Goal: Information Seeking & Learning: Learn about a topic

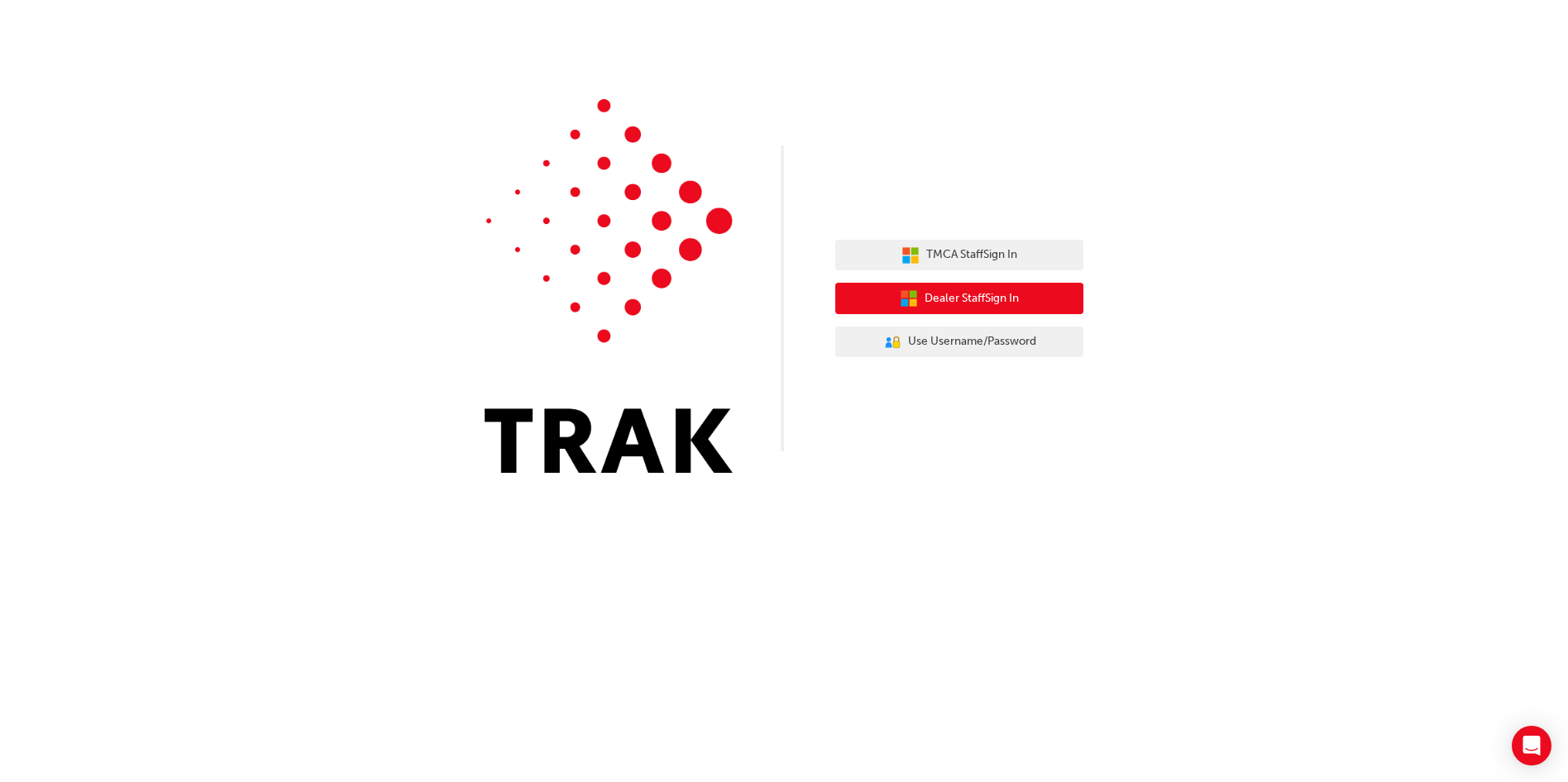
click at [988, 296] on span "Dealer Staff Sign In" at bounding box center [971, 298] width 95 height 19
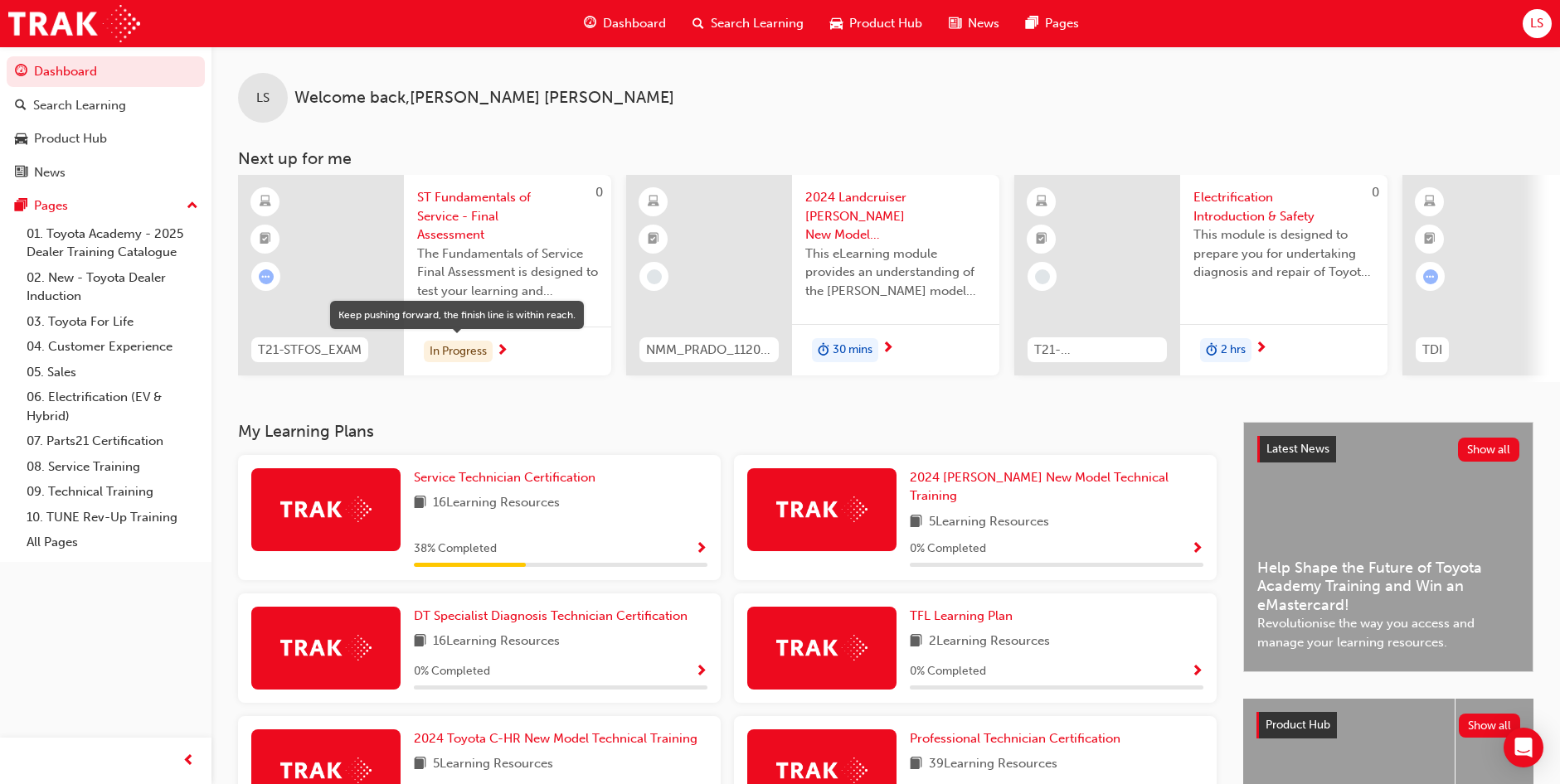
click at [482, 346] on div "In Progress" at bounding box center [458, 352] width 69 height 22
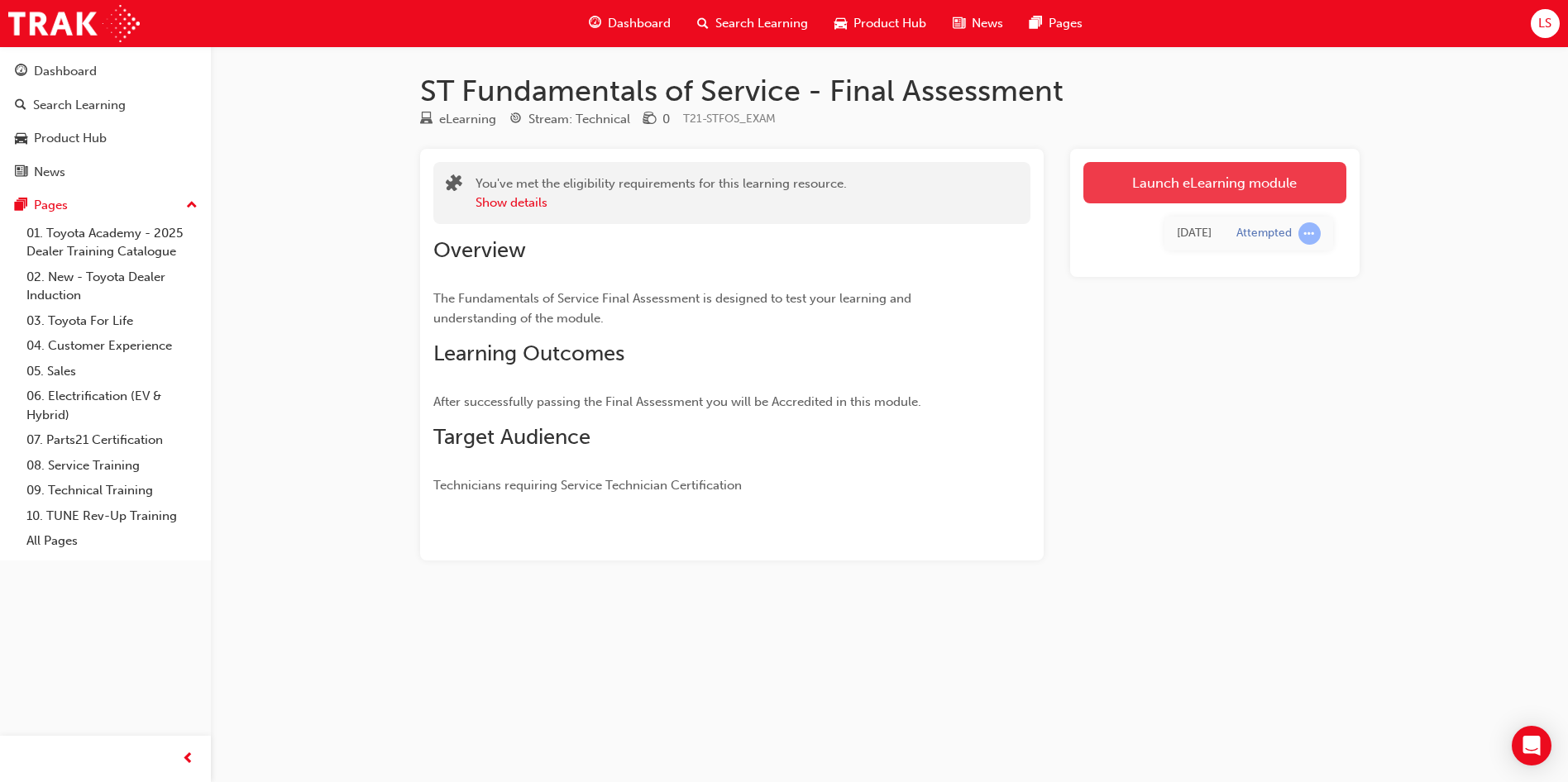
click at [1140, 182] on link "Launch eLearning module" at bounding box center [1215, 183] width 263 height 42
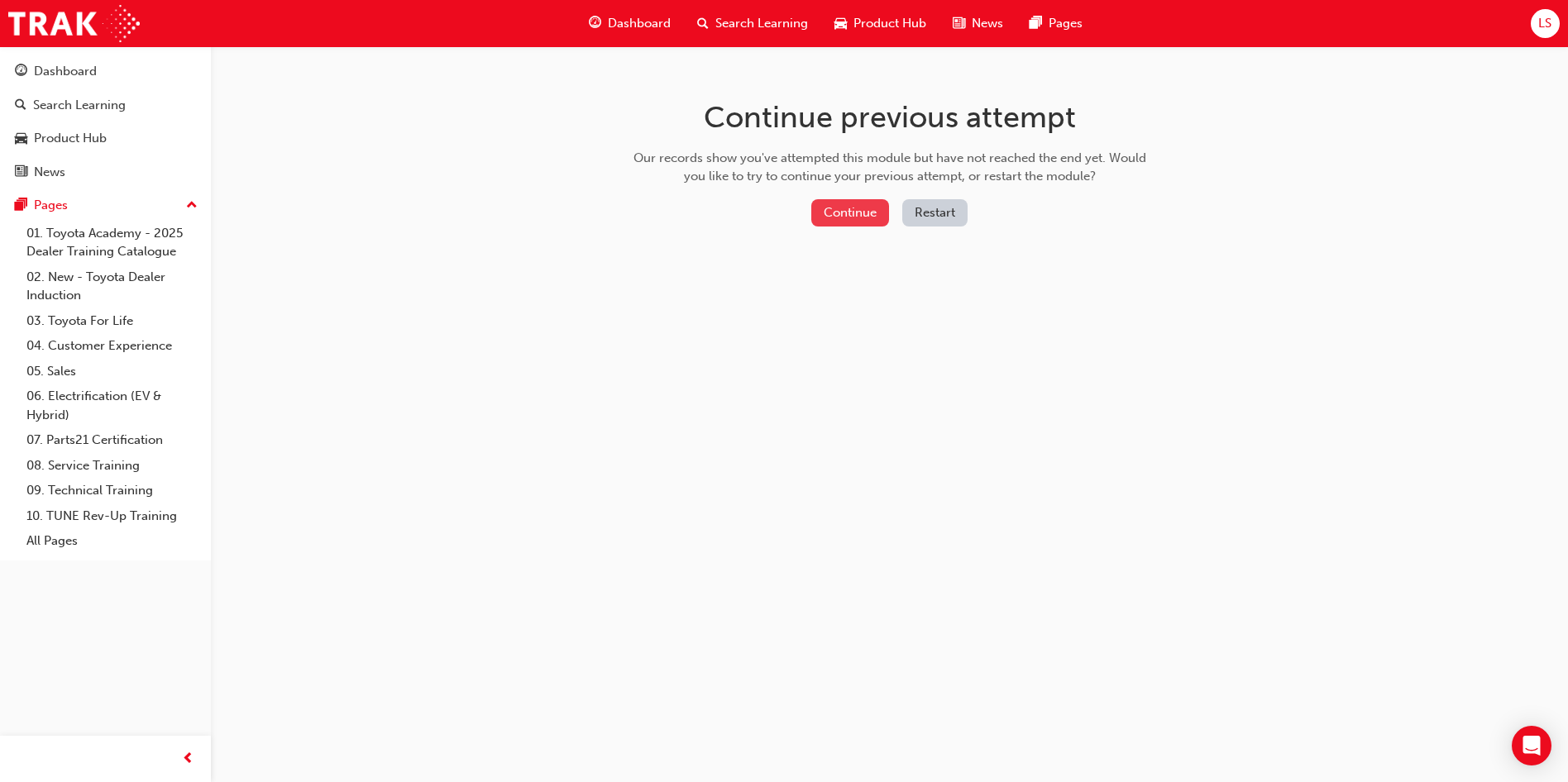
click at [855, 213] on button "Continue" at bounding box center [850, 212] width 78 height 27
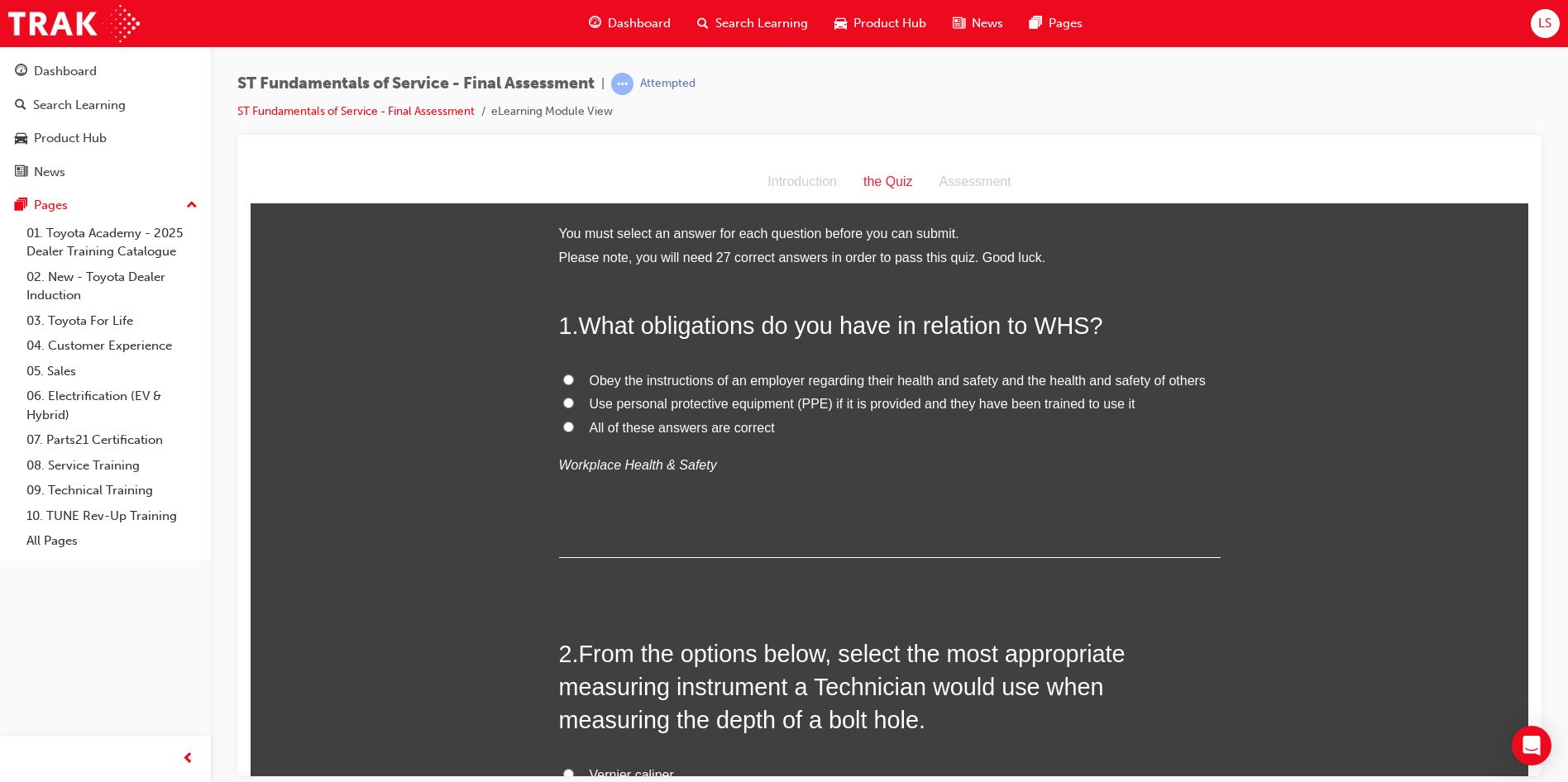
click at [563, 424] on input "All of these answers are correct" at bounding box center [568, 426] width 11 height 11
radio input "true"
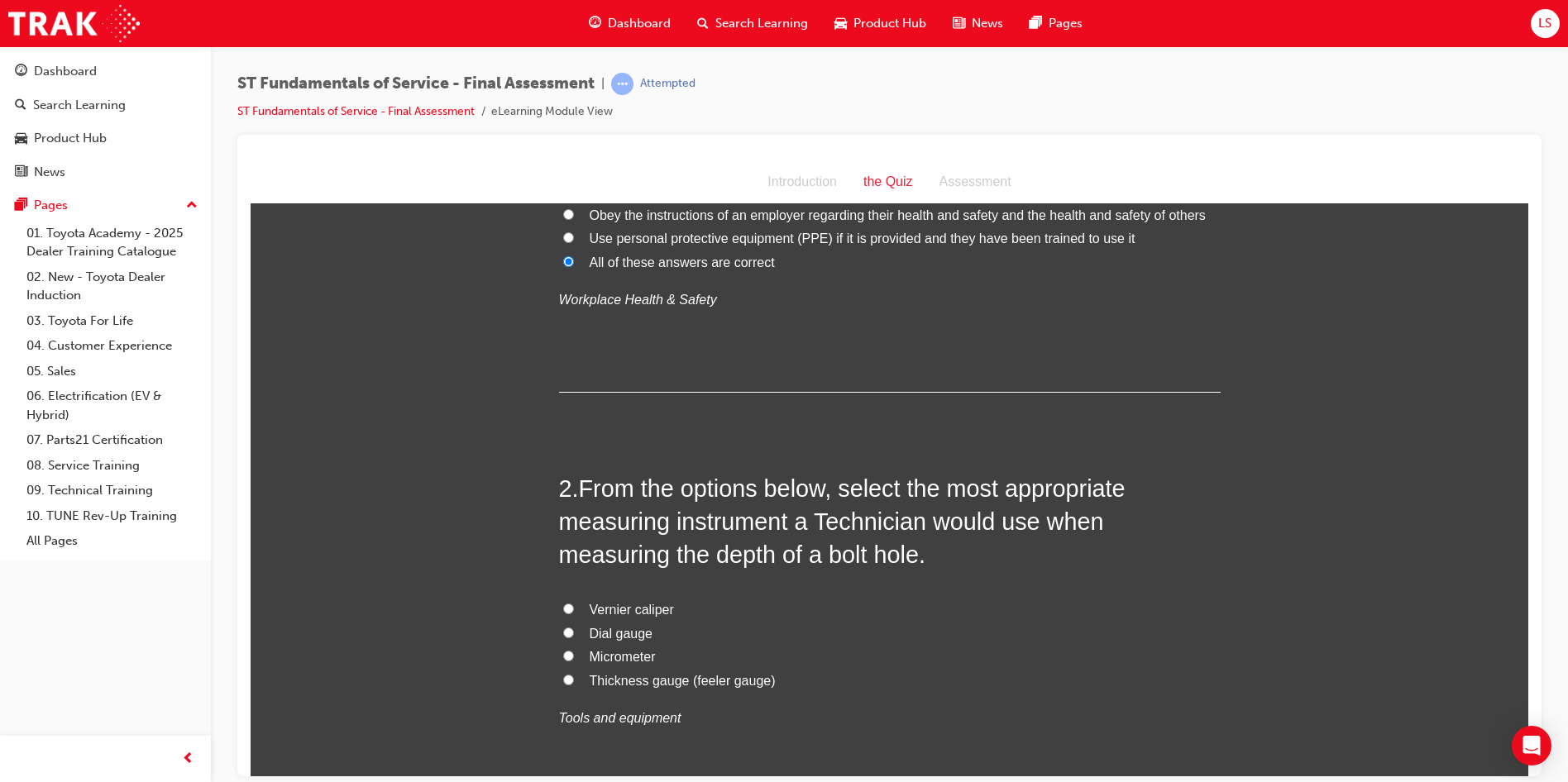
scroll to position [248, 0]
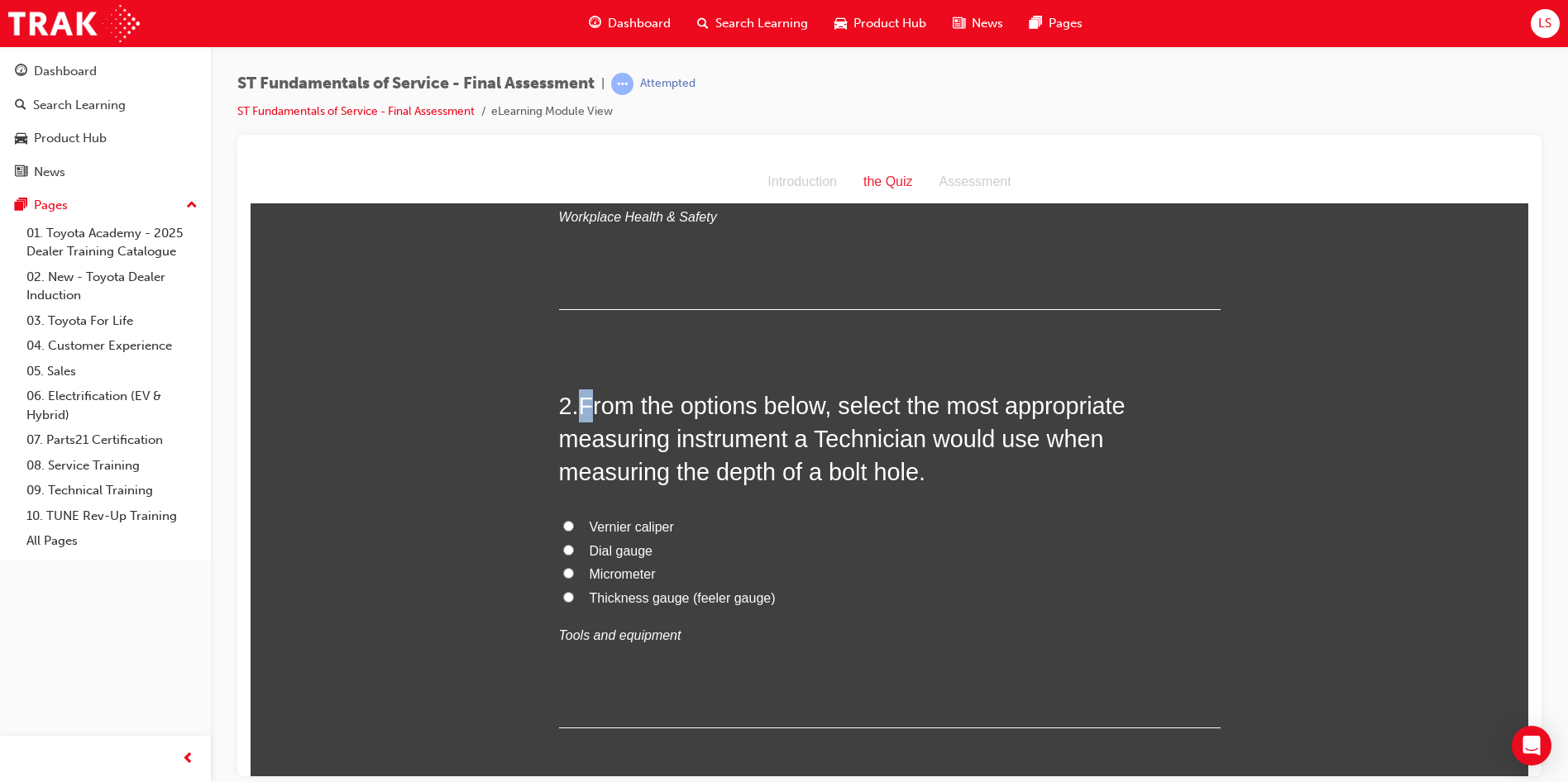
drag, startPoint x: 573, startPoint y: 403, endPoint x: 590, endPoint y: 394, distance: 19.2
click at [590, 394] on h2 "2 . From the options below, select the most appropriate measuring instrument a …" at bounding box center [889, 439] width 662 height 100
drag, startPoint x: 590, startPoint y: 394, endPoint x: 789, endPoint y: 334, distance: 207.8
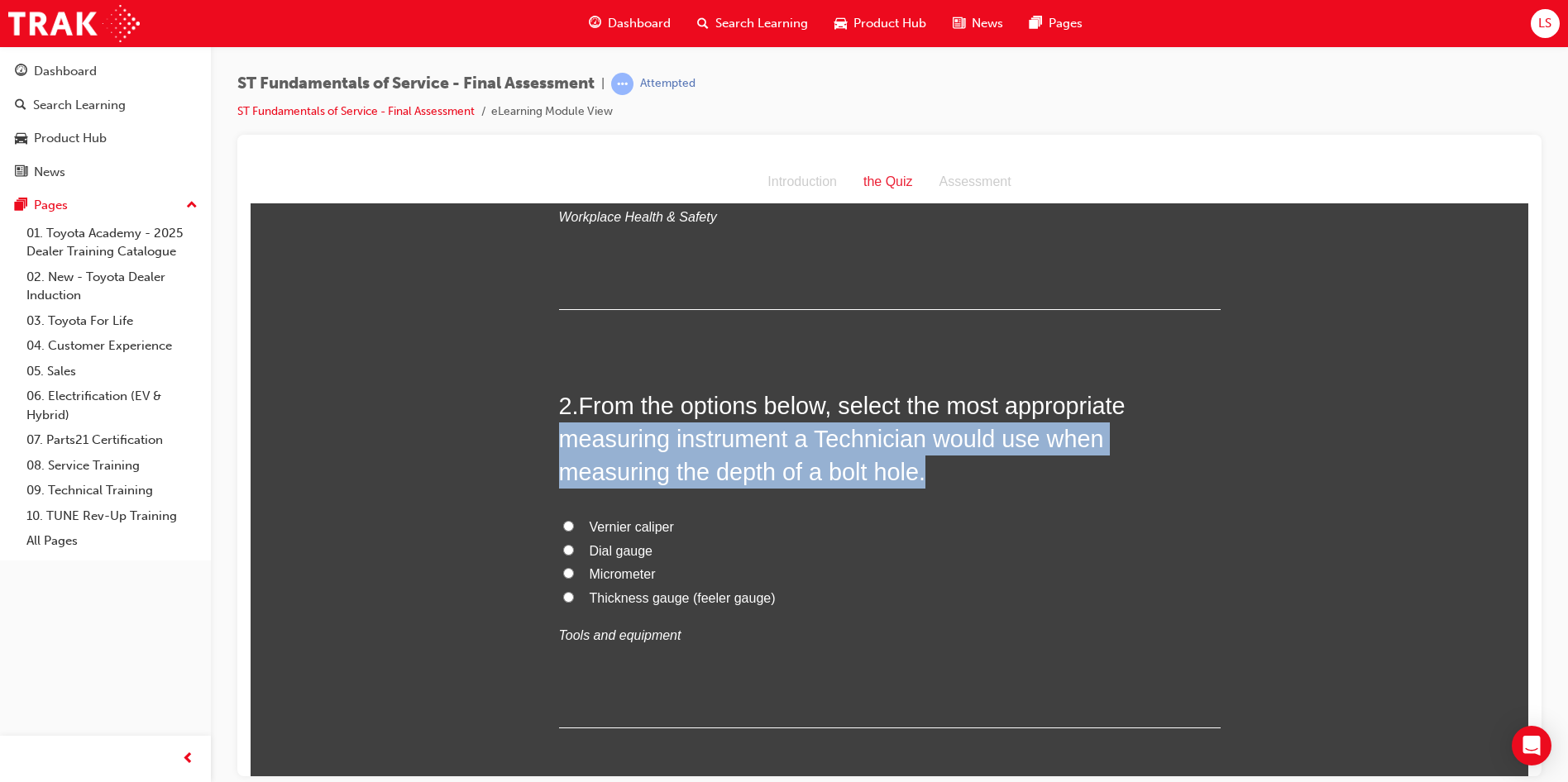
drag, startPoint x: 555, startPoint y: 440, endPoint x: 1091, endPoint y: 482, distance: 537.6
click at [1091, 482] on h2 "2 . From the options below, select the most appropriate measuring instrument a …" at bounding box center [889, 439] width 662 height 100
copy span "measuring instrument a Technician would use when measuring the depth of a bolt …"
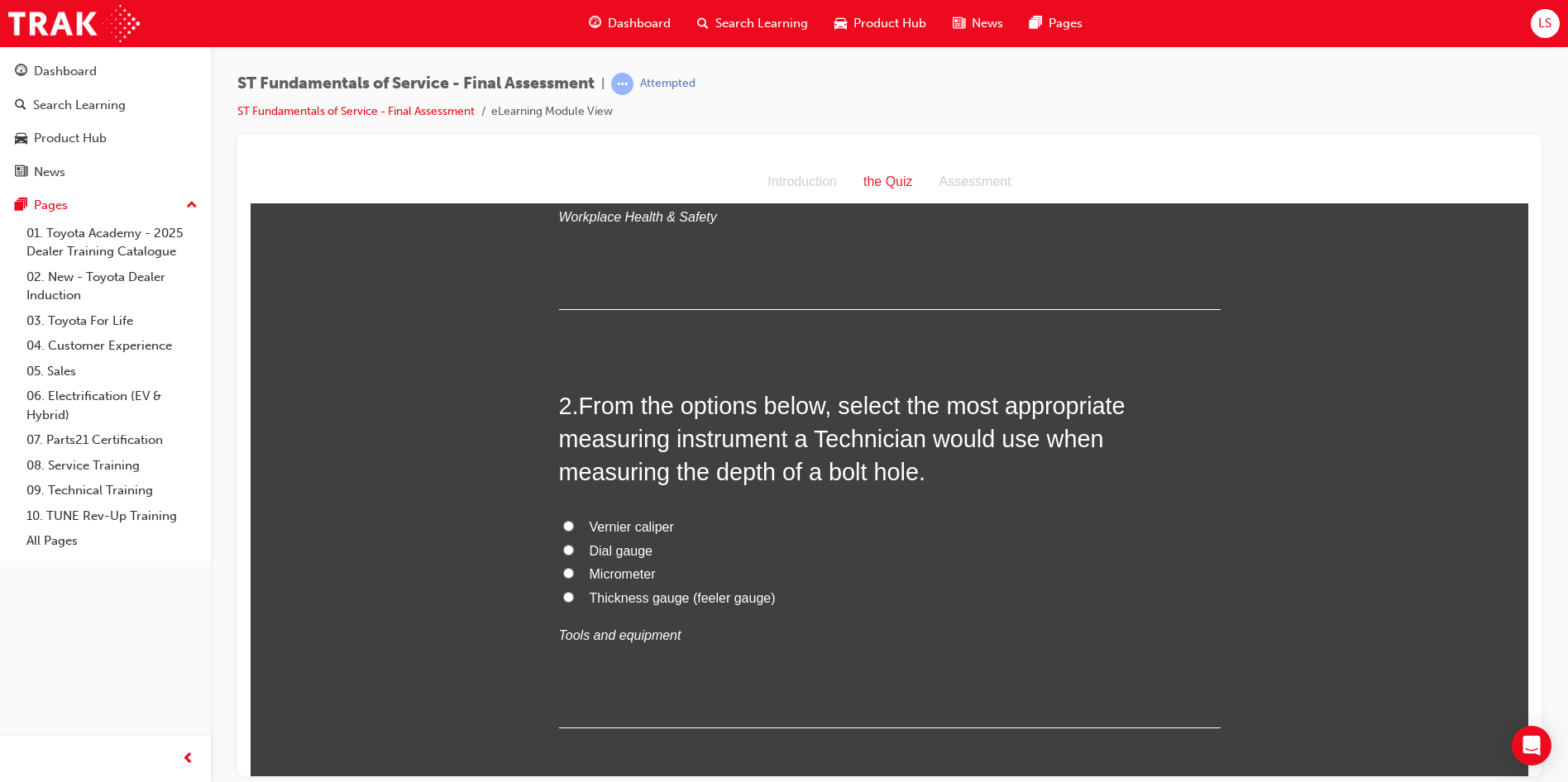
click at [825, 511] on div "2 . From the options below, select the most appropriate measuring instrument a …" at bounding box center [889, 558] width 662 height 339
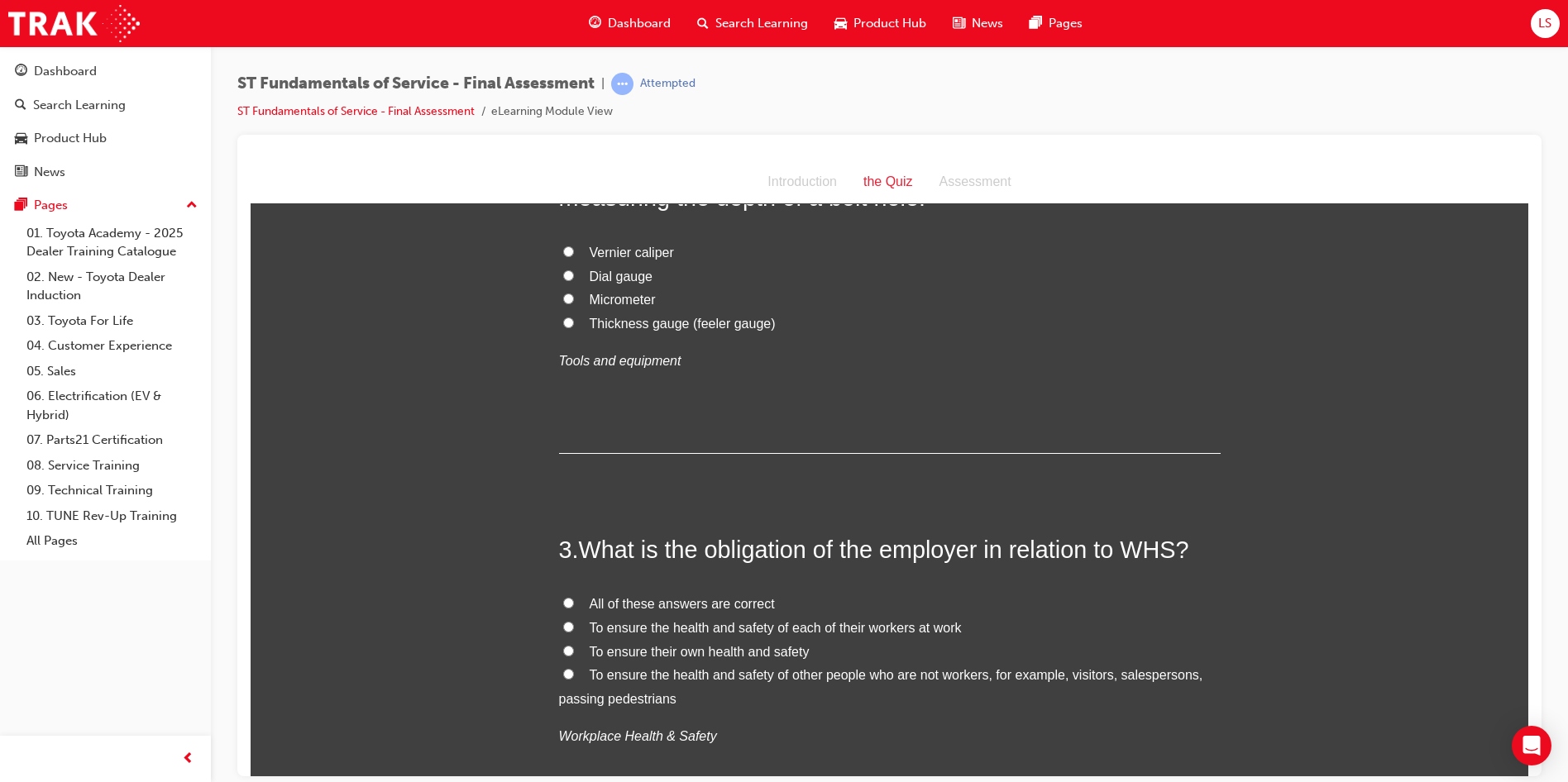
scroll to position [662, 0]
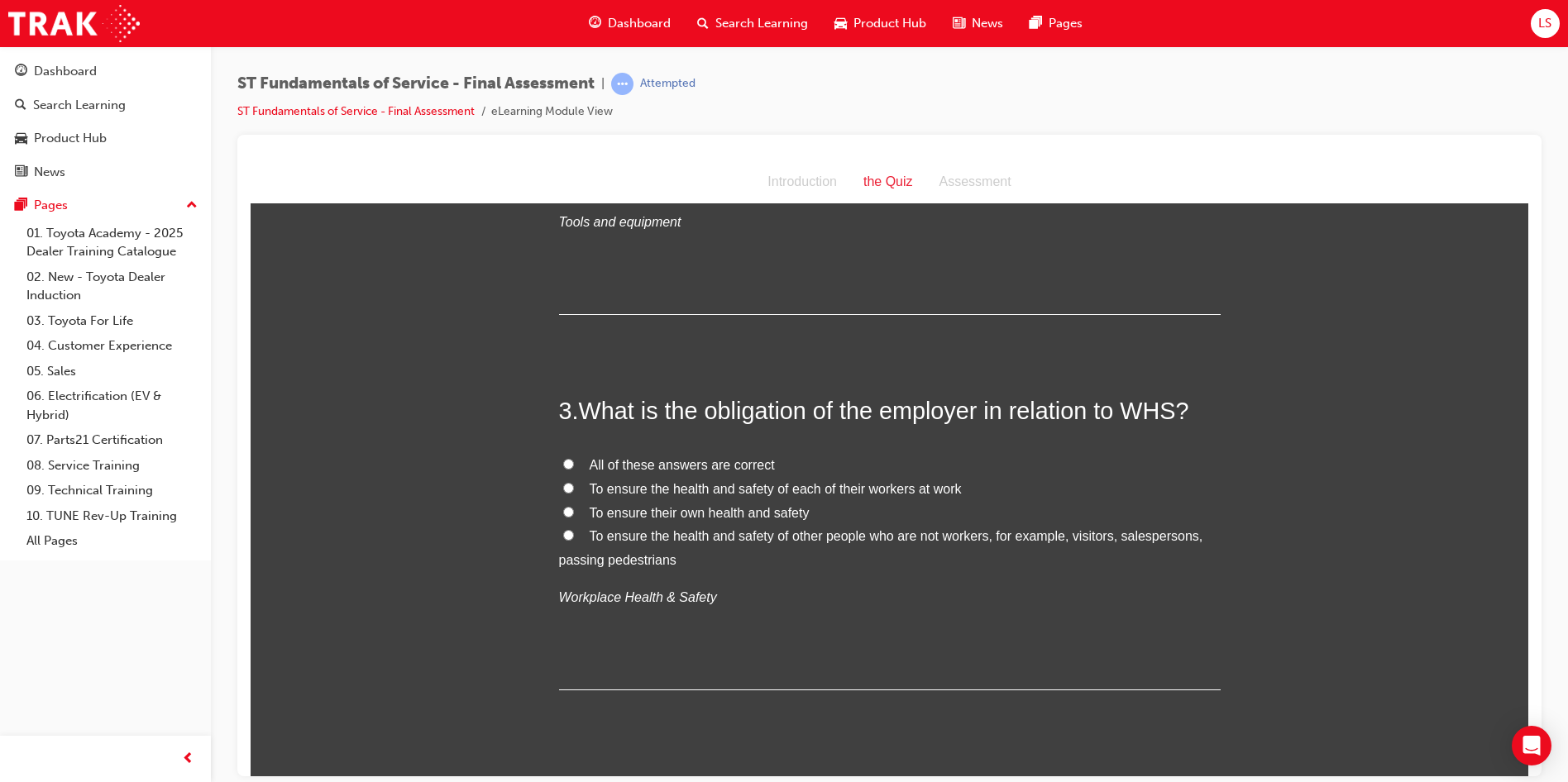
click at [750, 519] on span "To ensure their own health and safety" at bounding box center [699, 512] width 220 height 14
click at [574, 516] on input "To ensure their own health and safety" at bounding box center [568, 511] width 11 height 11
radio input "true"
click at [876, 520] on label "To ensure their own health and safety" at bounding box center [889, 513] width 662 height 24
click at [574, 516] on input "To ensure their own health and safety" at bounding box center [568, 511] width 11 height 11
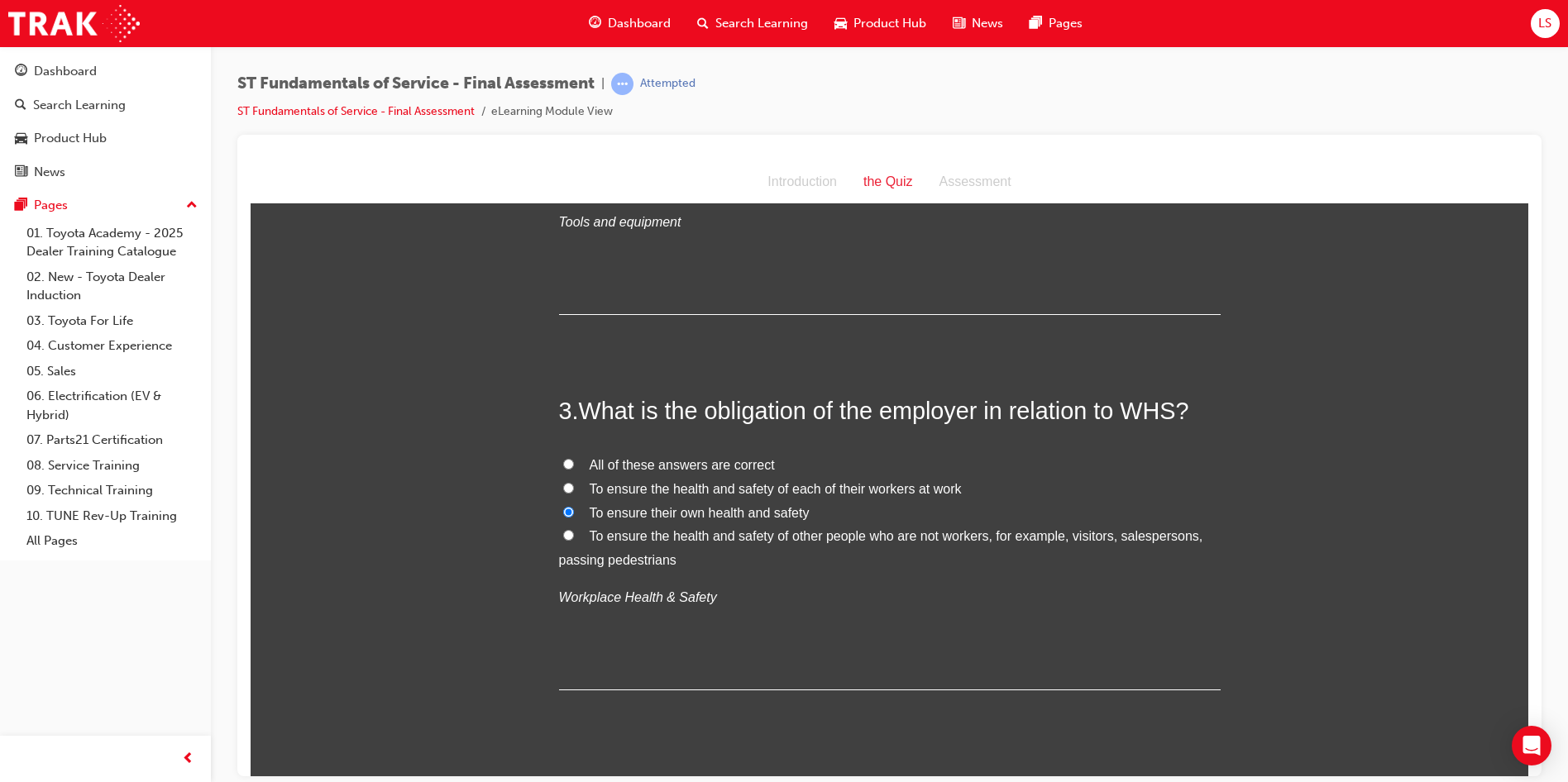
click at [565, 461] on input "All of these answers are correct" at bounding box center [568, 463] width 11 height 11
radio input "true"
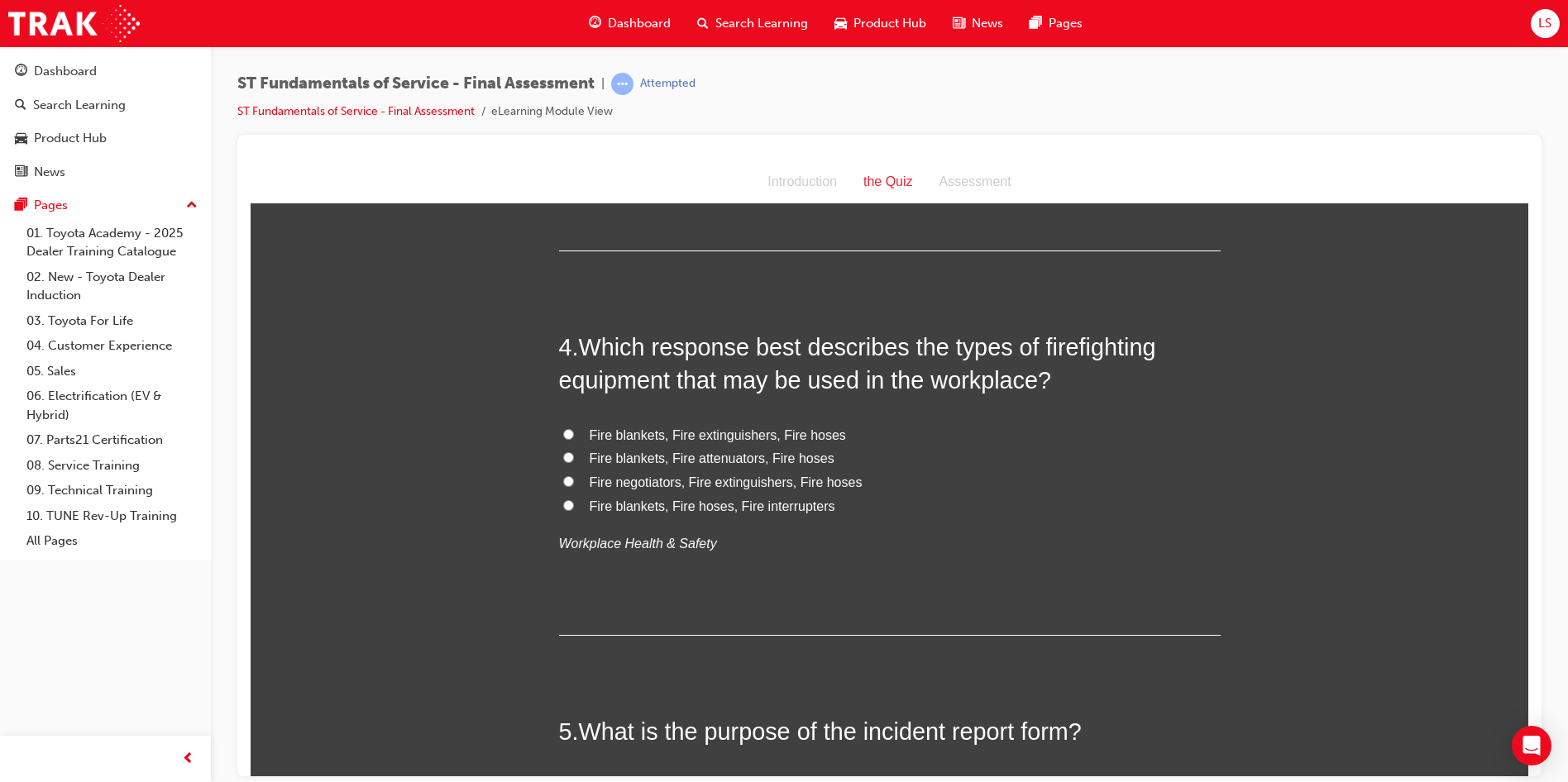
scroll to position [1158, 0]
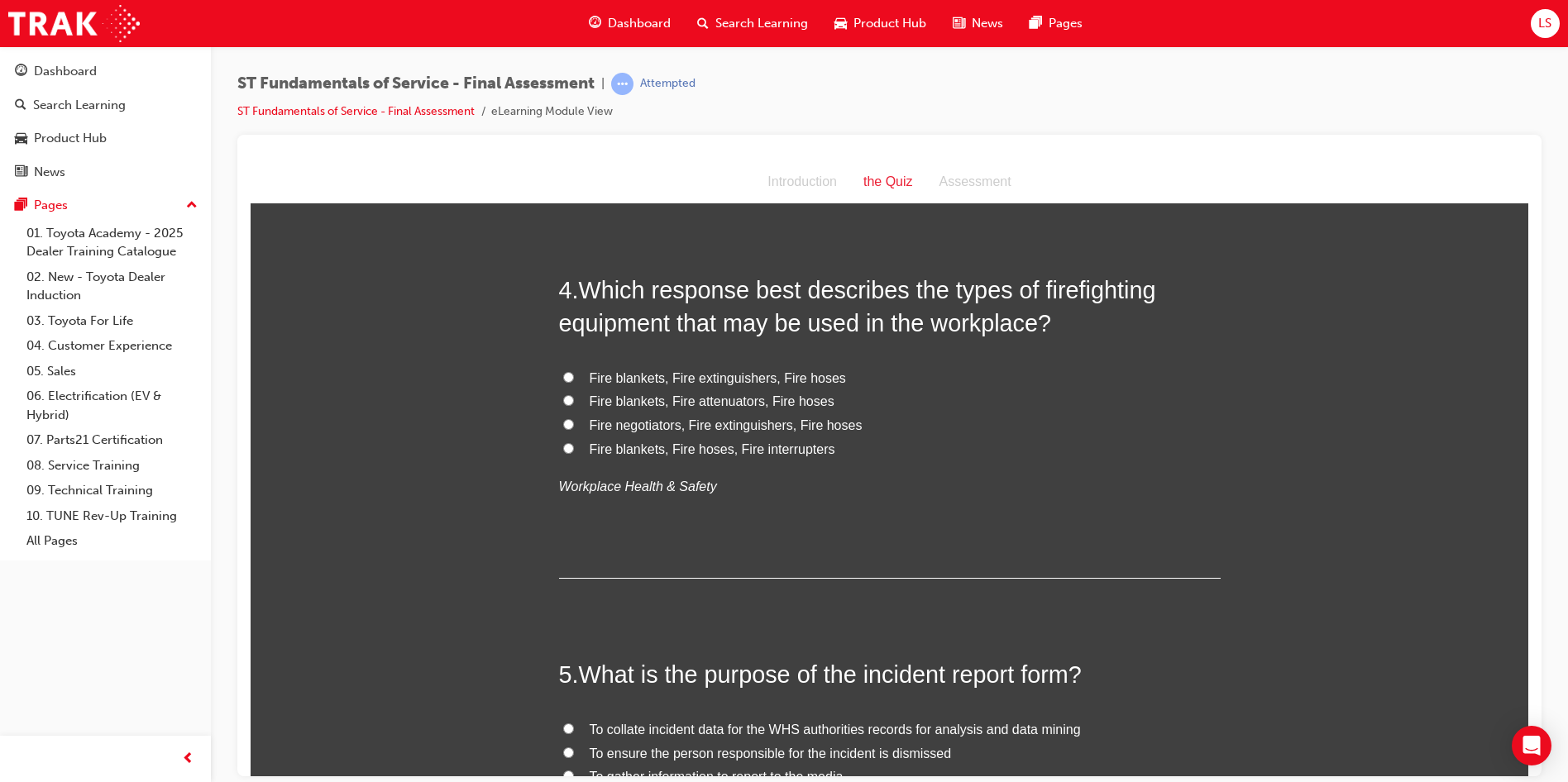
drag, startPoint x: 1074, startPoint y: 340, endPoint x: 1039, endPoint y: 349, distance: 36.1
drag, startPoint x: 1039, startPoint y: 349, endPoint x: 918, endPoint y: 370, distance: 122.8
click at [918, 370] on label "Fire blankets, Fire extinguishers, Fire hoses" at bounding box center [889, 378] width 662 height 24
click at [574, 371] on input "Fire blankets, Fire extinguishers, Fire hoses" at bounding box center [568, 376] width 11 height 11
radio input "true"
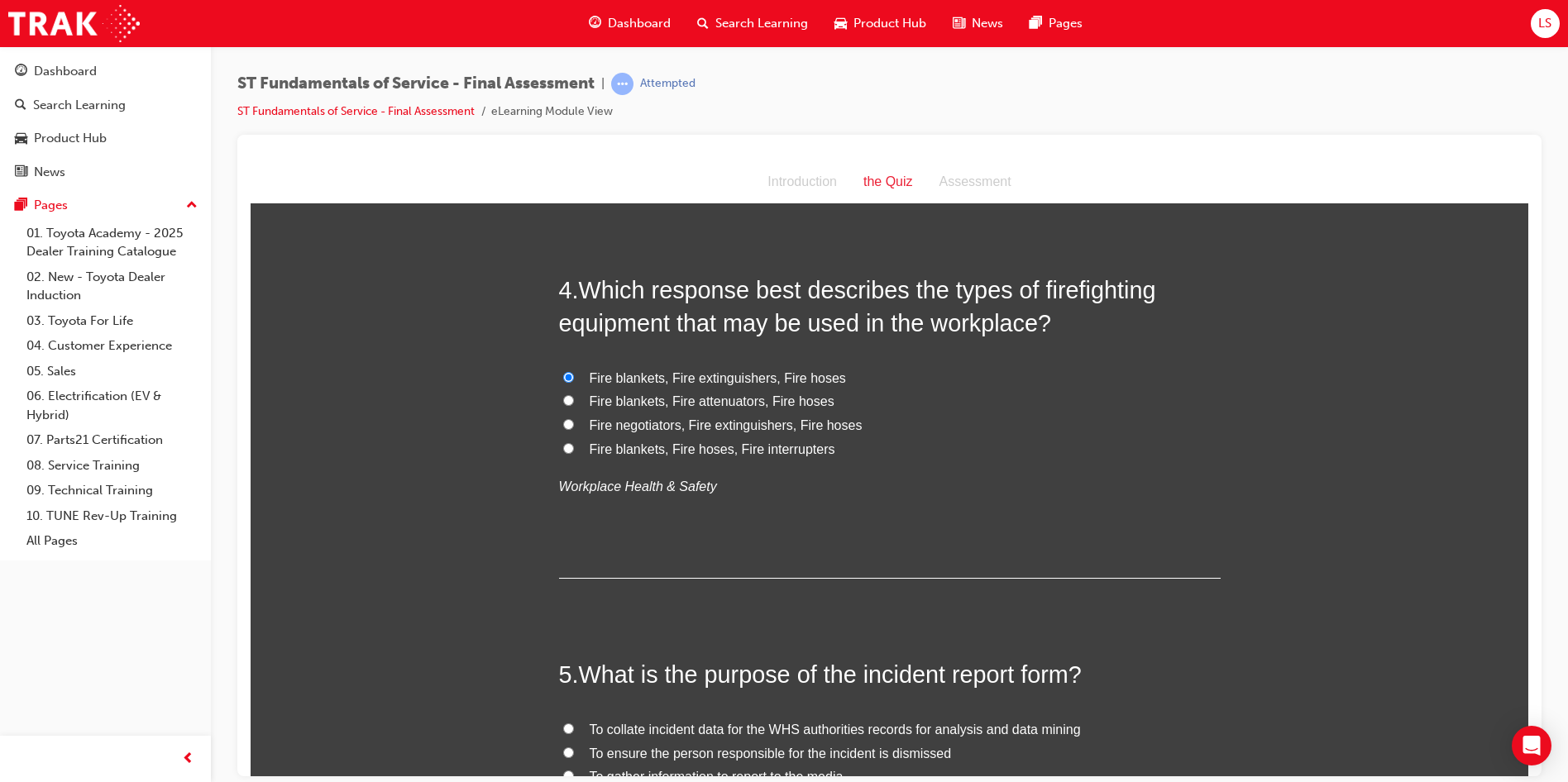
click at [563, 375] on input "Fire blankets, Fire extinguishers, Fire hoses" at bounding box center [568, 376] width 11 height 11
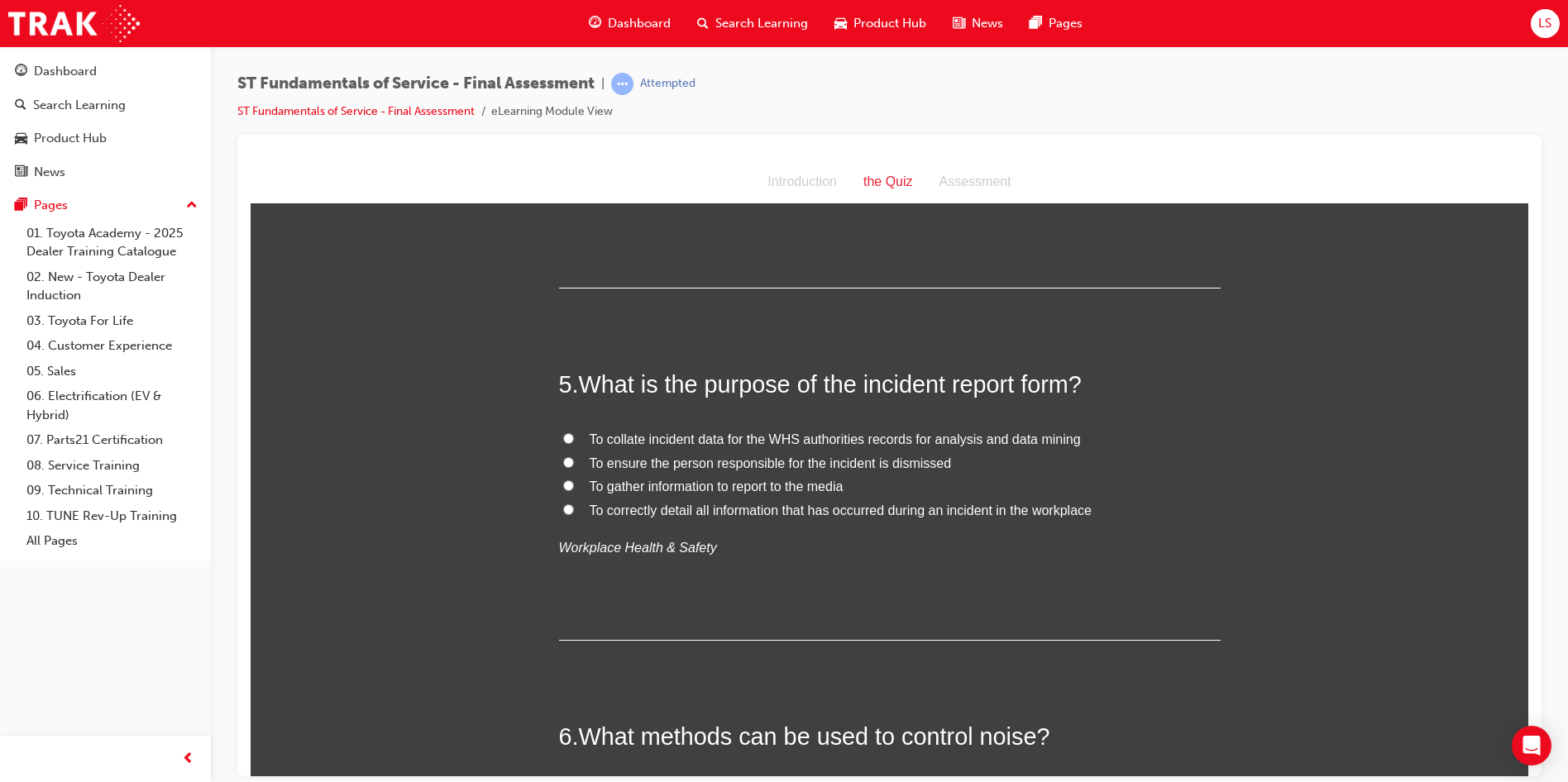
scroll to position [1488, 0]
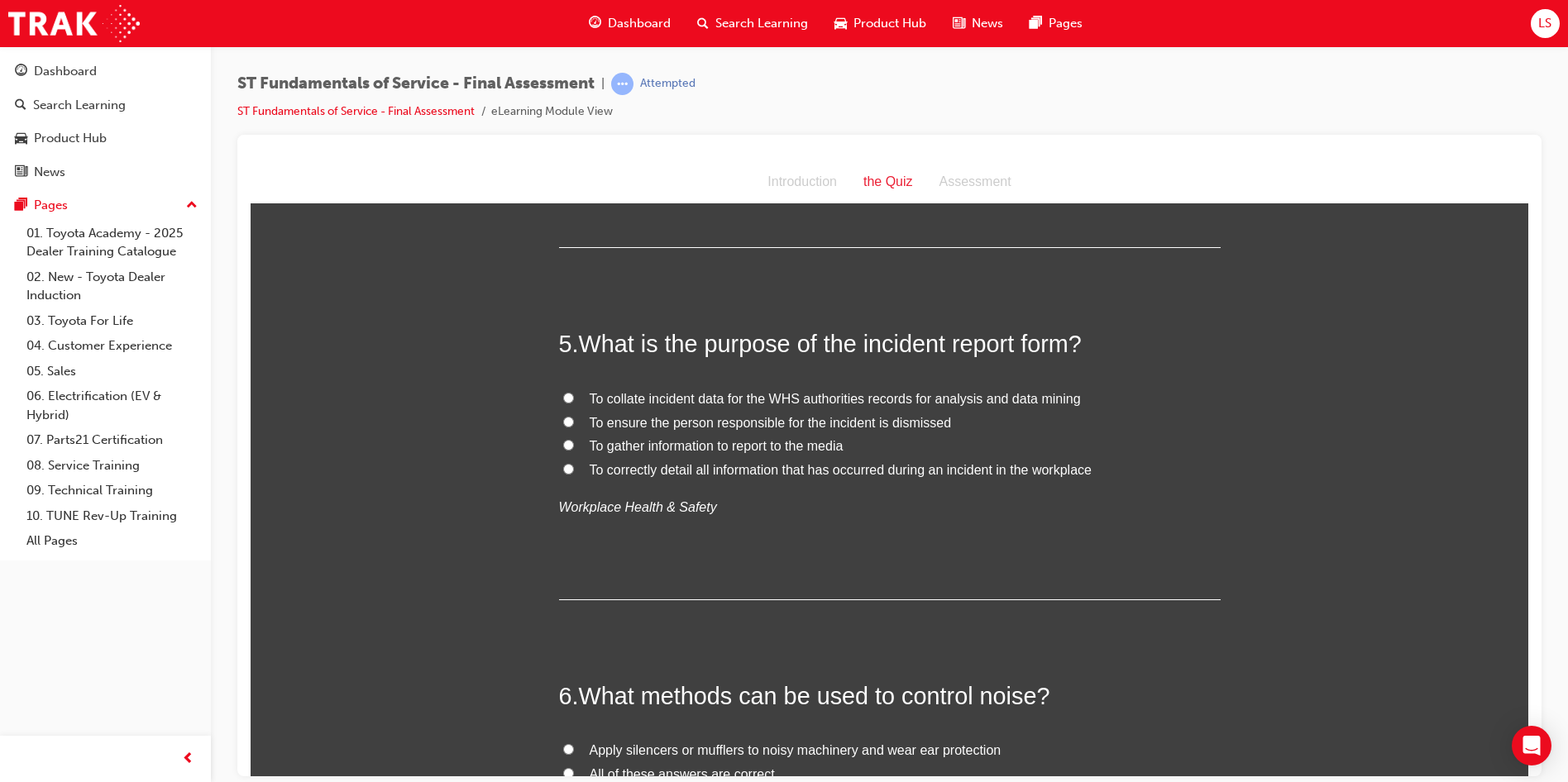
click at [563, 467] on input "To correctly detail all information that has occurred during an incident in the…" at bounding box center [568, 468] width 11 height 11
radio input "true"
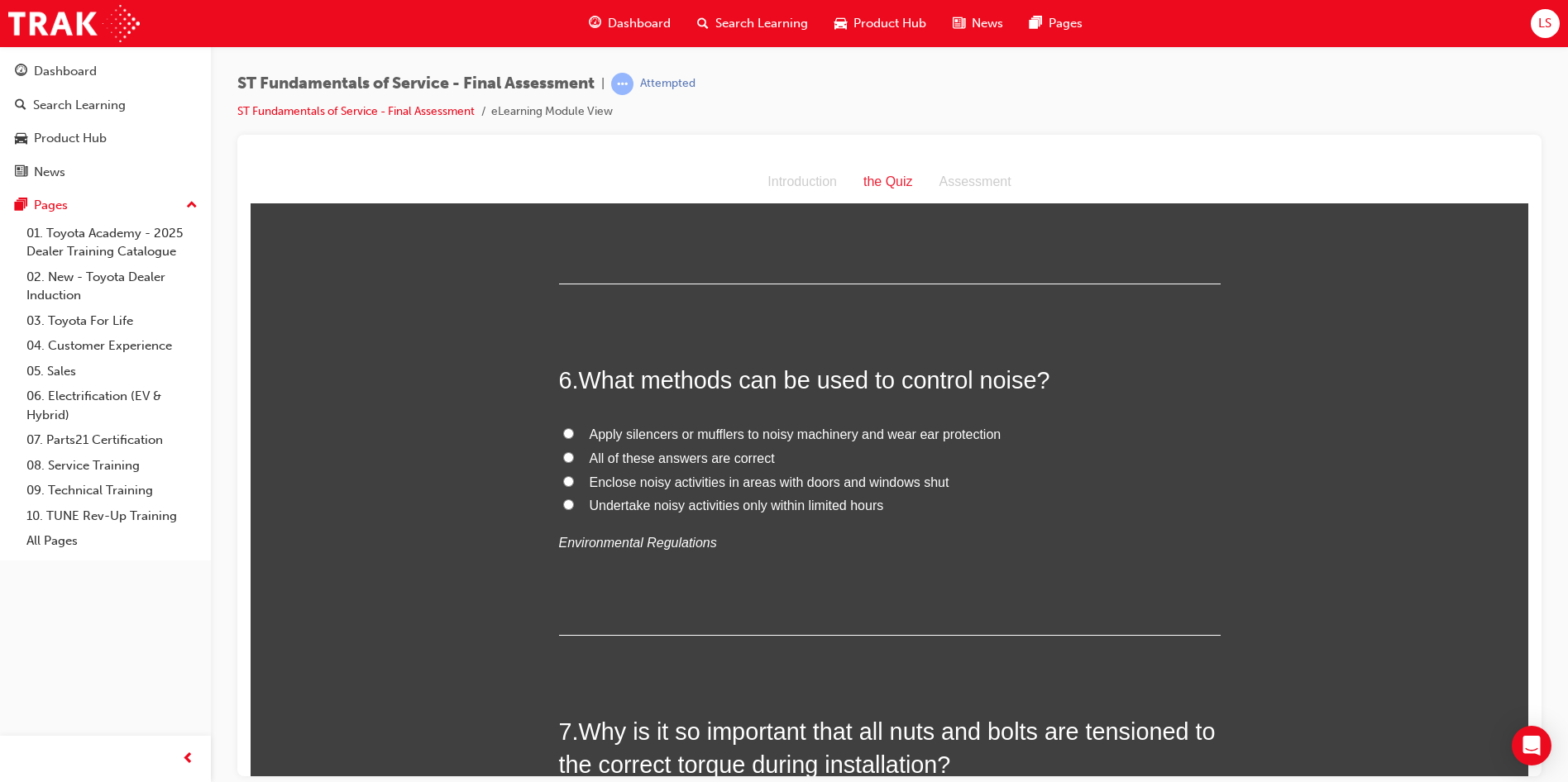
scroll to position [1819, 0]
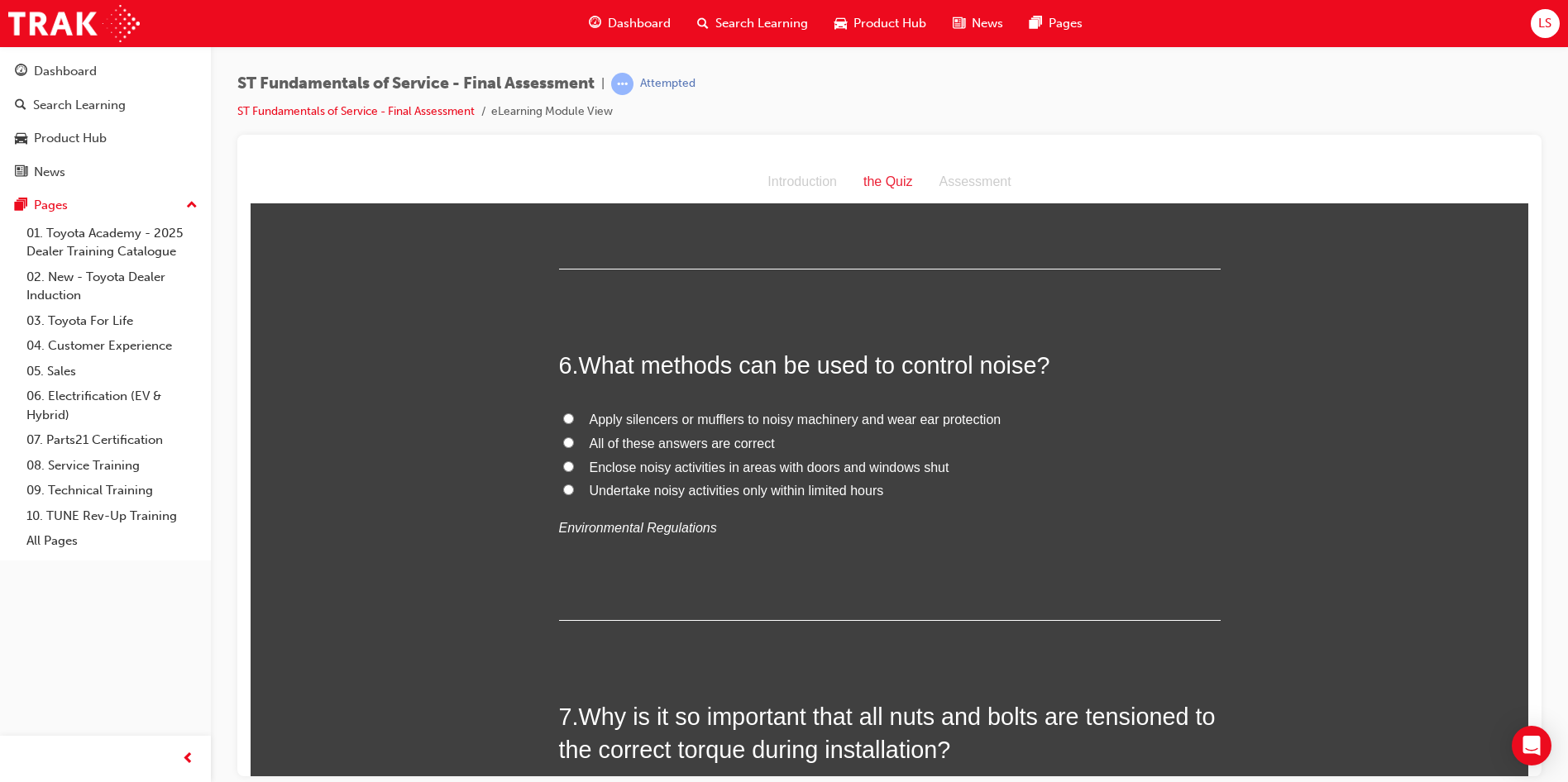
click at [563, 439] on input "All of these answers are correct" at bounding box center [568, 442] width 11 height 11
radio input "true"
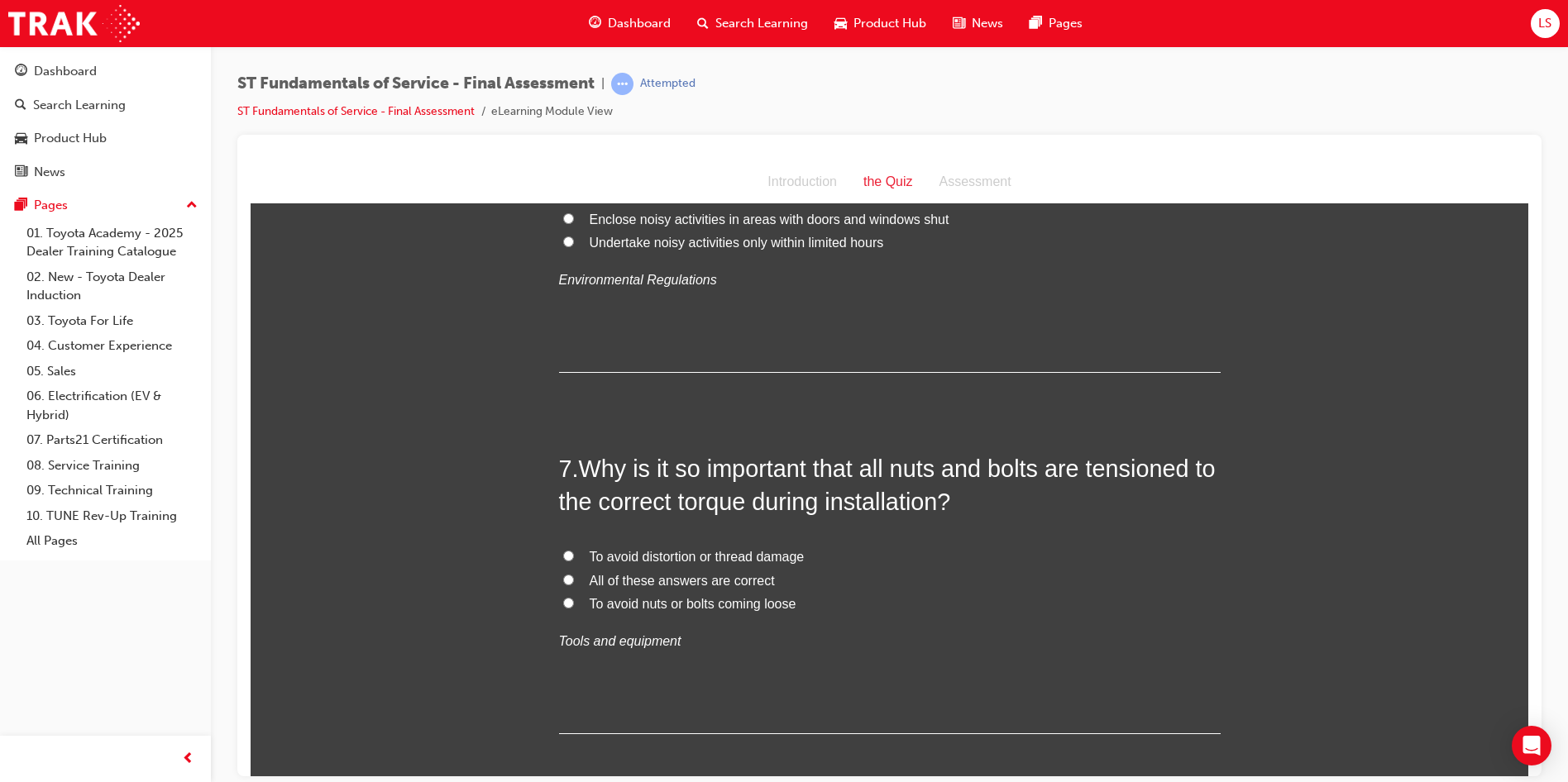
scroll to position [2150, 0]
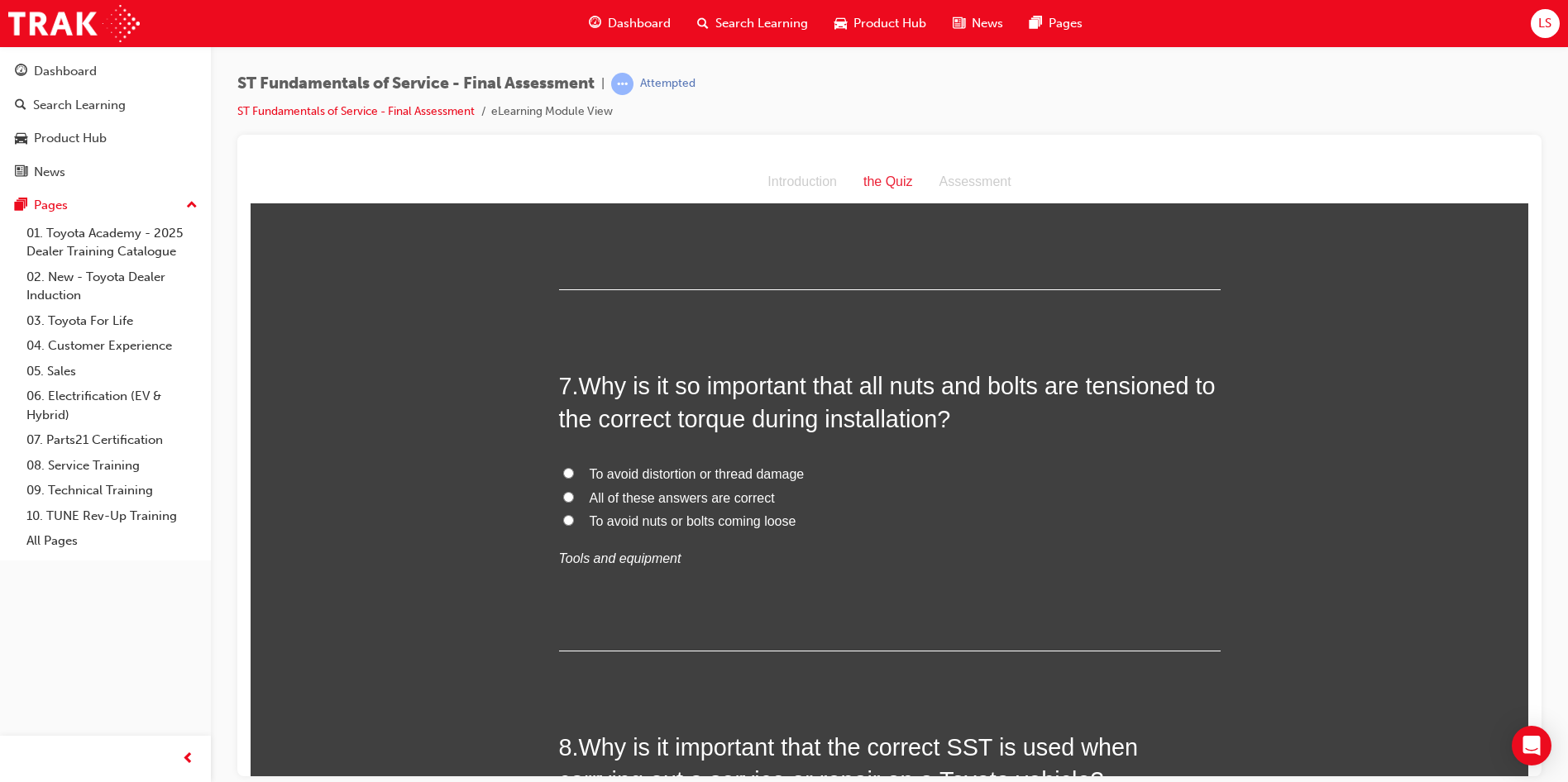
click at [670, 483] on label "To avoid distortion or thread damage" at bounding box center [889, 475] width 662 height 24
click at [574, 478] on input "To avoid distortion or thread damage" at bounding box center [568, 473] width 11 height 11
radio input "true"
click at [840, 478] on label "To avoid distortion or thread damage" at bounding box center [889, 475] width 662 height 24
click at [574, 478] on input "To avoid distortion or thread damage" at bounding box center [568, 473] width 11 height 11
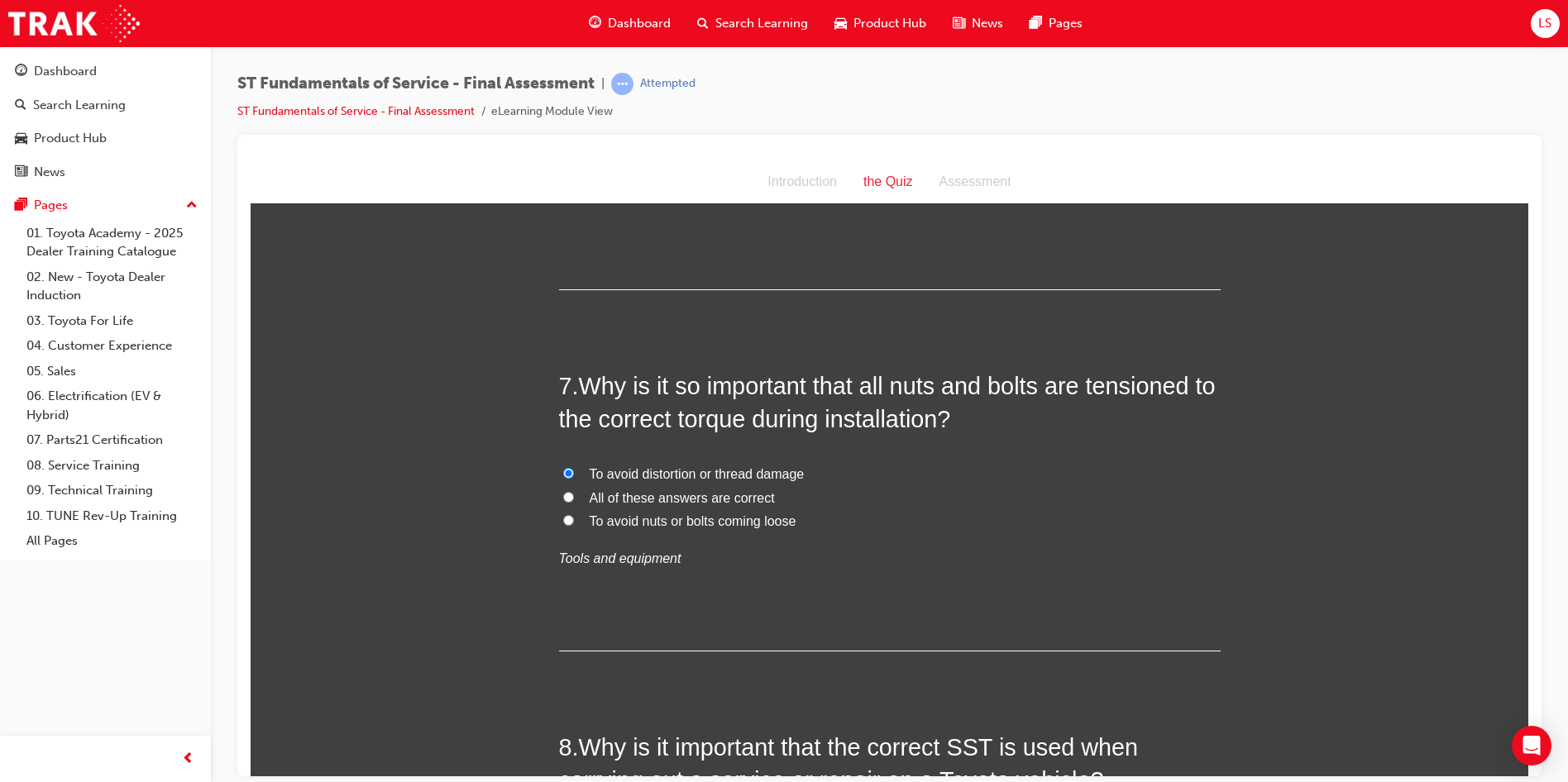
click at [563, 495] on input "All of these answers are correct" at bounding box center [568, 496] width 11 height 11
radio input "true"
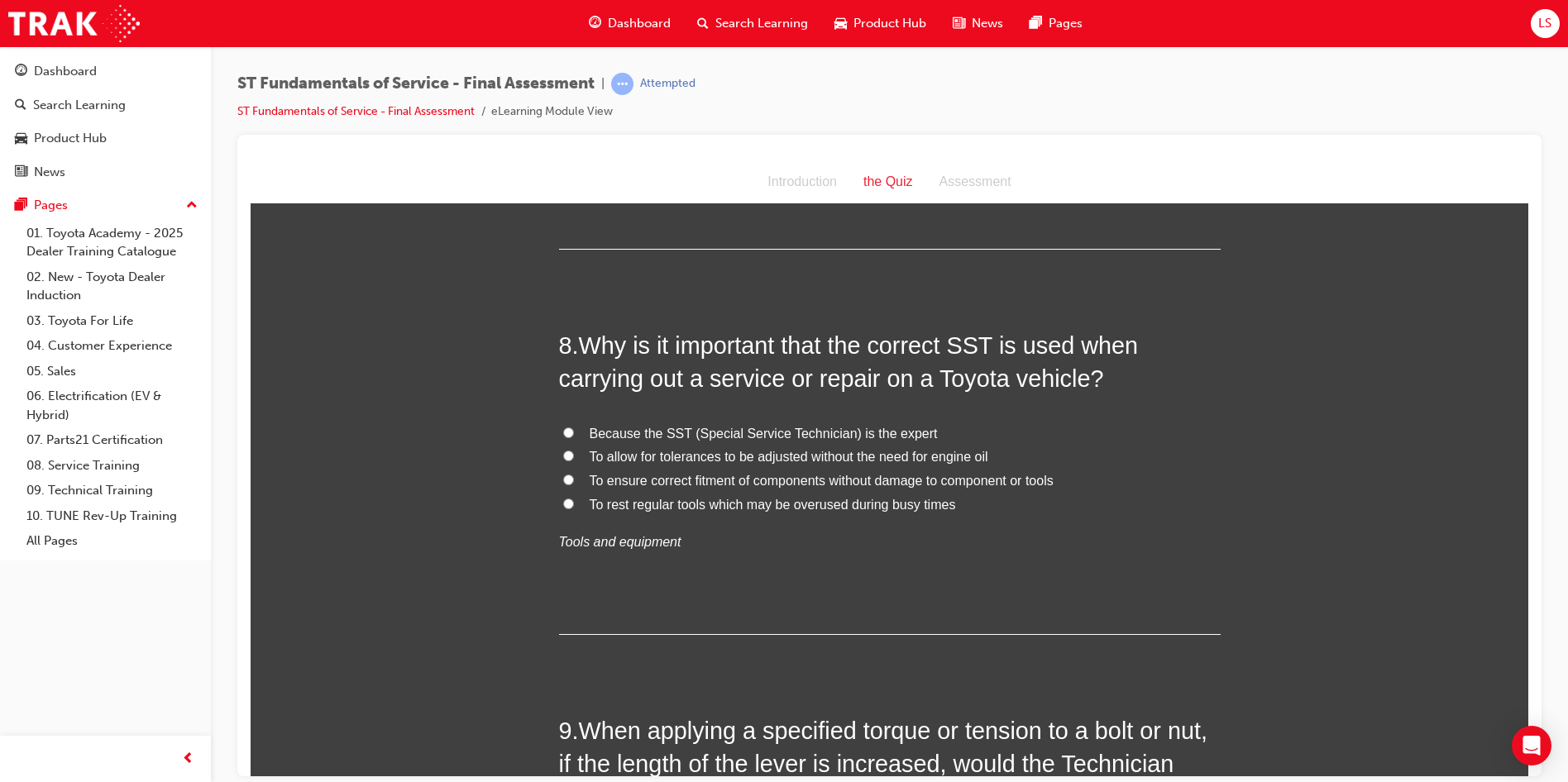
scroll to position [2563, 0]
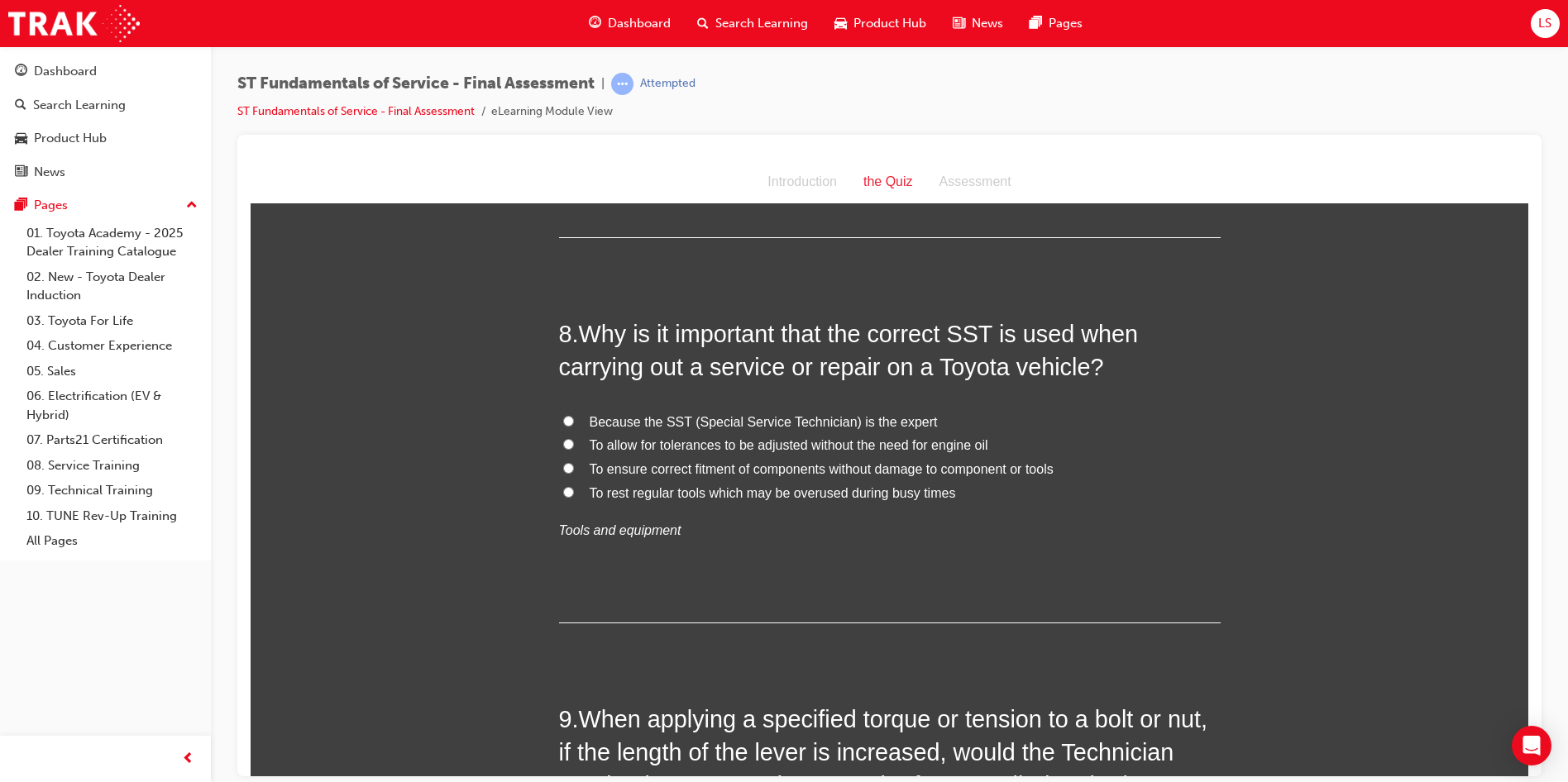
click at [563, 468] on input "To ensure correct fitment of components without damage to component or tools" at bounding box center [568, 468] width 11 height 11
radio input "true"
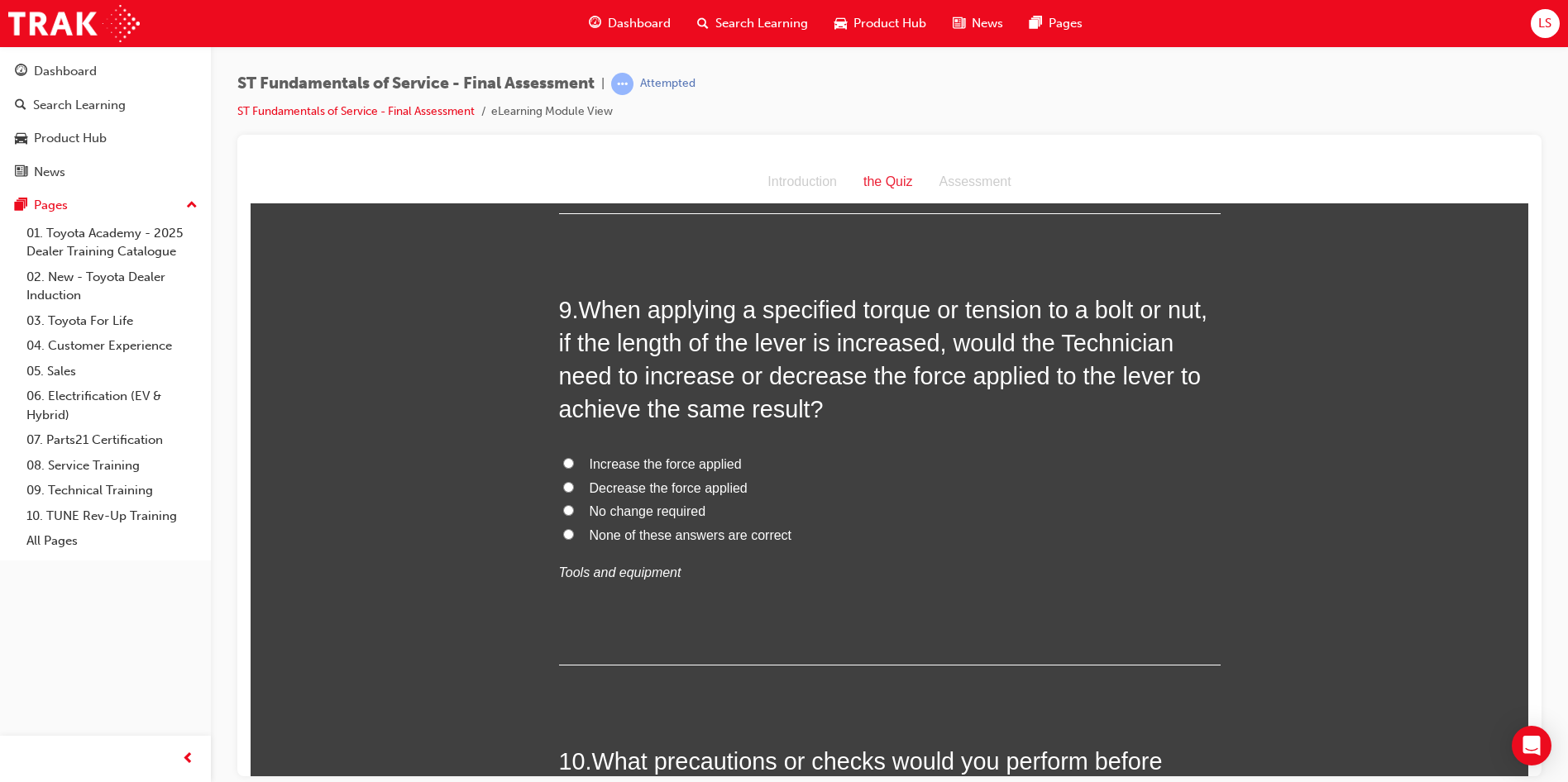
scroll to position [2977, 0]
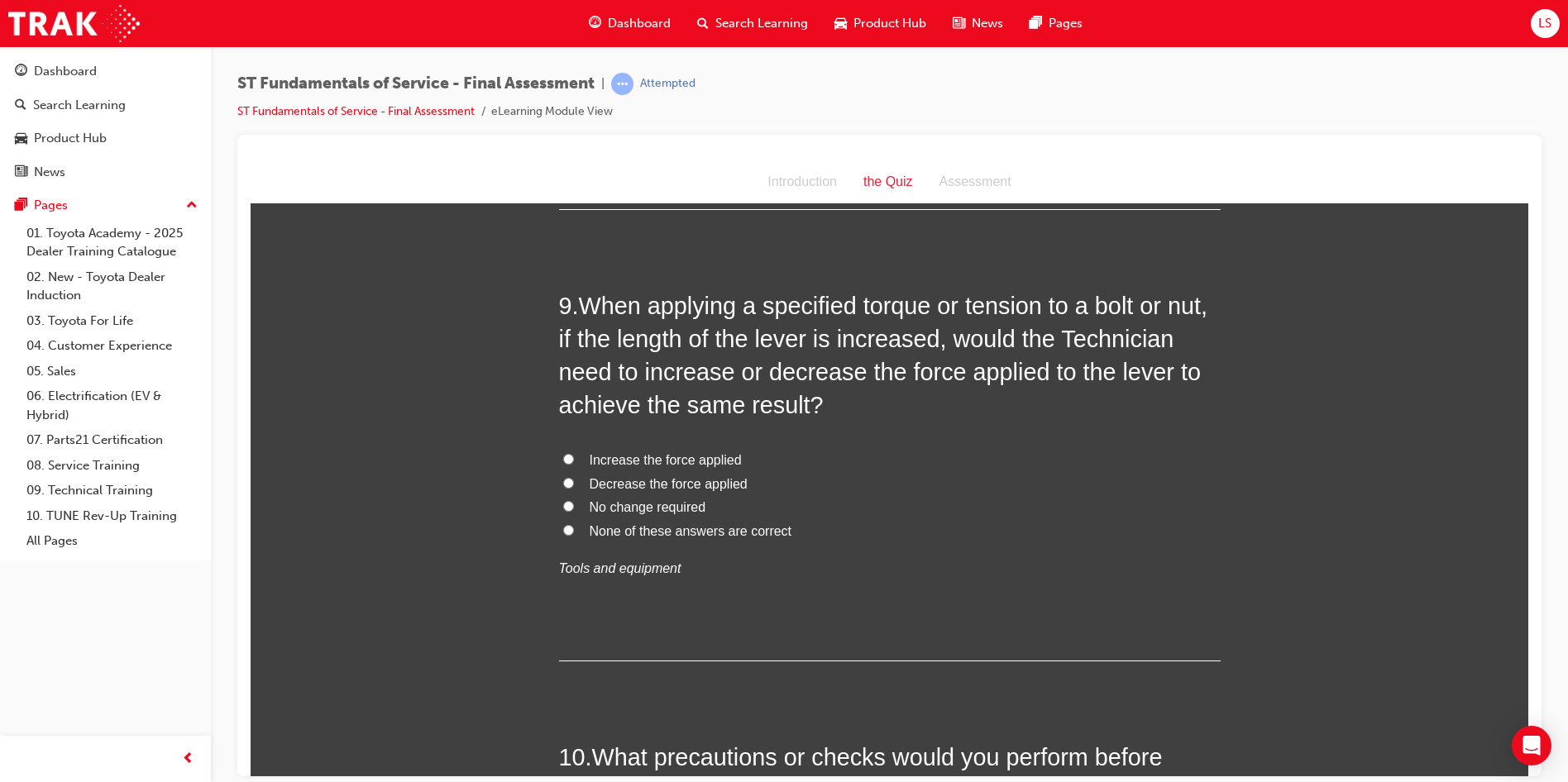
click at [563, 506] on input "No change required" at bounding box center [568, 505] width 11 height 11
radio input "true"
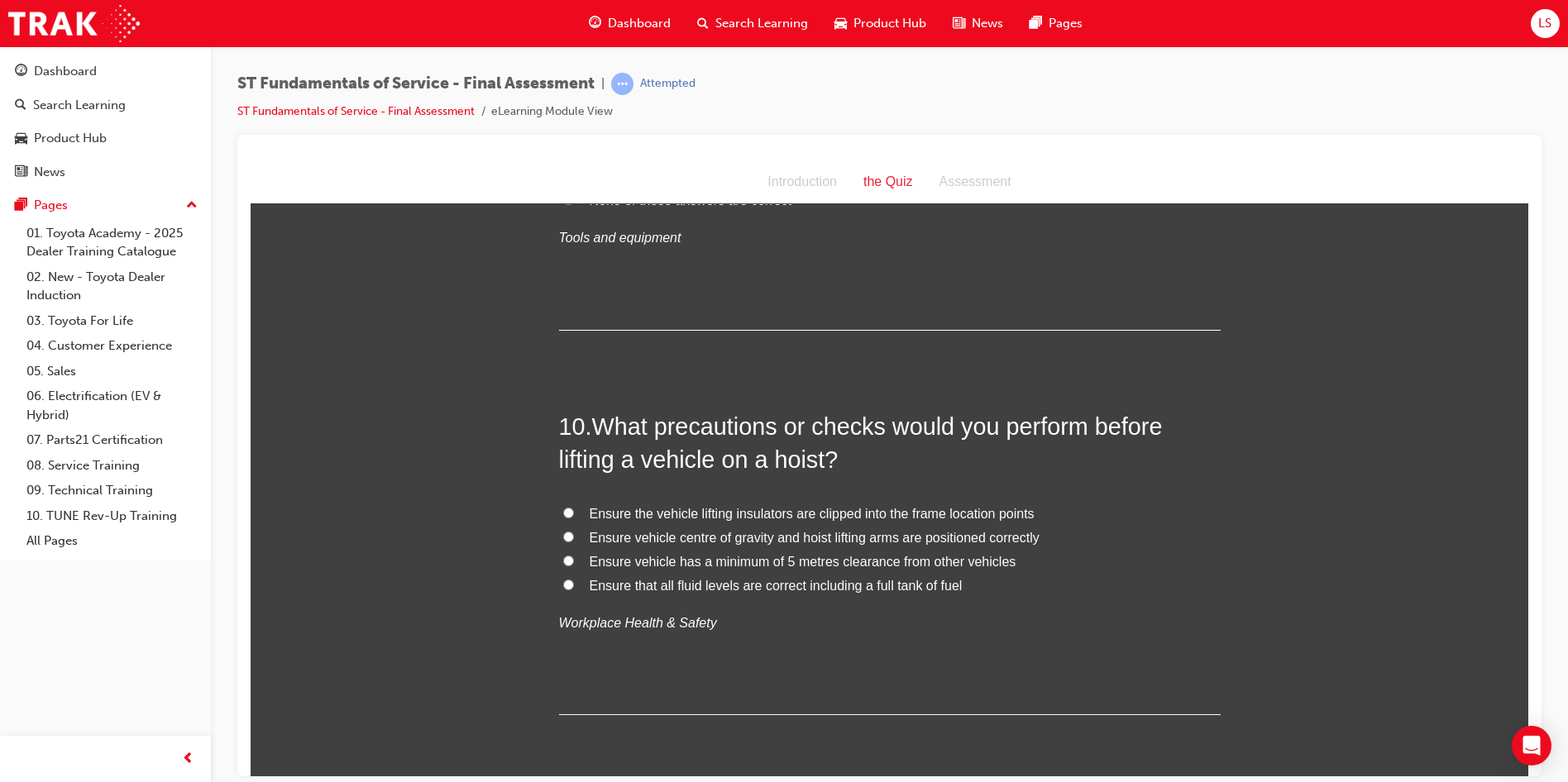
scroll to position [3391, 0]
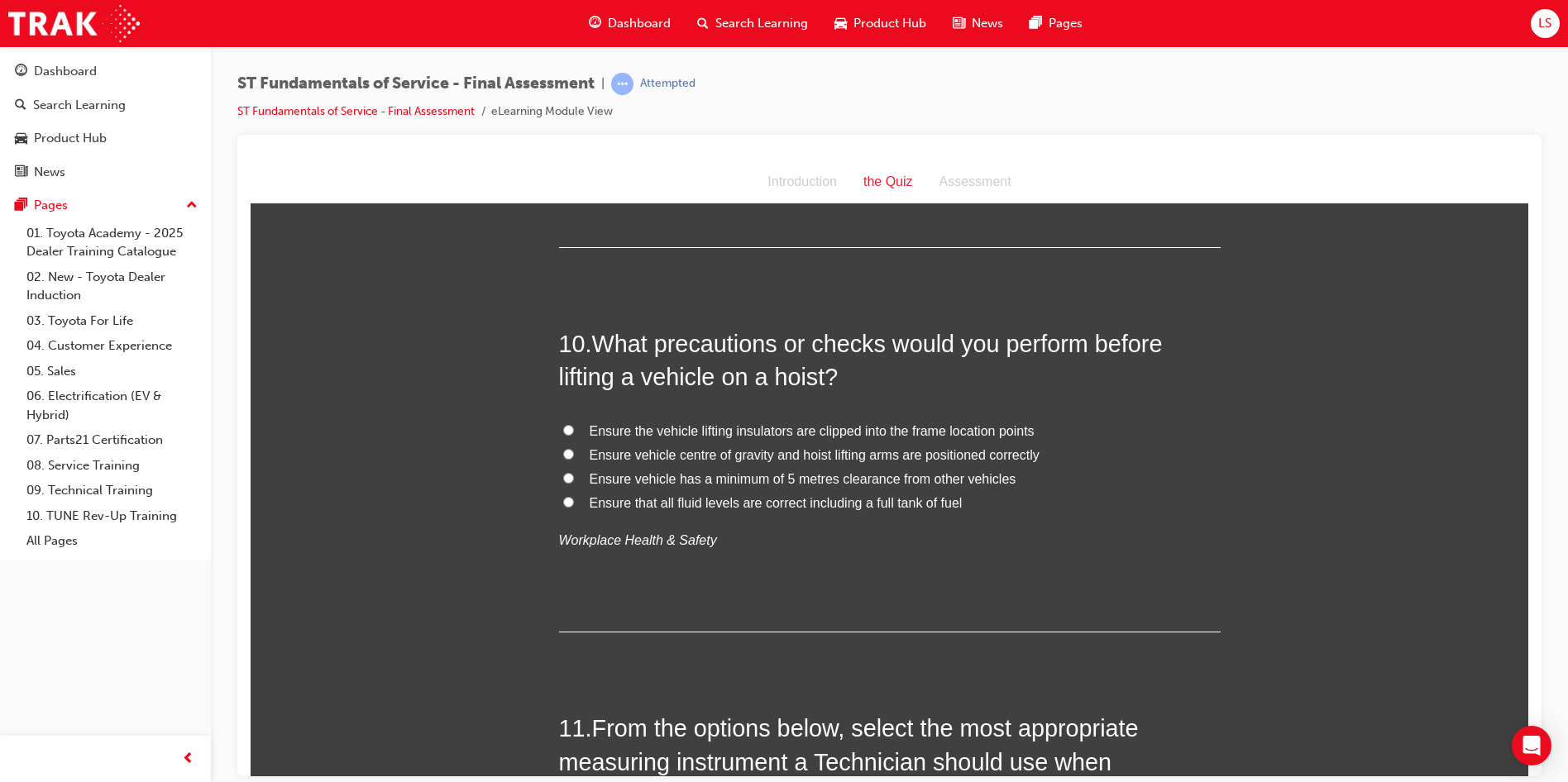
click at [564, 450] on input "Ensure vehicle centre of gravity and hoist lifting arms are positioned correctly" at bounding box center [568, 453] width 11 height 11
radio input "true"
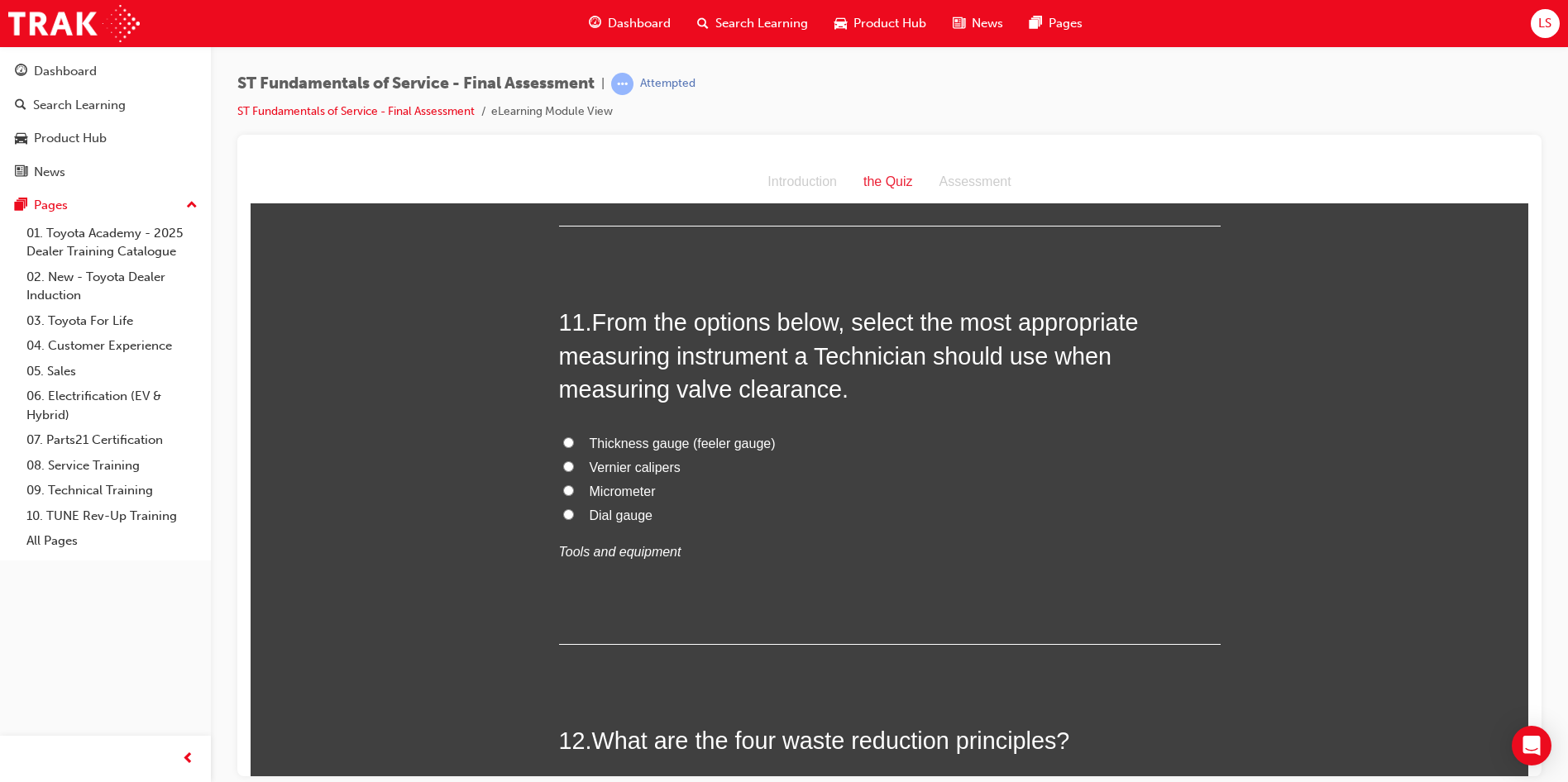
scroll to position [3804, 0]
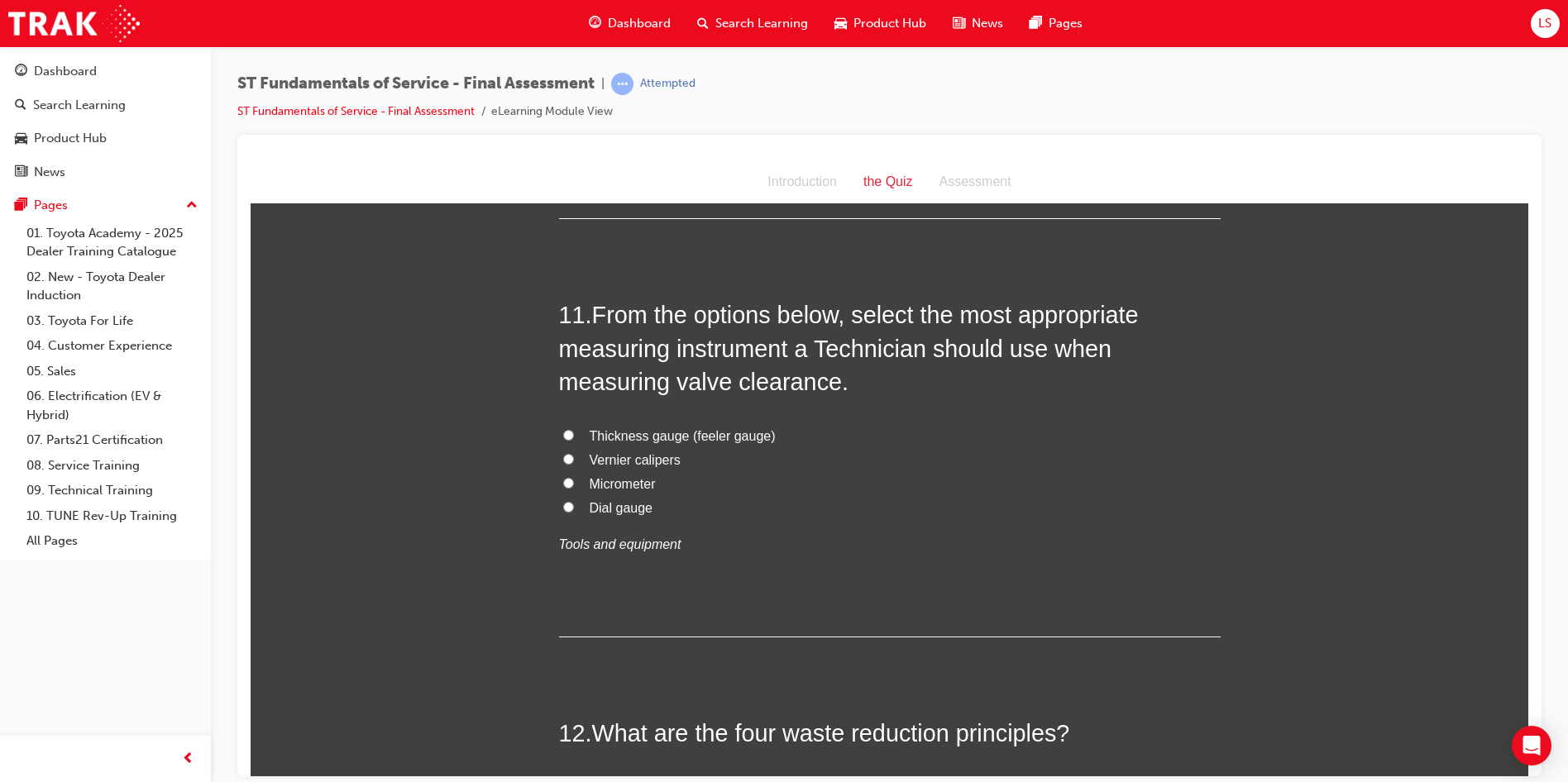
click at [563, 431] on input "Thickness gauge (feeler gauge)" at bounding box center [568, 434] width 11 height 11
radio input "true"
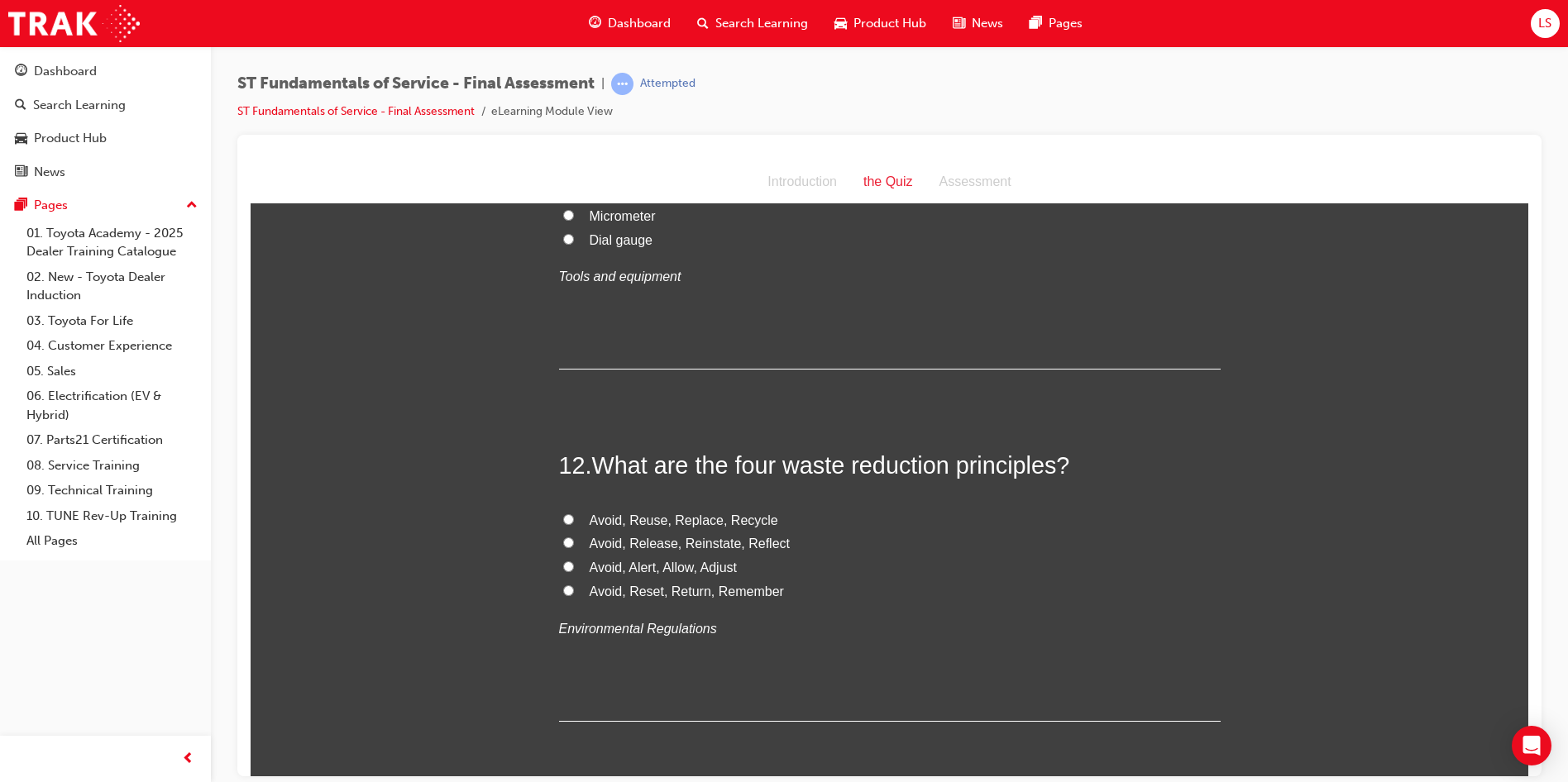
scroll to position [4051, 0]
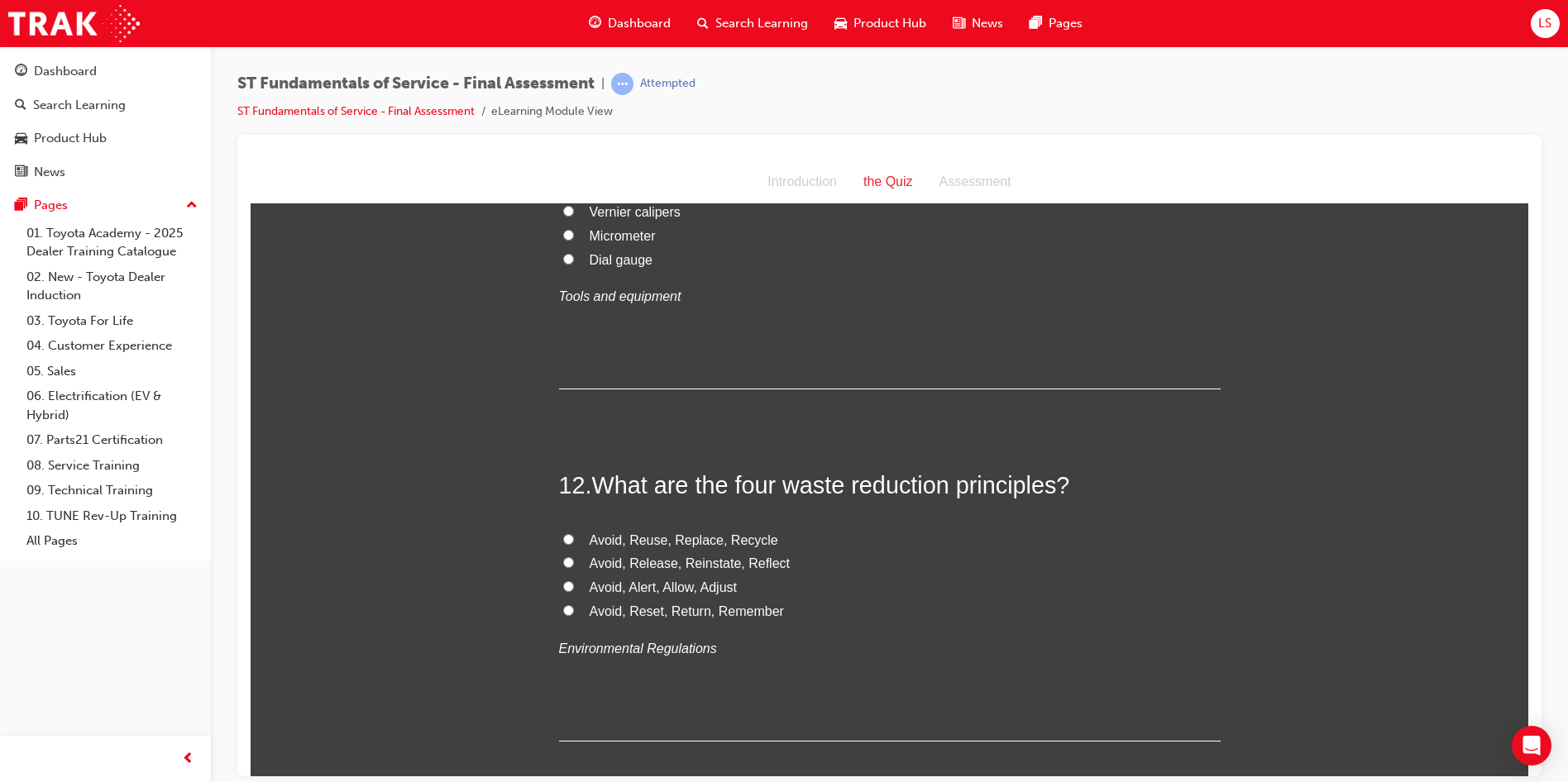
click at [563, 536] on input "Avoid, Reuse, Replace, Recycle" at bounding box center [568, 538] width 11 height 11
radio input "true"
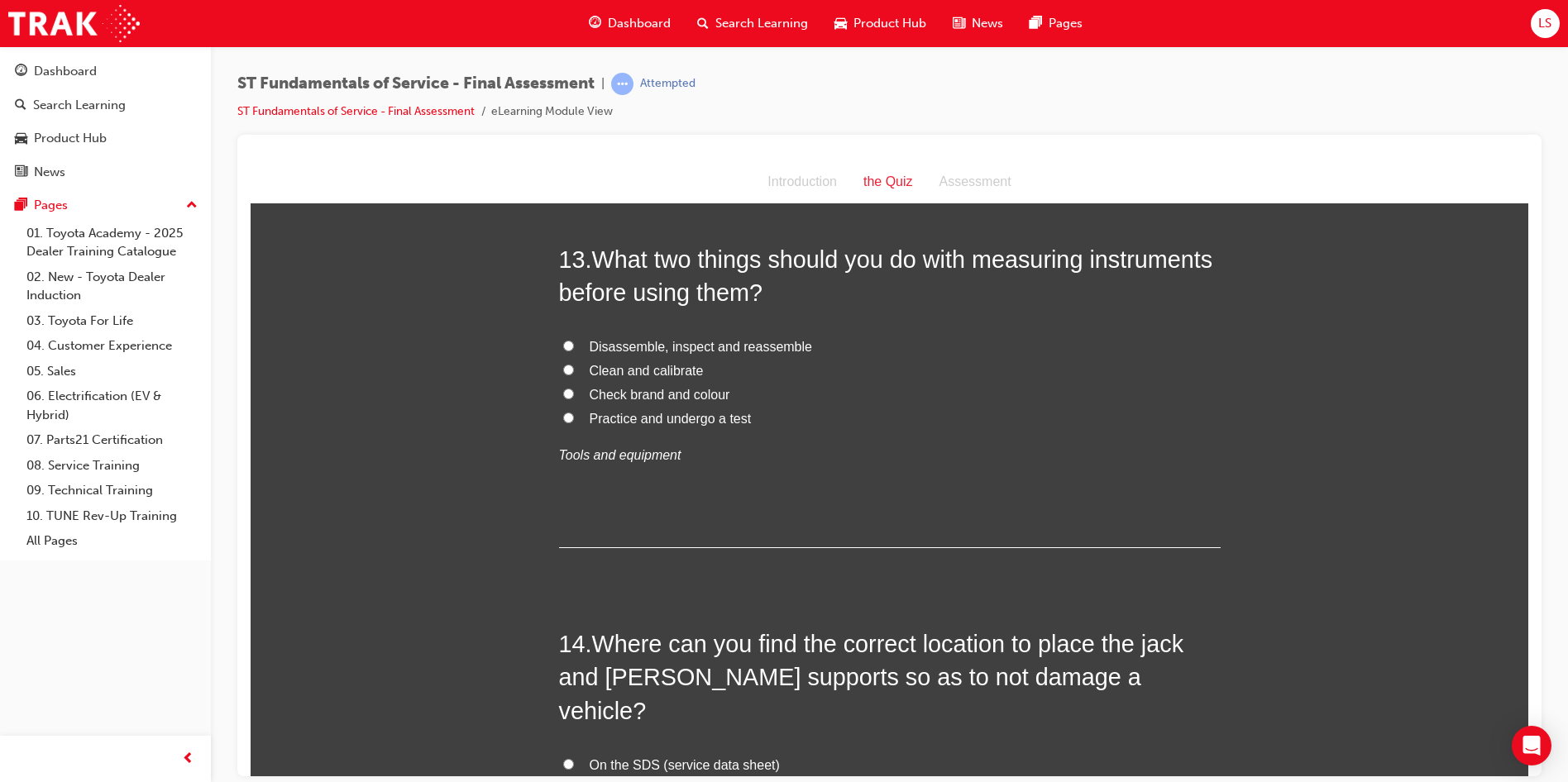
scroll to position [4630, 0]
click at [567, 365] on label "Clean and calibrate" at bounding box center [889, 370] width 662 height 24
click at [567, 365] on input "Clean and calibrate" at bounding box center [568, 368] width 11 height 11
radio input "true"
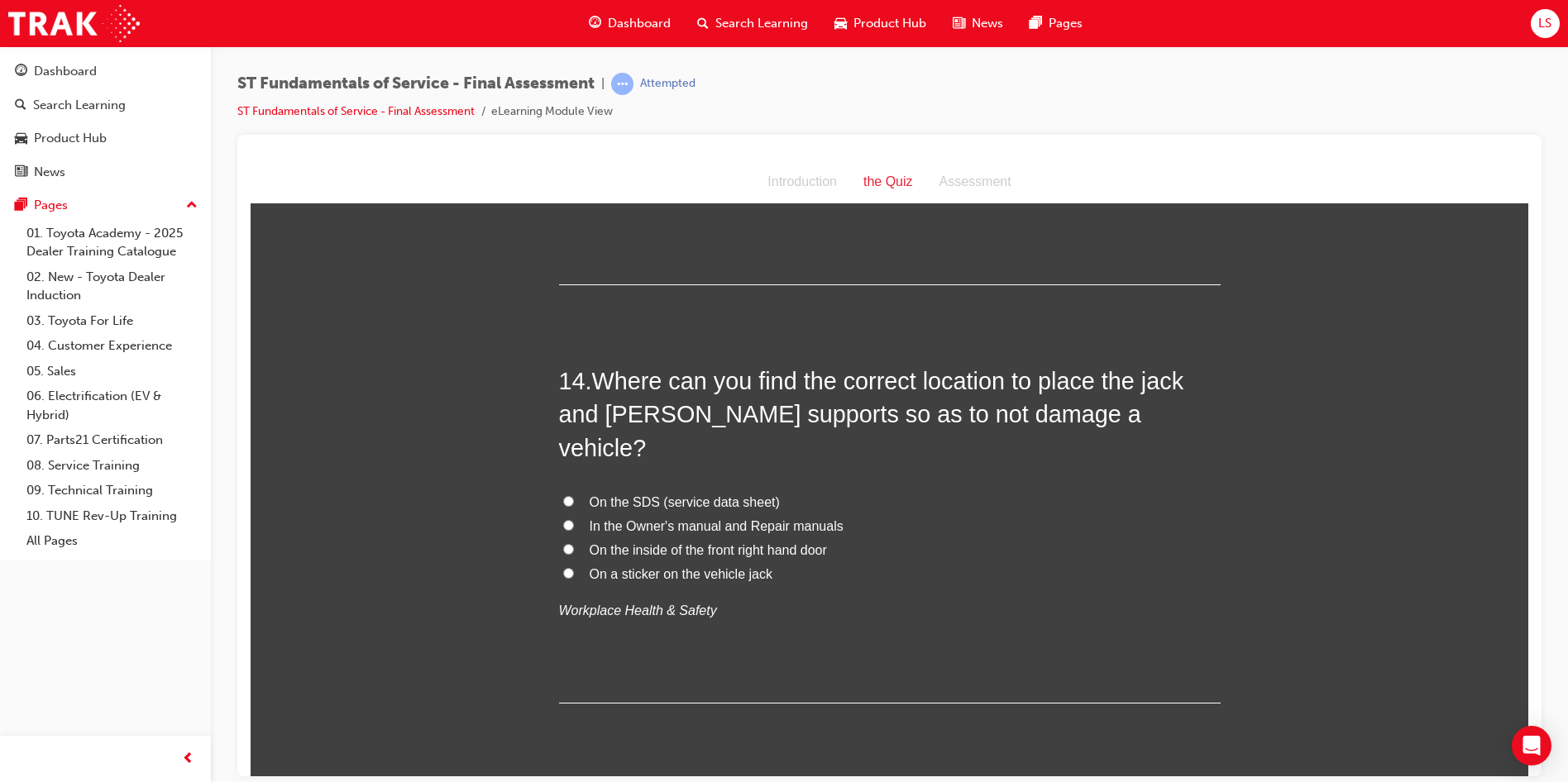
scroll to position [4962, 0]
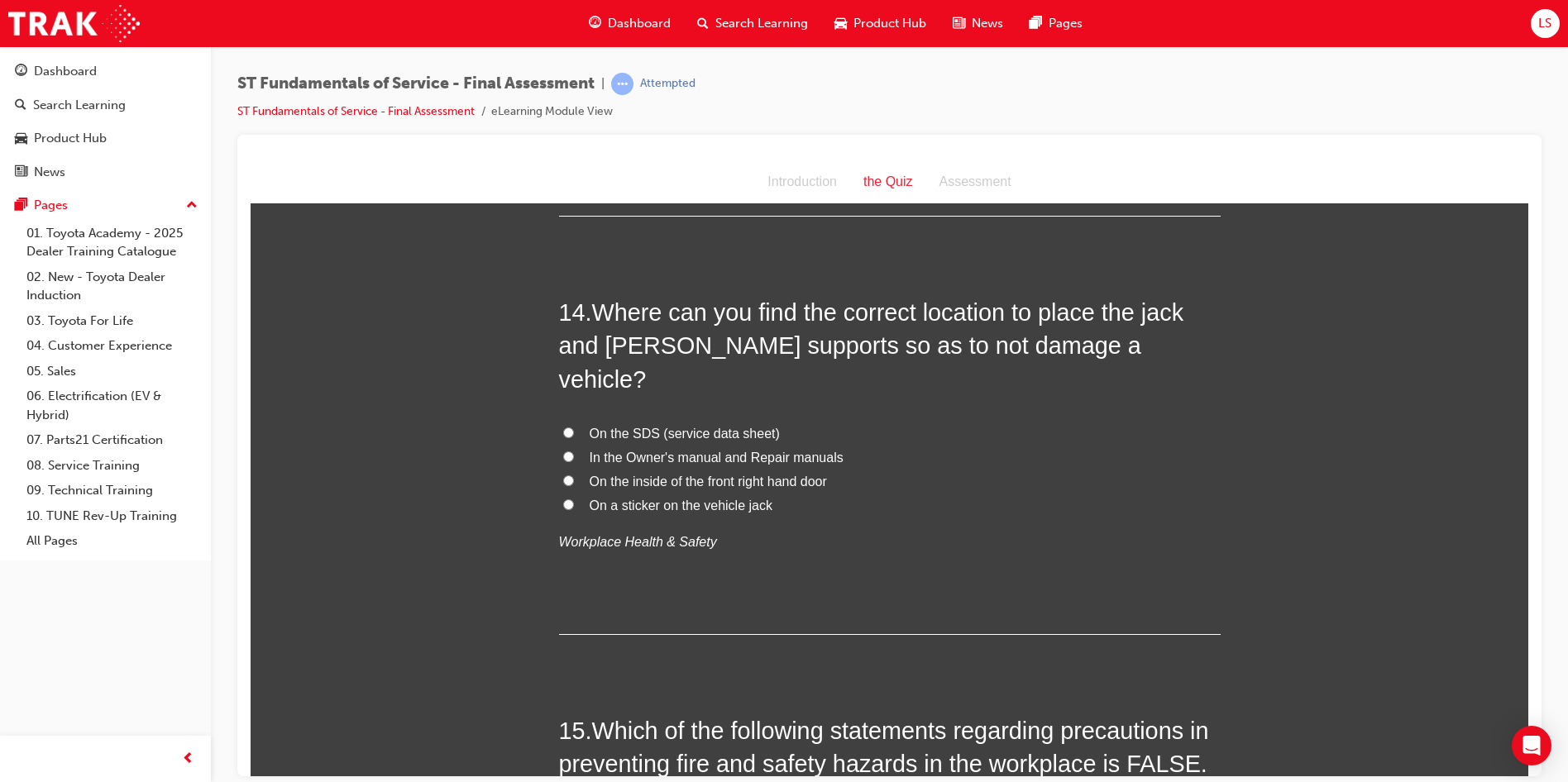
click at [563, 451] on input "In the Owner's manual and Repair manuals" at bounding box center [568, 456] width 11 height 11
radio input "true"
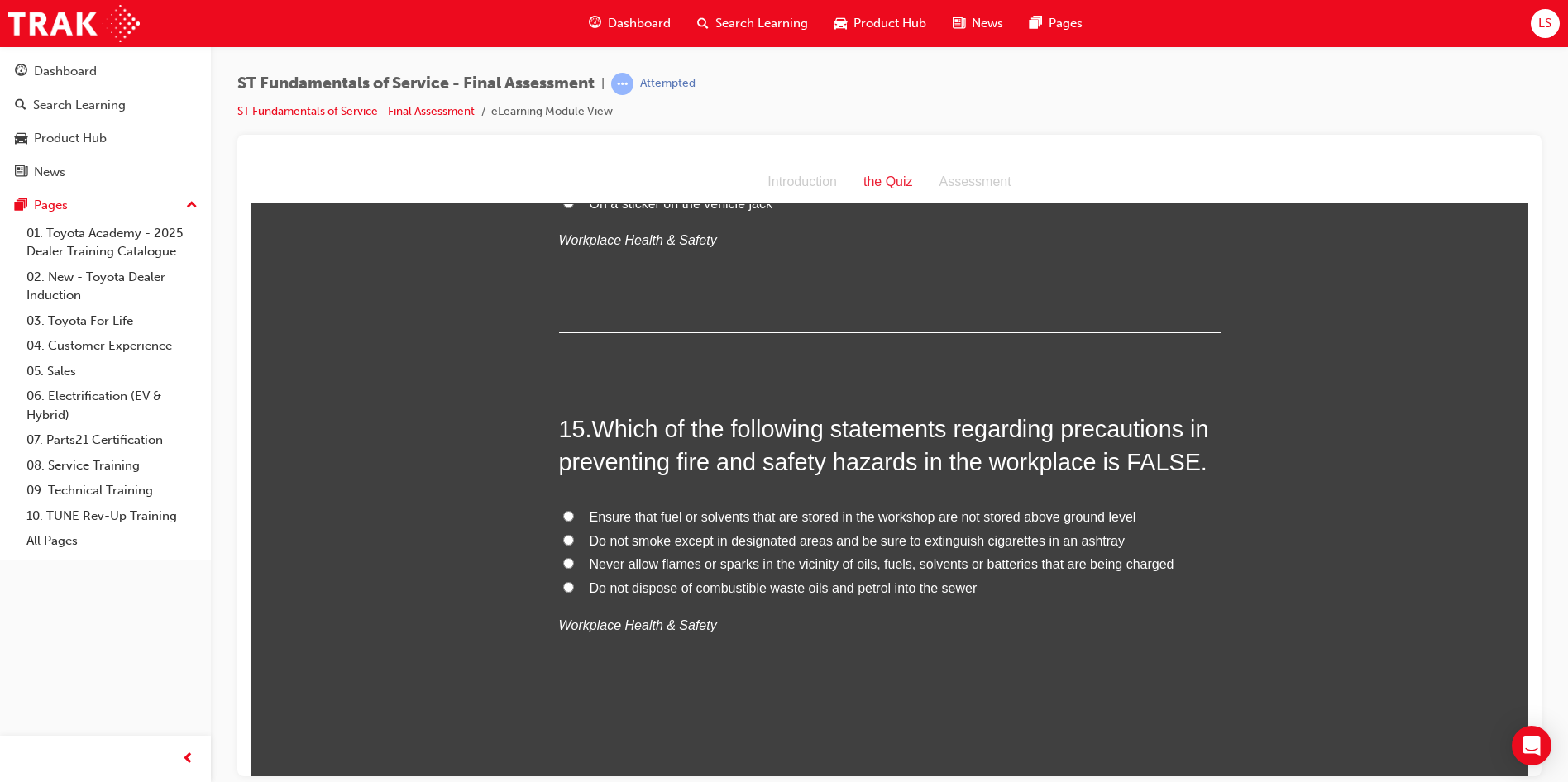
scroll to position [5292, 0]
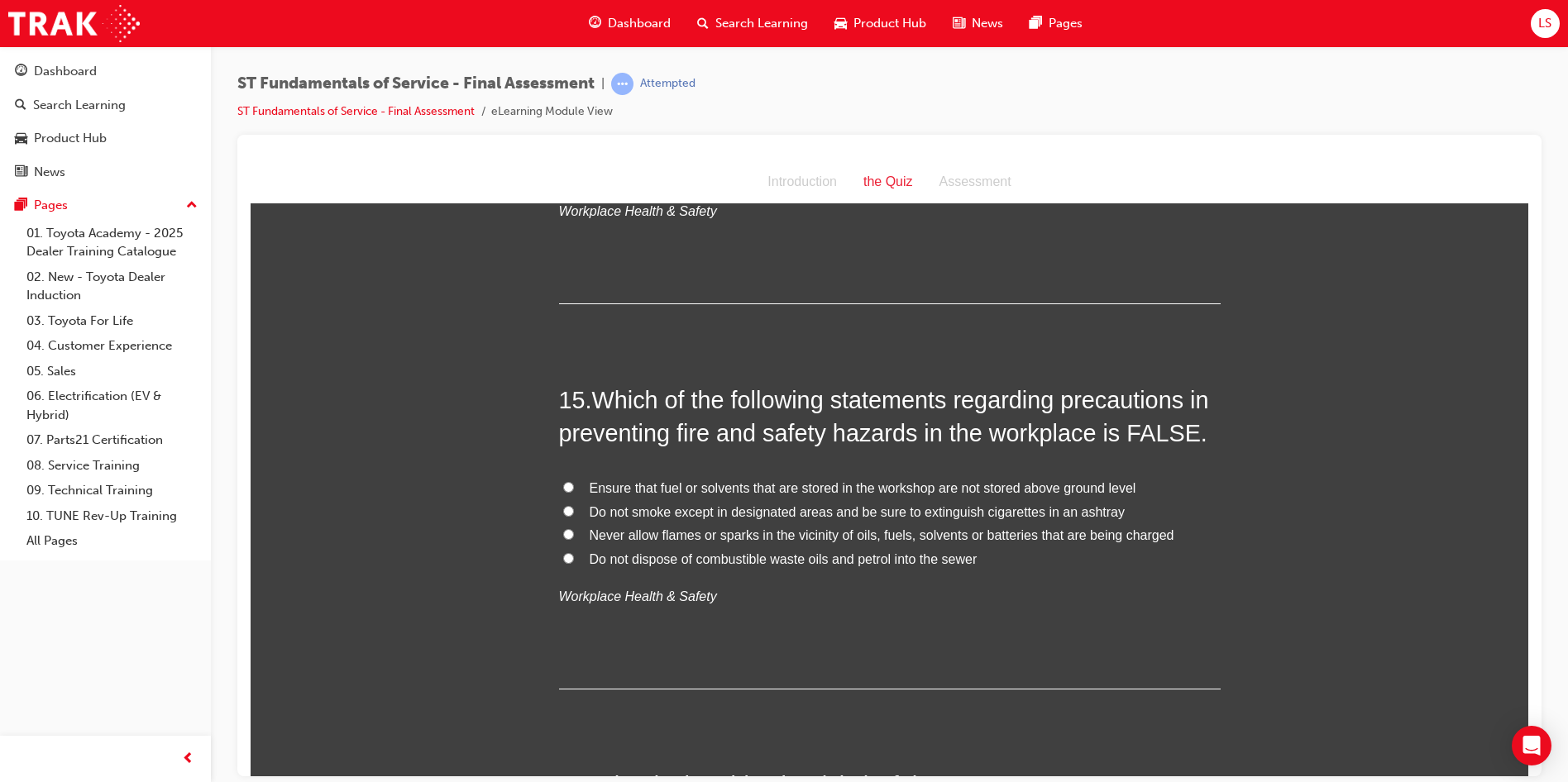
drag, startPoint x: 555, startPoint y: 450, endPoint x: 565, endPoint y: 453, distance: 10.4
click at [559, 477] on label "Ensure that fuel or solvents that are stored in the workshop are not stored abo…" at bounding box center [889, 489] width 662 height 24
click at [563, 482] on input "Ensure that fuel or solvents that are stored in the workshop are not stored abo…" at bounding box center [568, 487] width 11 height 11
radio input "true"
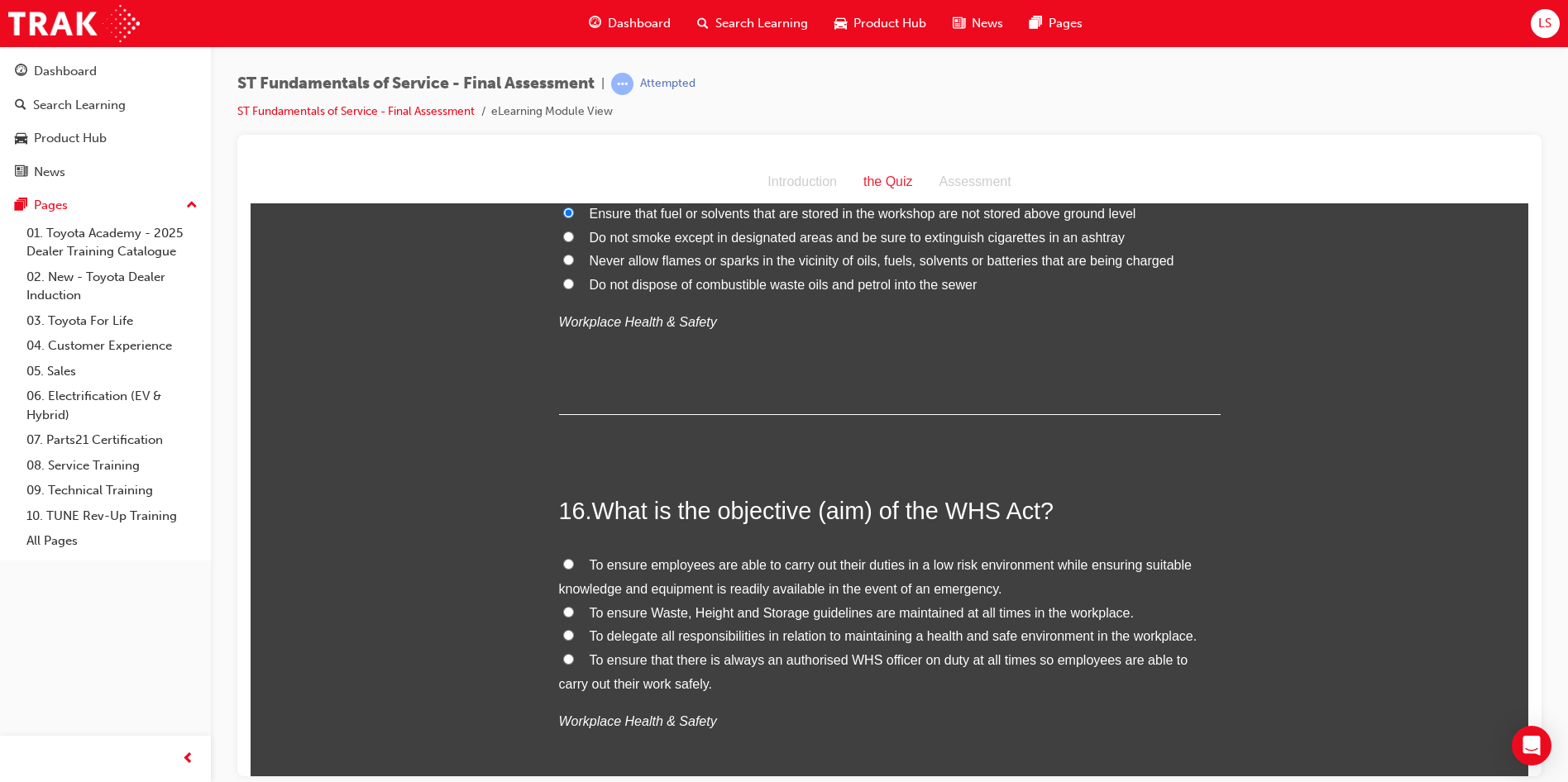
scroll to position [5623, 0]
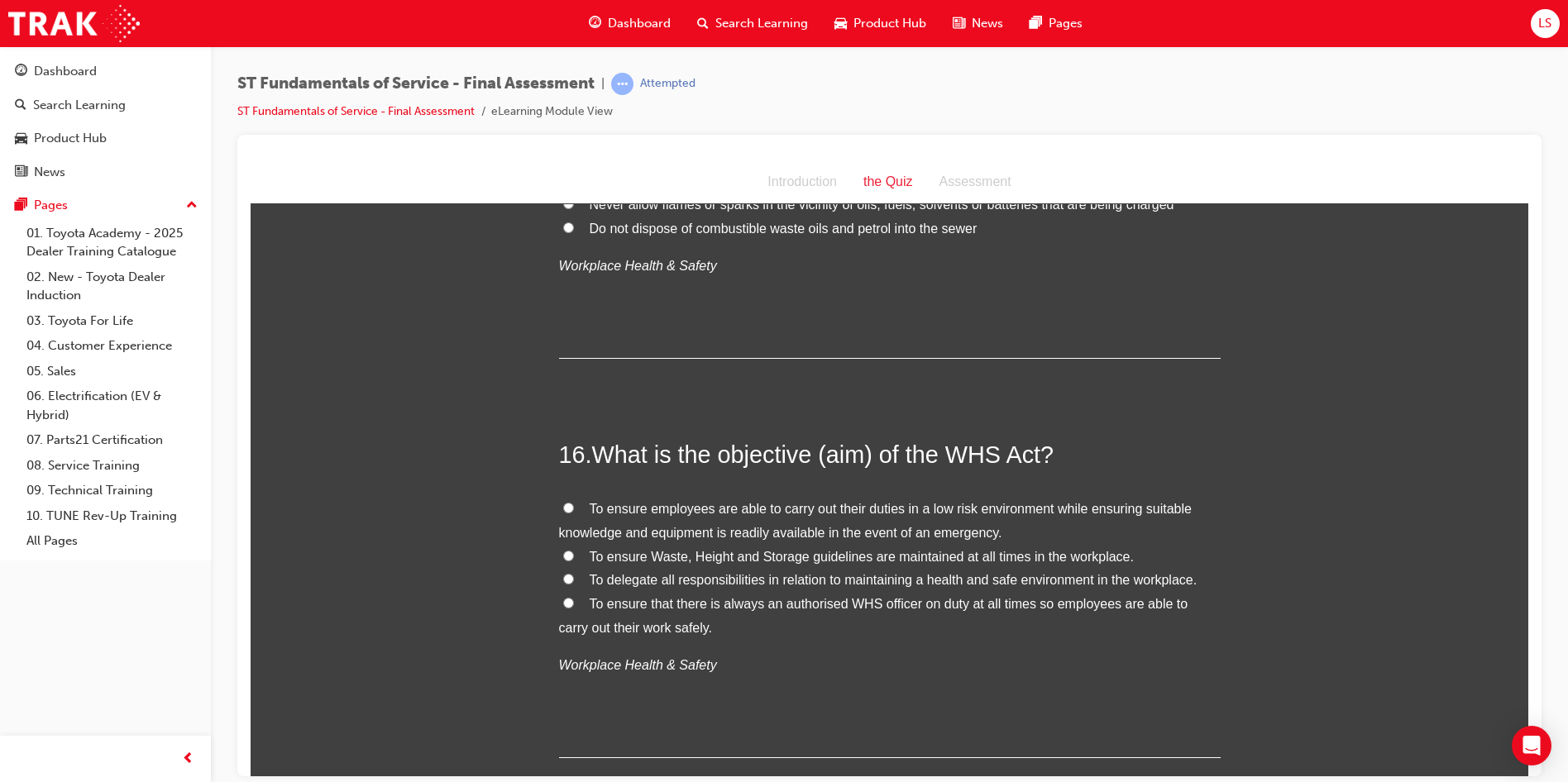
click at [563, 573] on input "To delegate all responsibilities in relation to maintaining a health and safe e…" at bounding box center [568, 578] width 11 height 11
radio input "true"
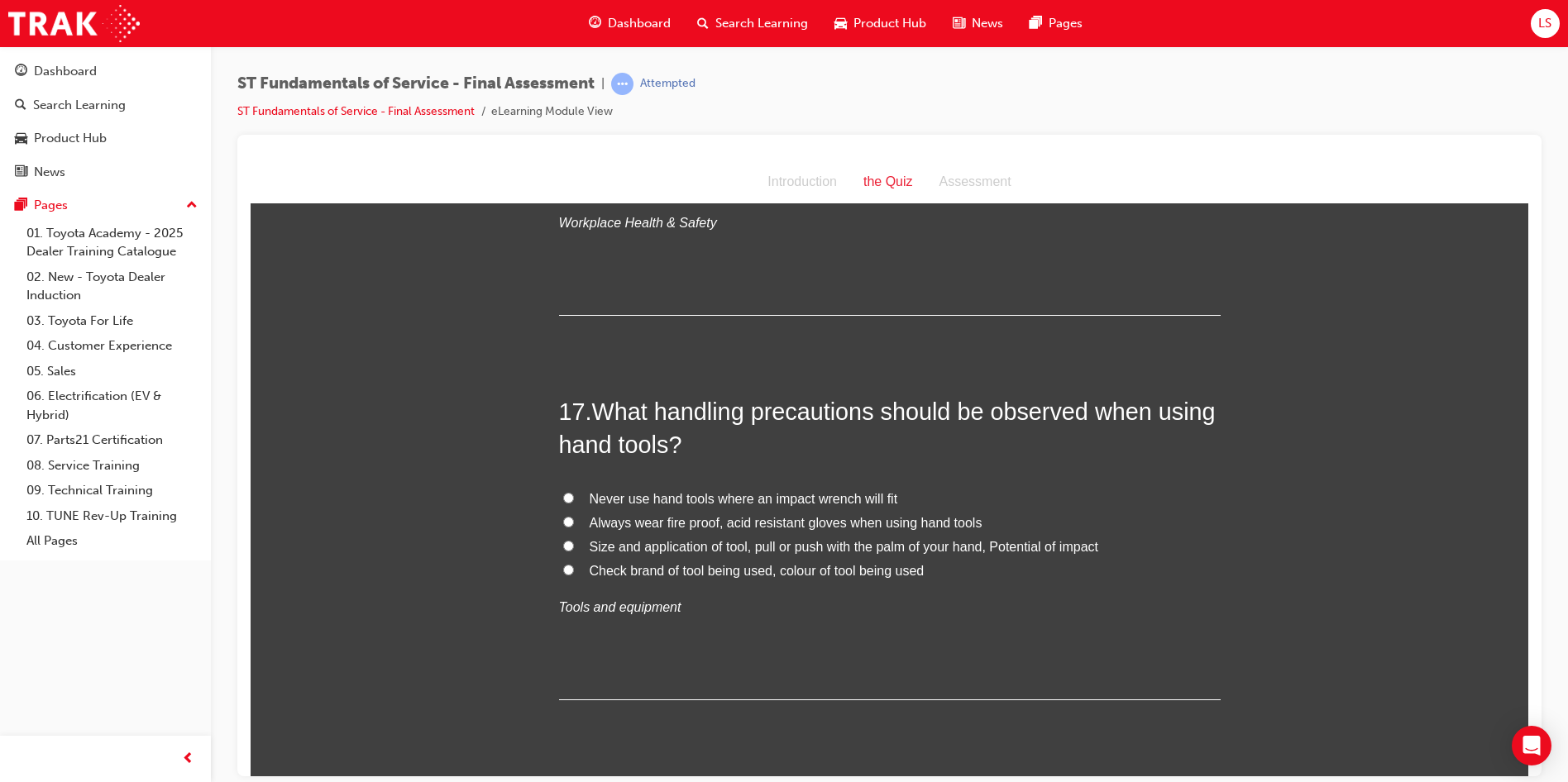
scroll to position [6036, 0]
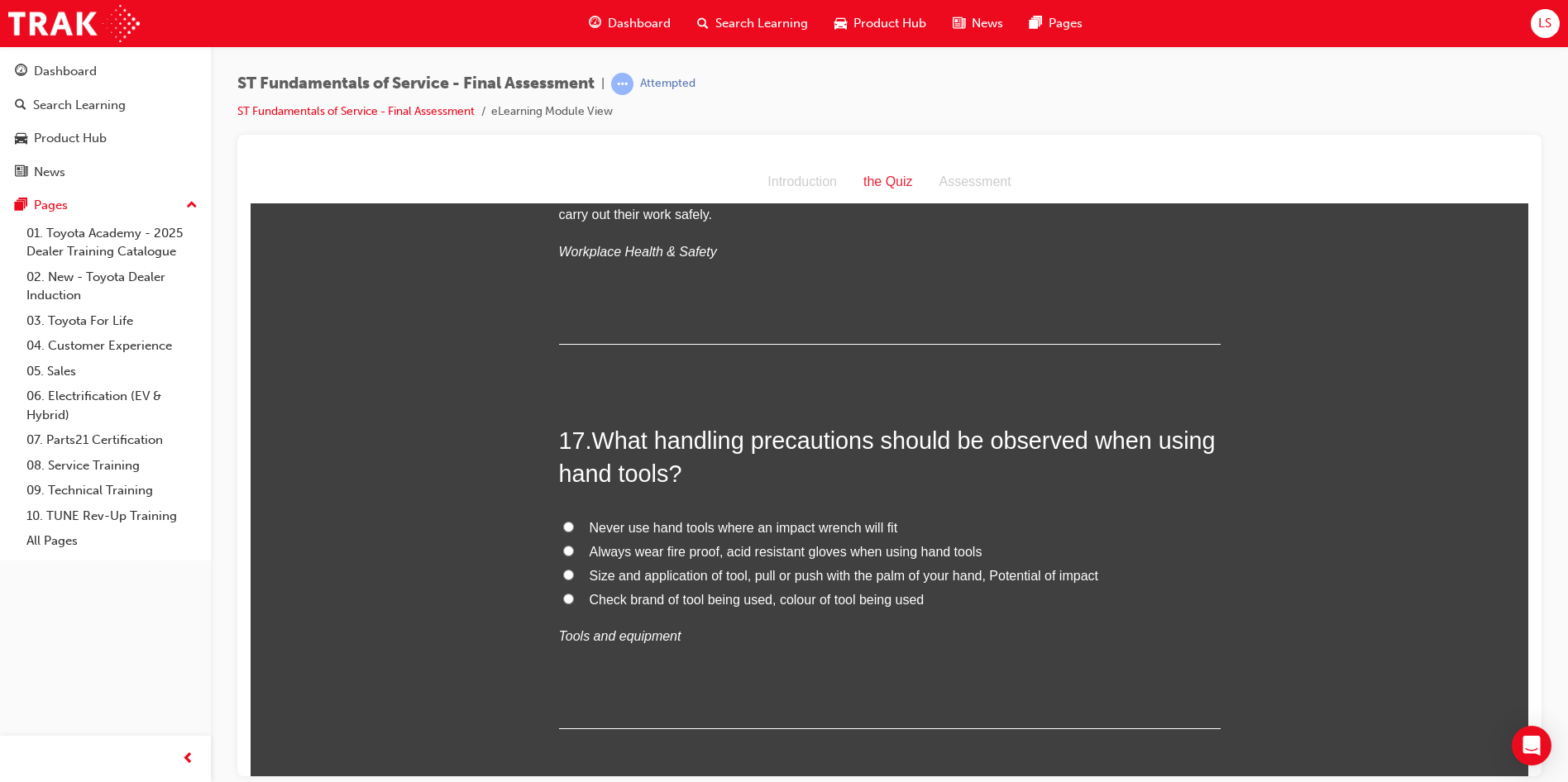
click at [729, 568] on span "Size and application of tool, pull or push with the palm of your hand, Potentia…" at bounding box center [844, 575] width 508 height 14
click at [574, 569] on input "Size and application of tool, pull or push with the palm of your hand, Potentia…" at bounding box center [568, 574] width 11 height 11
radio input "true"
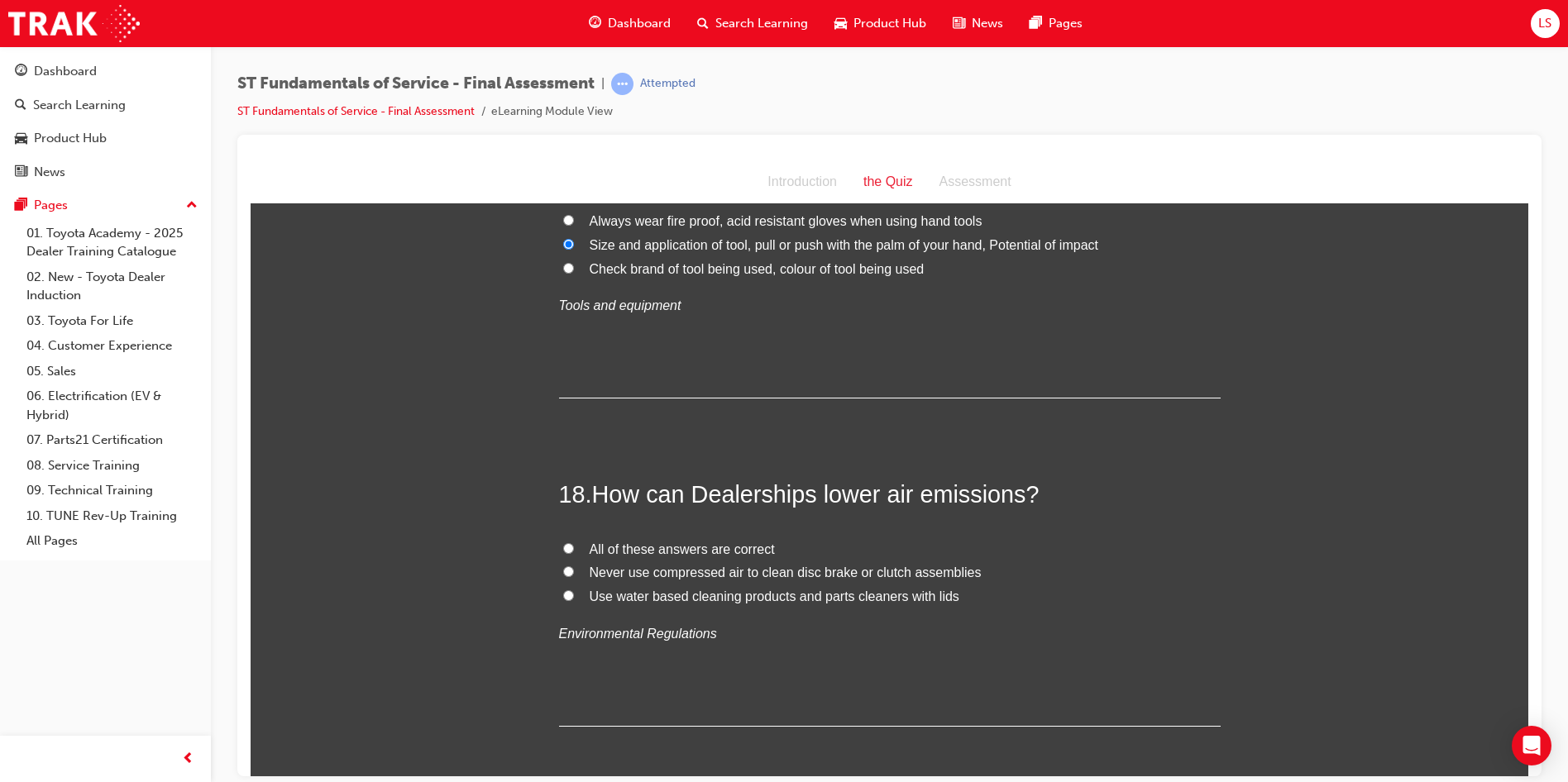
scroll to position [6450, 0]
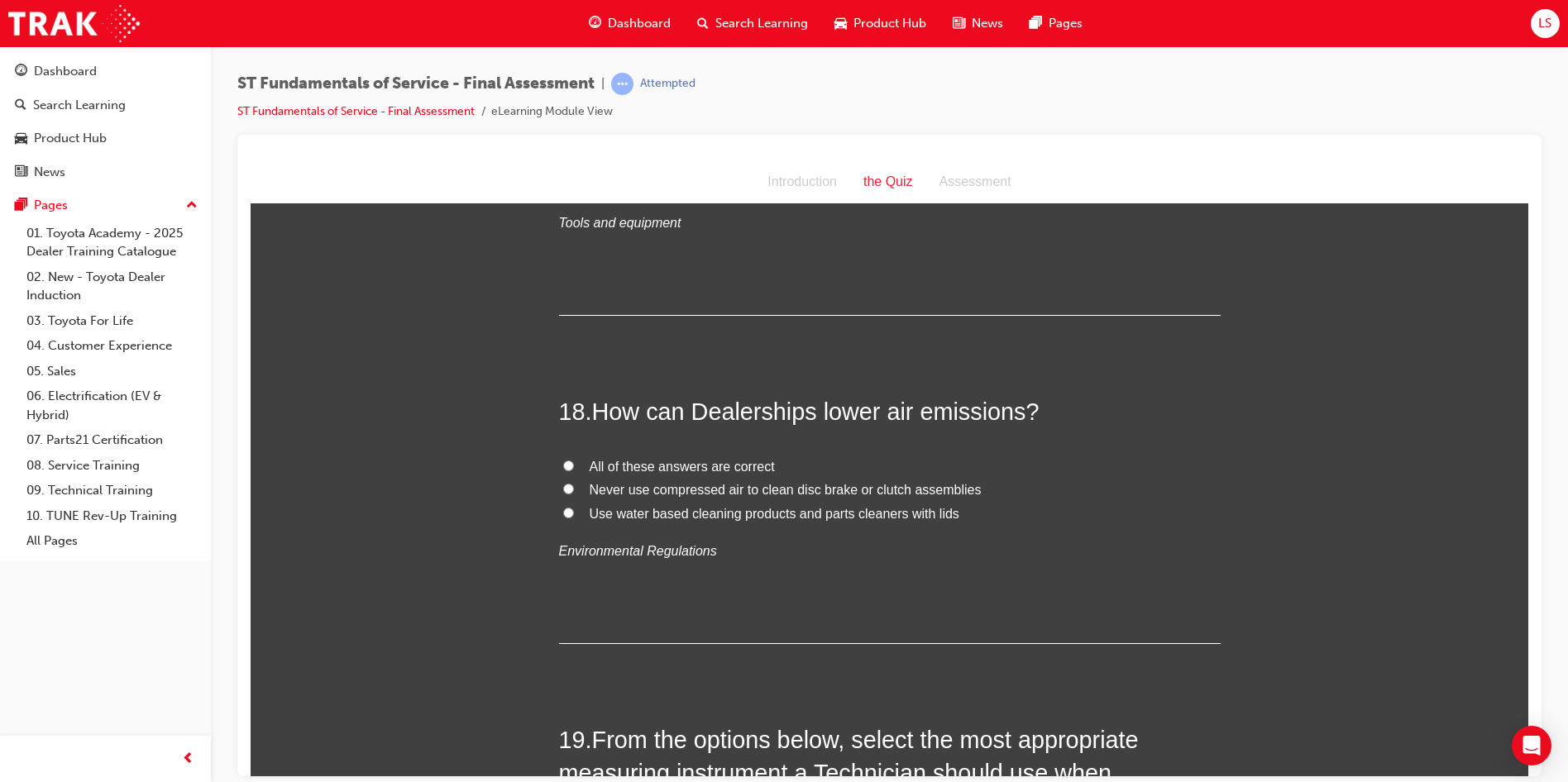
click at [568, 455] on label "All of these answers are correct" at bounding box center [889, 467] width 662 height 24
click at [568, 460] on input "All of these answers are correct" at bounding box center [568, 465] width 11 height 11
radio input "true"
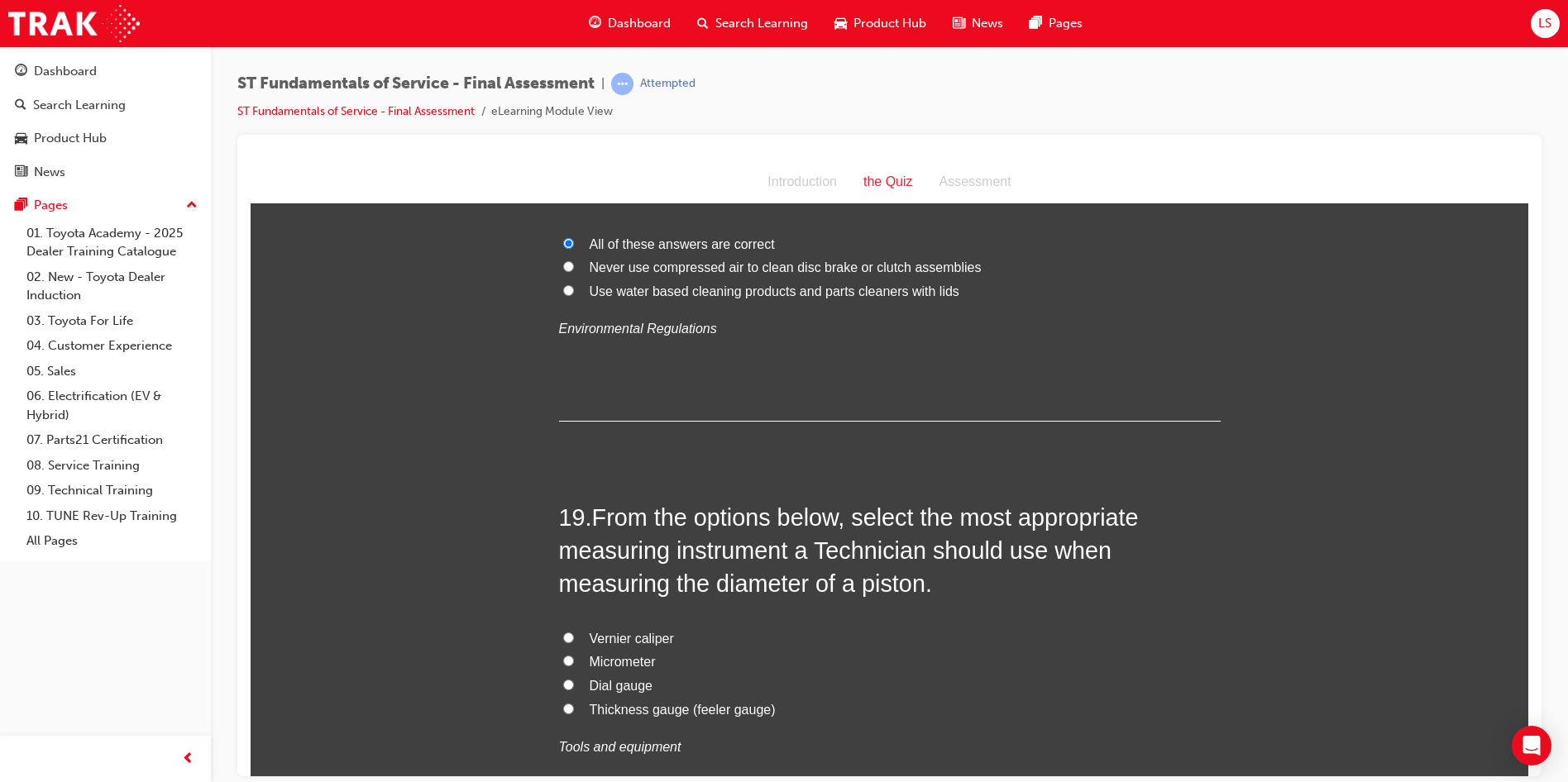
scroll to position [6771, 0]
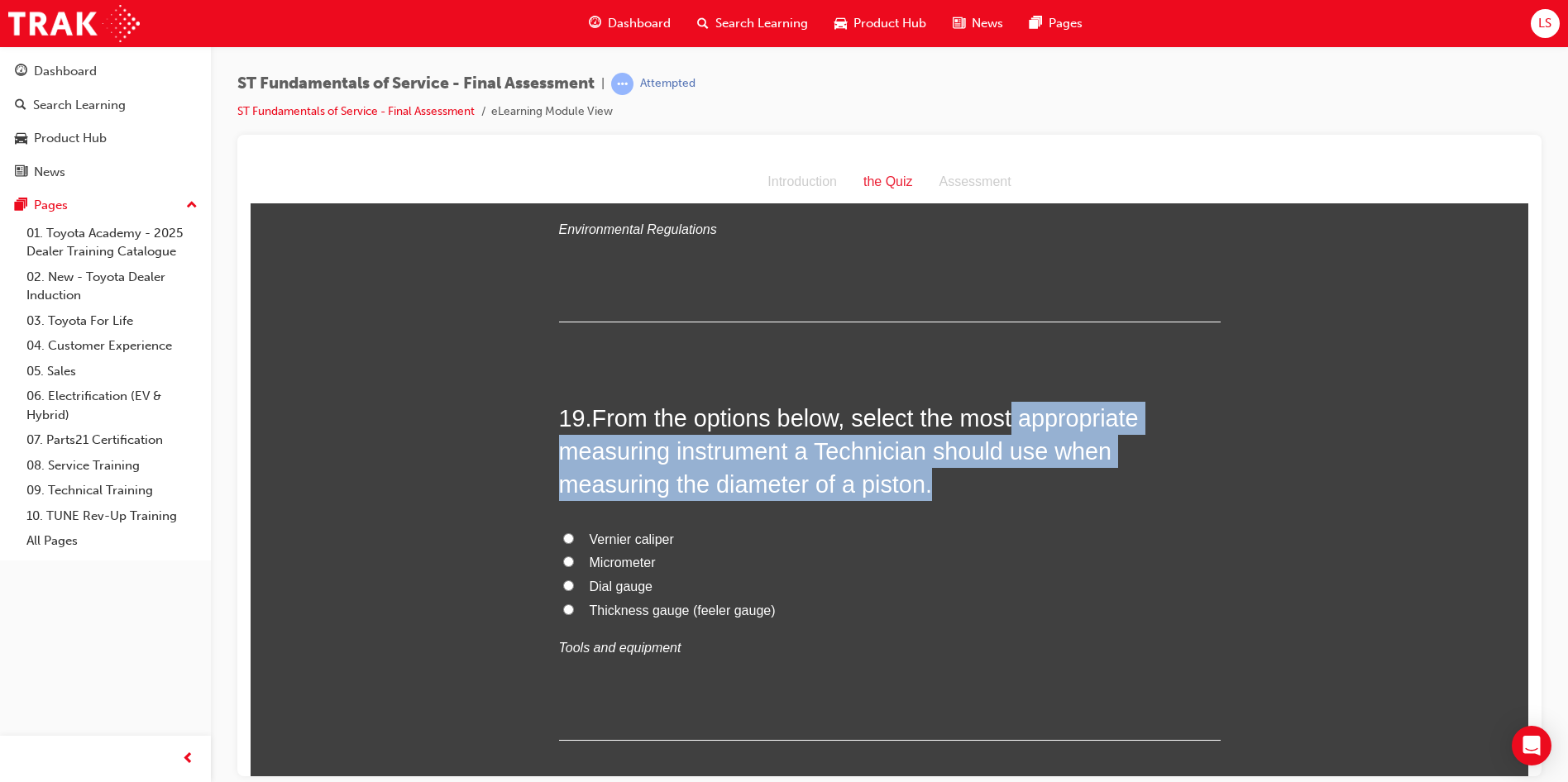
drag, startPoint x: 1010, startPoint y: 382, endPoint x: 1078, endPoint y: 453, distance: 98.3
click at [1078, 453] on h2 "19 . From the options below, select the most appropriate measuring instrument a…" at bounding box center [889, 451] width 662 height 100
drag, startPoint x: 1078, startPoint y: 453, endPoint x: 1016, endPoint y: 421, distance: 69.8
copy span "appropriate measuring instrument a Technician should use when measuring the dia…"
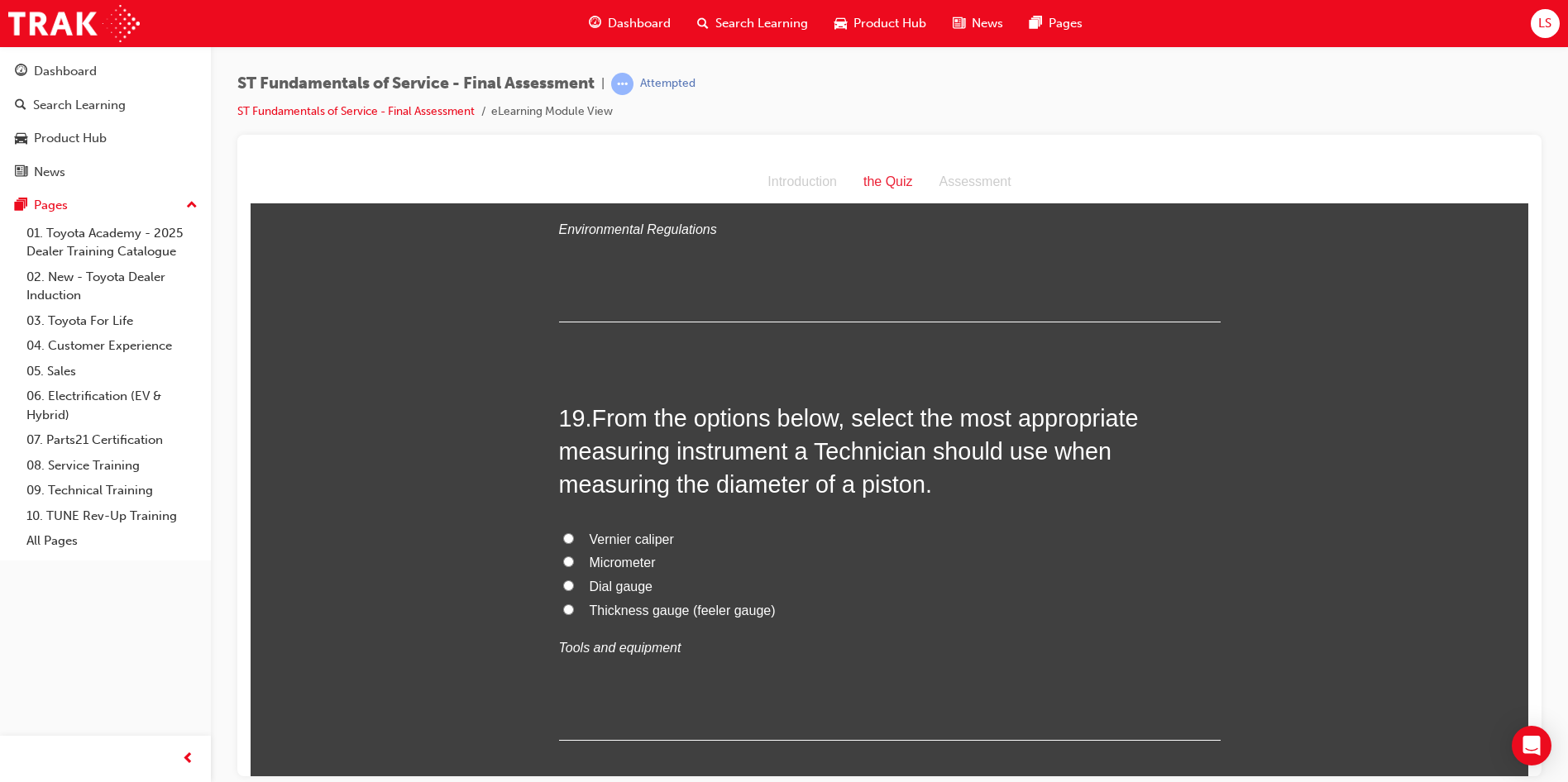
click at [819, 551] on label "Micrometer" at bounding box center [889, 563] width 662 height 24
click at [574, 556] on input "Micrometer" at bounding box center [568, 561] width 11 height 11
radio input "true"
click at [618, 579] on span "Dial gauge" at bounding box center [622, 586] width 64 height 14
click at [574, 580] on input "Dial gauge" at bounding box center [568, 585] width 11 height 11
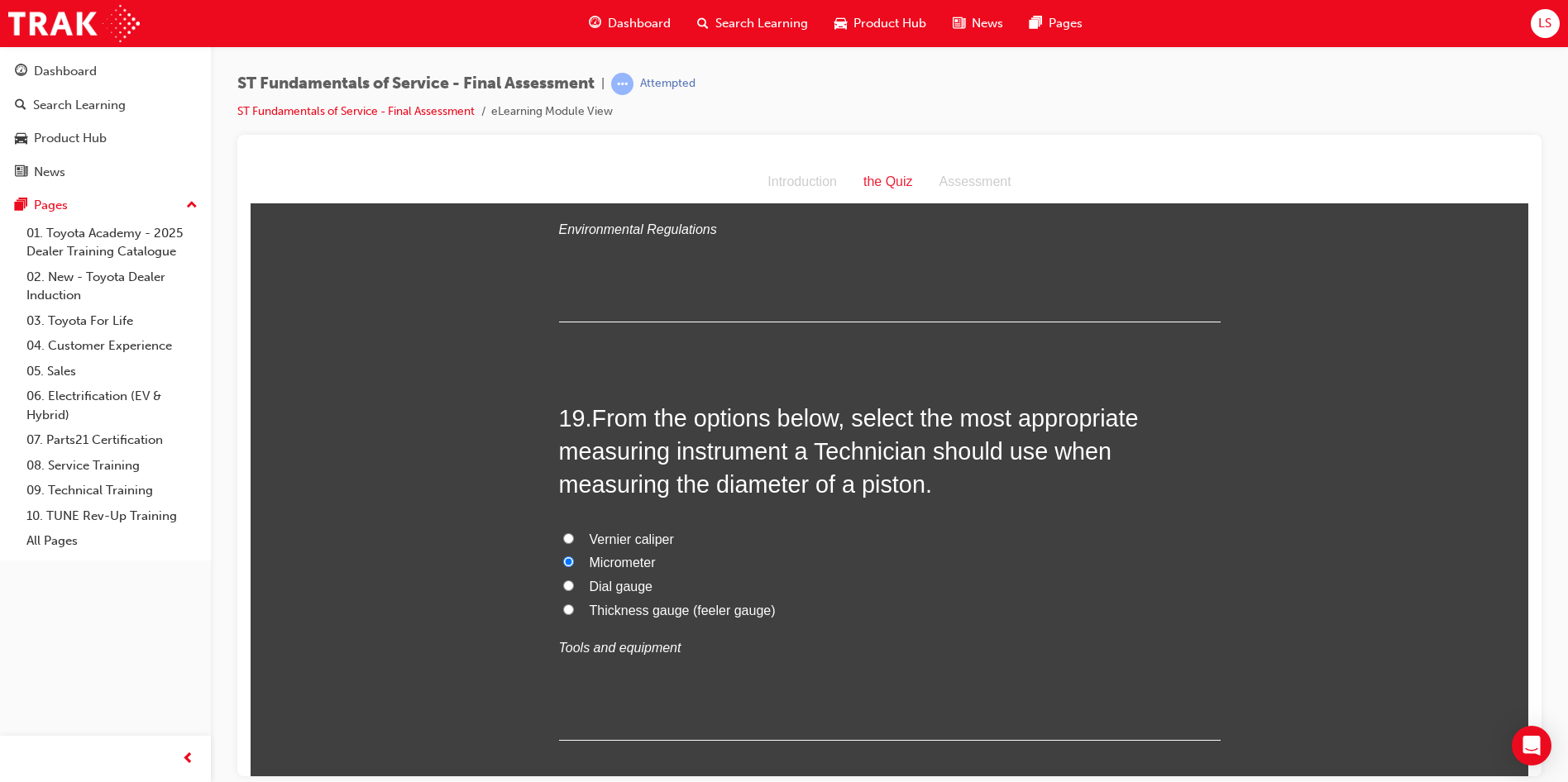
radio input "true"
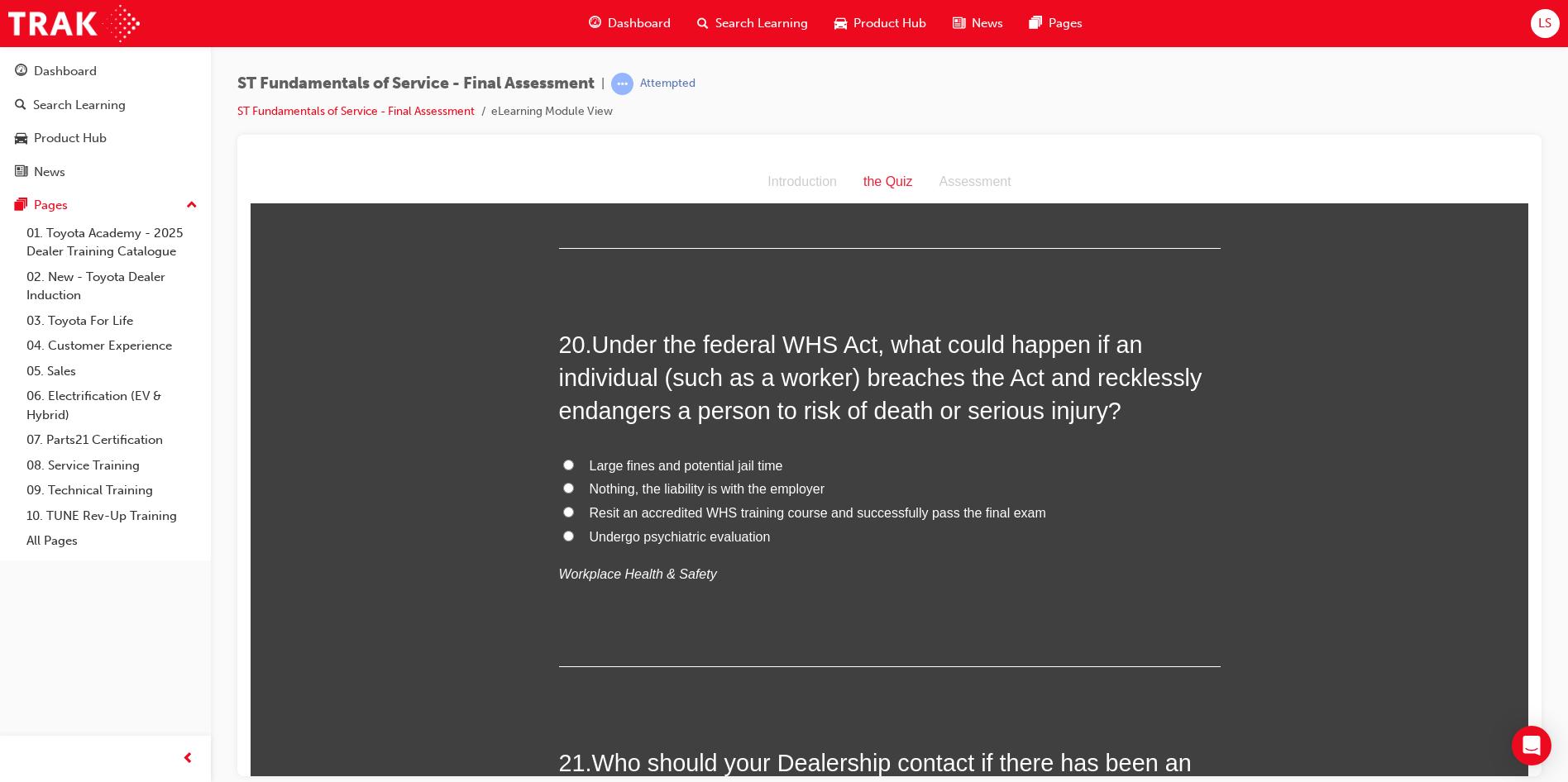
scroll to position [7268, 0]
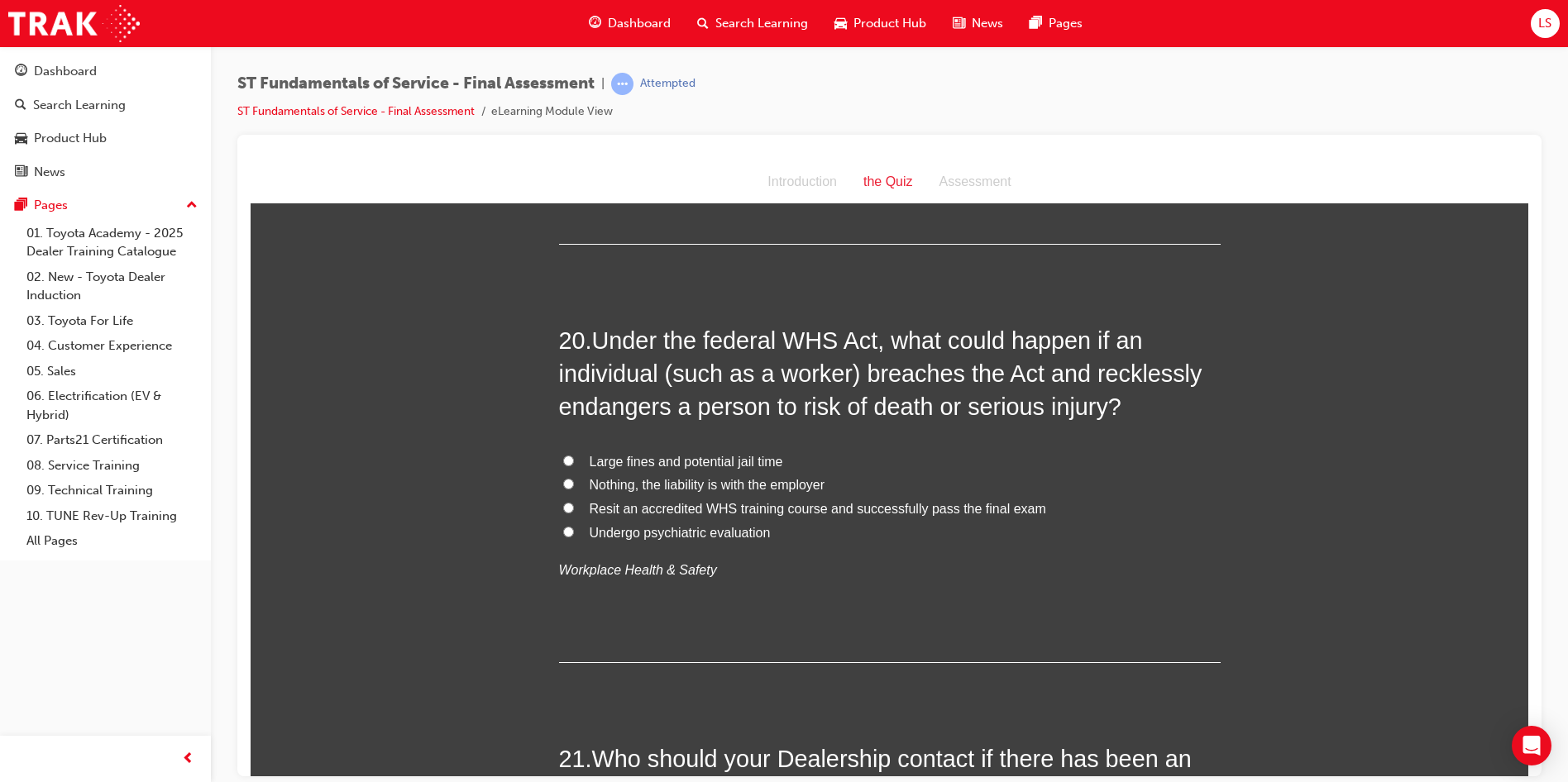
click at [590, 454] on span "Large fines and potential jail time" at bounding box center [686, 461] width 193 height 14
click at [574, 455] on input "Large fines and potential jail time" at bounding box center [568, 460] width 11 height 11
radio input "true"
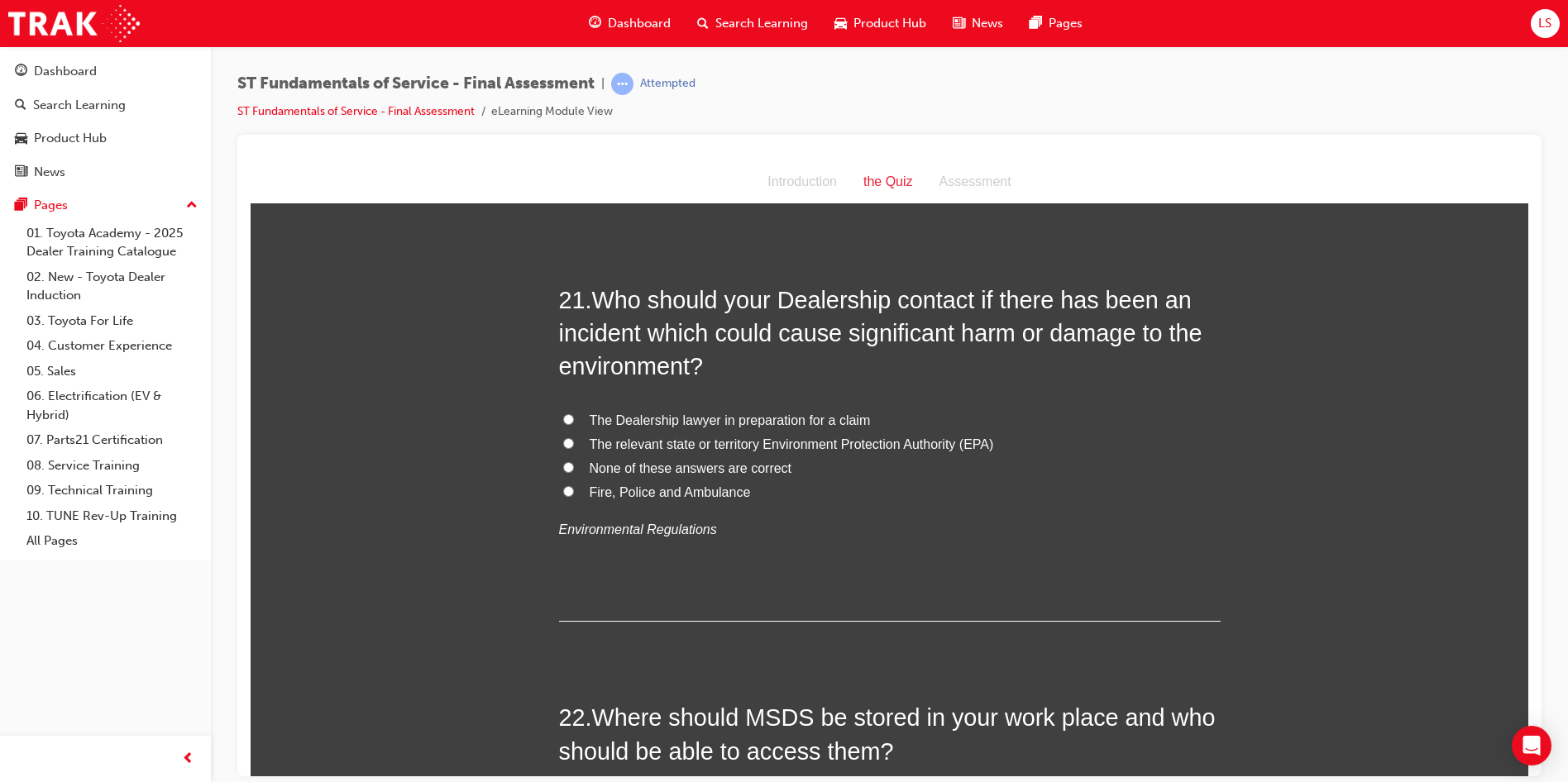
scroll to position [7763, 0]
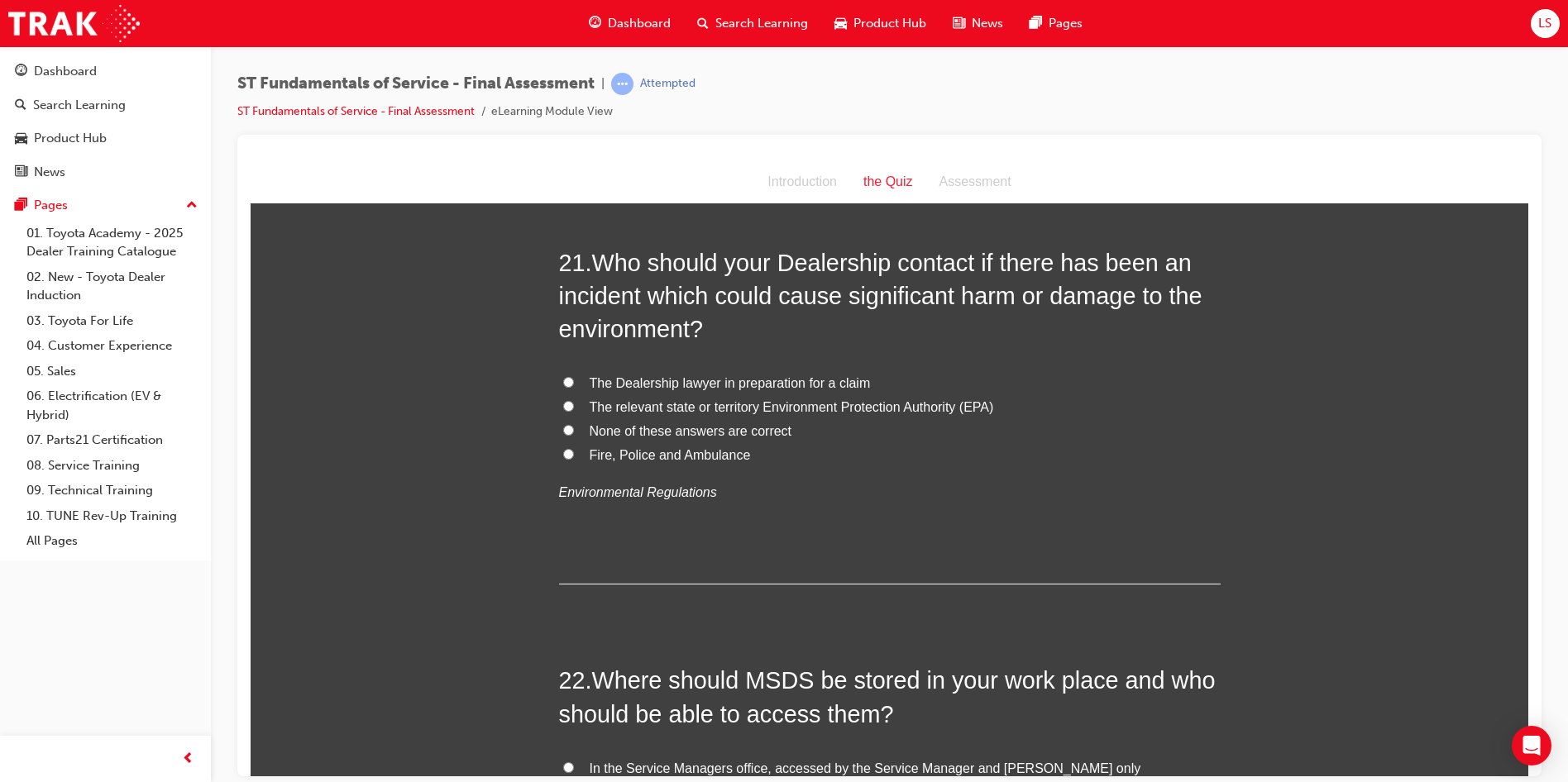
click at [903, 399] on span "The relevant state or territory Environment Protection Authority (EPA)" at bounding box center [792, 406] width 404 height 14
click at [574, 400] on input "The relevant state or territory Environment Protection Authority (EPA)" at bounding box center [568, 405] width 11 height 11
radio input "true"
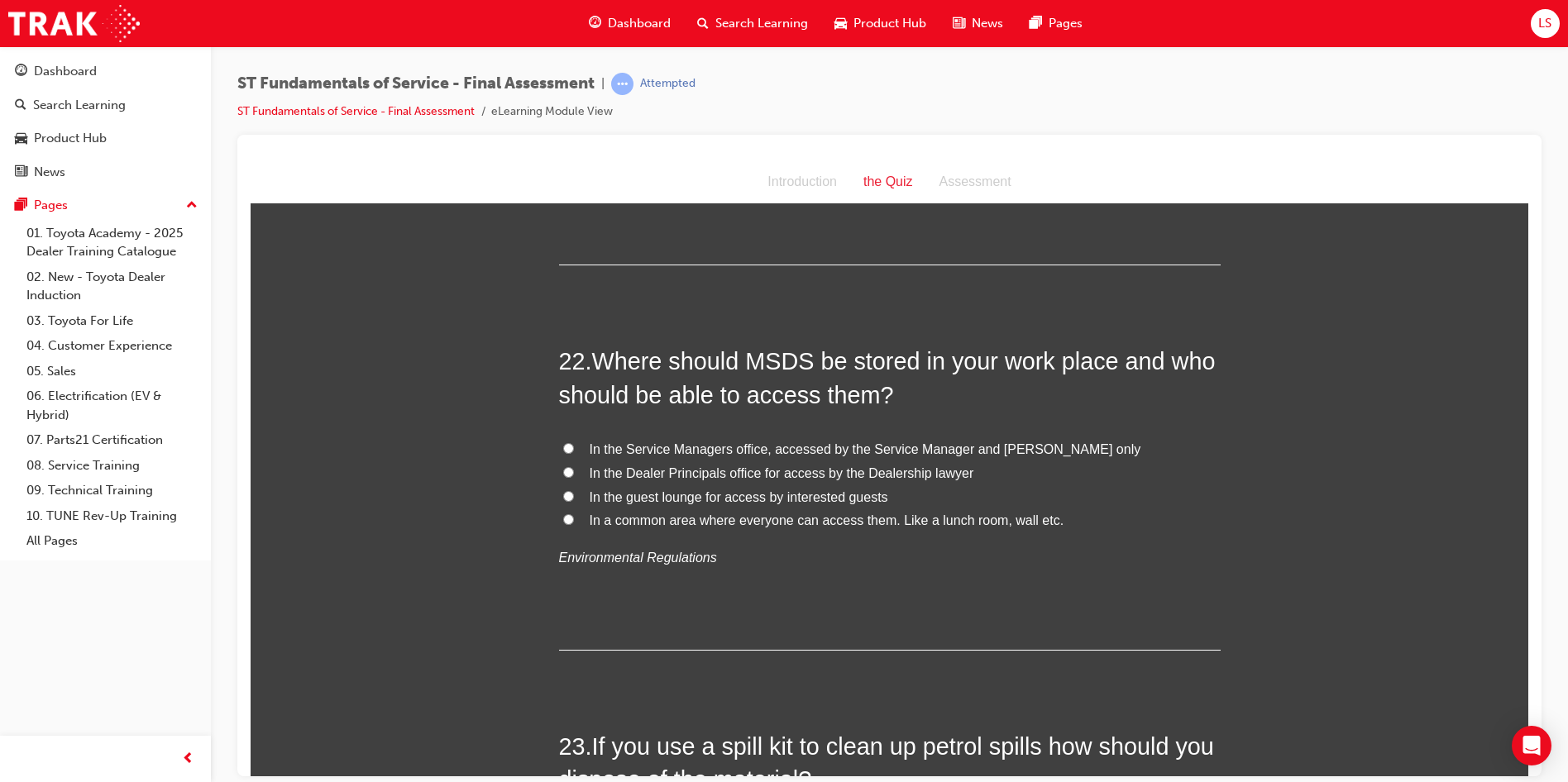
scroll to position [8095, 0]
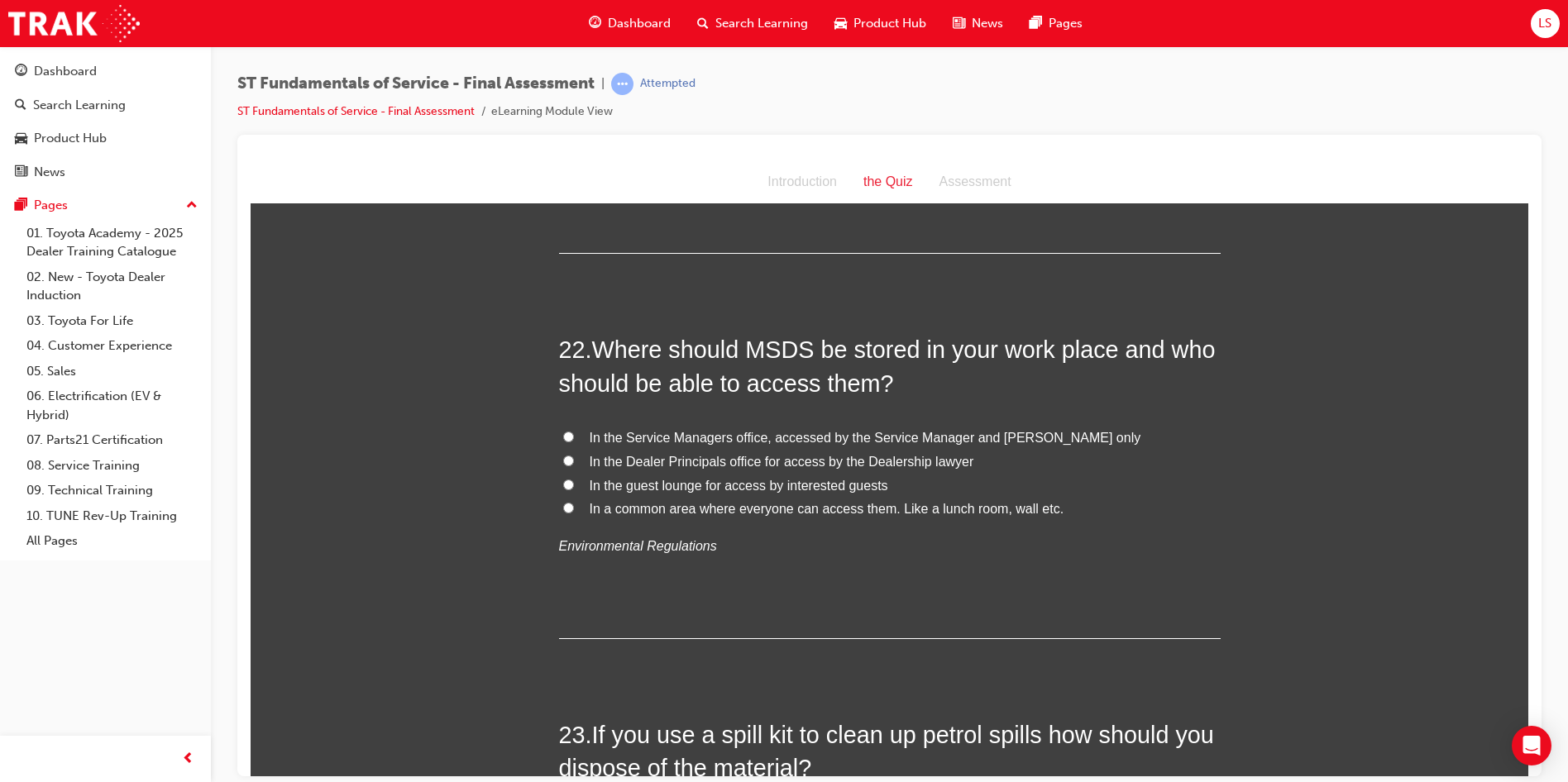
click at [659, 501] on span "In a common area where everyone can access them. Like a lunch room, wall etc." at bounding box center [827, 508] width 475 height 14
click at [574, 501] on input "In a common area where everyone can access them. Like a lunch room, wall etc." at bounding box center [568, 506] width 11 height 11
radio input "true"
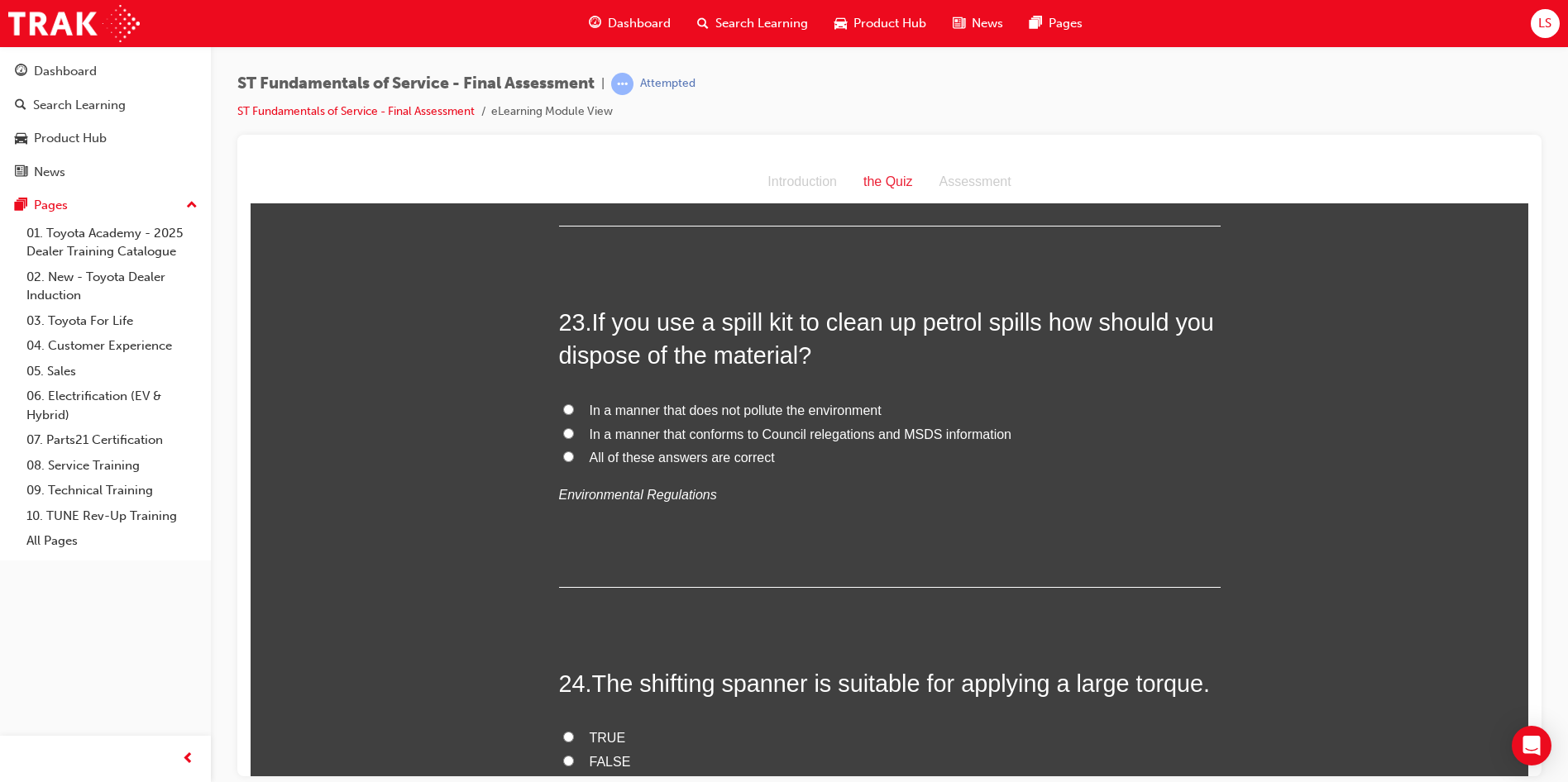
scroll to position [8507, 0]
click at [615, 449] on span "All of these answers are correct" at bounding box center [683, 456] width 185 height 14
click at [574, 450] on input "All of these answers are correct" at bounding box center [568, 455] width 11 height 11
radio input "true"
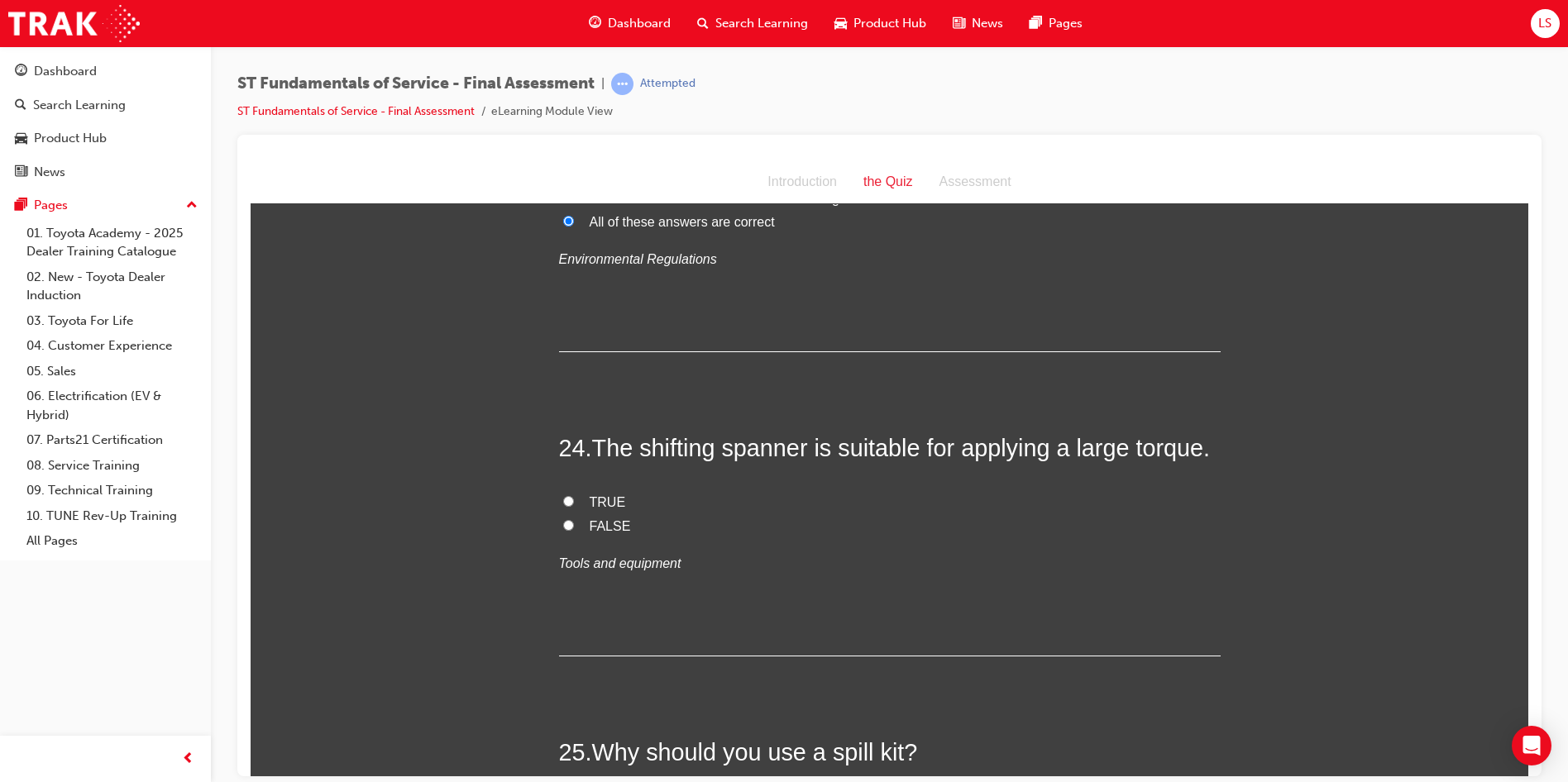
scroll to position [8756, 0]
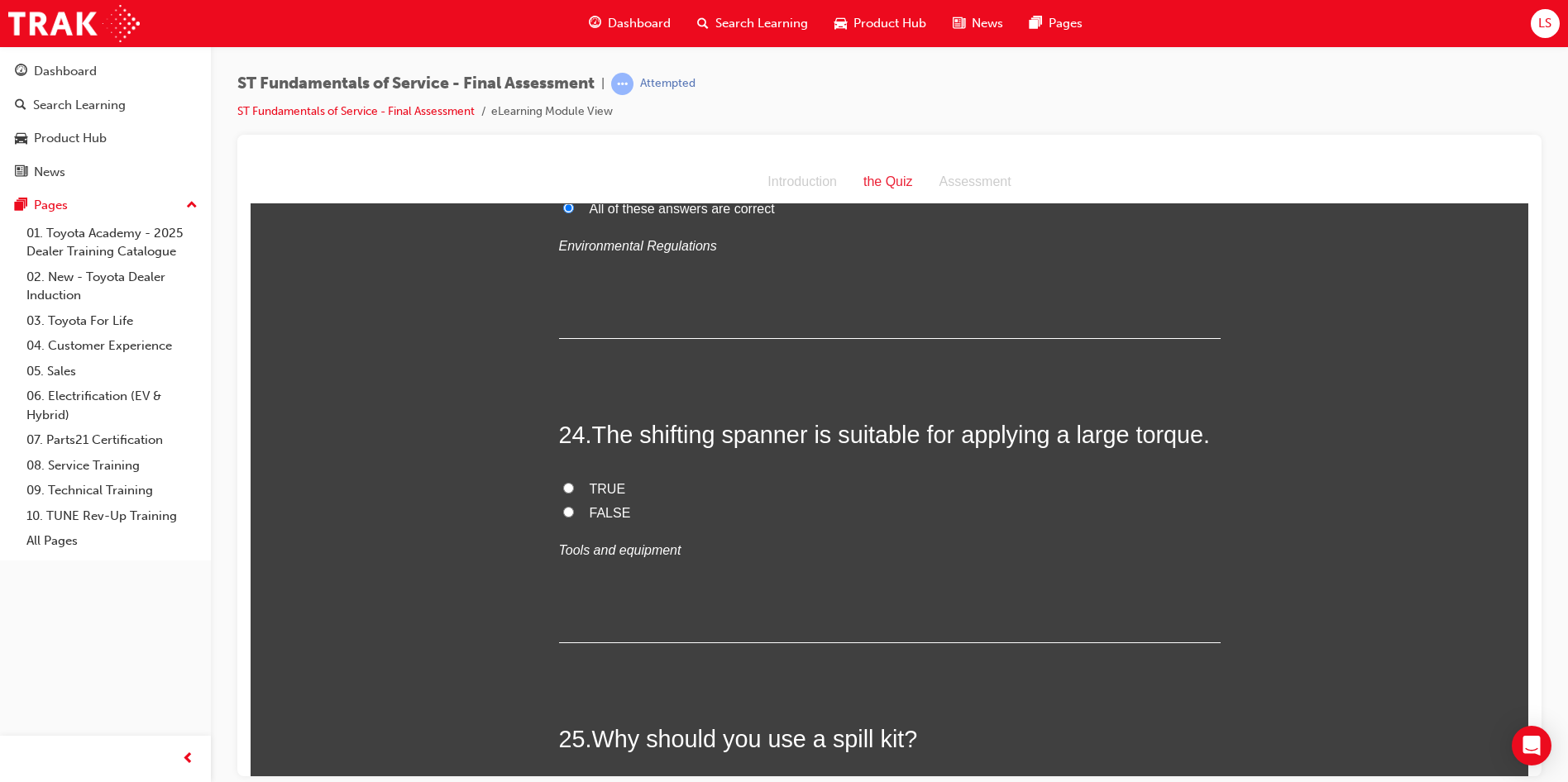
click at [564, 506] on input "FALSE" at bounding box center [568, 511] width 11 height 11
radio input "true"
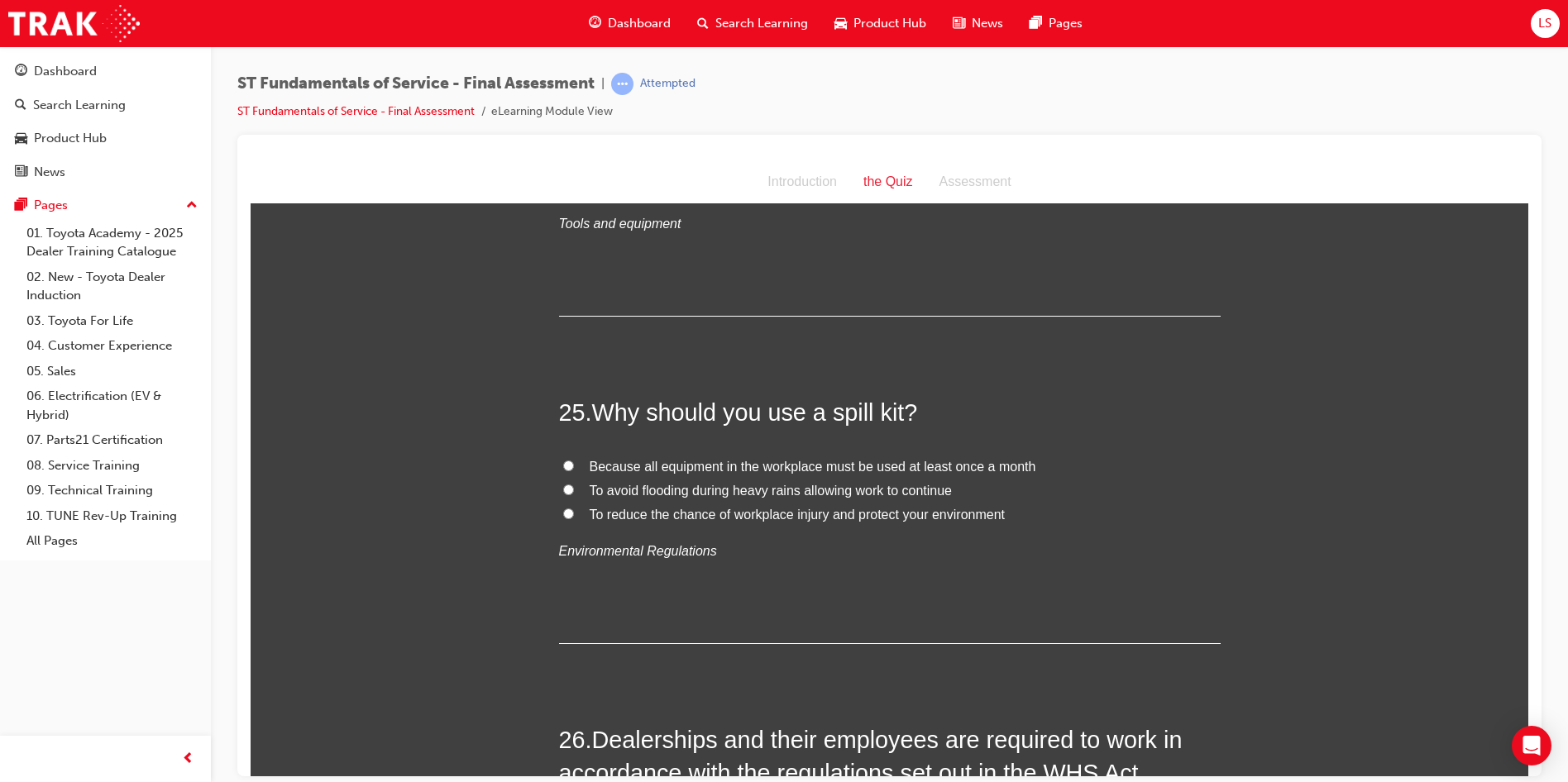
scroll to position [9087, 0]
click at [648, 502] on span "To reduce the chance of workplace injury and protect your environment" at bounding box center [798, 509] width 416 height 14
click at [574, 503] on input "To reduce the chance of workplace injury and protect your environment" at bounding box center [568, 508] width 11 height 11
radio input "true"
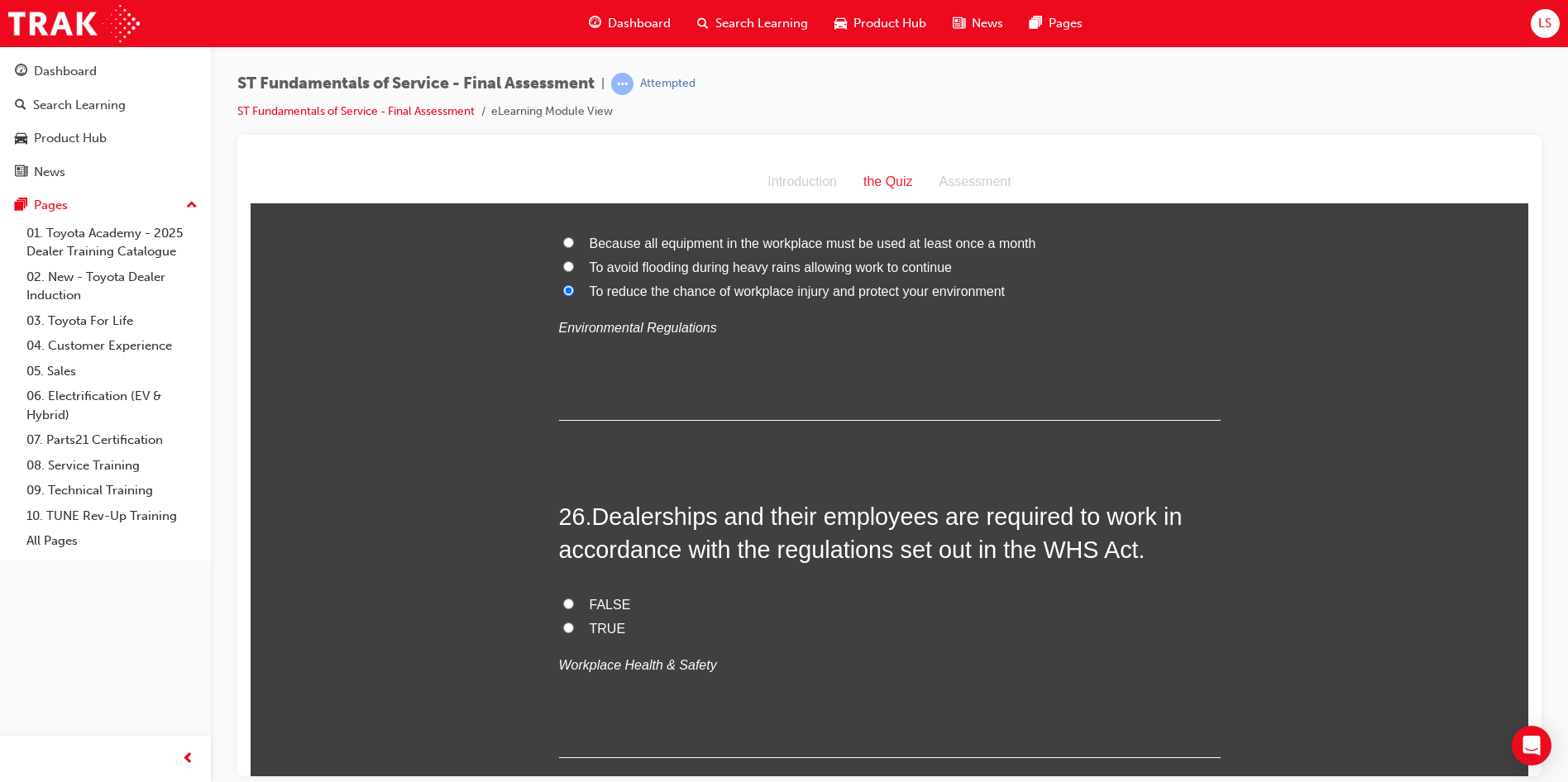
scroll to position [9334, 0]
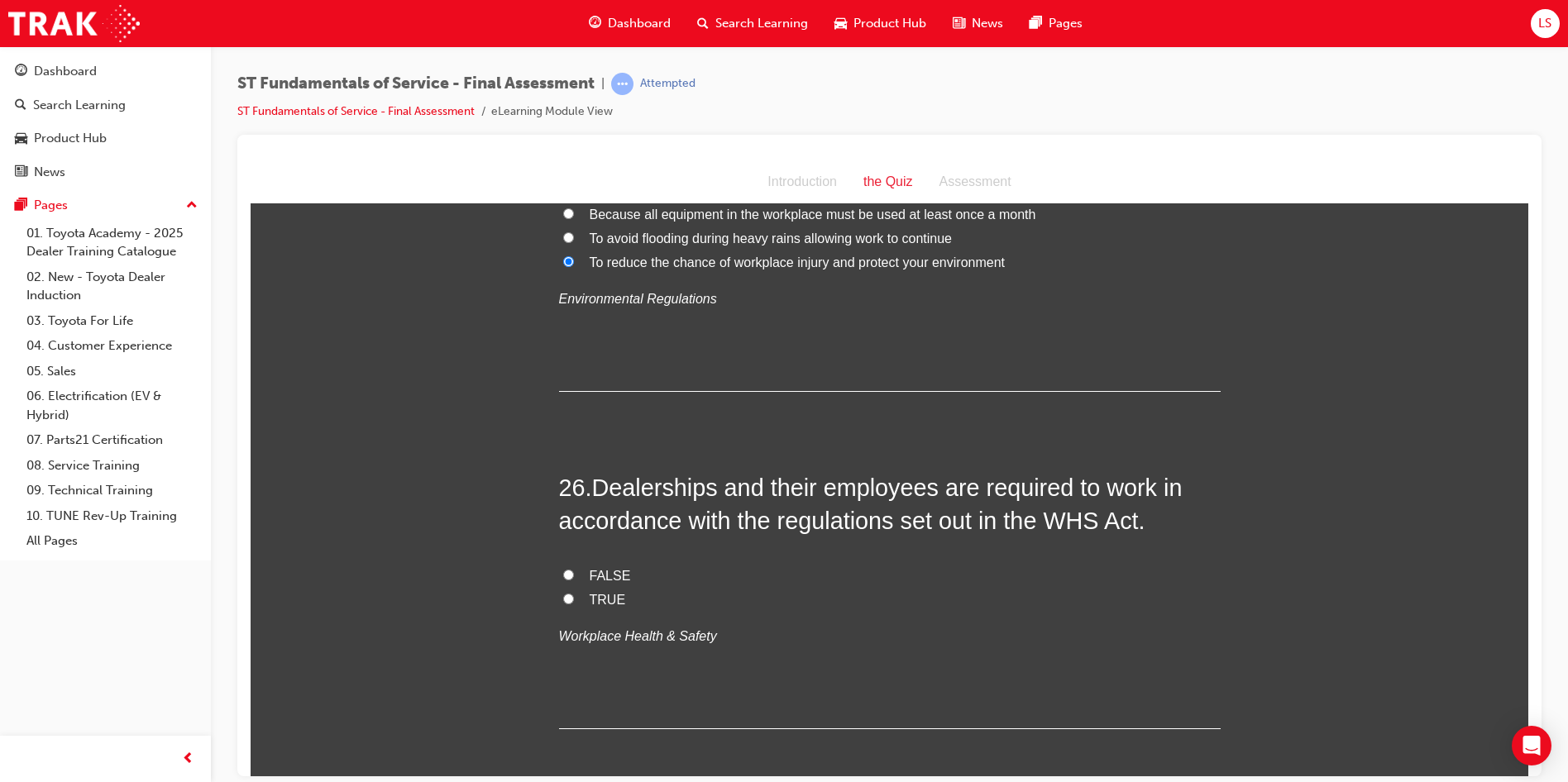
drag, startPoint x: 558, startPoint y: 535, endPoint x: 571, endPoint y: 547, distance: 17.7
click at [563, 569] on input "FALSE" at bounding box center [568, 574] width 11 height 11
radio input "true"
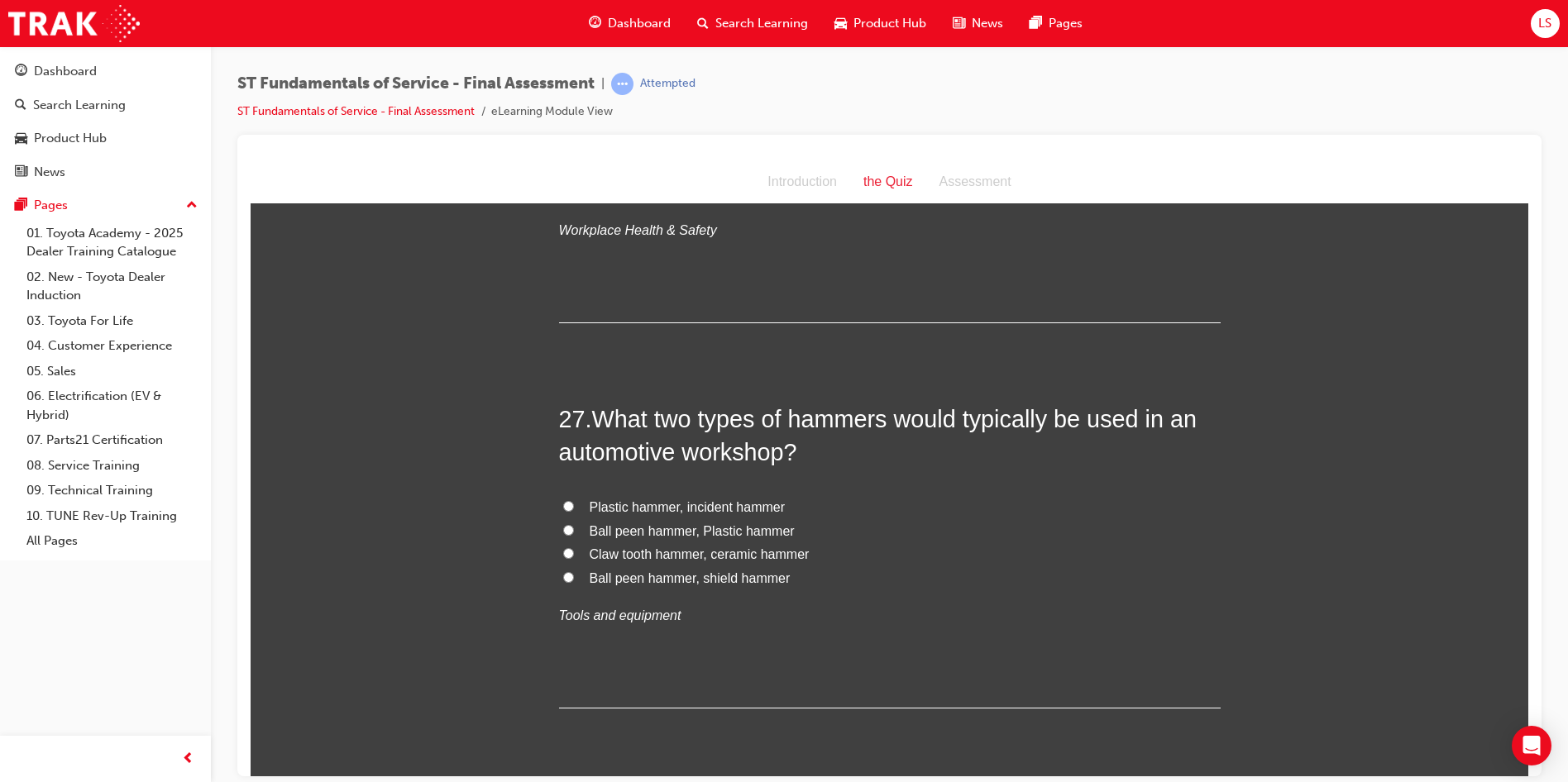
scroll to position [9583, 0]
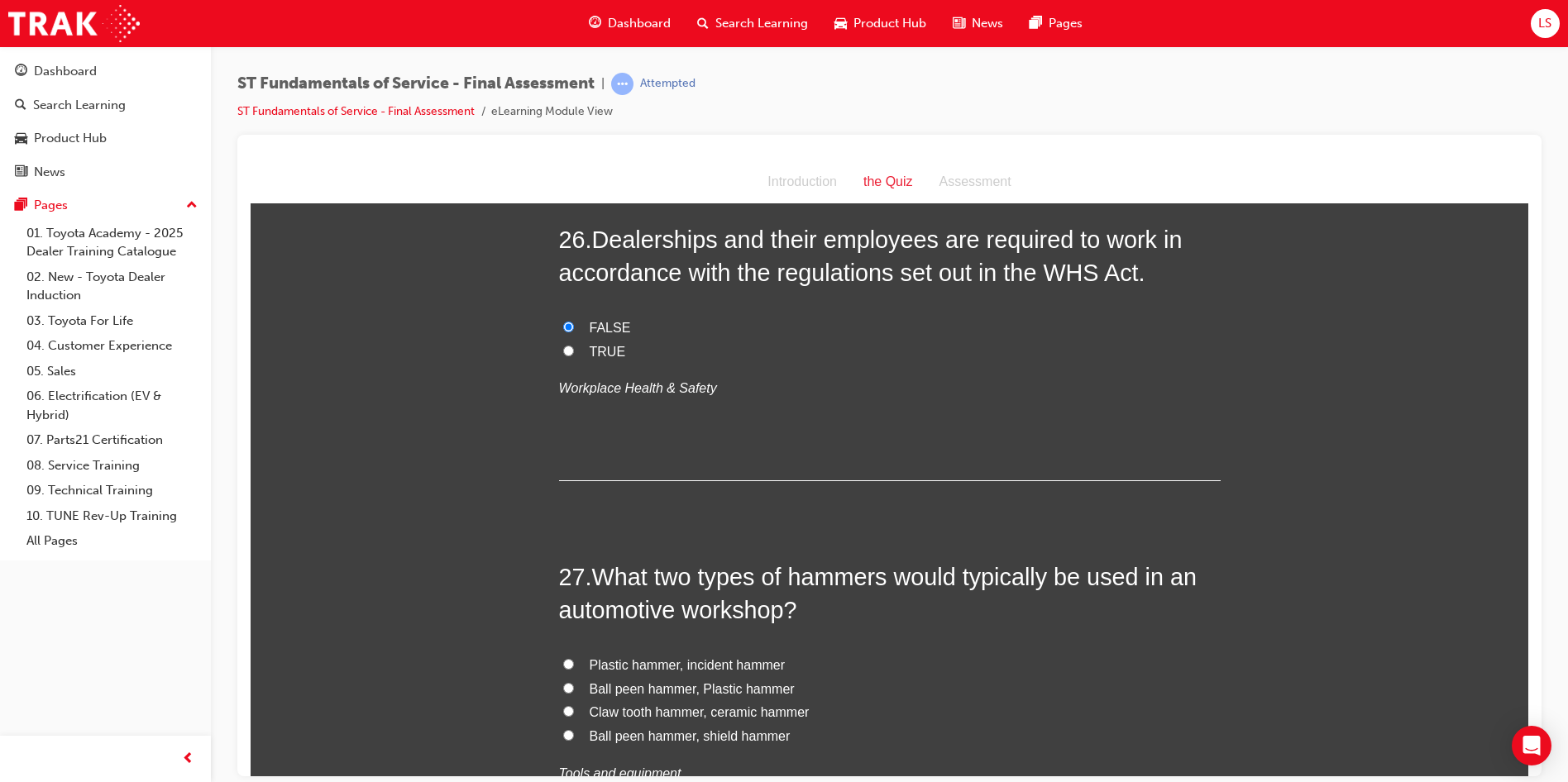
drag, startPoint x: 590, startPoint y: 545, endPoint x: 856, endPoint y: 529, distance: 266.5
drag, startPoint x: 856, startPoint y: 529, endPoint x: 564, endPoint y: 508, distance: 292.8
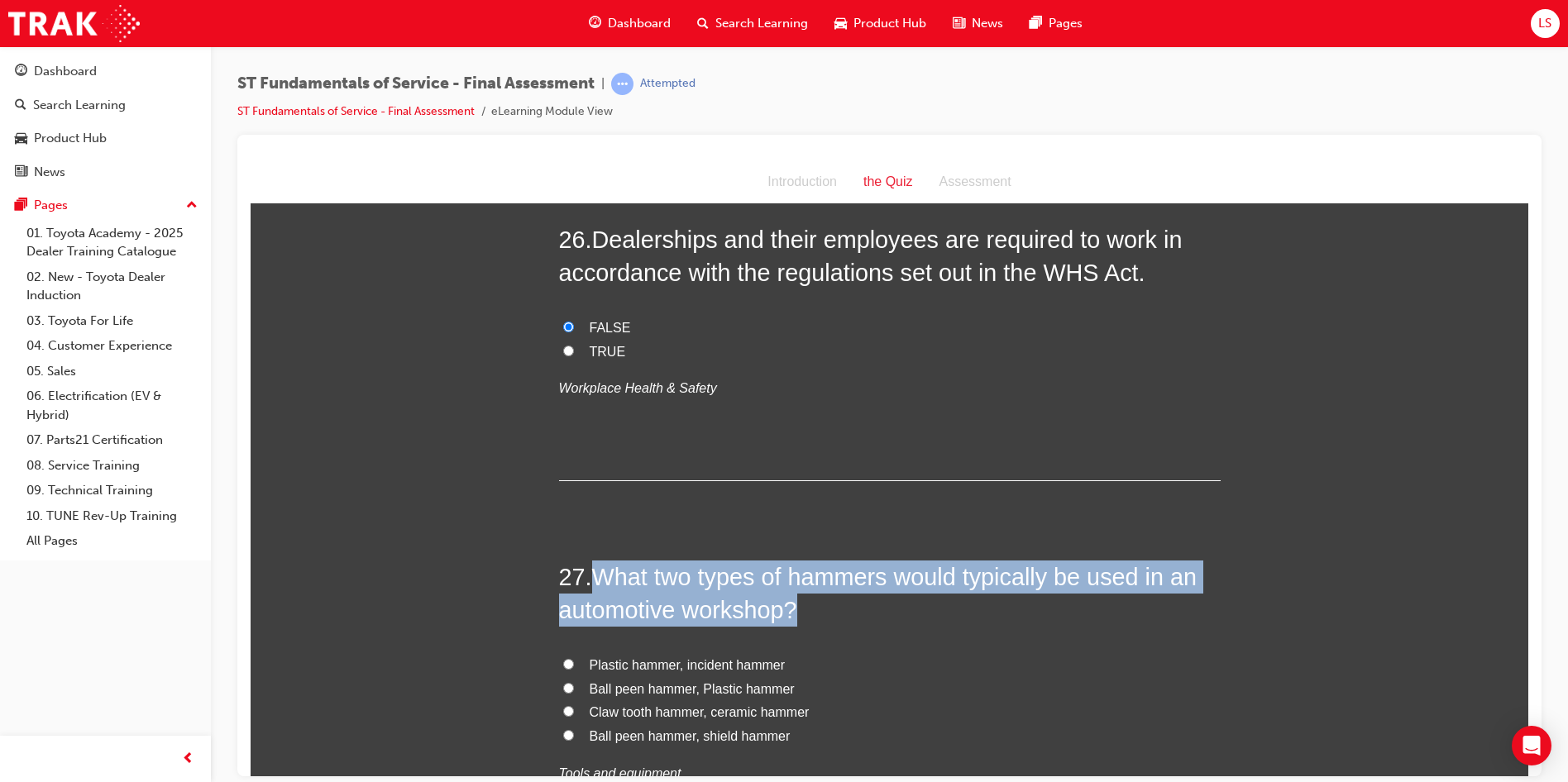
drag, startPoint x: 592, startPoint y: 536, endPoint x: 1114, endPoint y: 582, distance: 524.0
click at [1114, 582] on h2 "27 . What two types of hammers would typically be used in an automotive worksho…" at bounding box center [889, 593] width 662 height 67
copy span "What two types of hammers would typically be used in an automotive workshop?"
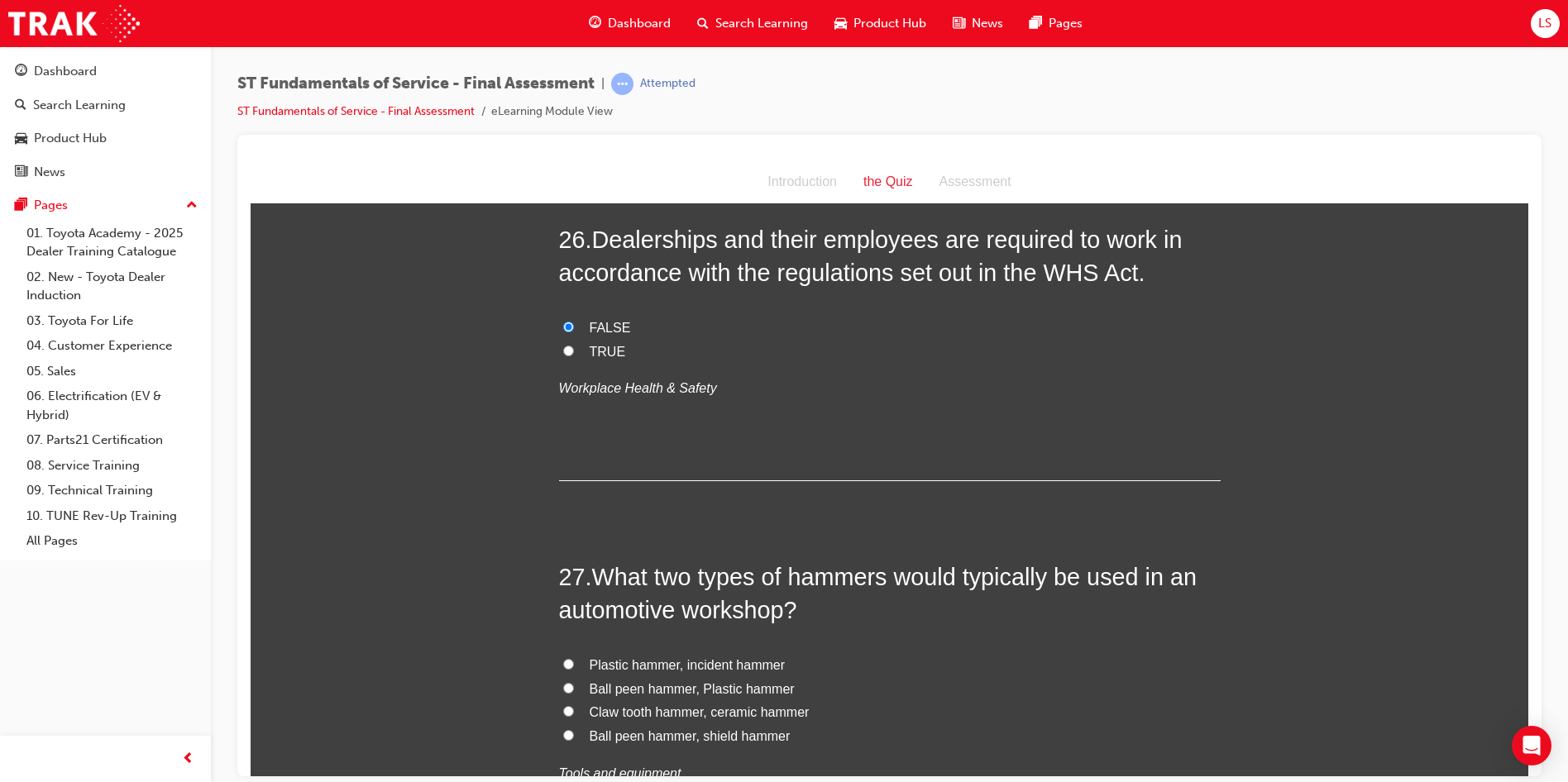
click at [880, 678] on label "Ball peen hammer, Plastic hammer" at bounding box center [889, 689] width 662 height 24
click at [574, 683] on input "Ball peen hammer, Plastic hammer" at bounding box center [568, 687] width 11 height 11
radio input "true"
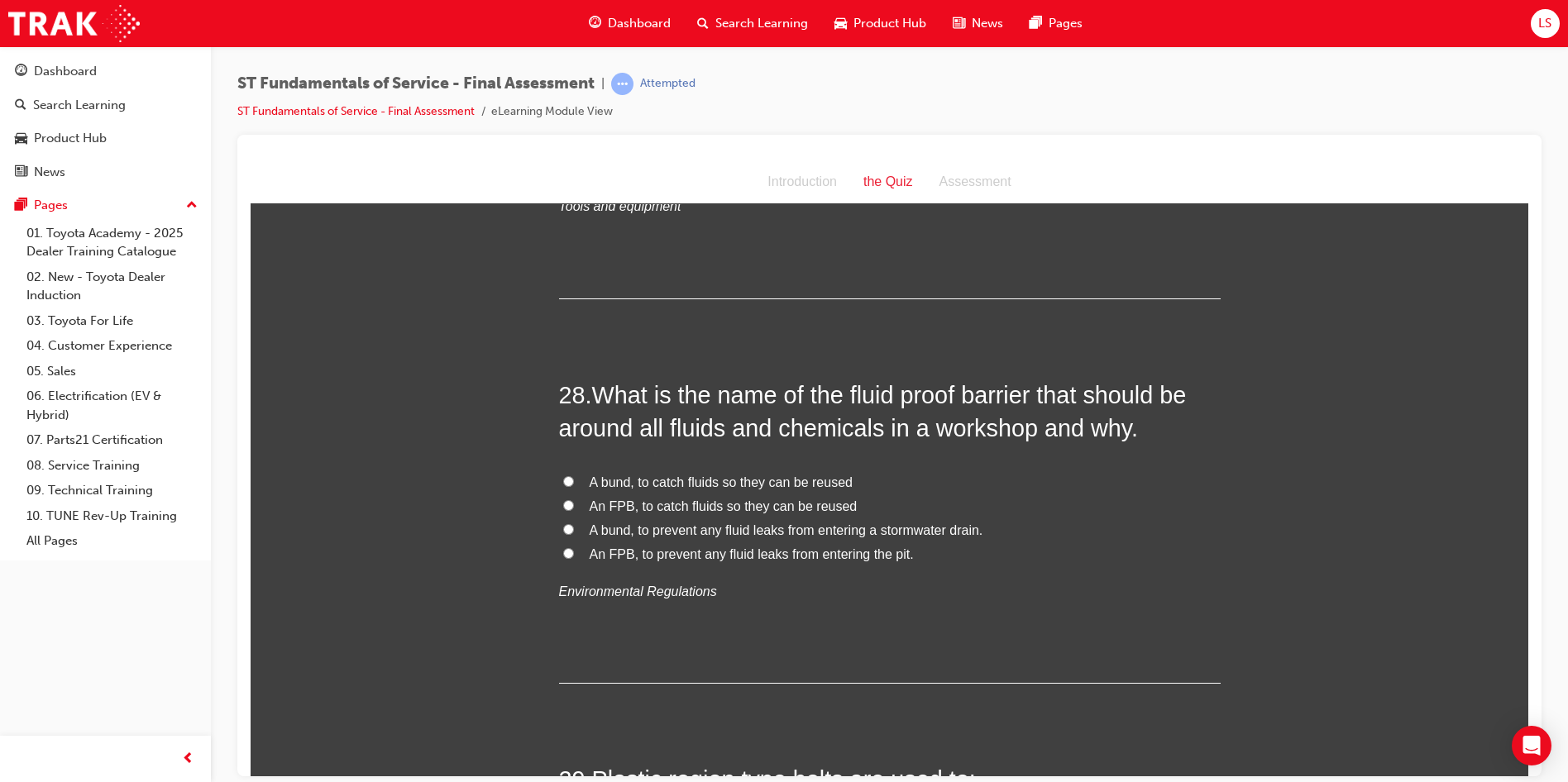
scroll to position [10162, 0]
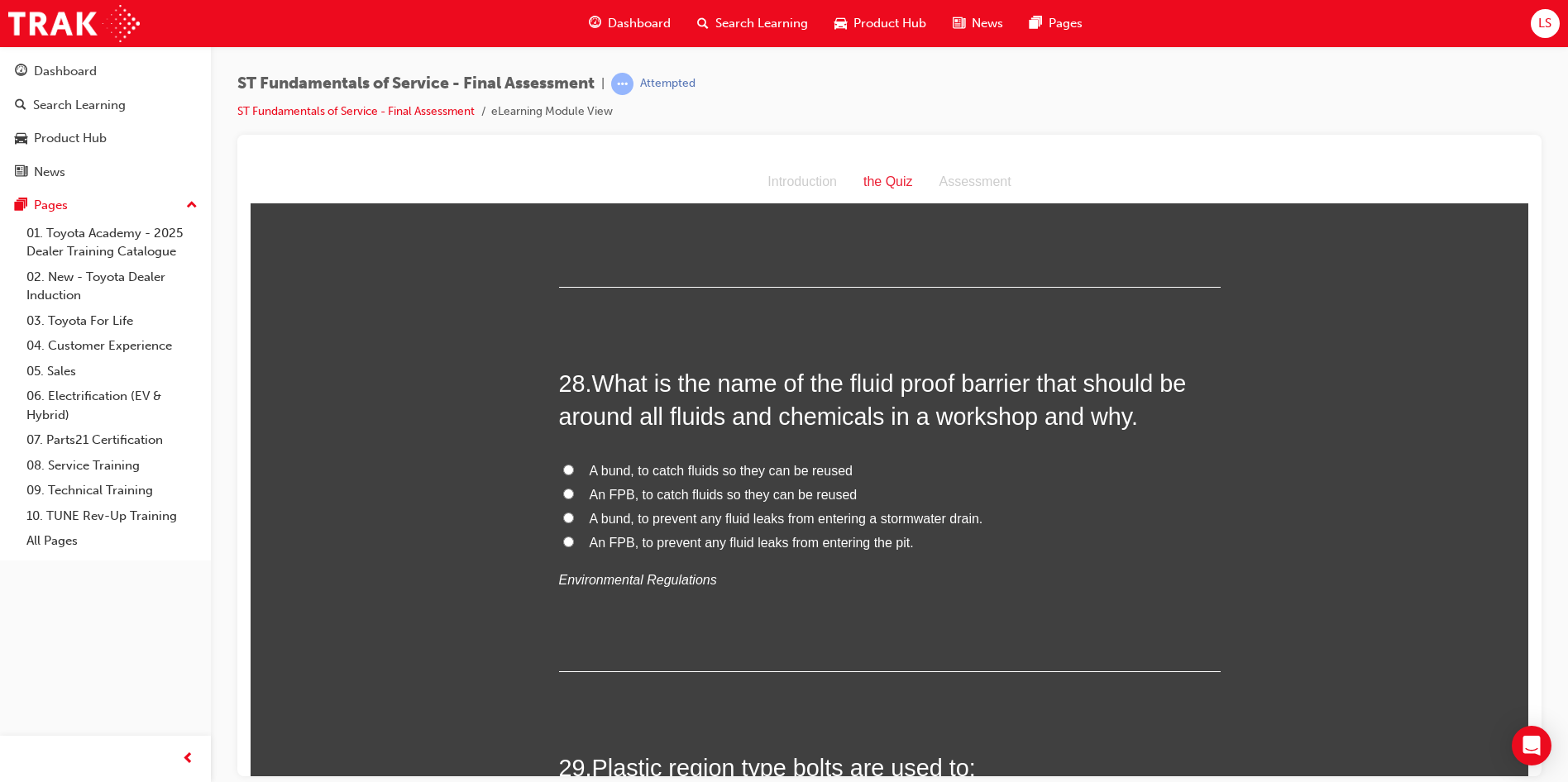
drag, startPoint x: 595, startPoint y: 342, endPoint x: 928, endPoint y: 363, distance: 333.7
drag, startPoint x: 928, startPoint y: 363, endPoint x: 638, endPoint y: 294, distance: 298.1
drag, startPoint x: 593, startPoint y: 346, endPoint x: 697, endPoint y: 350, distance: 104.1
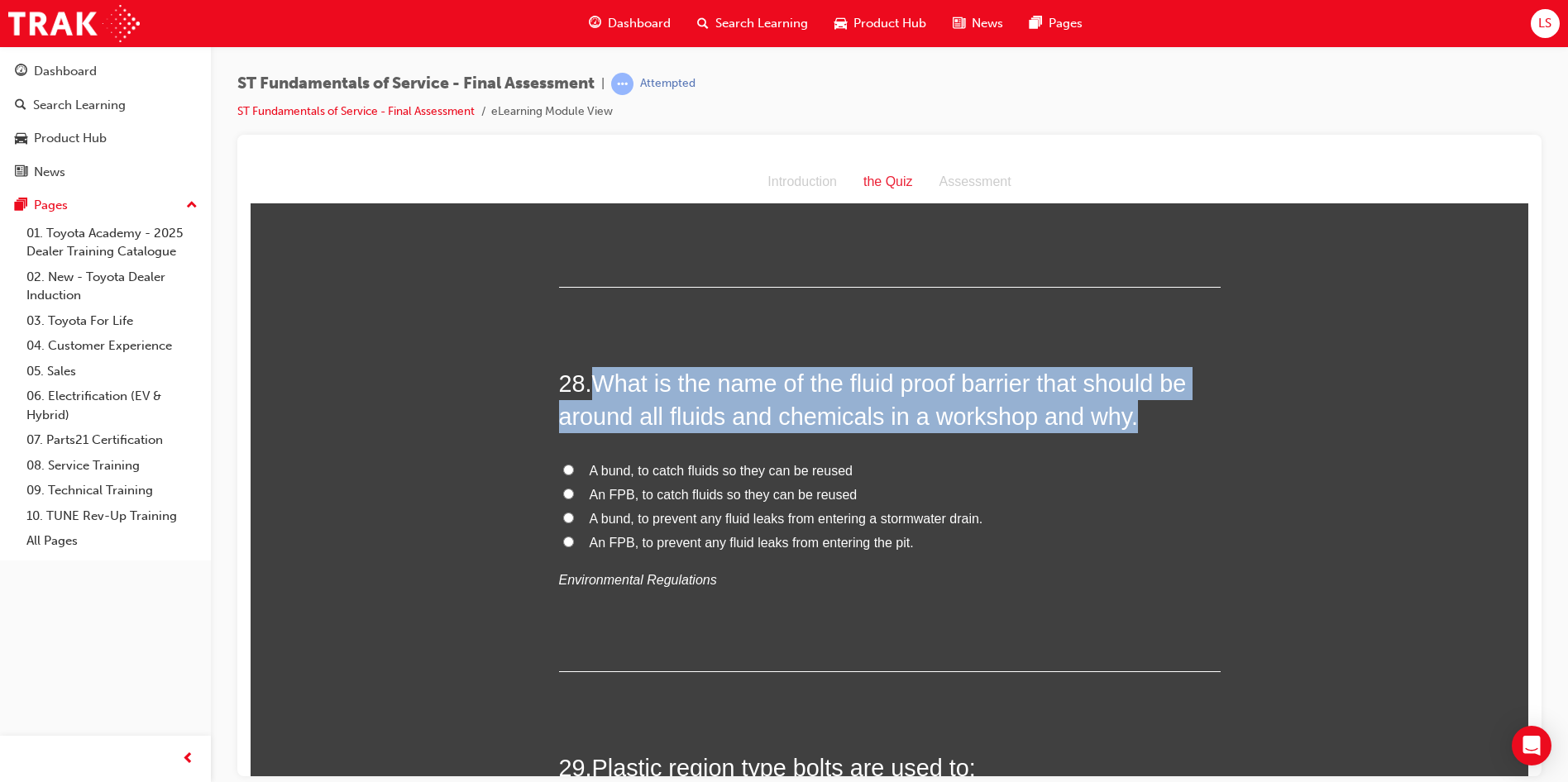
drag, startPoint x: 697, startPoint y: 350, endPoint x: 1124, endPoint y: 376, distance: 427.8
click at [1124, 376] on h2 "28 . What is the name of the fluid proof barrier that should be around all flui…" at bounding box center [889, 399] width 662 height 67
drag, startPoint x: 1124, startPoint y: 376, endPoint x: 972, endPoint y: 367, distance: 152.3
copy span "What is the name of the fluid proof barrier that should be around all fluids an…"
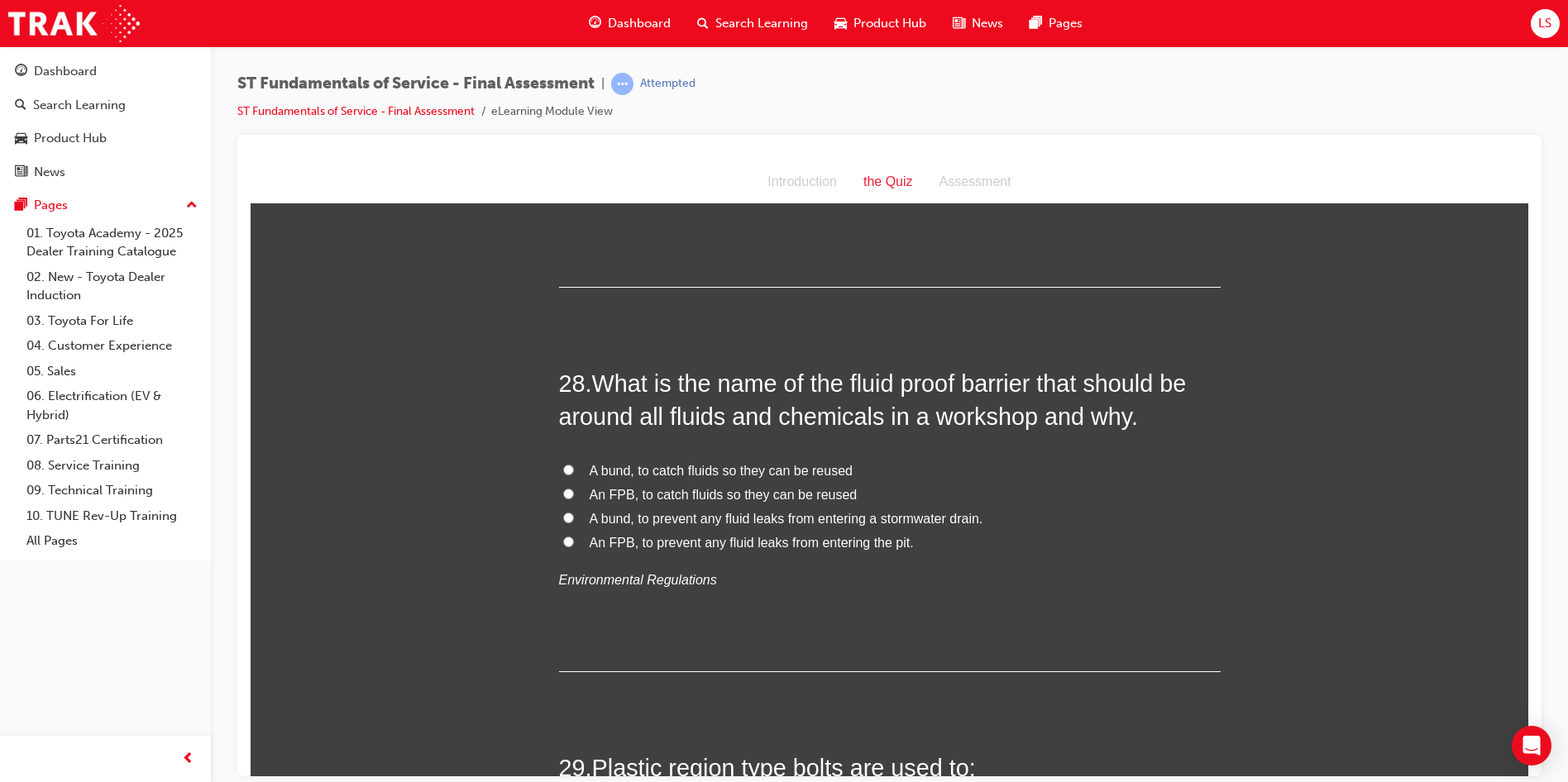
click at [623, 580] on div "28 . What is the name of the fluid proof barrier that should be around all flui…" at bounding box center [889, 519] width 662 height 306
click at [658, 463] on span "A bund, to catch fluids so they can be reused" at bounding box center [721, 470] width 263 height 14
click at [574, 464] on input "A bund, to catch fluids so they can be reused" at bounding box center [568, 469] width 11 height 11
radio input "true"
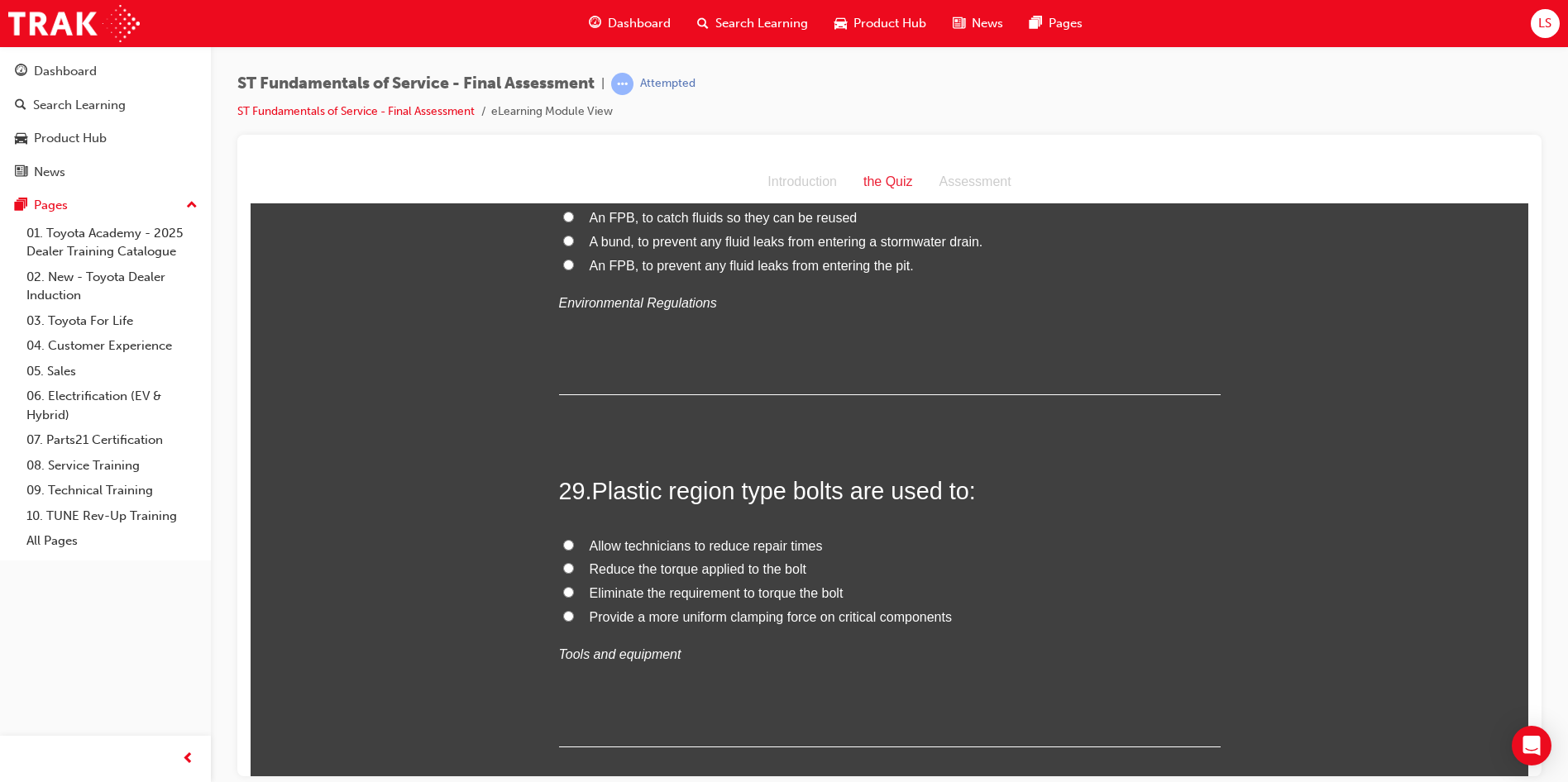
scroll to position [10410, 0]
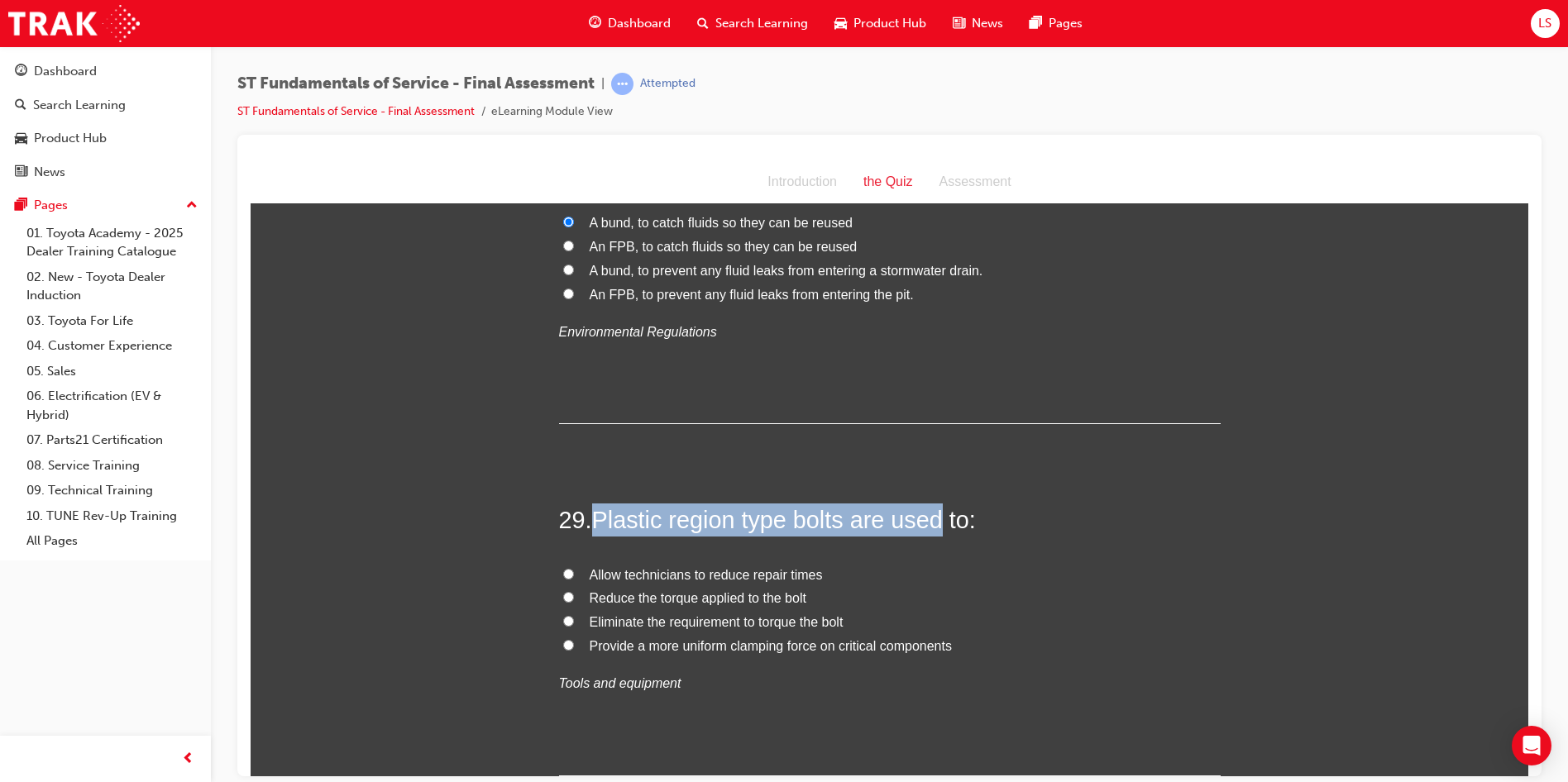
drag, startPoint x: 598, startPoint y: 486, endPoint x: 932, endPoint y: 492, distance: 334.1
click at [932, 506] on span "Plastic region type bolts are used to:" at bounding box center [784, 519] width 384 height 27
drag, startPoint x: 932, startPoint y: 492, endPoint x: 876, endPoint y: 489, distance: 56.1
copy span "Plastic region type bolts are used"
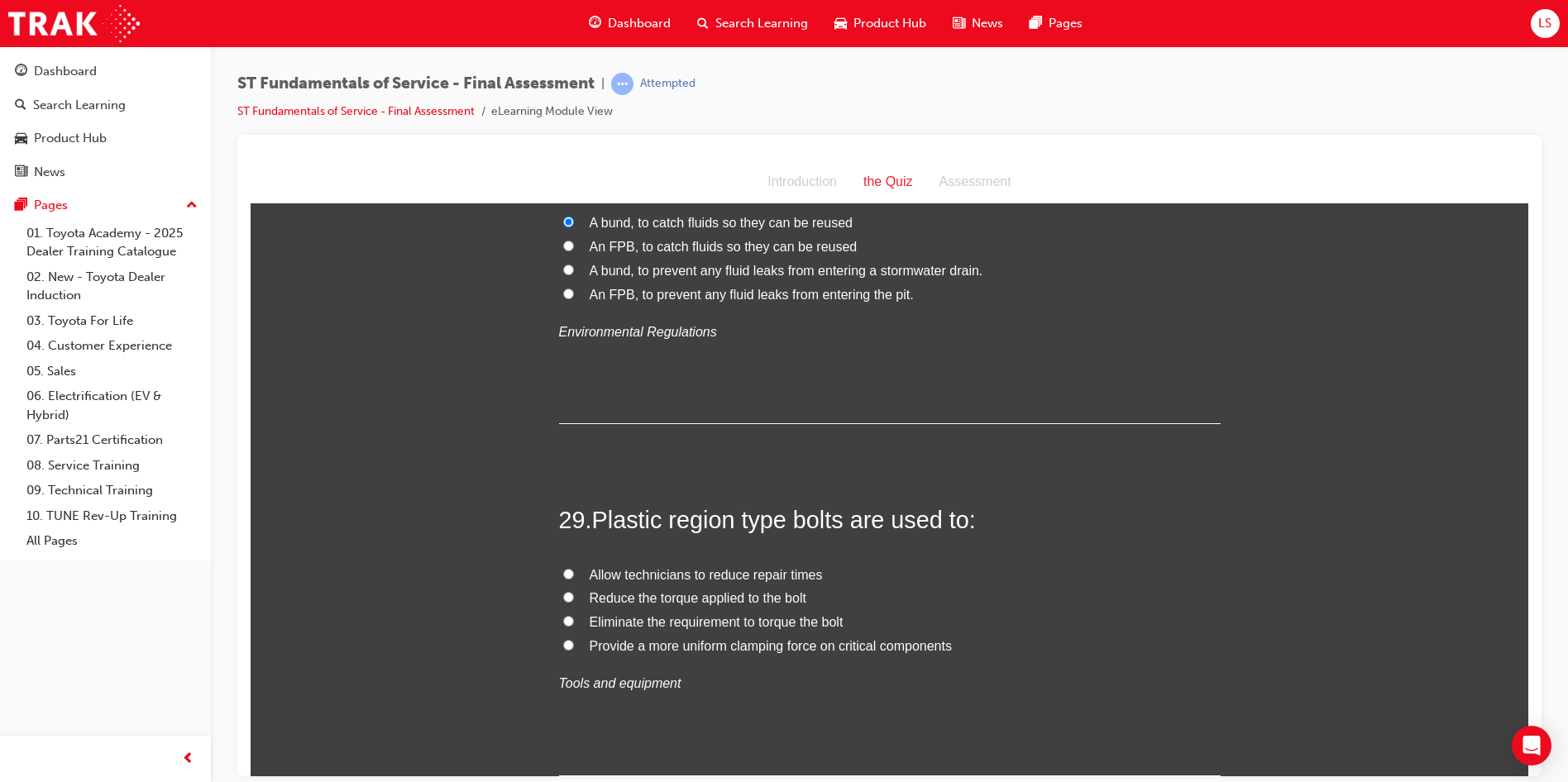
click at [732, 704] on div "29 . Plastic region type bolts are used to: Allow technicians to reduce repair …" at bounding box center [889, 638] width 662 height 272
click at [827, 639] on span "Provide a more uniform clamping force on critical components" at bounding box center [771, 646] width 362 height 14
click at [574, 639] on input "Provide a more uniform clamping force on critical components" at bounding box center [568, 644] width 11 height 11
radio input "true"
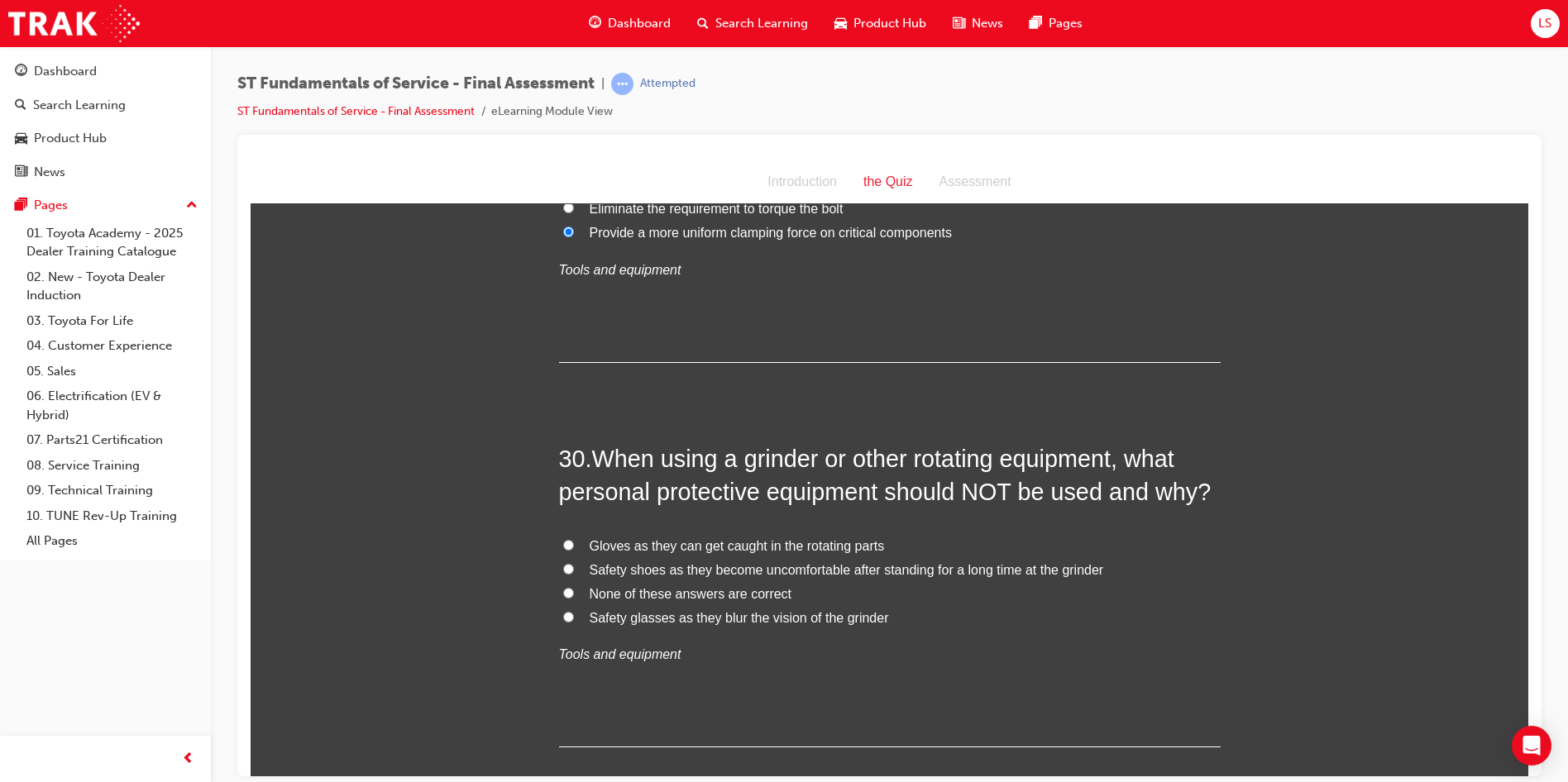
scroll to position [10906, 0]
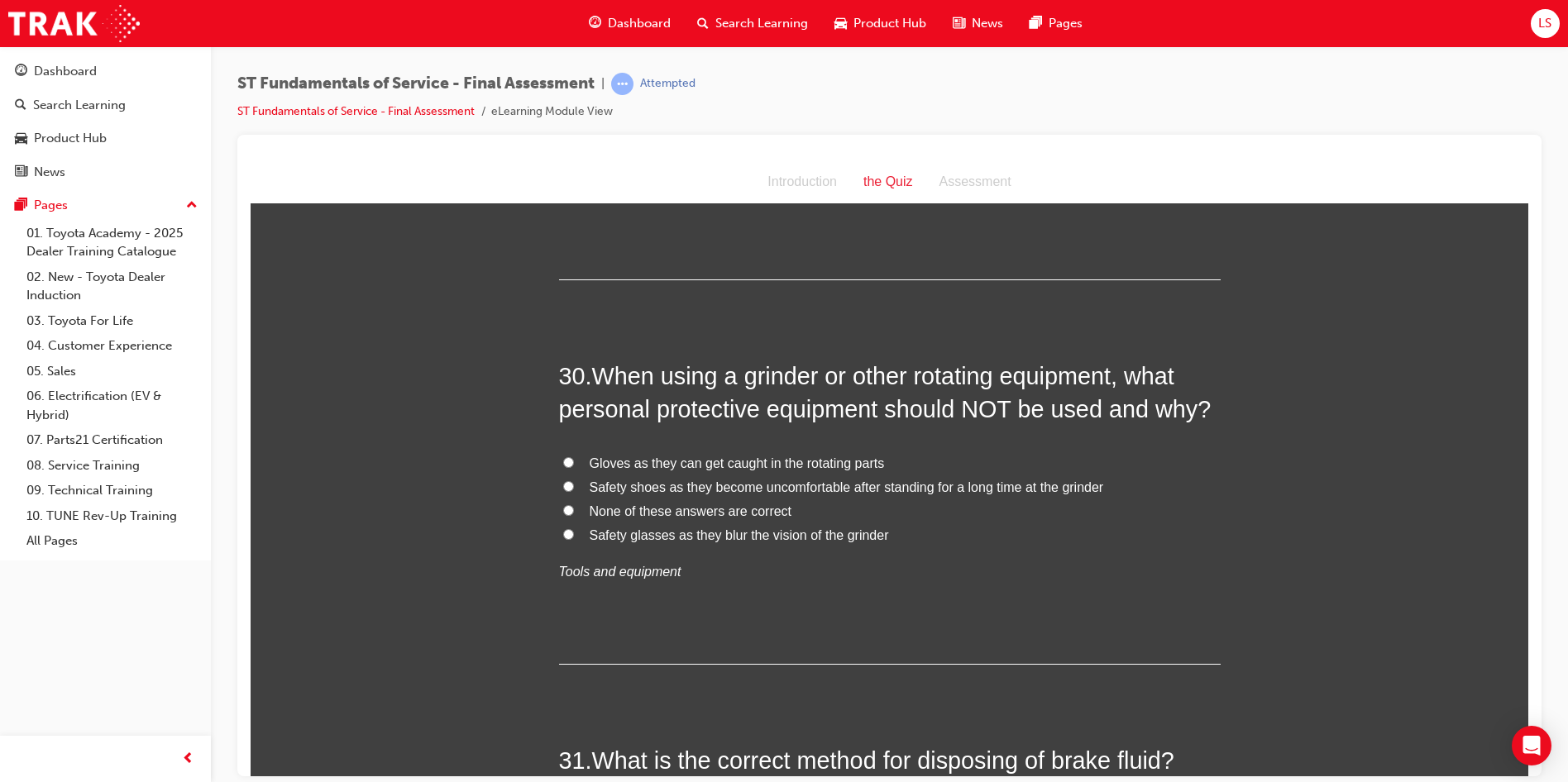
click at [563, 504] on input "None of these answers are correct" at bounding box center [568, 509] width 11 height 11
radio input "true"
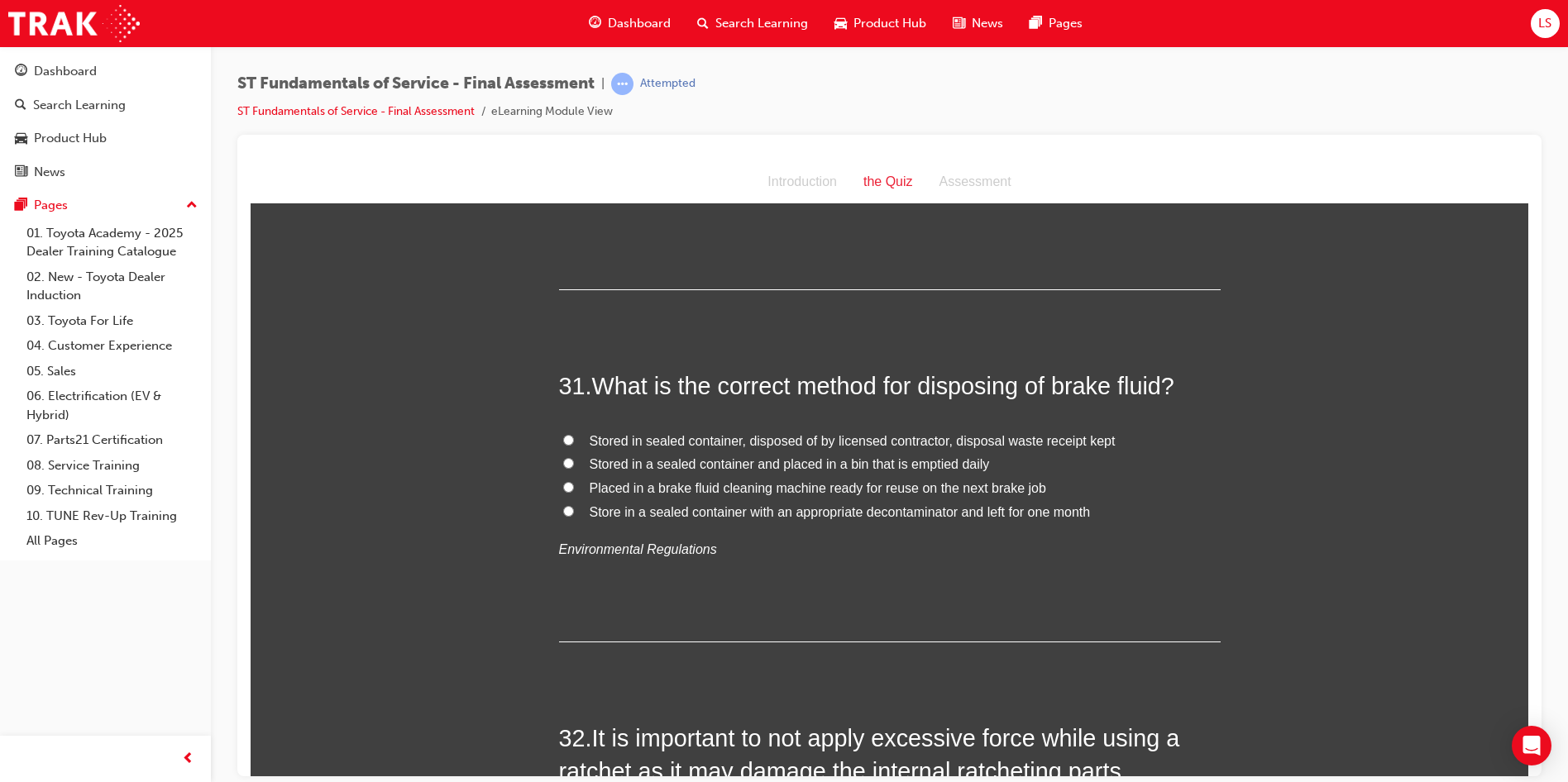
scroll to position [11319, 0]
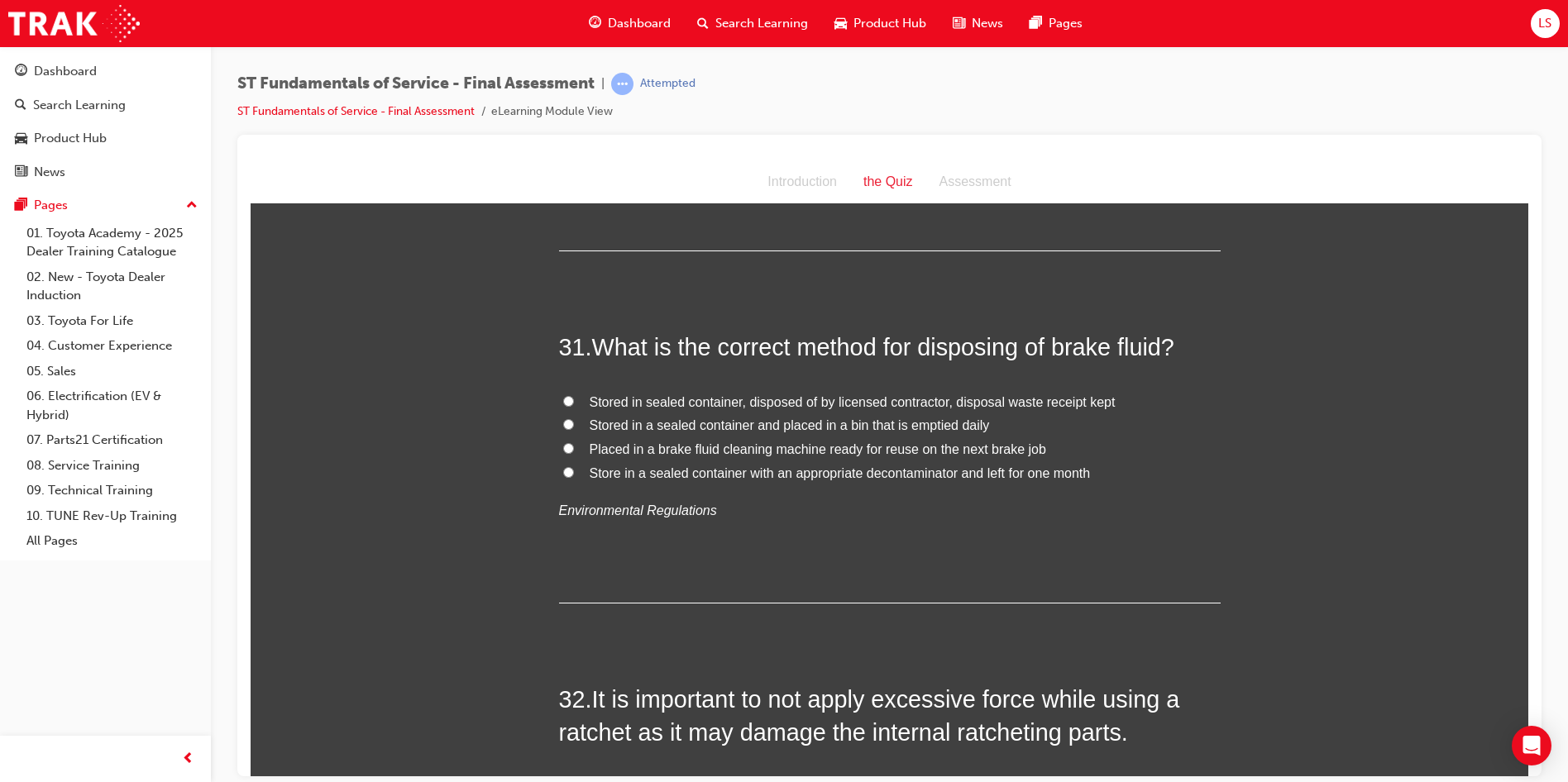
click at [705, 394] on span "Stored in sealed container, disposed of by licensed contractor, disposal waste …" at bounding box center [853, 401] width 526 height 14
click at [574, 395] on input "Stored in sealed container, disposed of by licensed contractor, disposal waste …" at bounding box center [568, 400] width 11 height 11
radio input "true"
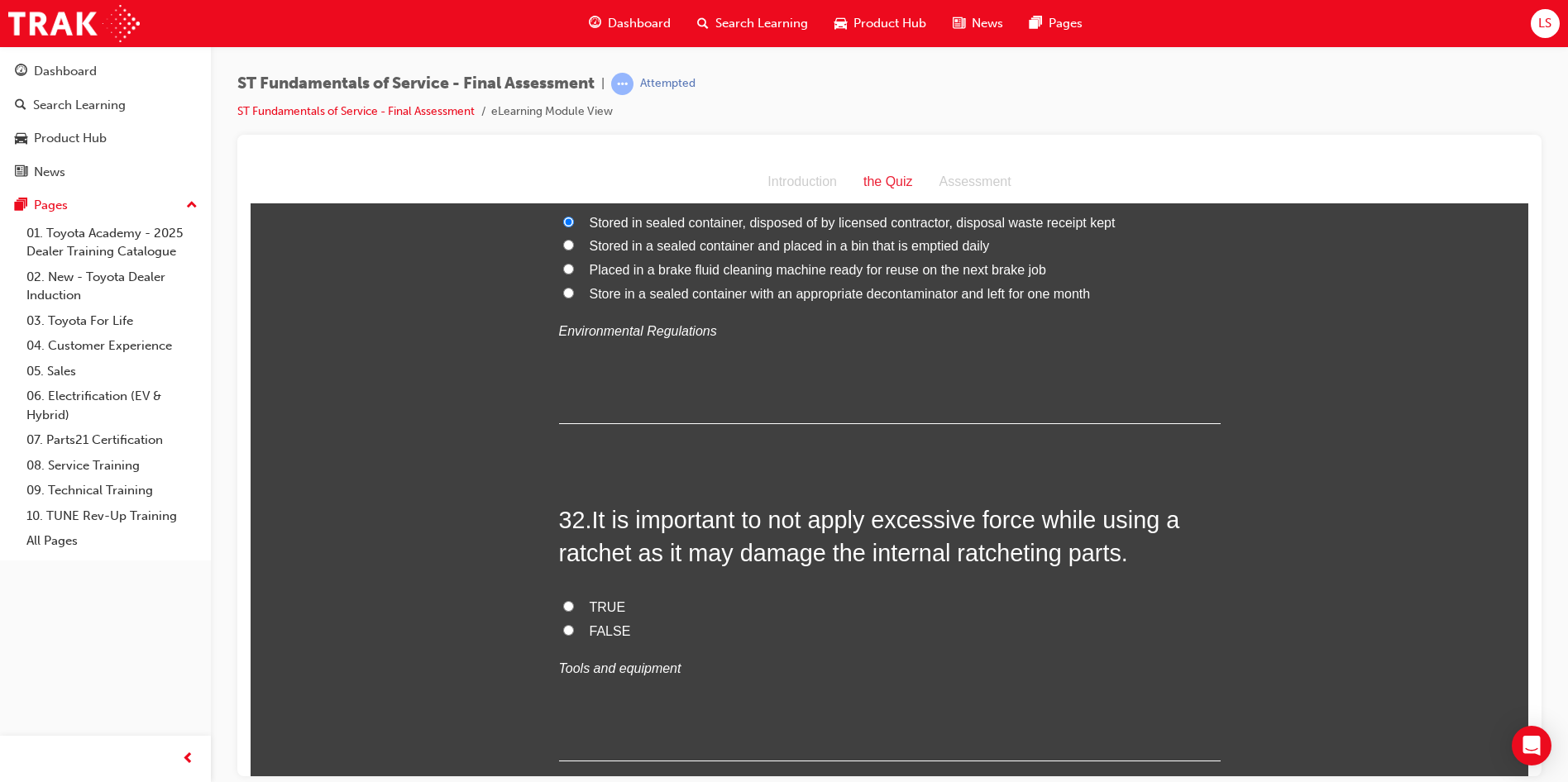
scroll to position [11568, 0]
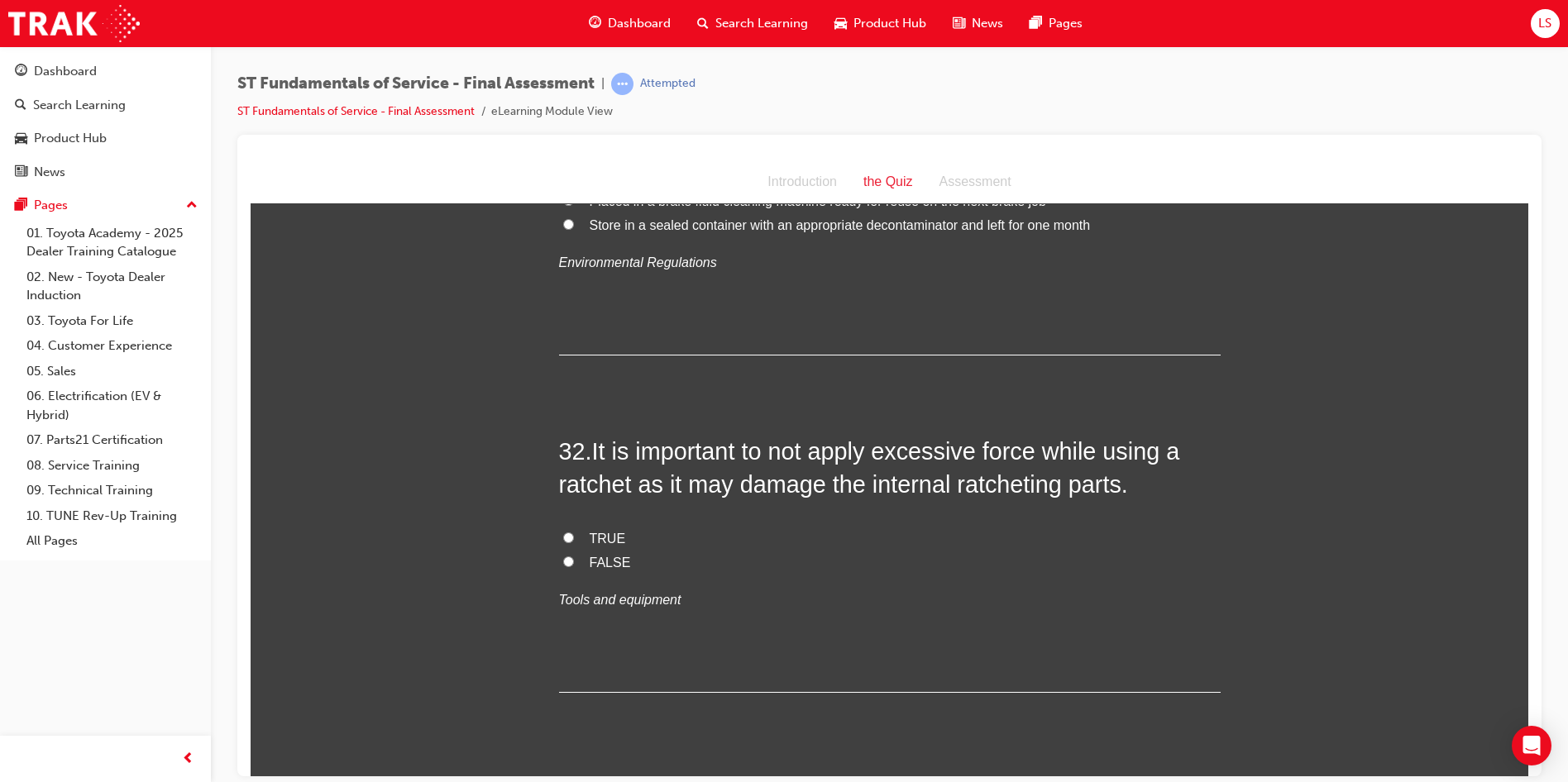
click at [590, 531] on span "TRUE" at bounding box center [608, 538] width 37 height 14
click at [574, 531] on input "TRUE" at bounding box center [568, 536] width 11 height 11
radio input "true"
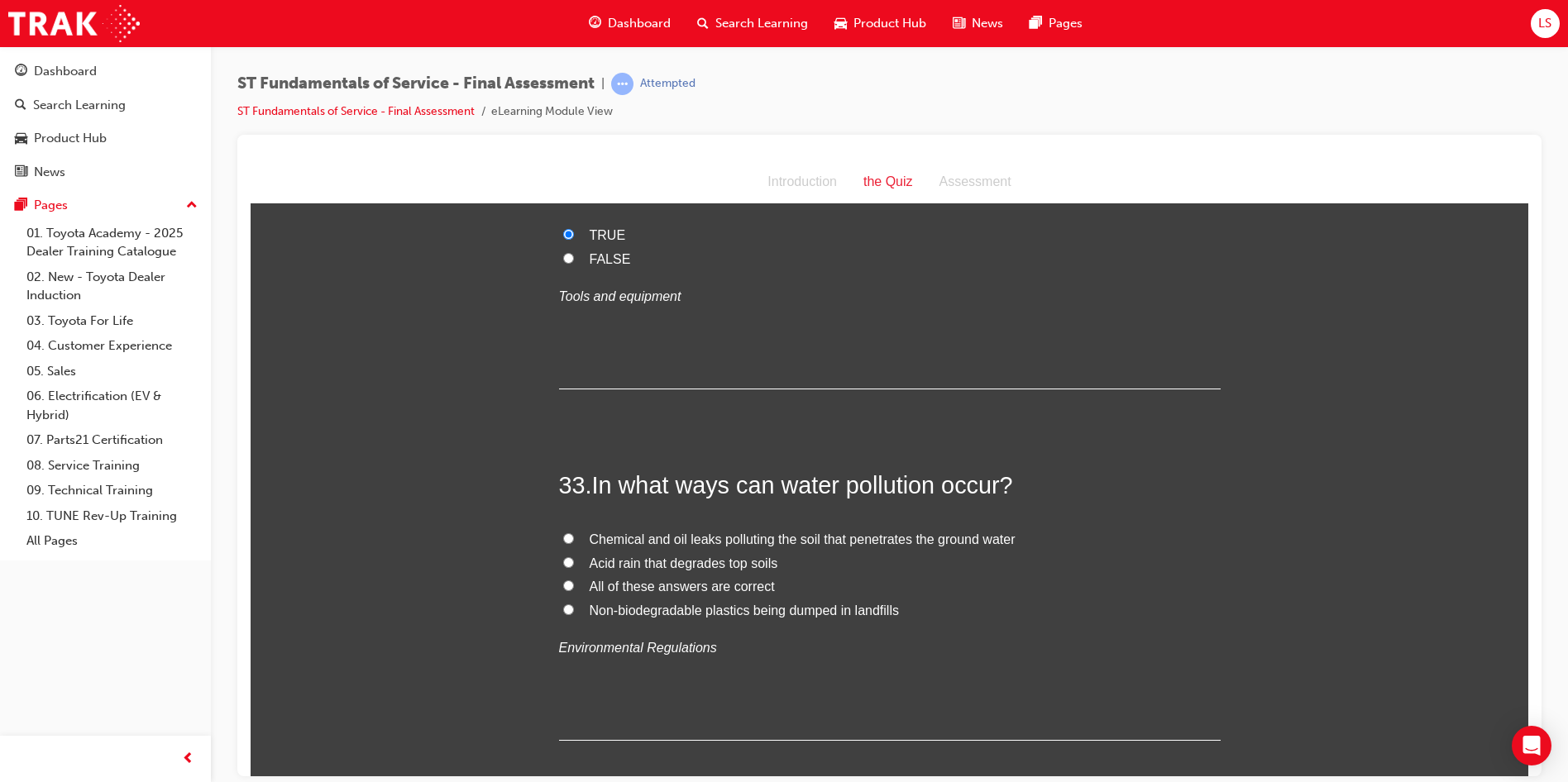
scroll to position [11898, 0]
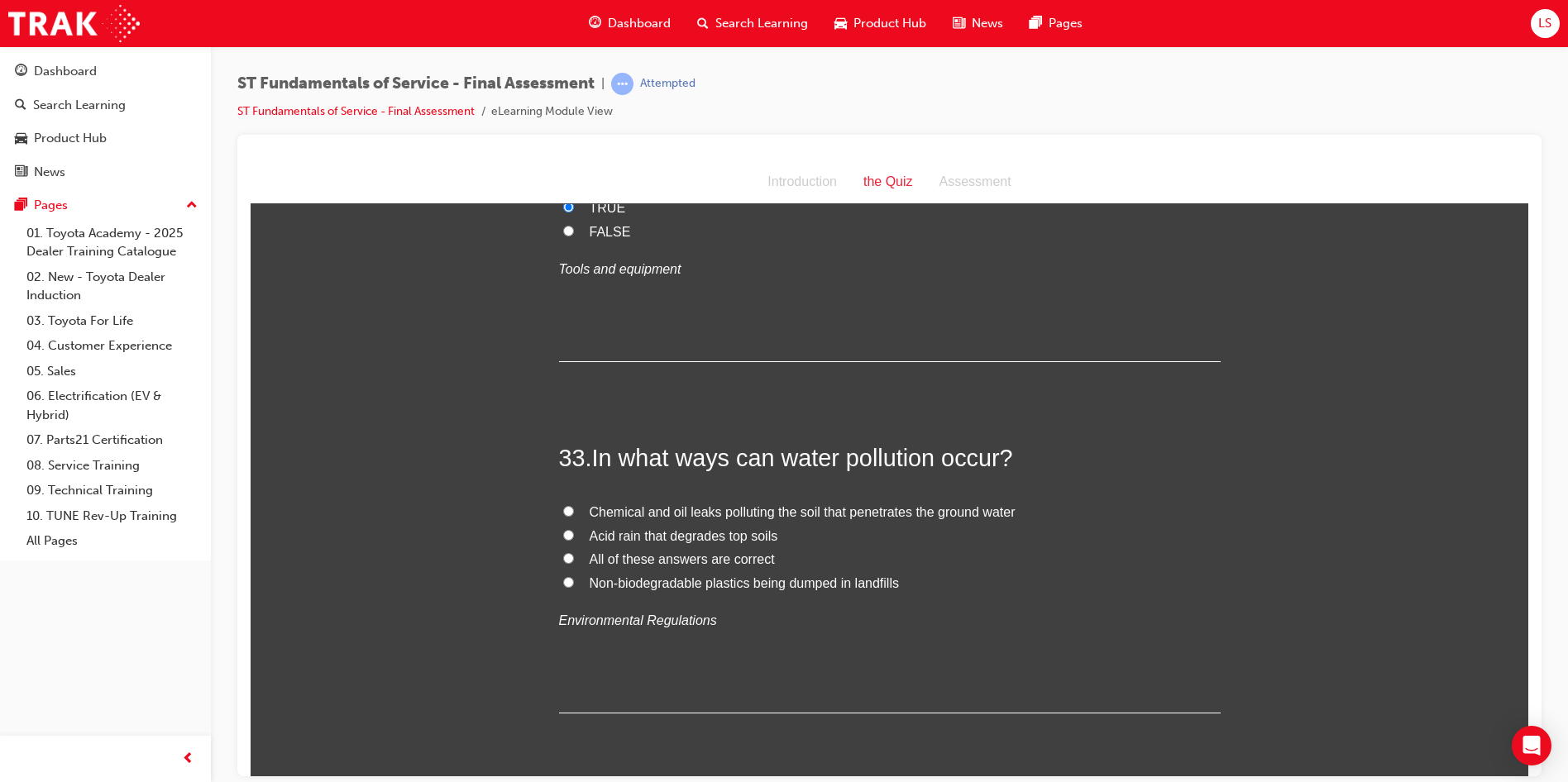
click at [659, 551] on span "All of these answers are correct" at bounding box center [683, 558] width 185 height 14
click at [574, 552] on input "All of these answers are correct" at bounding box center [568, 557] width 11 height 11
radio input "true"
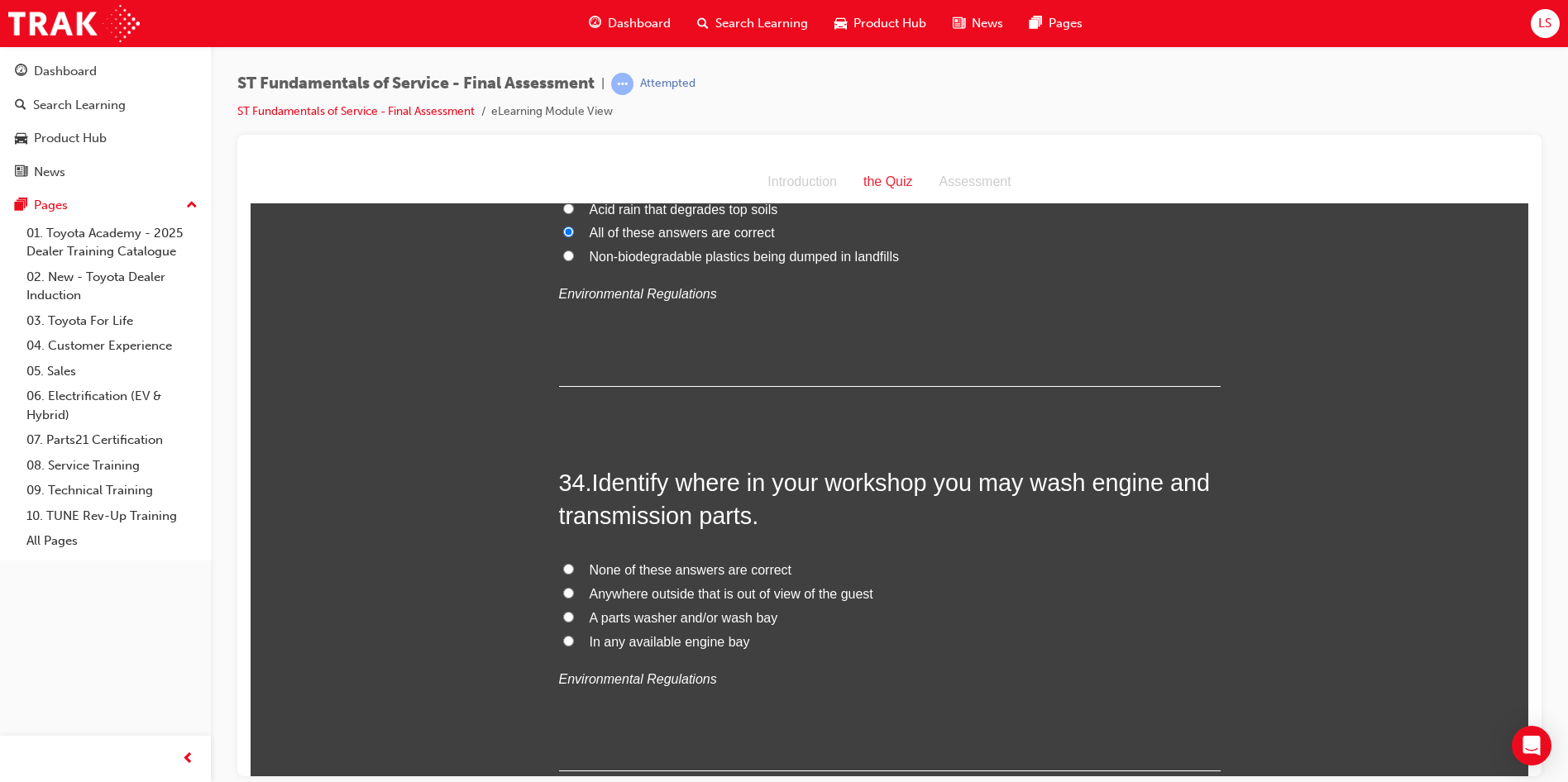
scroll to position [12312, 0]
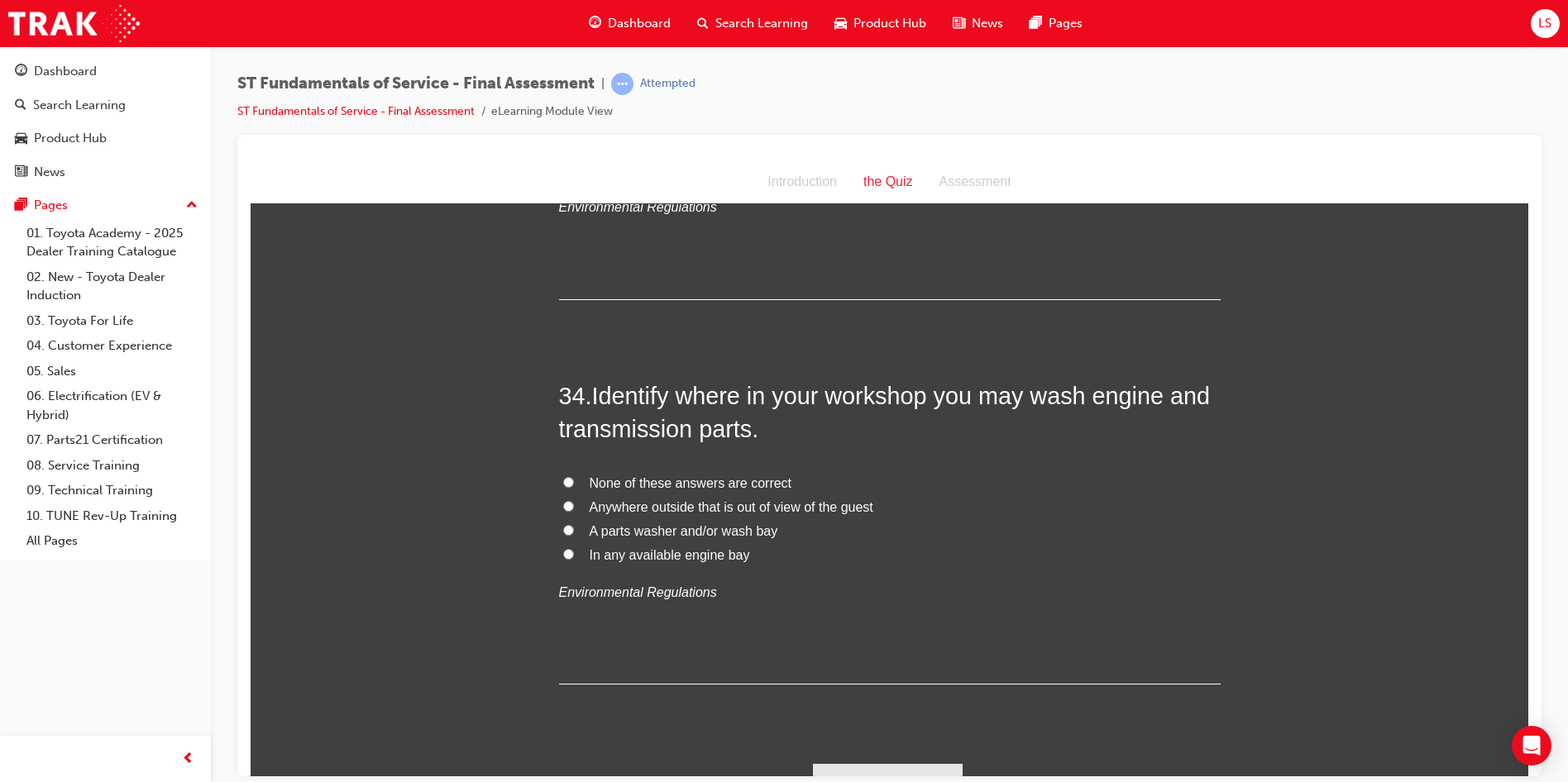
click at [570, 543] on label "In any available engine bay" at bounding box center [889, 555] width 662 height 24
click at [570, 548] on input "In any available engine bay" at bounding box center [568, 553] width 11 height 11
radio input "true"
click at [563, 524] on input "A parts washer and/or wash bay" at bounding box center [568, 529] width 11 height 11
radio input "true"
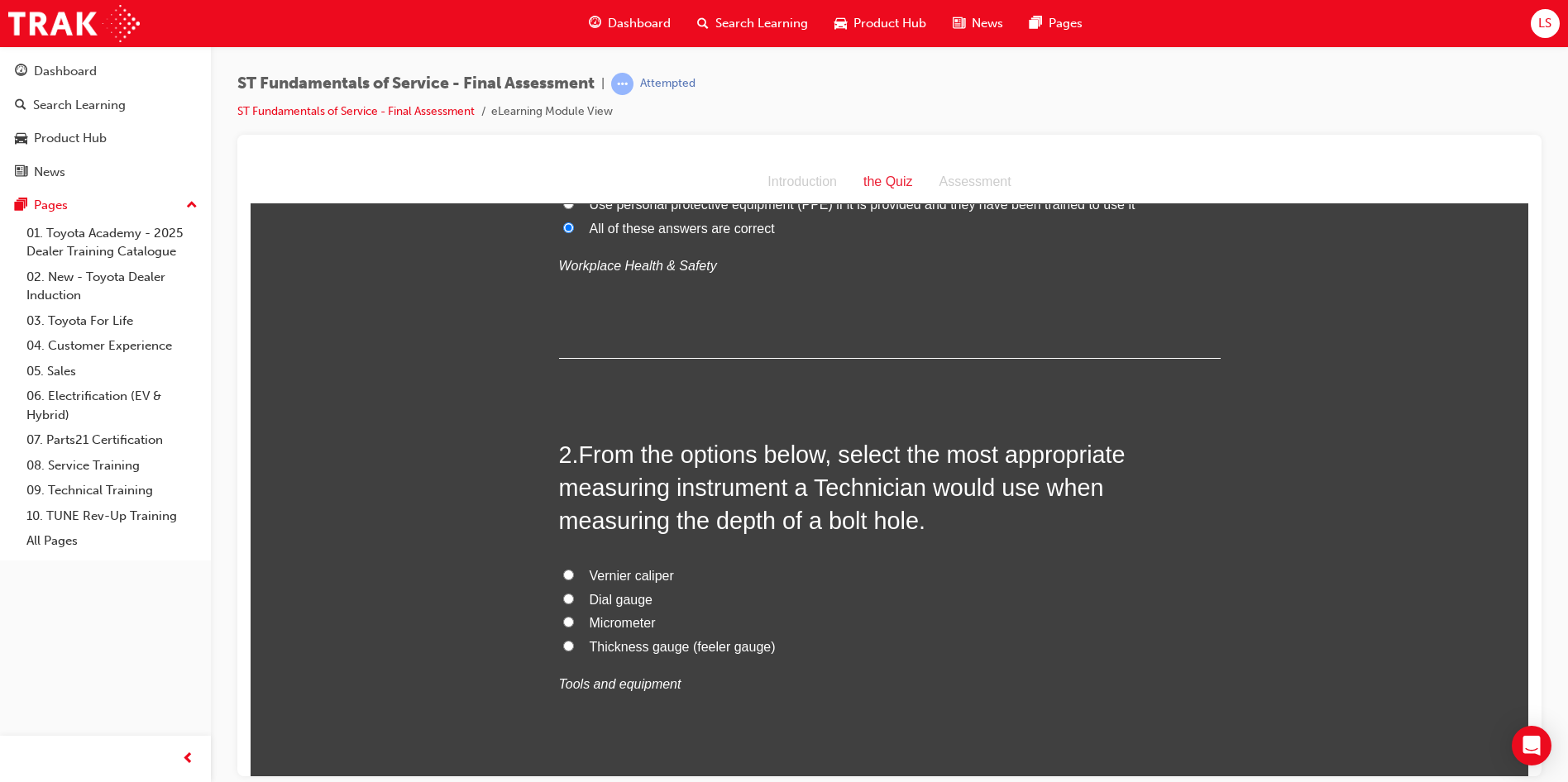
scroll to position [239, 0]
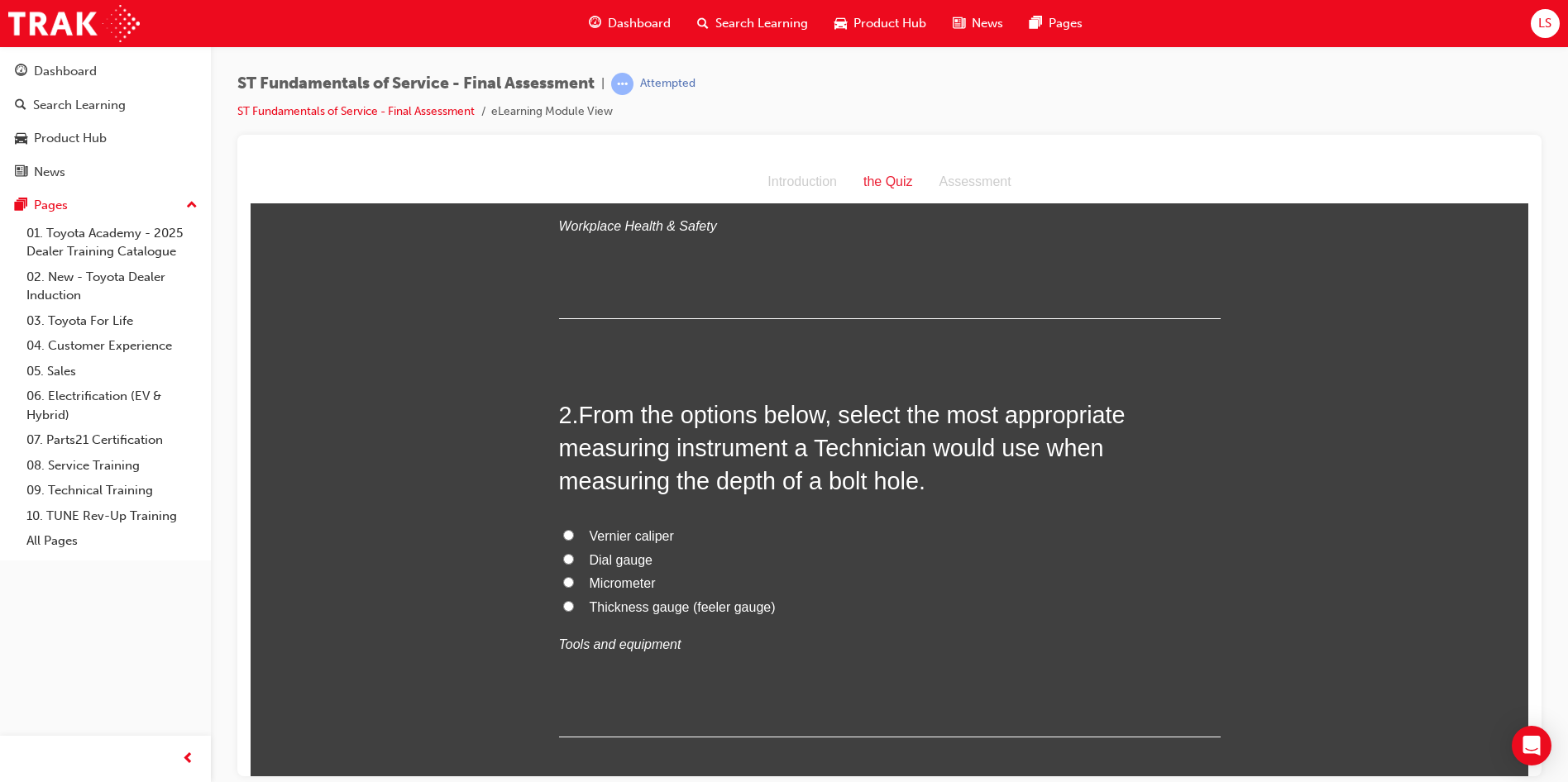
click at [564, 533] on input "Vernier caliper" at bounding box center [568, 534] width 11 height 11
radio input "true"
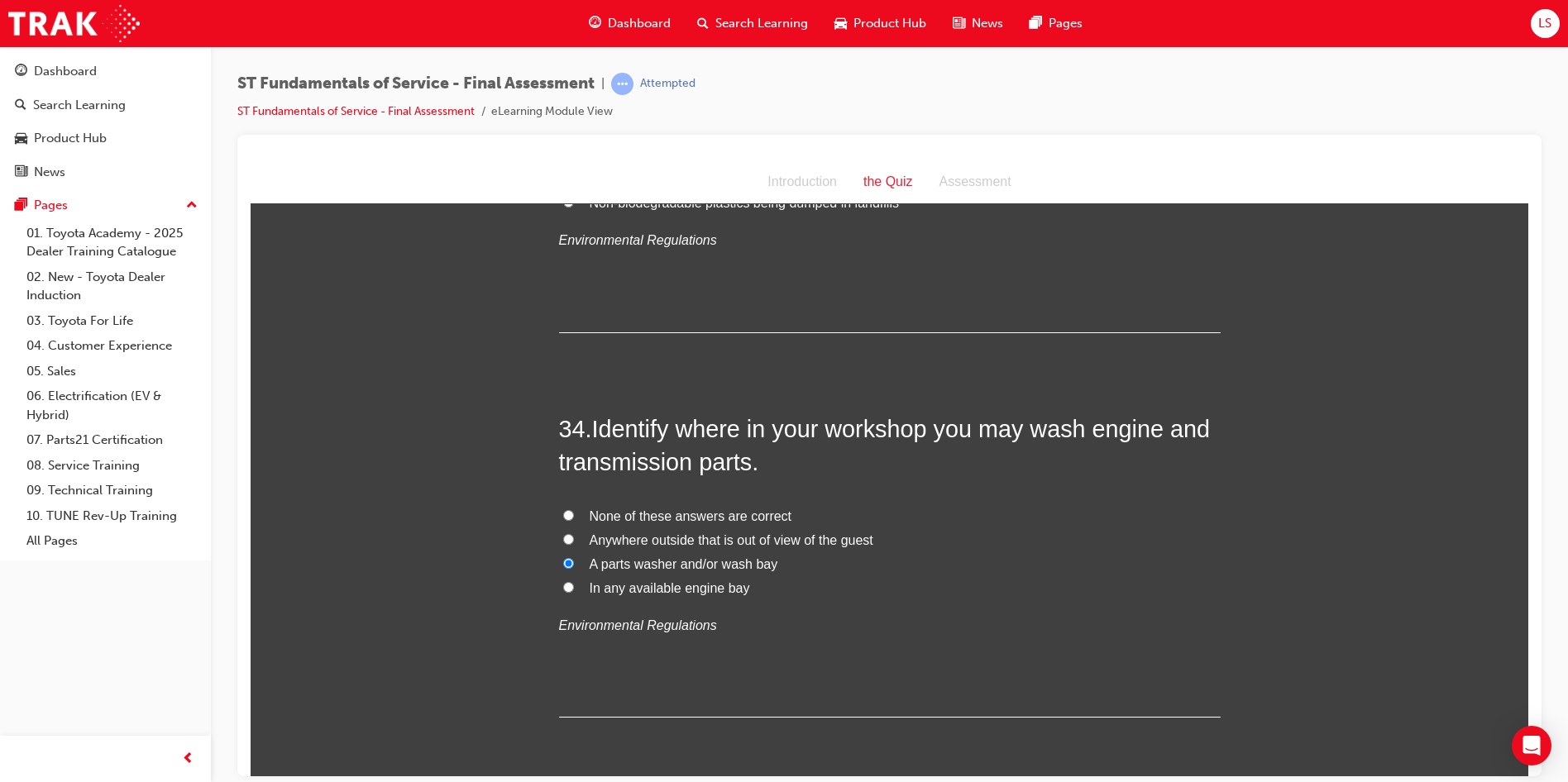
scroll to position [12312, 0]
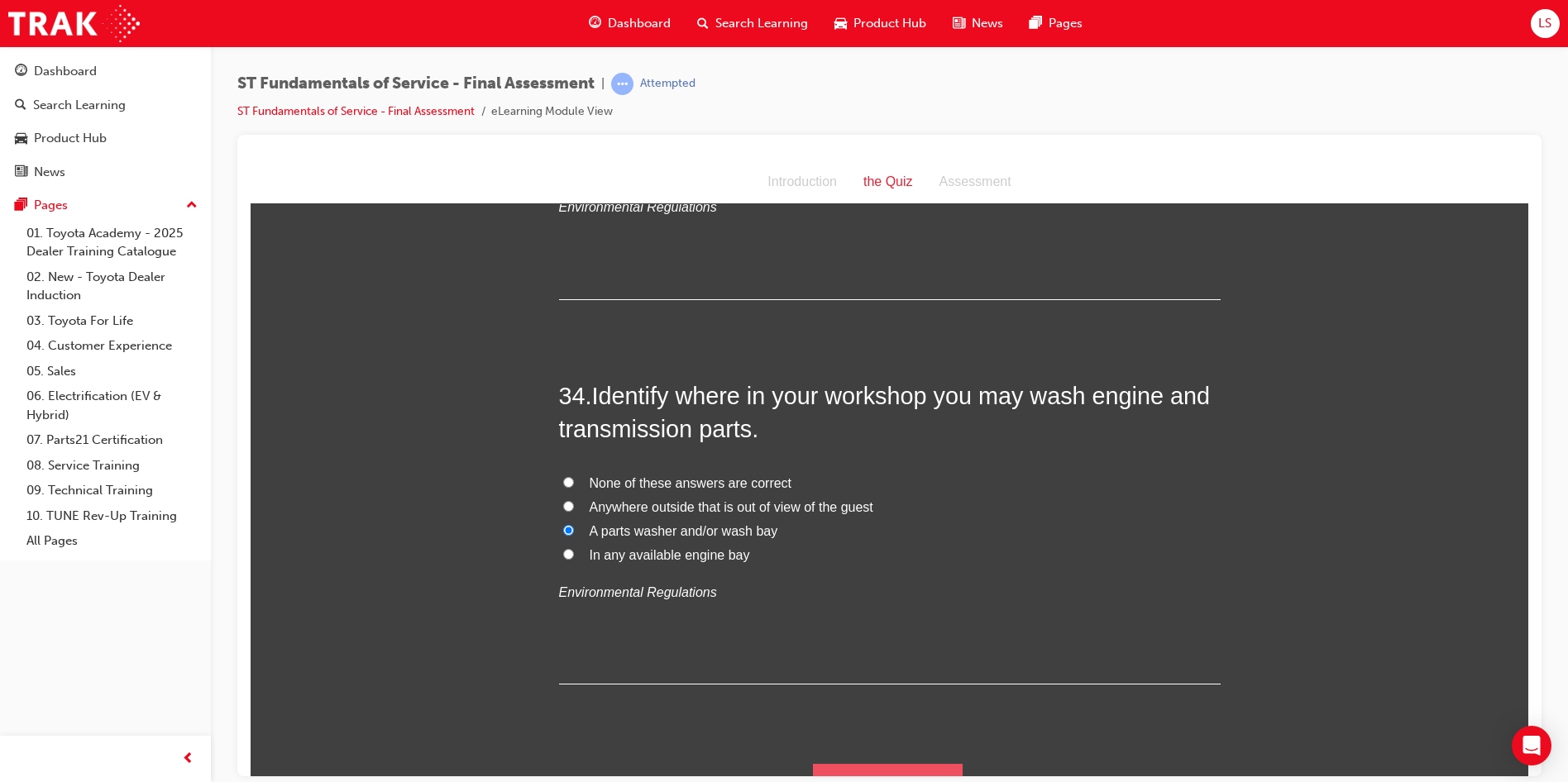
click at [888, 763] on button "Submit Answers" at bounding box center [887, 786] width 150 height 47
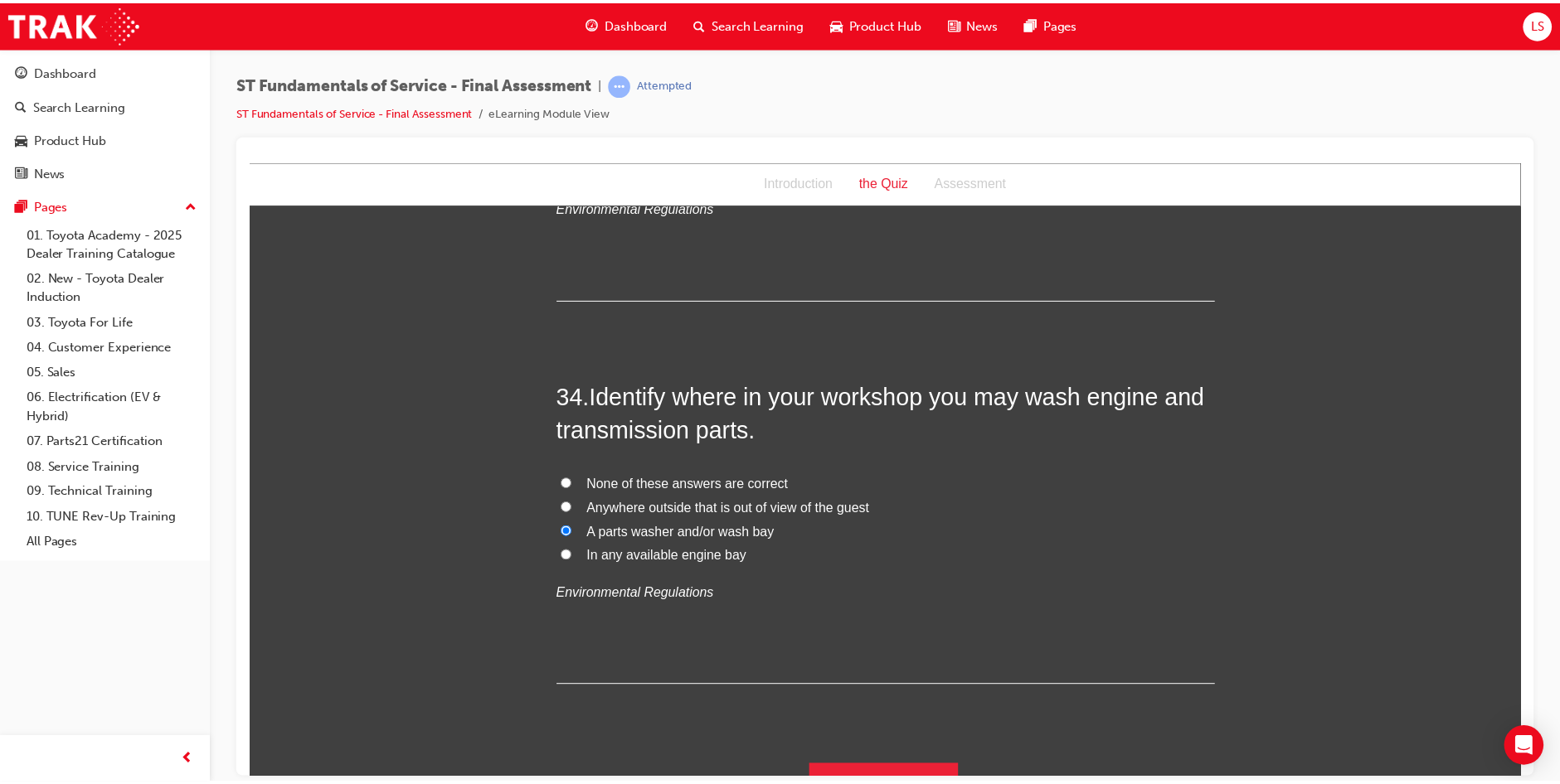
scroll to position [0, 0]
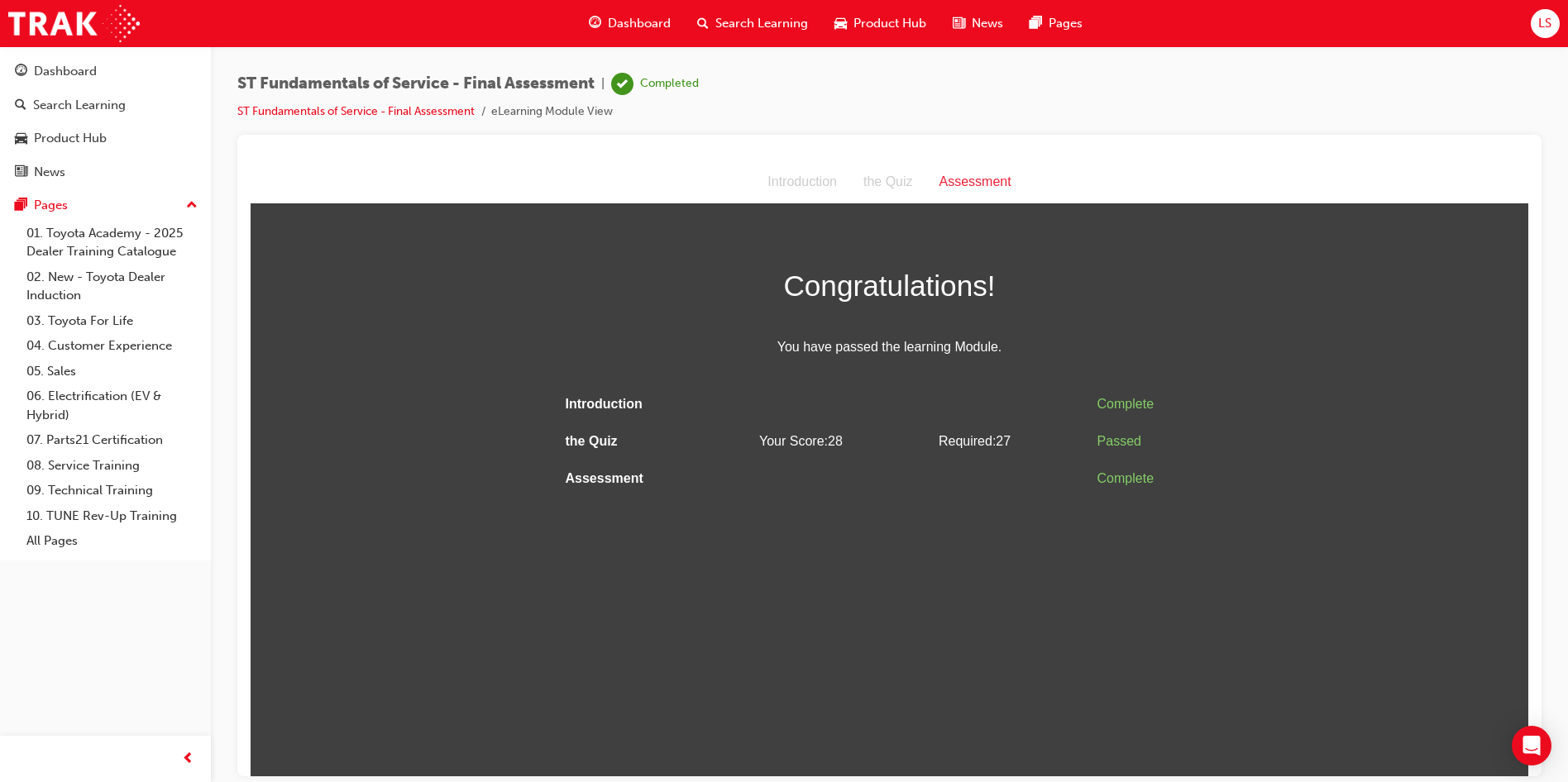
click at [646, 146] on div at bounding box center [889, 455] width 1304 height 642
click at [683, 88] on div "Completed" at bounding box center [669, 84] width 59 height 16
drag, startPoint x: 1008, startPoint y: 122, endPoint x: 1027, endPoint y: 123, distance: 19.0
click at [1009, 122] on div "ST Fundamentals of Service - Final Assessment | Completed ST Fundamentals of Se…" at bounding box center [889, 103] width 1304 height 62
click at [782, 22] on span "Search Learning" at bounding box center [761, 23] width 93 height 19
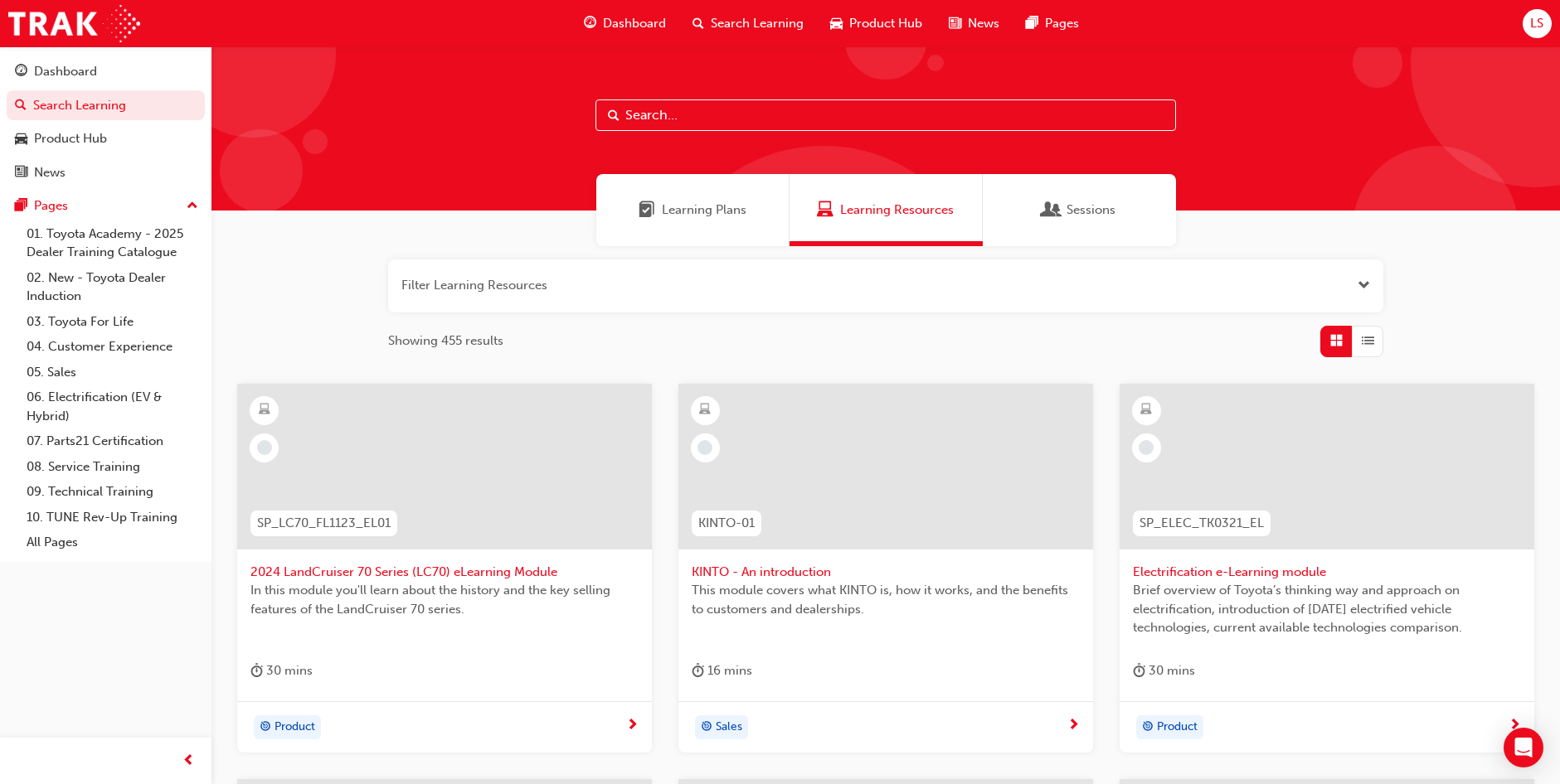
click at [902, 206] on span "Learning Resources" at bounding box center [897, 209] width 114 height 19
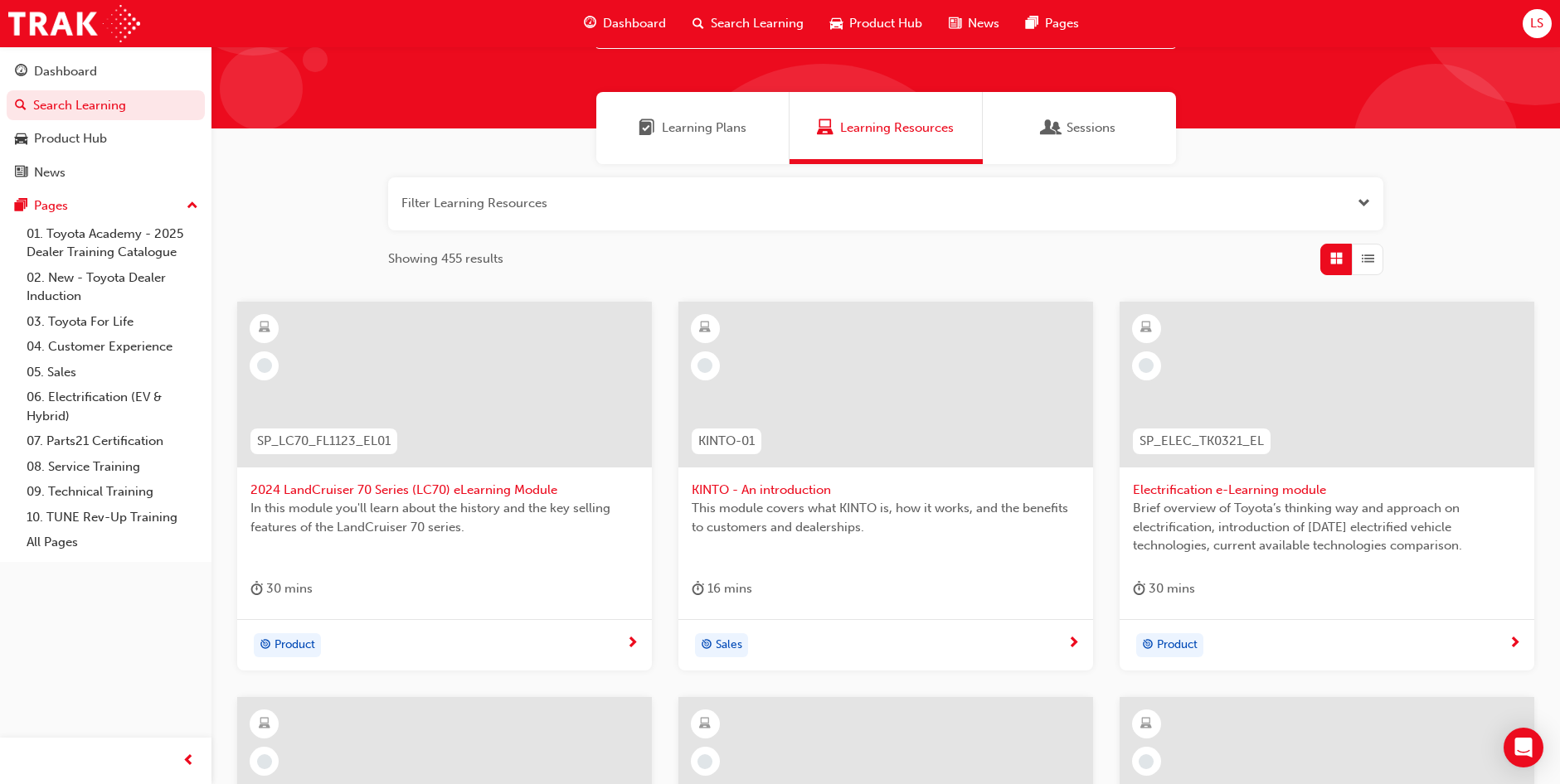
scroll to position [83, 0]
click at [715, 119] on span "Learning Plans" at bounding box center [704, 127] width 85 height 19
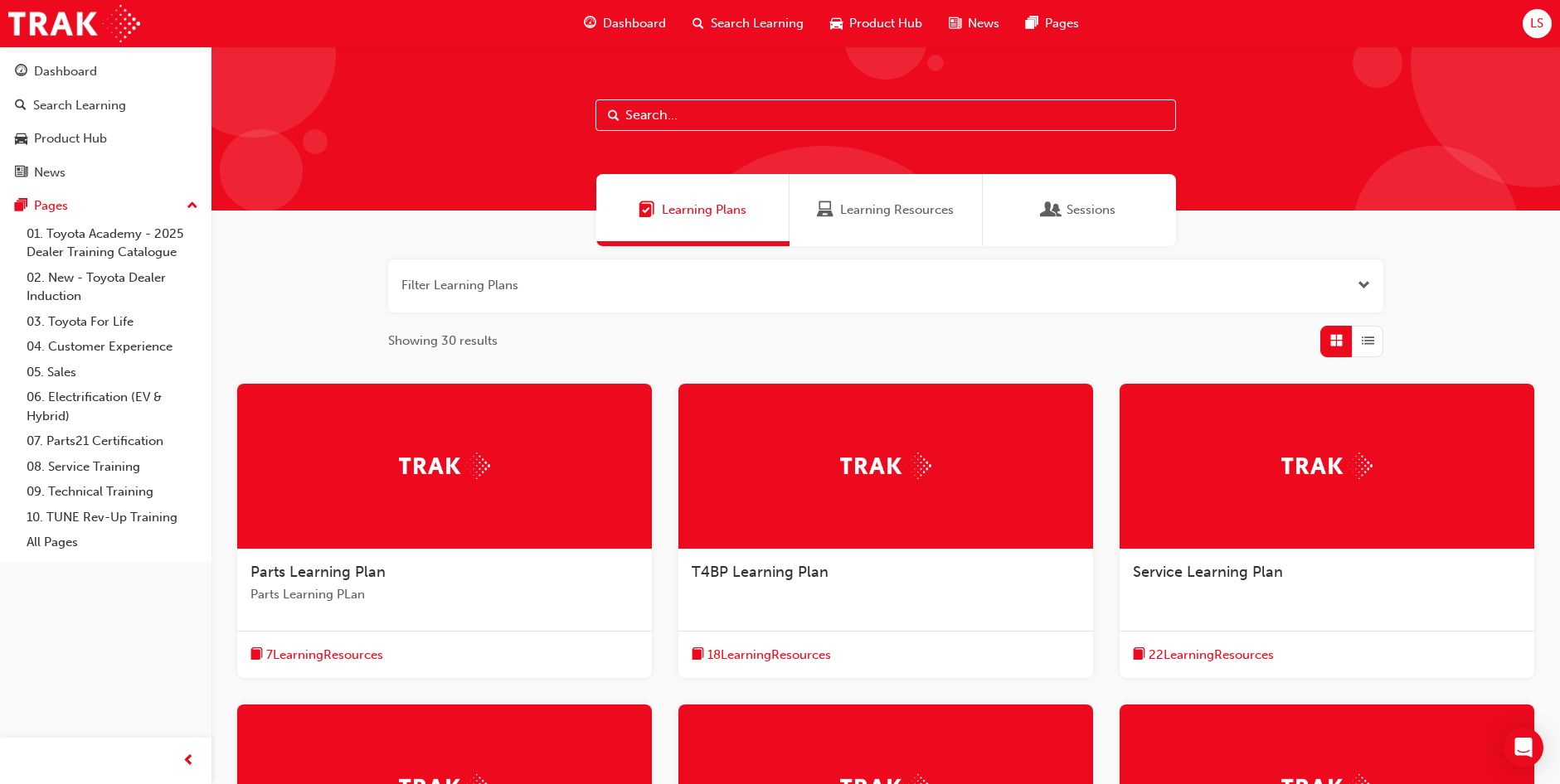
click at [1537, 19] on span "LS" at bounding box center [1536, 23] width 13 height 19
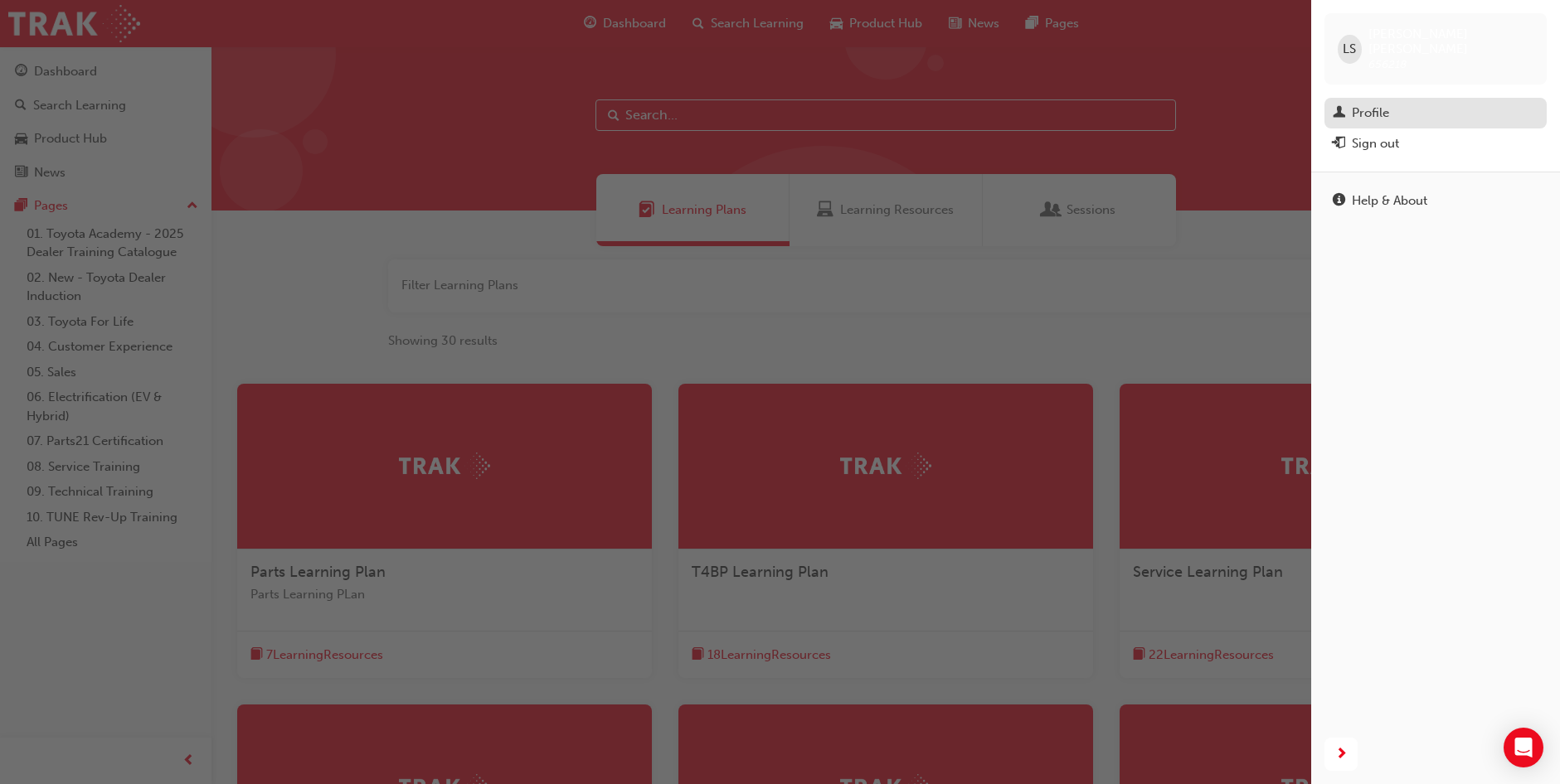
click at [1390, 104] on div "Profile" at bounding box center [1436, 113] width 206 height 21
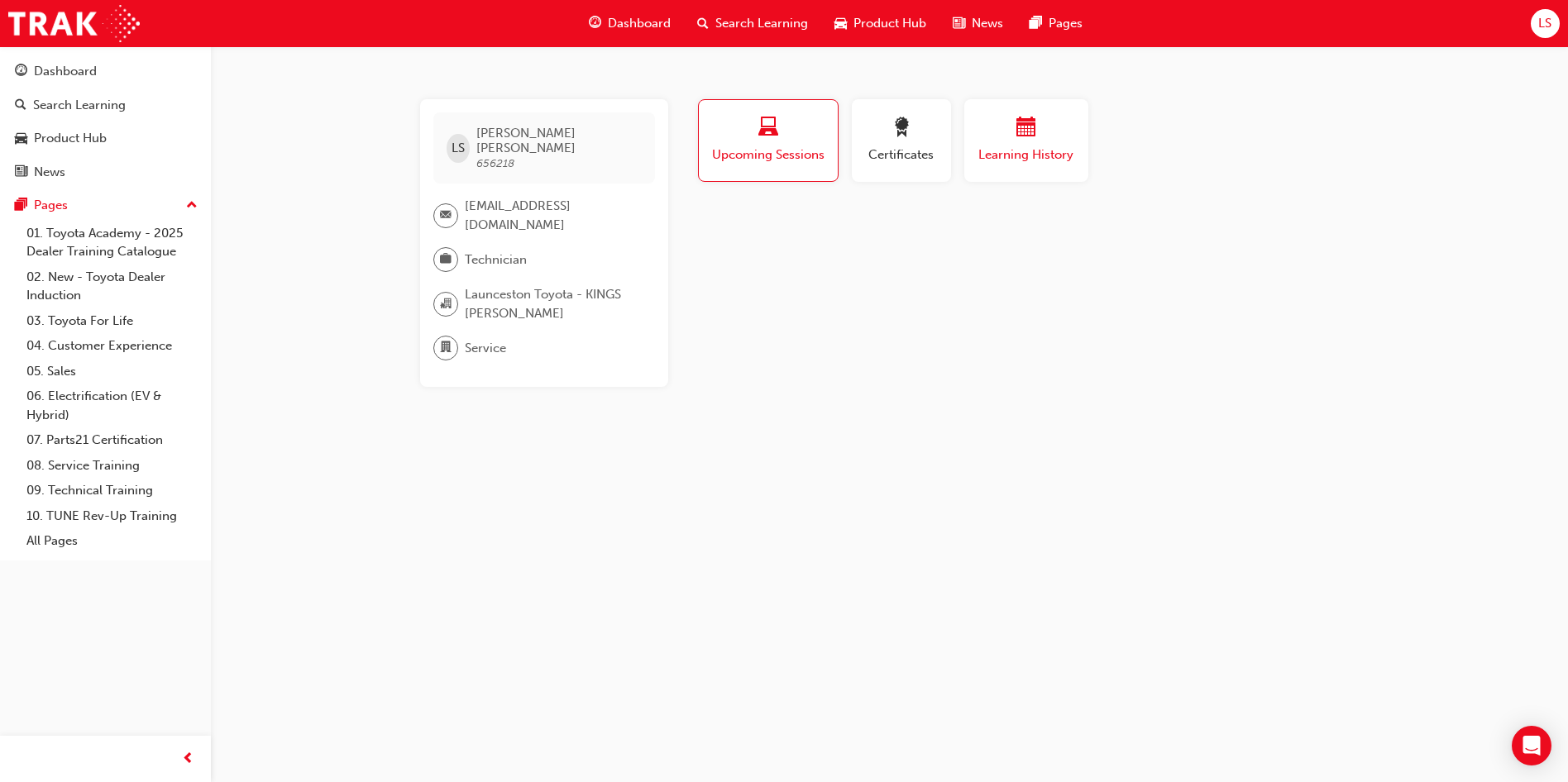
click at [1030, 163] on span "Learning History" at bounding box center [1027, 154] width 99 height 19
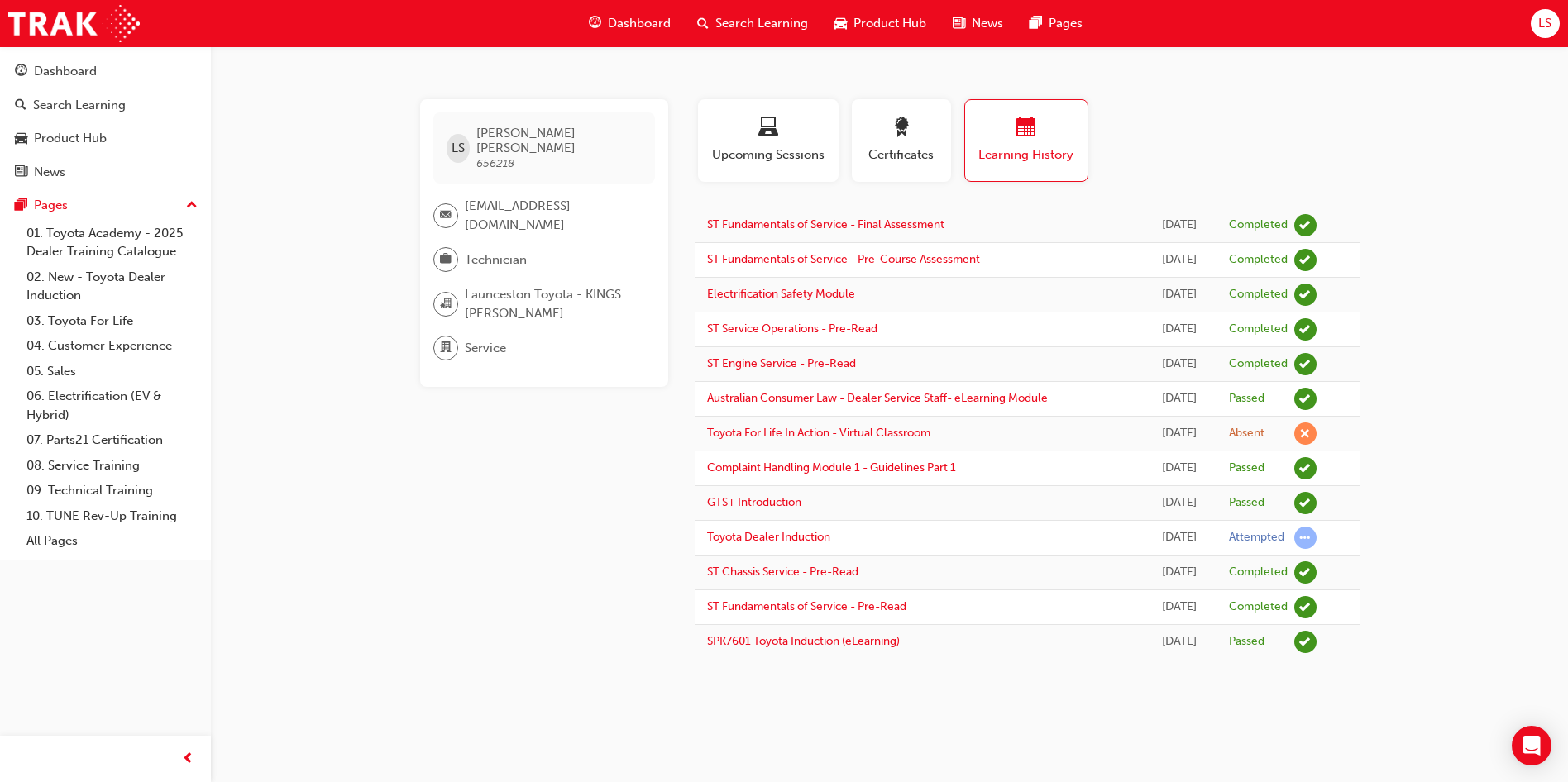
click at [1216, 110] on div "Profile Upcoming Sessions Certificates Learning History" at bounding box center [1027, 147] width 697 height 96
click at [1549, 19] on span "LS" at bounding box center [1544, 23] width 13 height 19
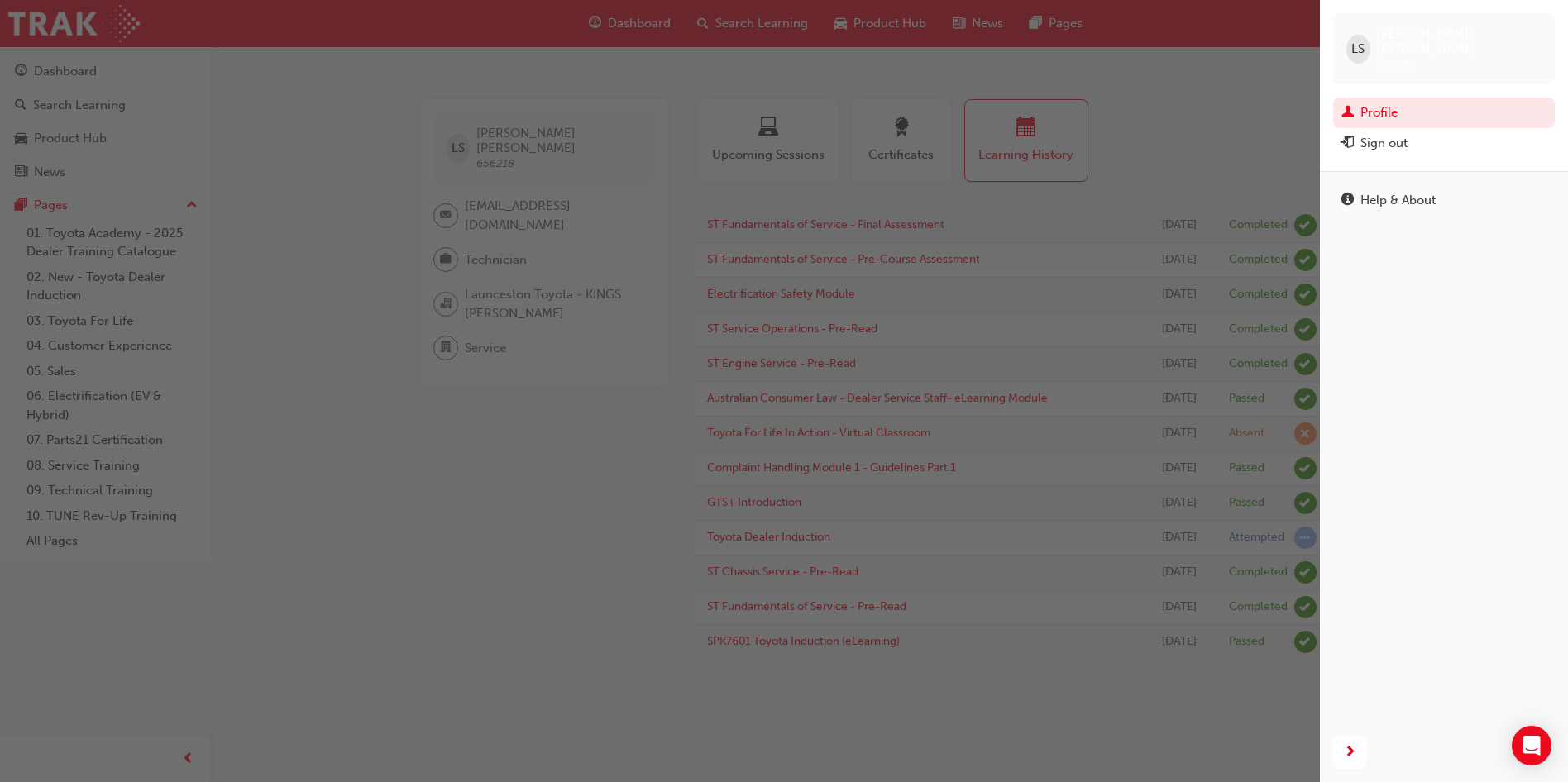
click at [679, 306] on div "button" at bounding box center [660, 391] width 1319 height 782
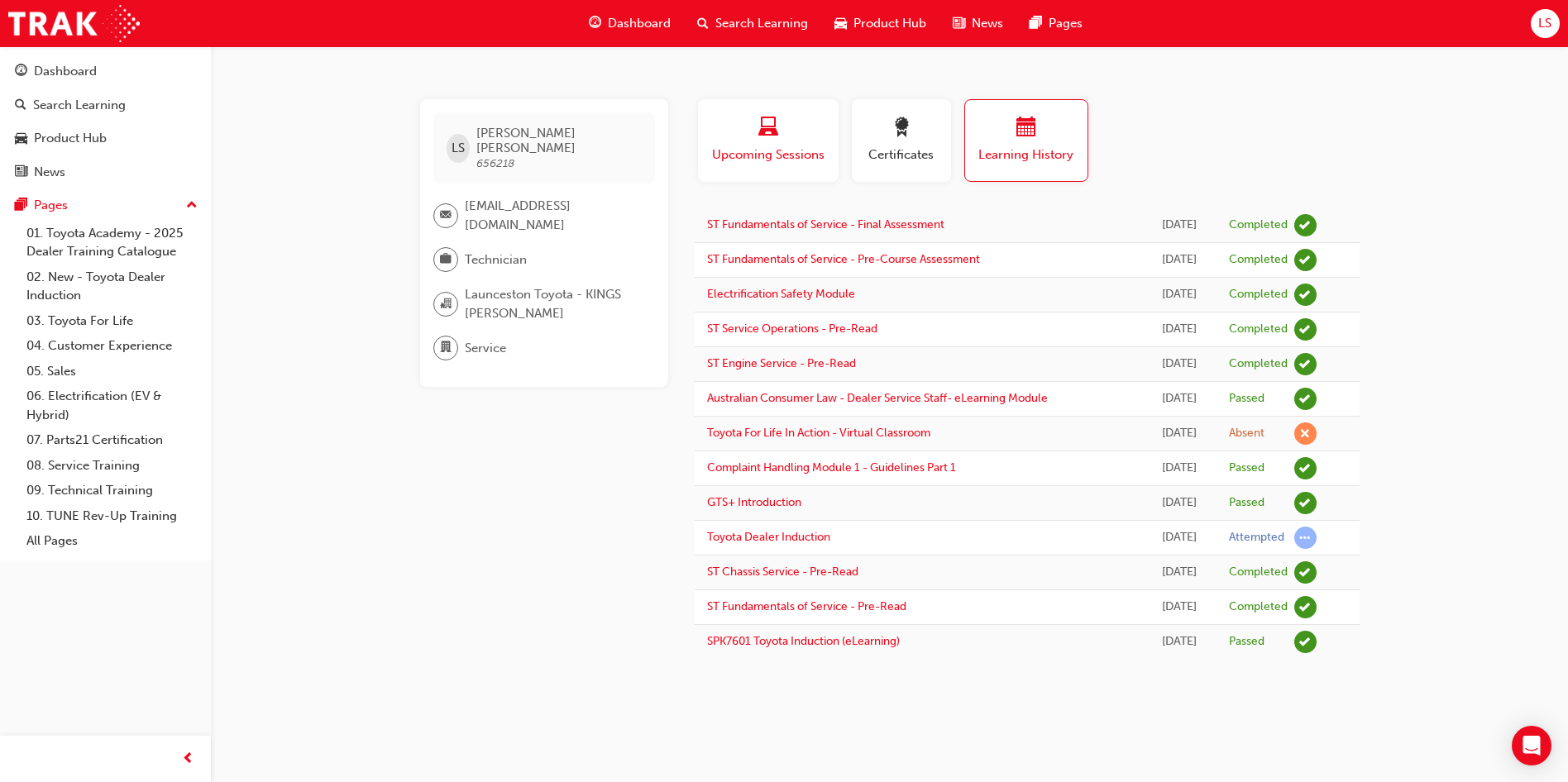
click at [783, 132] on div "button" at bounding box center [768, 130] width 115 height 26
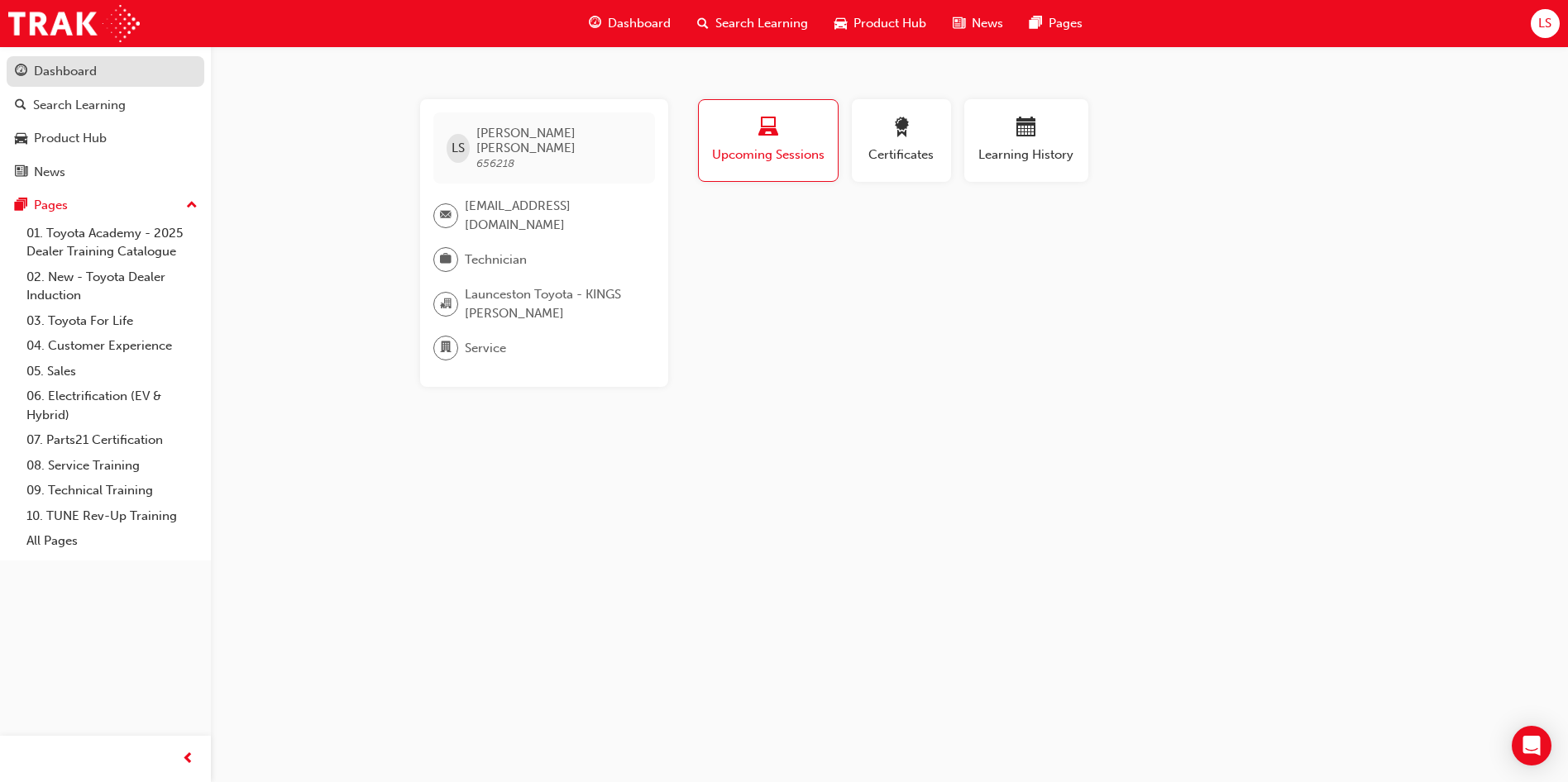
click at [44, 74] on div "Dashboard" at bounding box center [65, 71] width 63 height 19
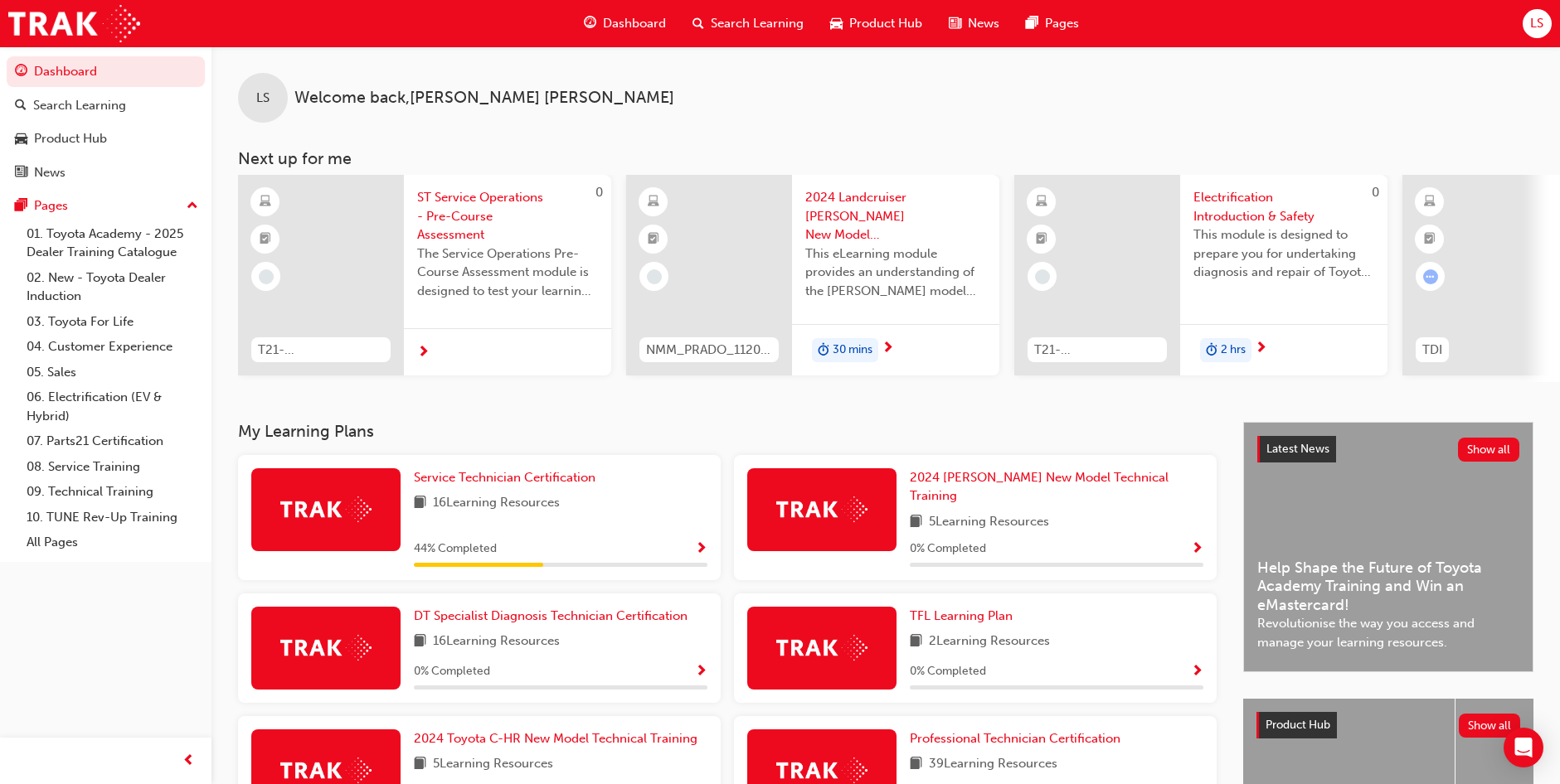
click at [703, 543] on span "Show Progress" at bounding box center [701, 550] width 12 height 15
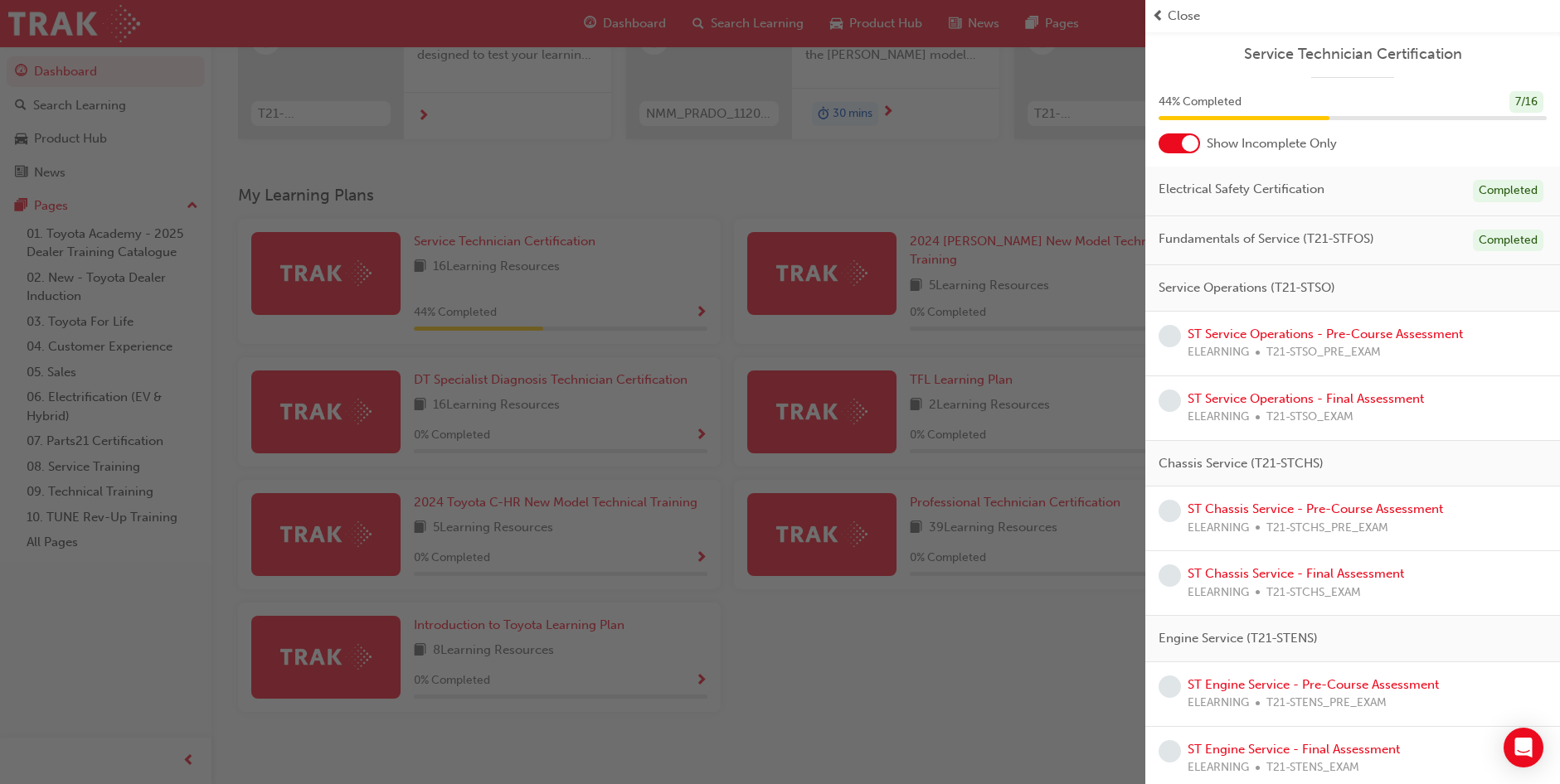
click at [1047, 704] on div "button" at bounding box center [573, 392] width 1146 height 784
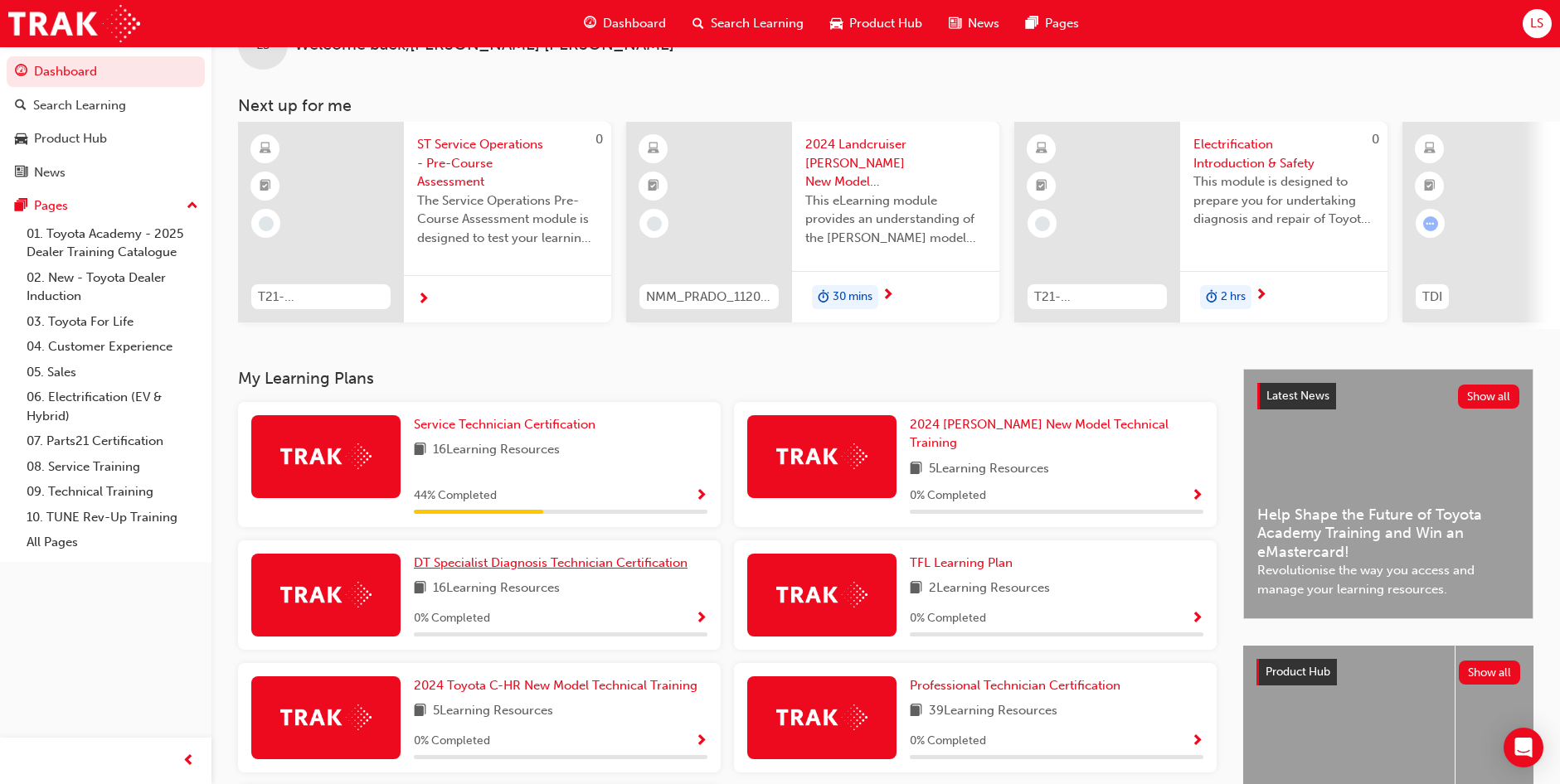
scroll to position [83, 0]
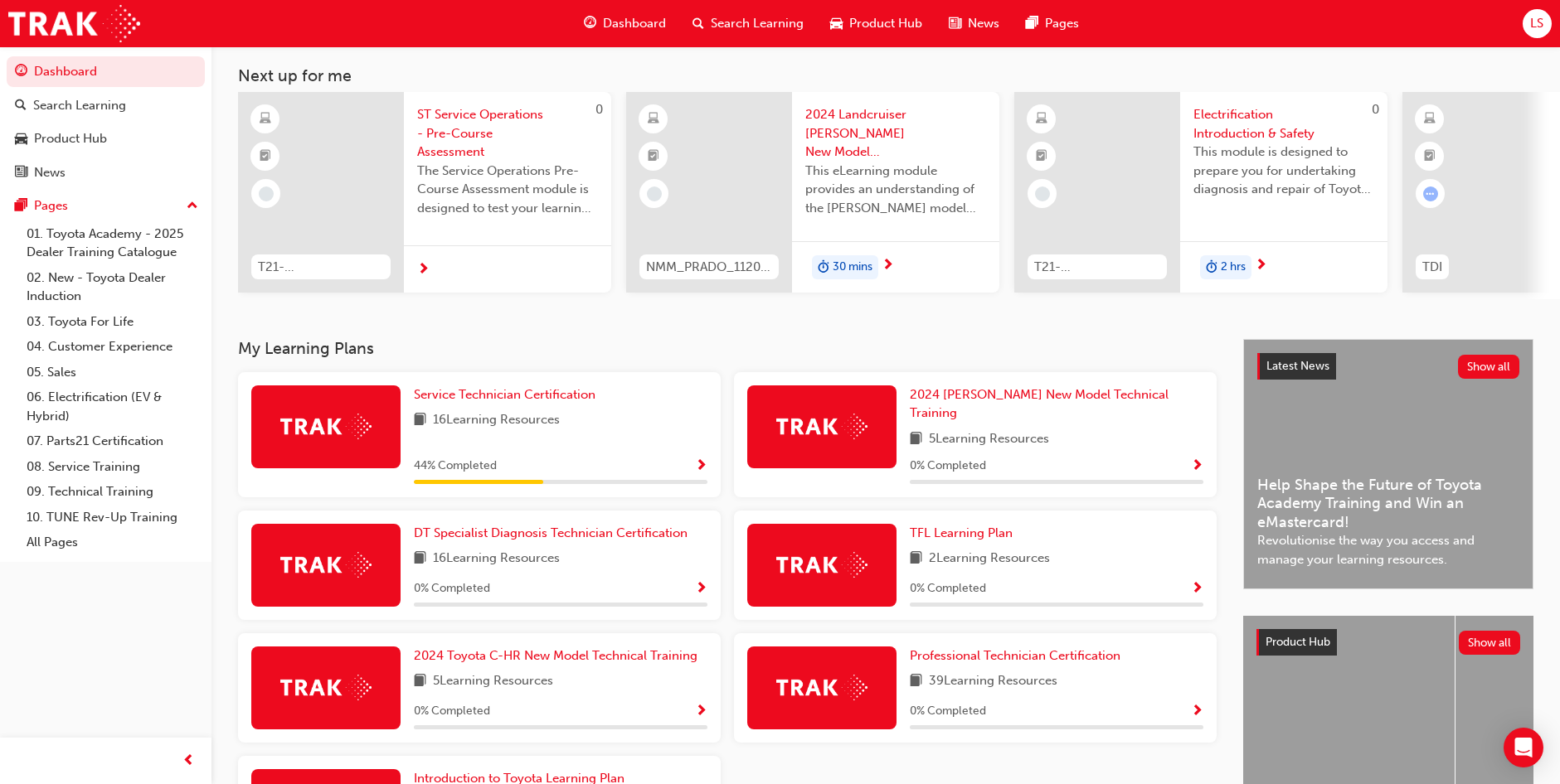
click at [702, 459] on span "Show Progress" at bounding box center [701, 466] width 12 height 15
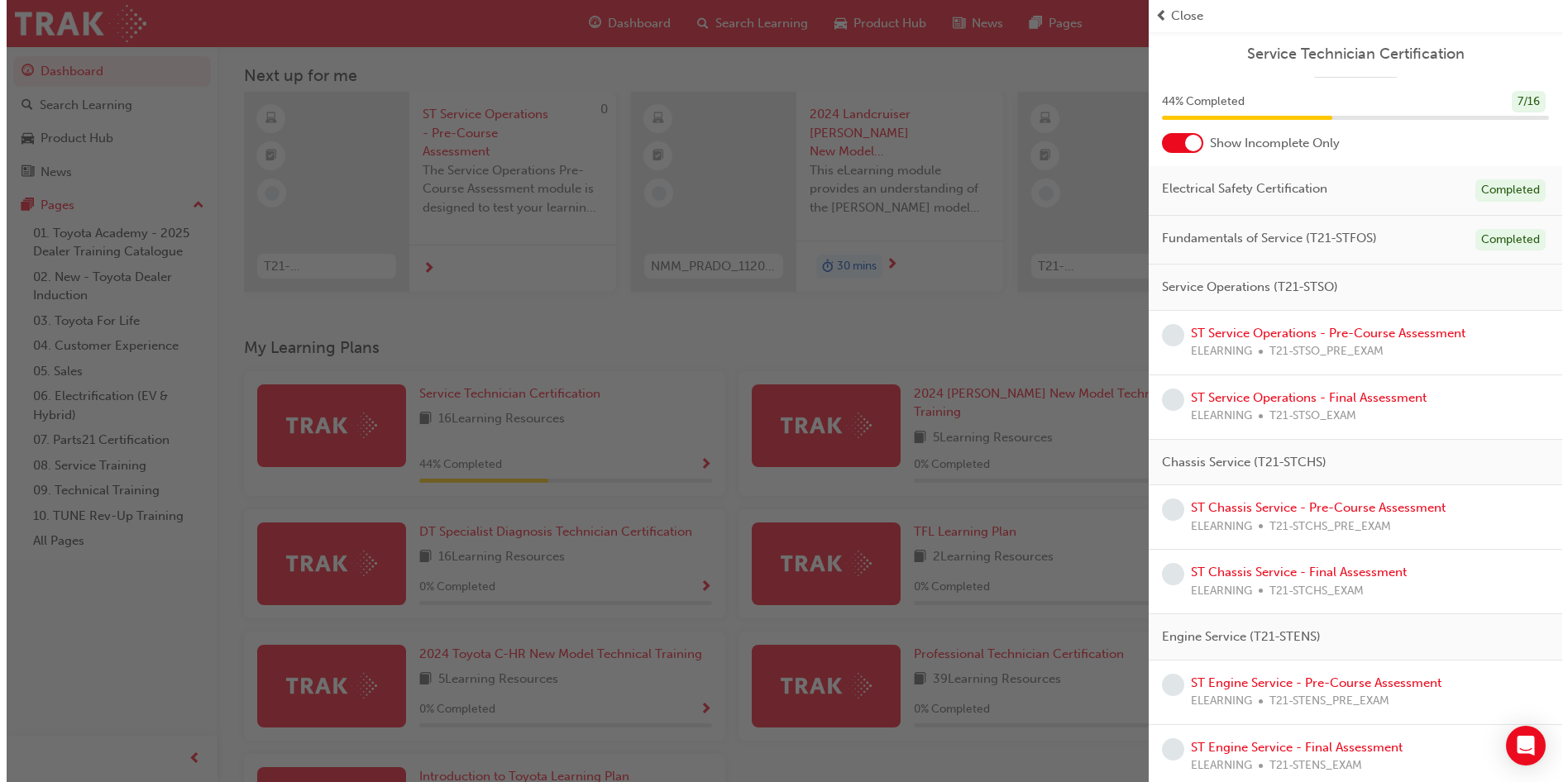
scroll to position [0, 0]
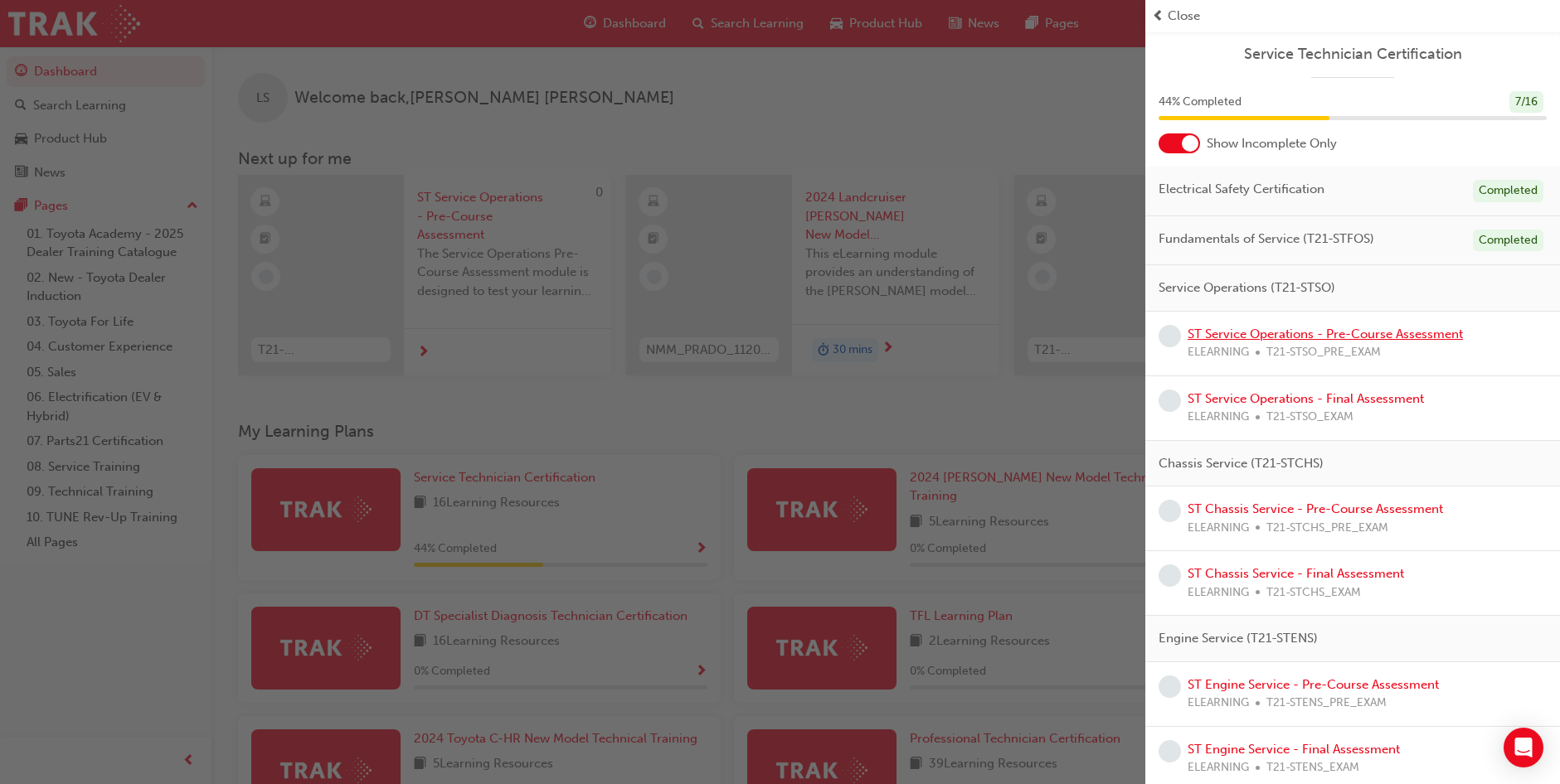
click at [1355, 336] on link "ST Service Operations - Pre-Course Assessment" at bounding box center [1325, 333] width 275 height 15
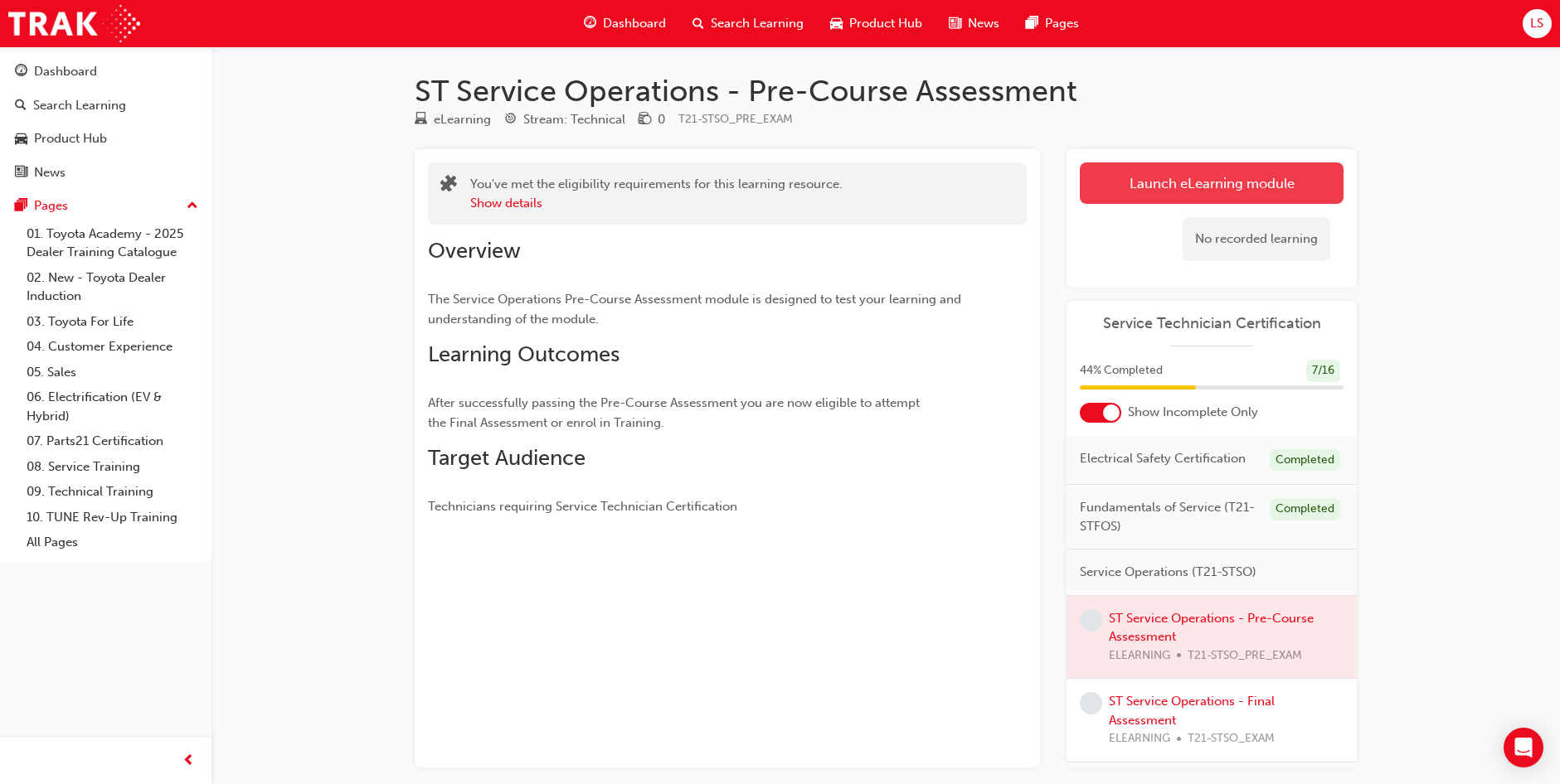
click at [1287, 186] on link "Launch eLearning module" at bounding box center [1212, 184] width 263 height 42
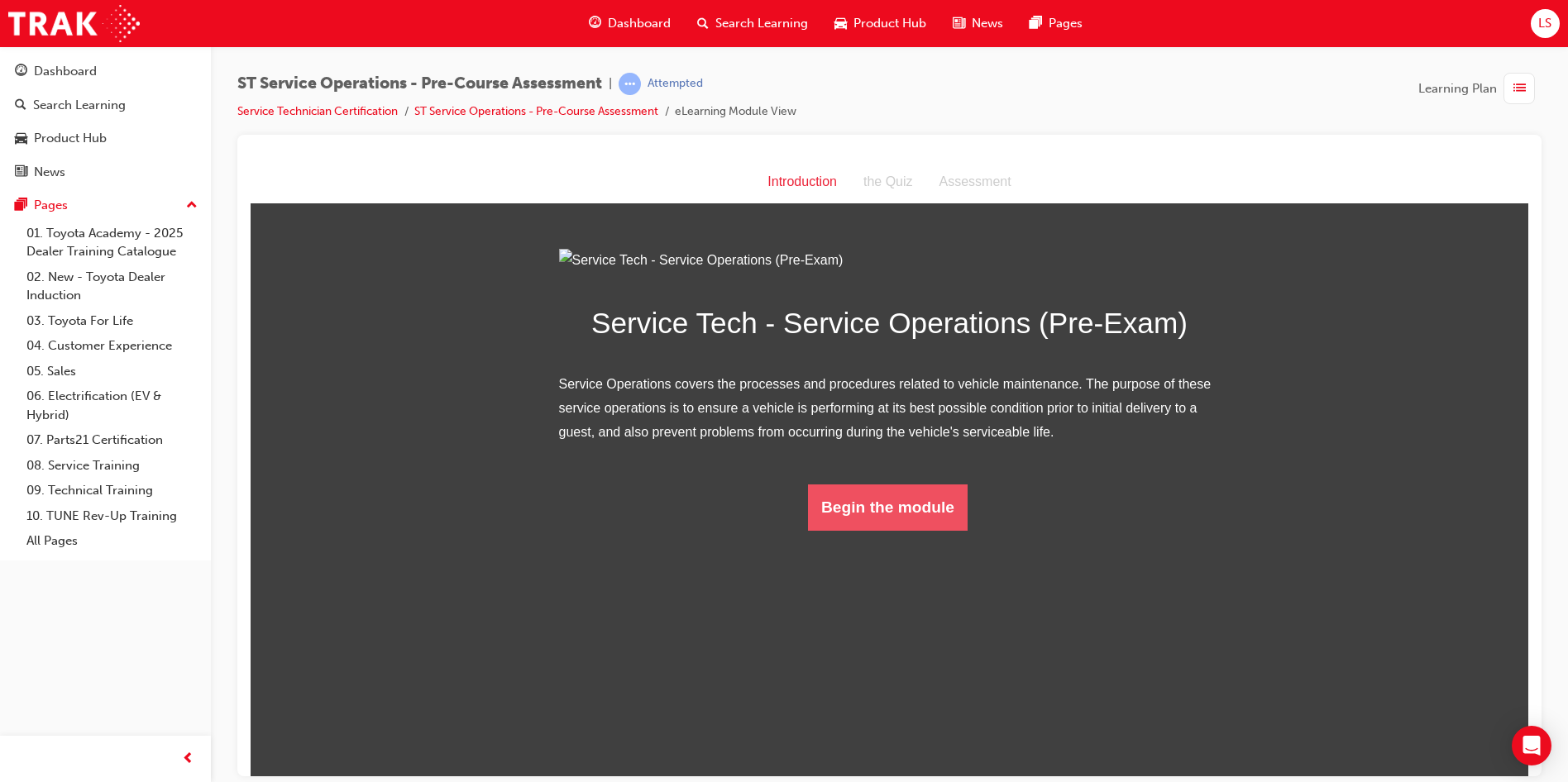
click at [869, 530] on button "Begin the module" at bounding box center [887, 506] width 159 height 47
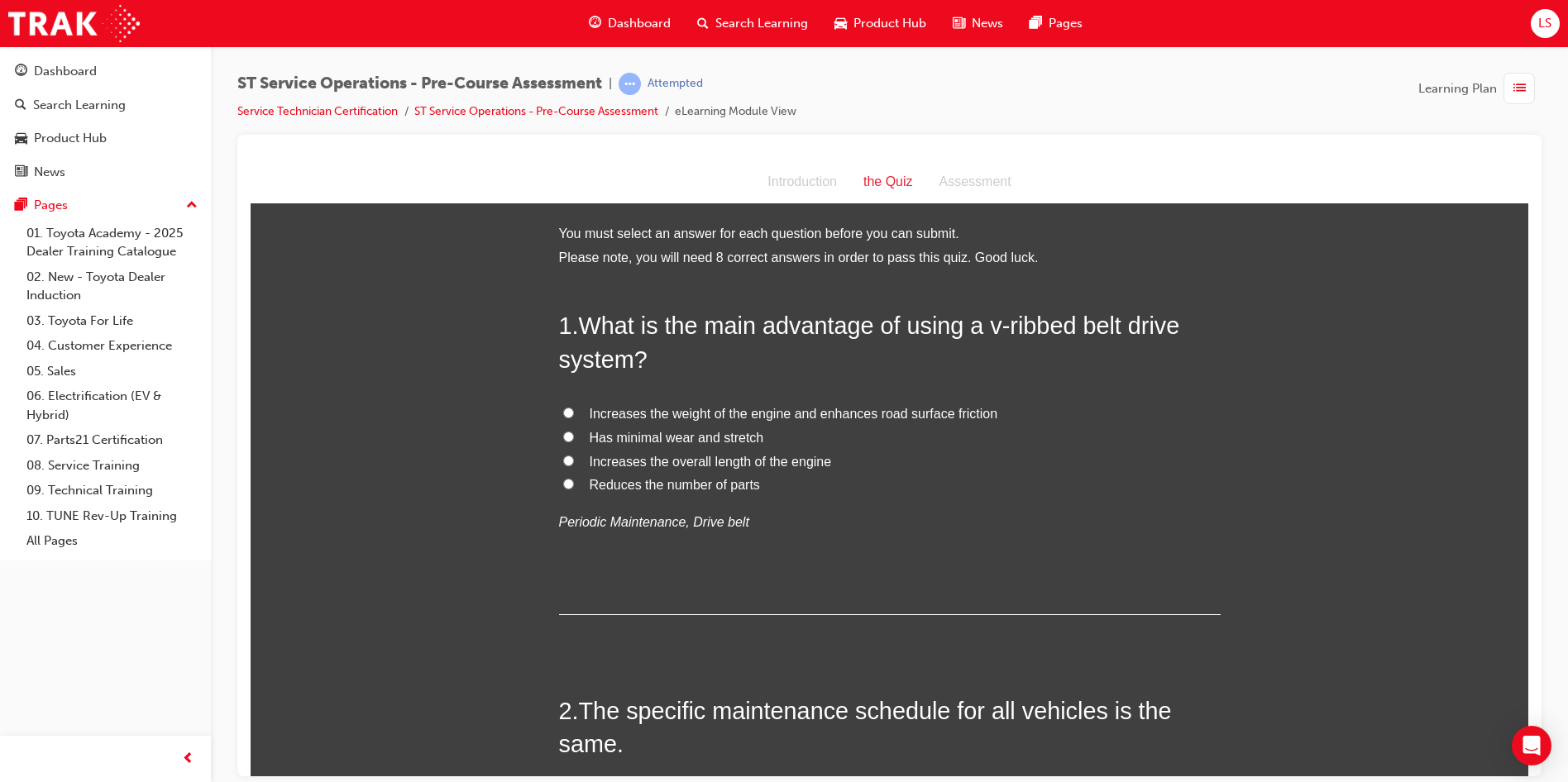
click at [725, 436] on span "Has minimal wear and stretch" at bounding box center [677, 437] width 174 height 14
click at [574, 436] on input "Has minimal wear and stretch" at bounding box center [568, 436] width 11 height 11
radio input "true"
click at [563, 432] on input "Has minimal wear and stretch" at bounding box center [568, 436] width 11 height 11
click at [845, 556] on div "1 . What is the main advantage of using a v-ribbed belt drive system? Increases…" at bounding box center [889, 462] width 662 height 306
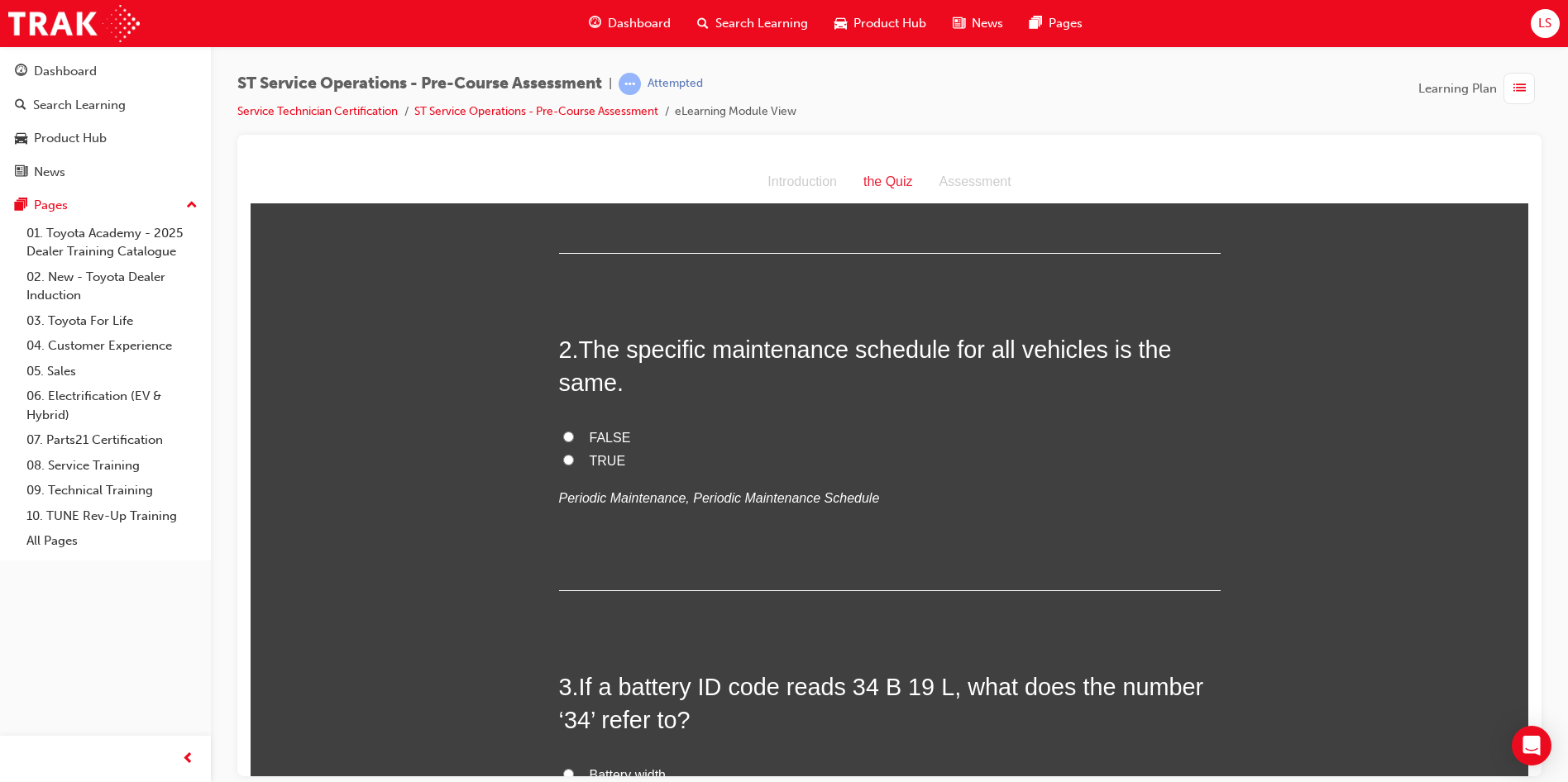
scroll to position [414, 0]
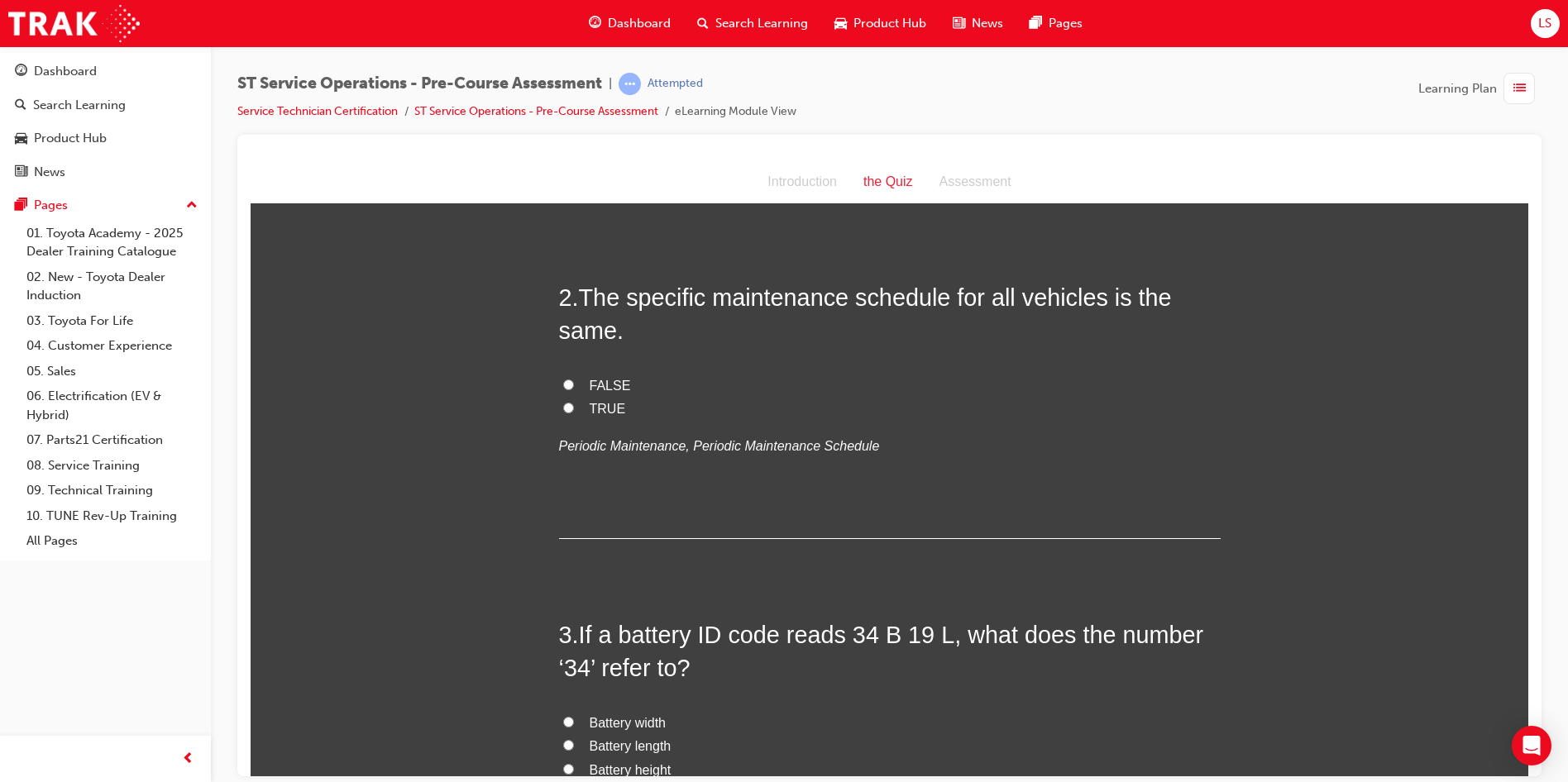
click at [559, 381] on label "FALSE" at bounding box center [889, 386] width 662 height 24
click at [563, 381] on input "FALSE" at bounding box center [568, 384] width 11 height 11
radio input "true"
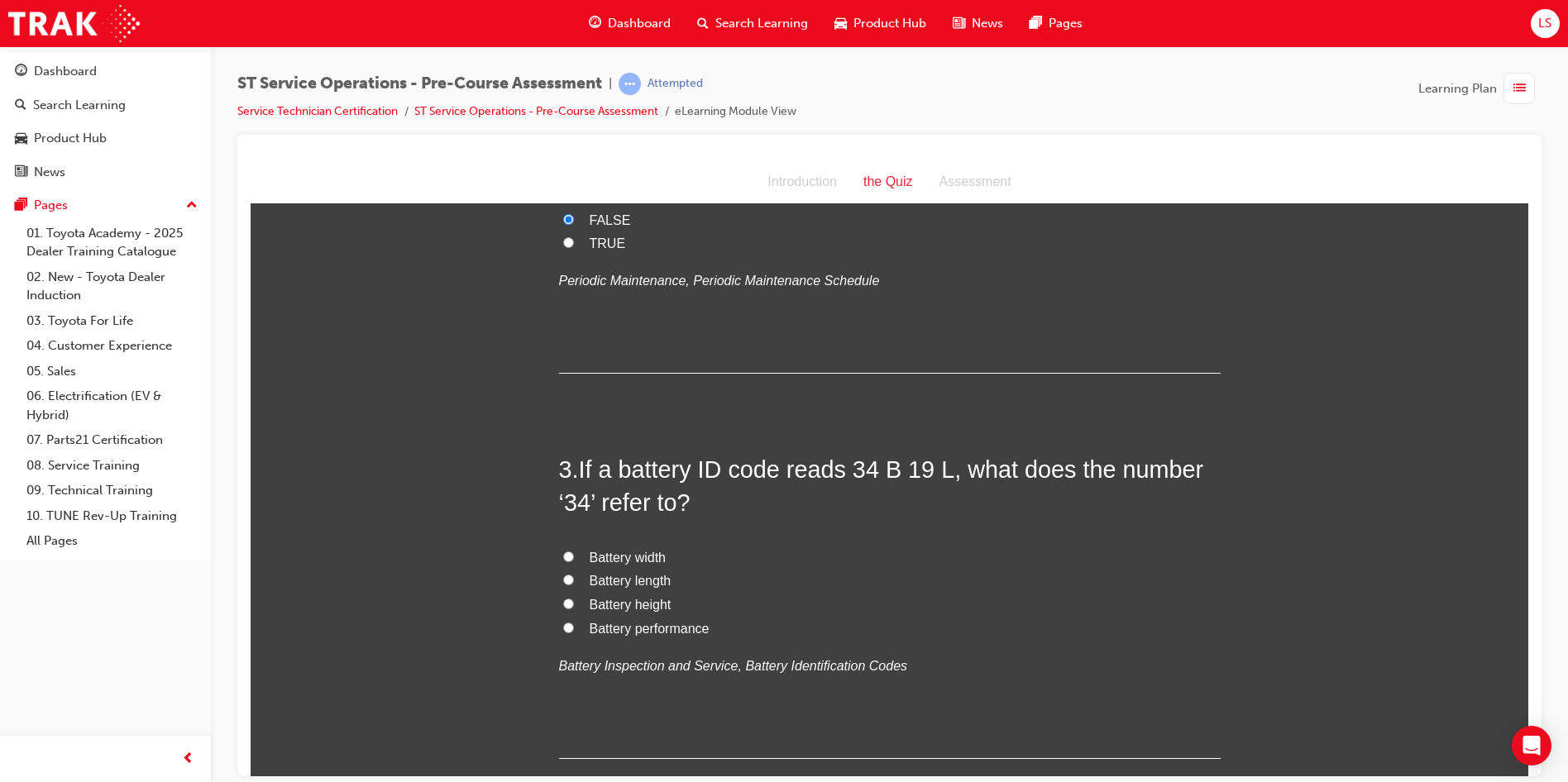
scroll to position [662, 0]
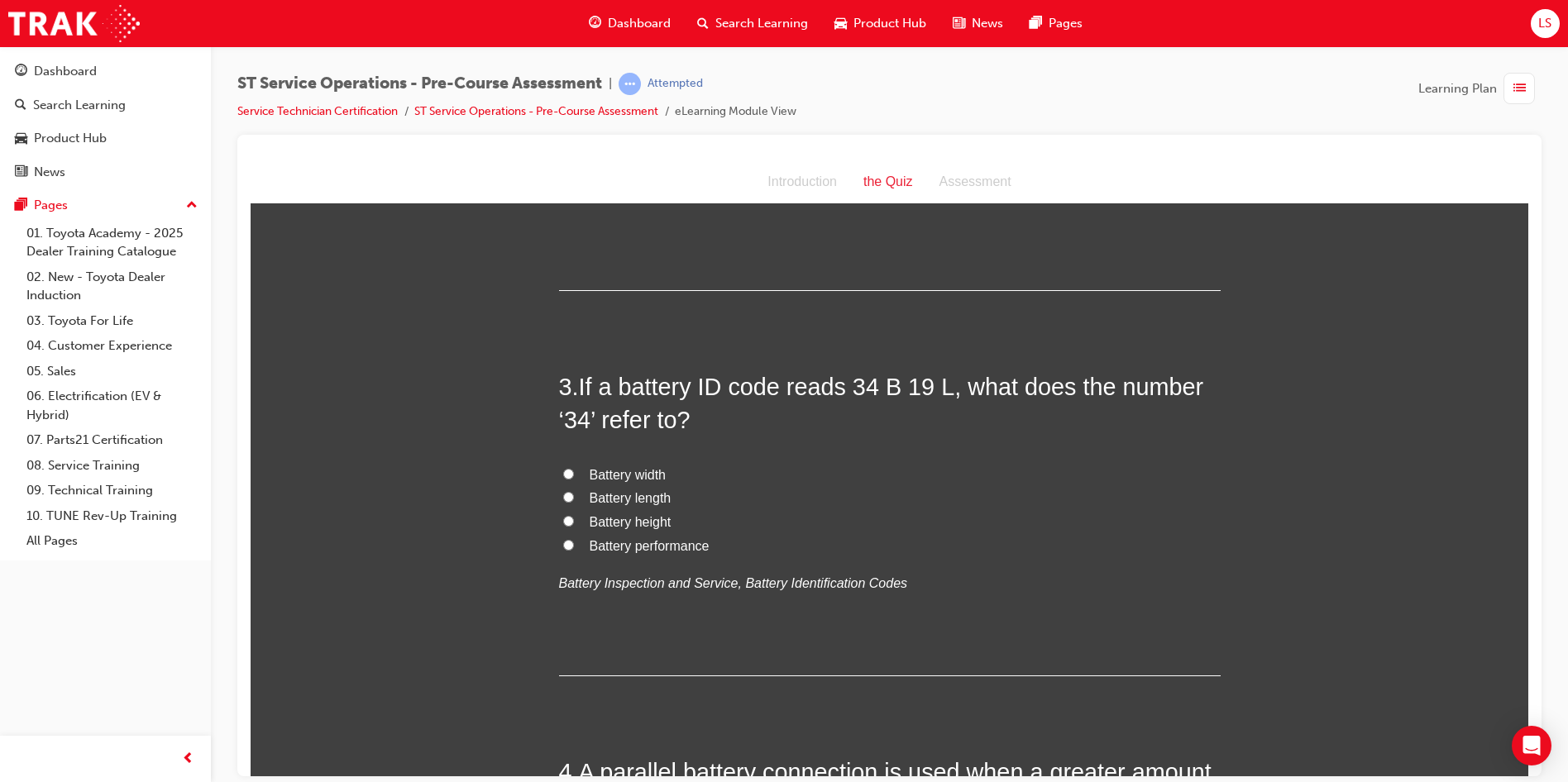
click at [680, 548] on span "Battery performance" at bounding box center [650, 545] width 120 height 14
click at [574, 548] on input "Battery performance" at bounding box center [568, 544] width 11 height 11
radio input "true"
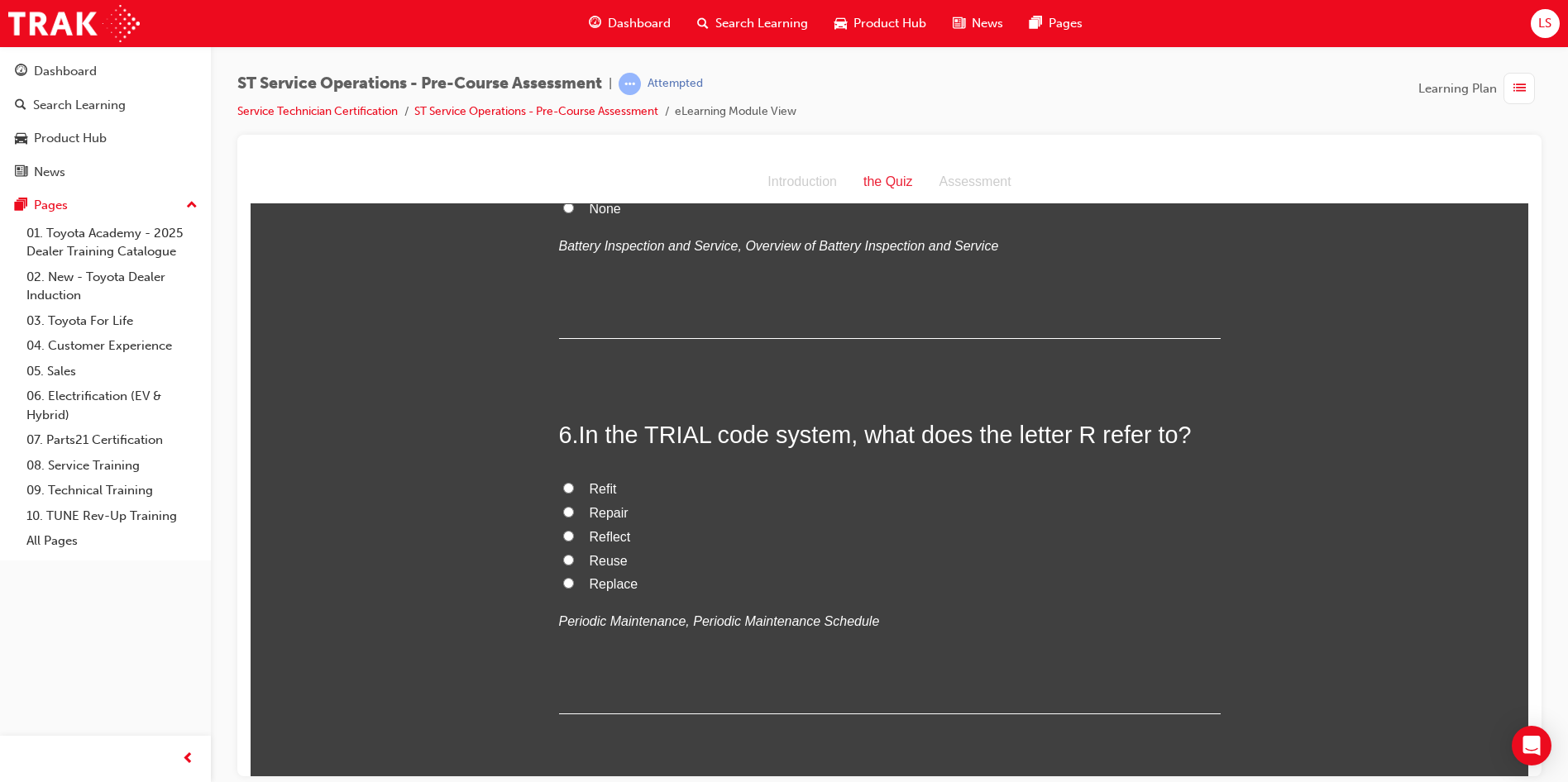
scroll to position [1736, 0]
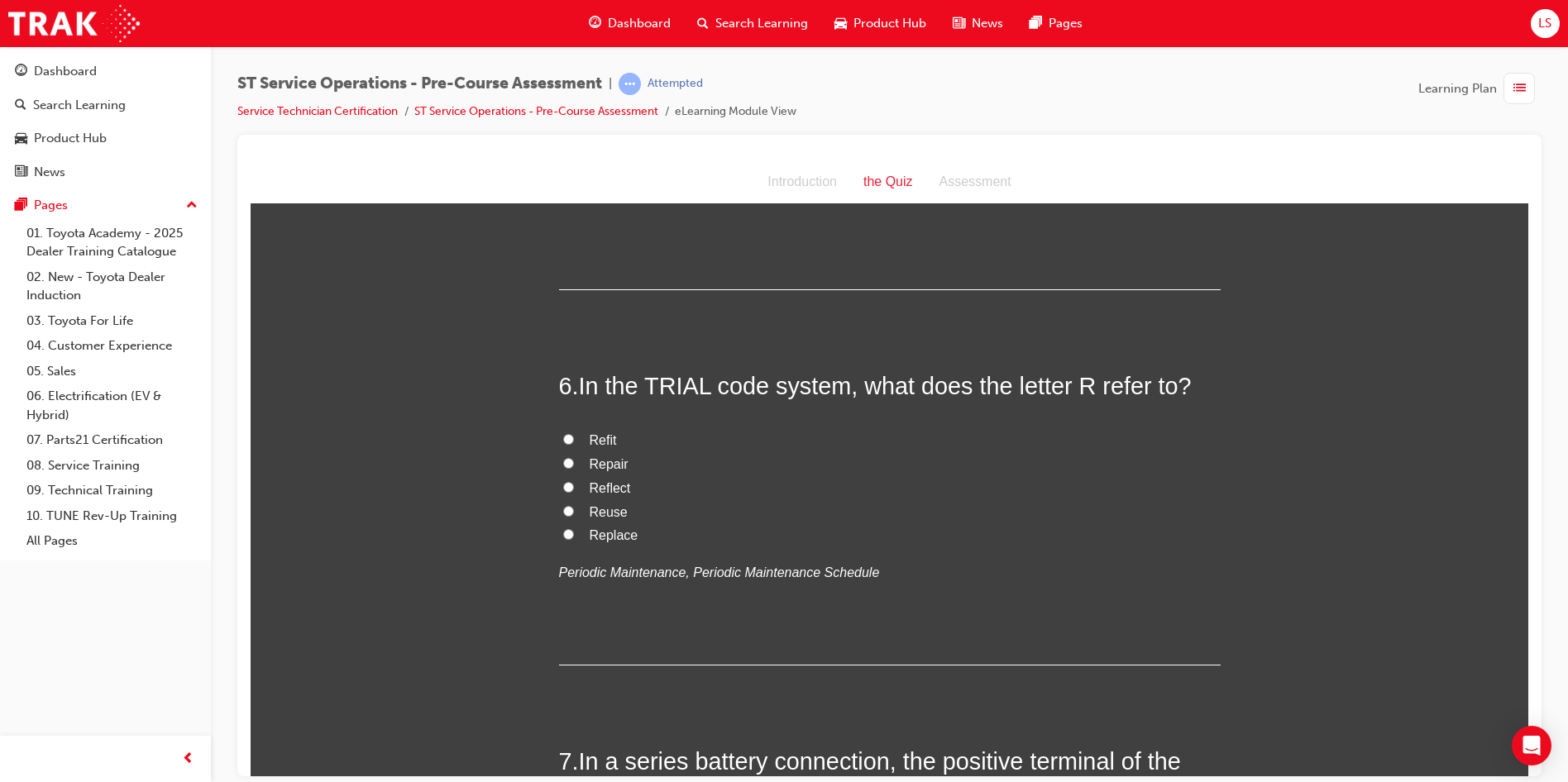
click at [590, 539] on span "Replace" at bounding box center [614, 534] width 49 height 14
click at [574, 539] on input "Replace" at bounding box center [568, 533] width 11 height 11
radio input "true"
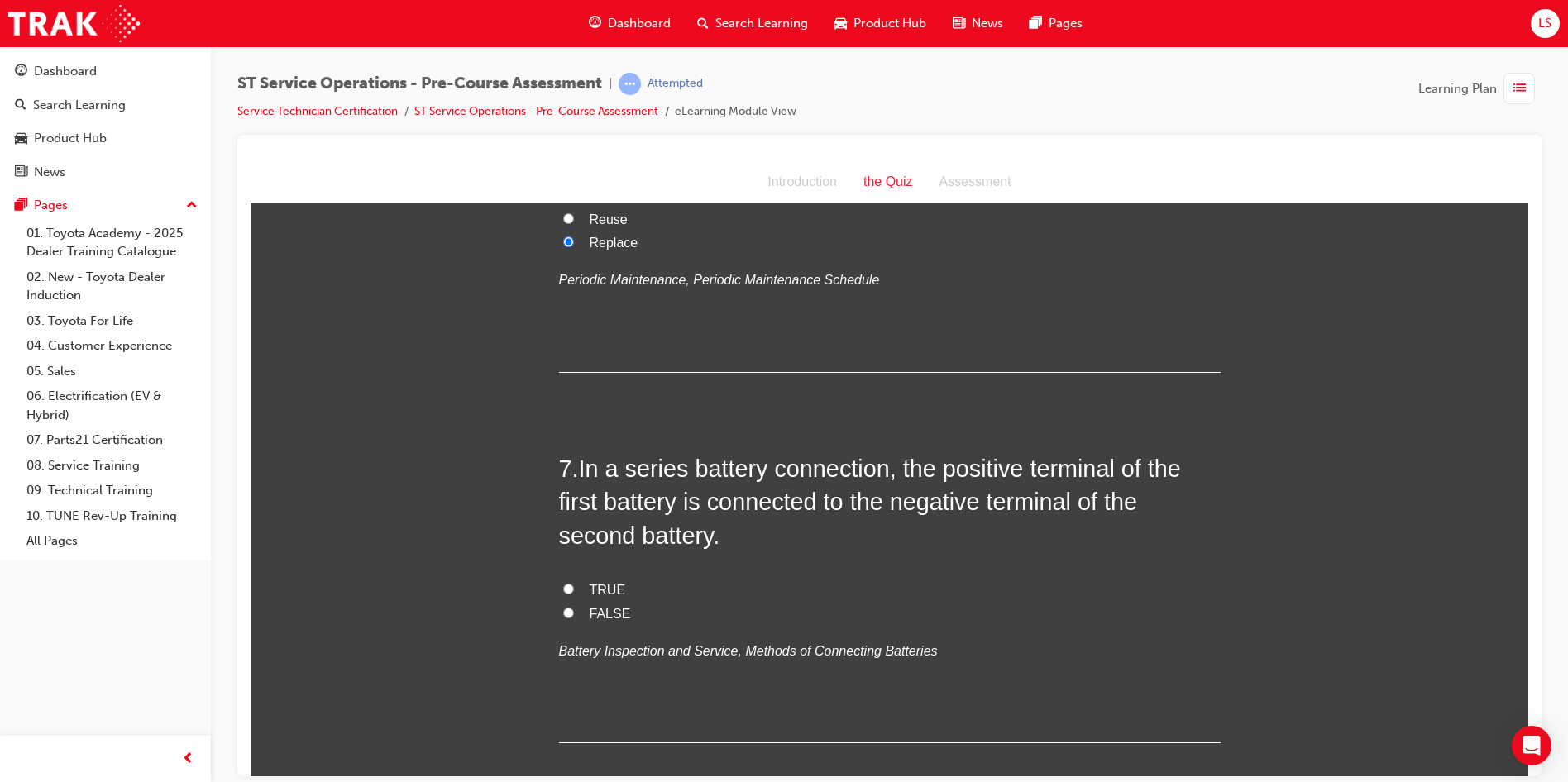
scroll to position [2067, 0]
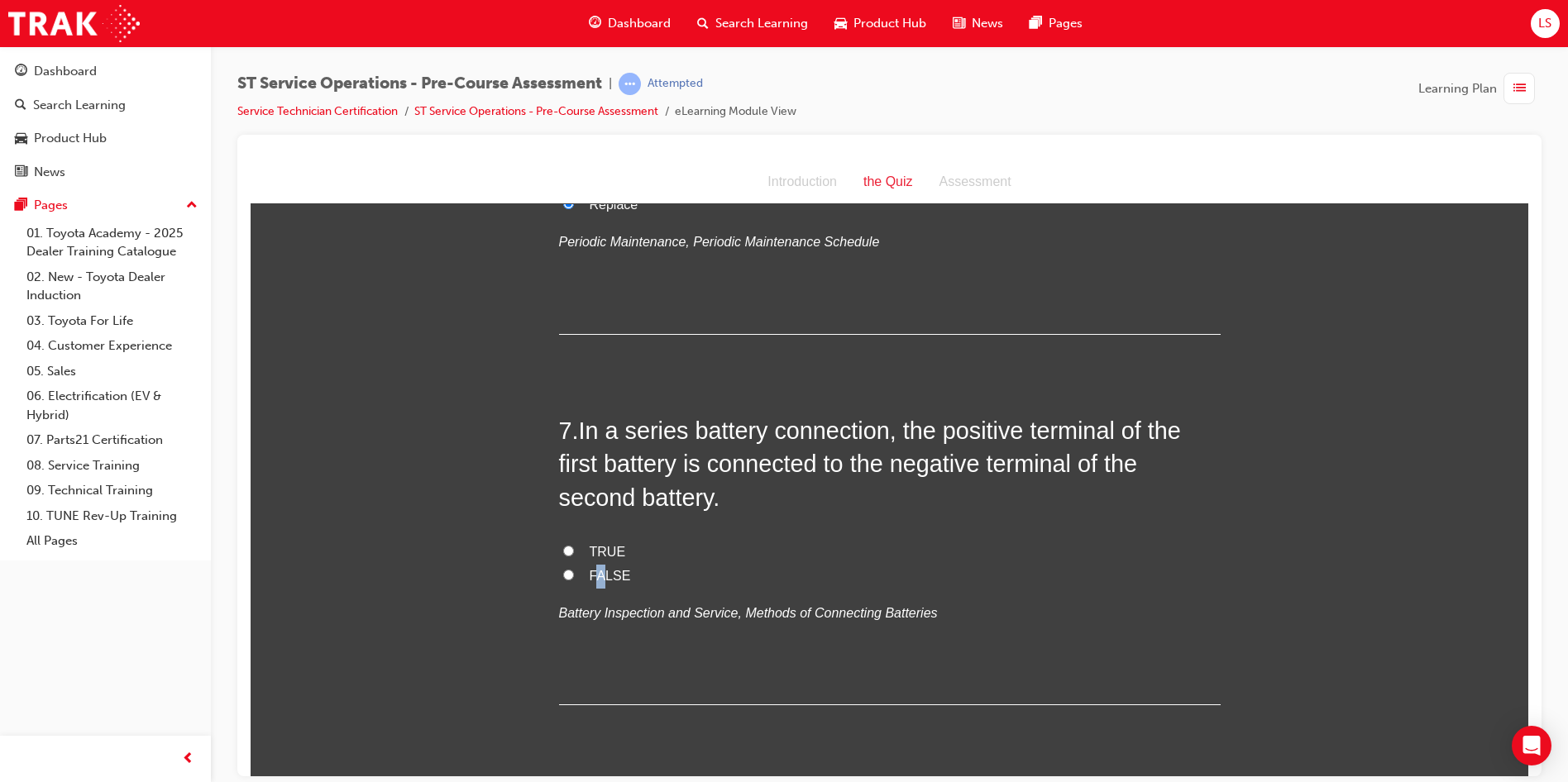
click at [595, 571] on span "FALSE" at bounding box center [611, 575] width 42 height 14
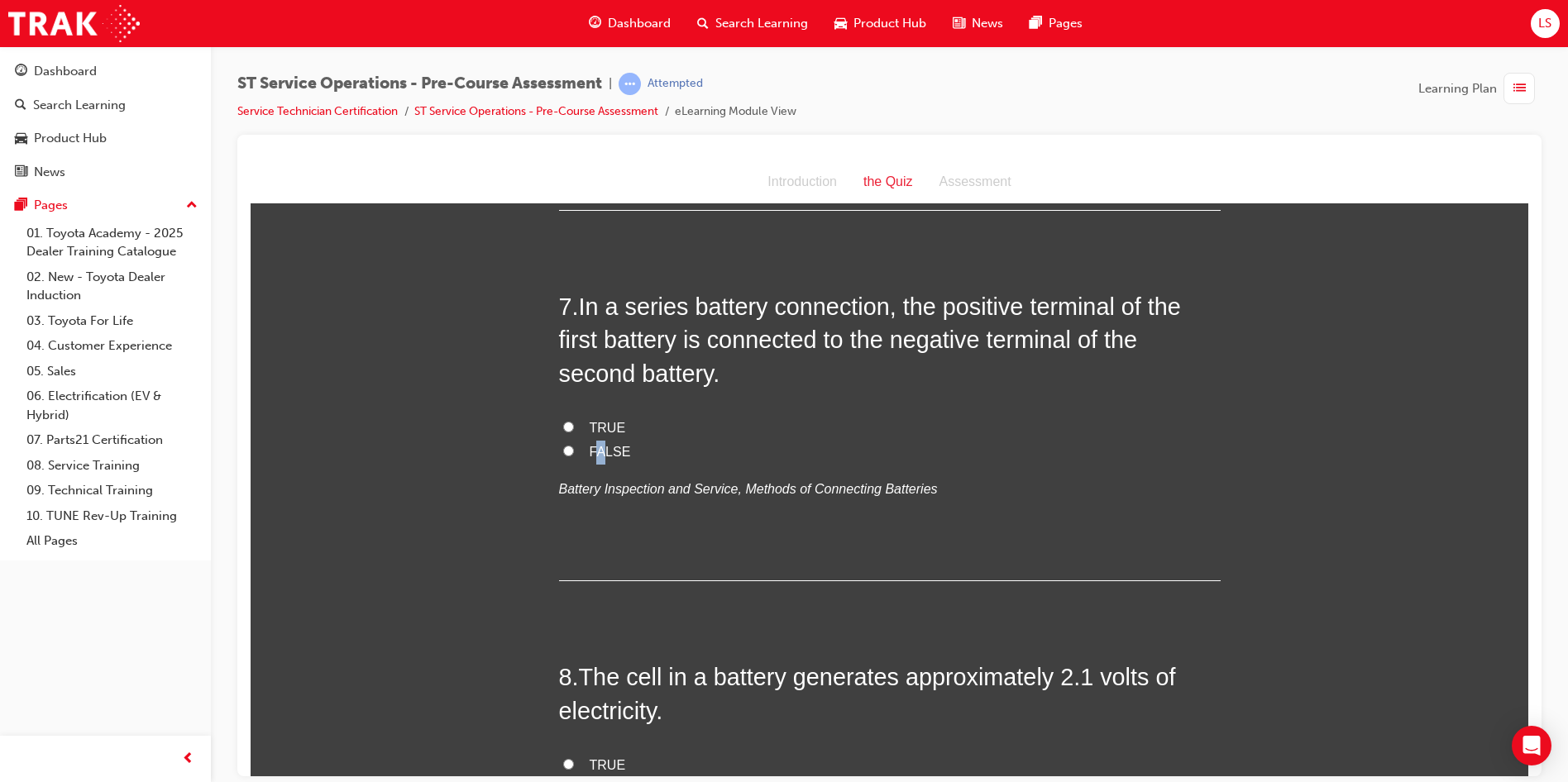
scroll to position [2233, 0]
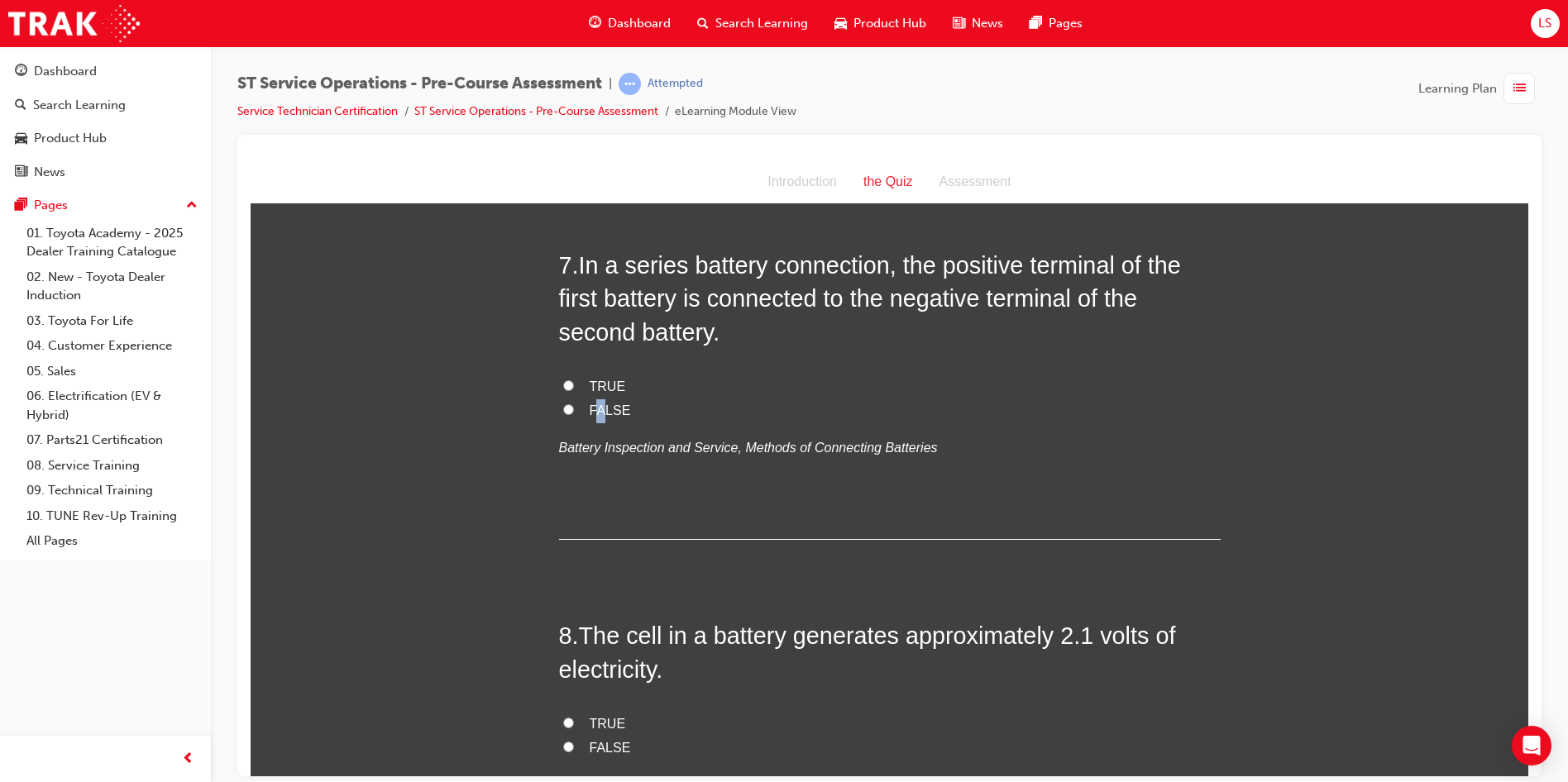
click at [566, 408] on input "FALSE" at bounding box center [568, 409] width 11 height 11
radio input "true"
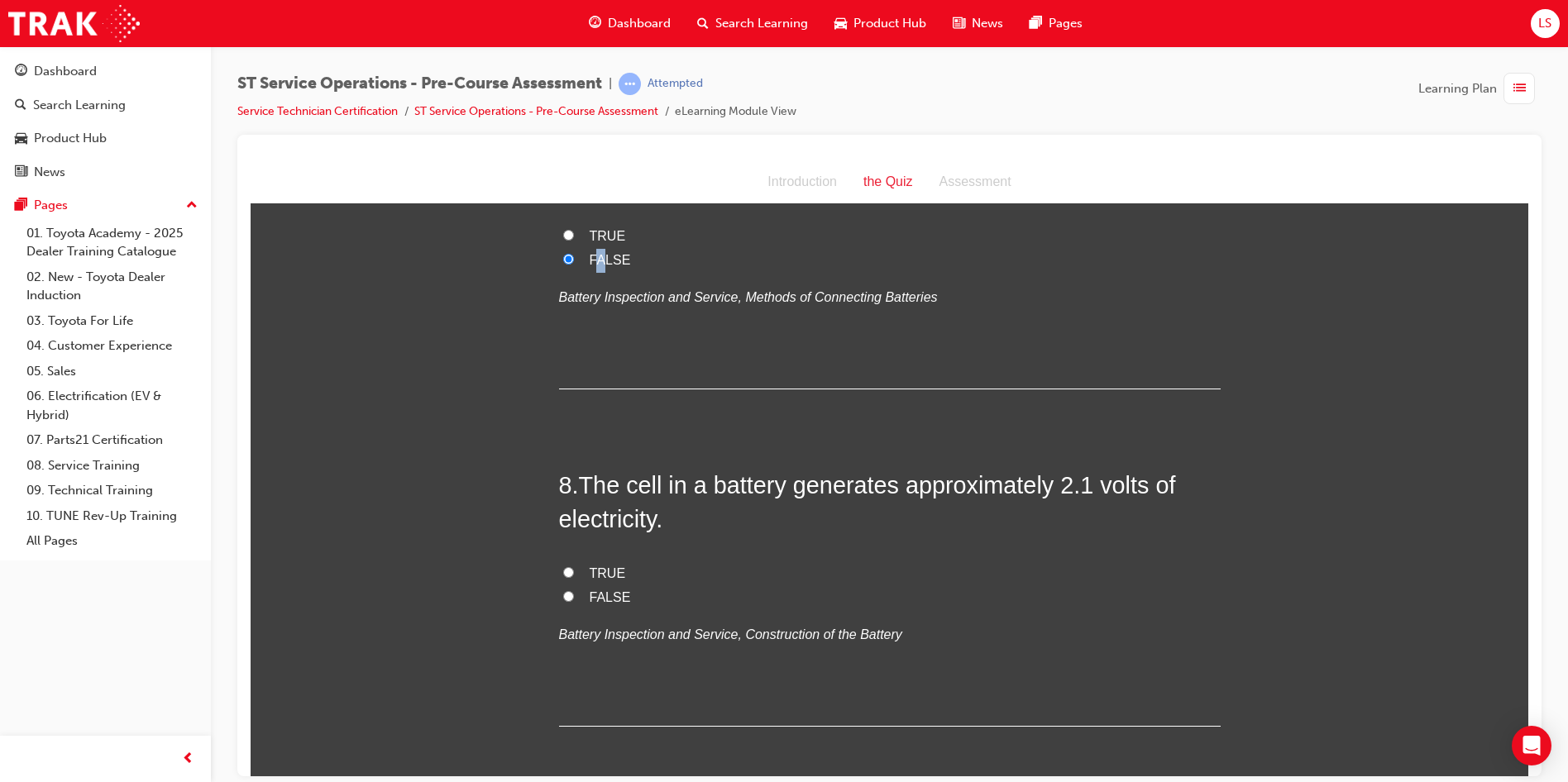
scroll to position [2398, 0]
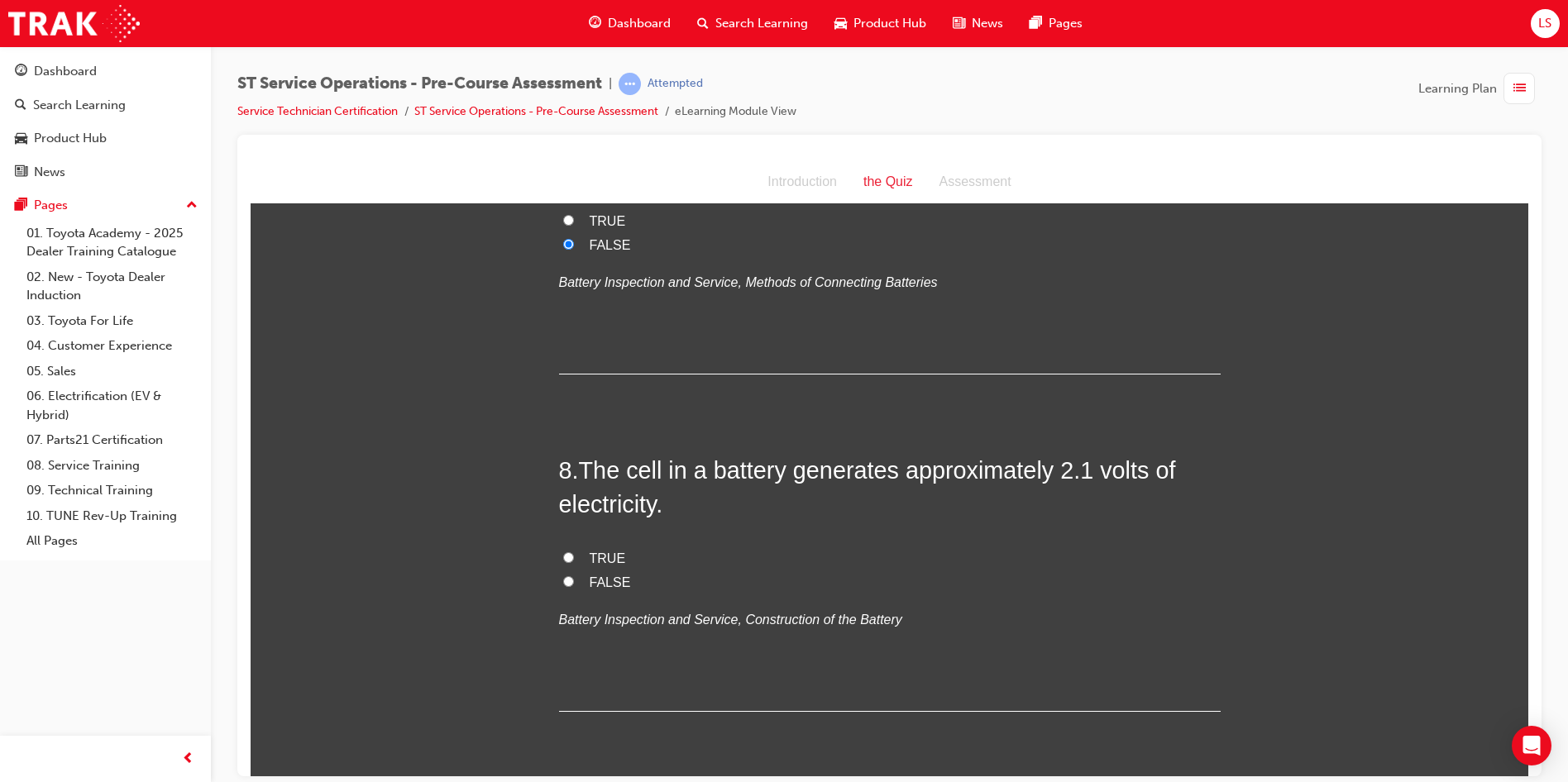
click at [1081, 319] on div "7 . In a series battery connection, the positive terminal of the first battery …" at bounding box center [889, 228] width 662 height 292
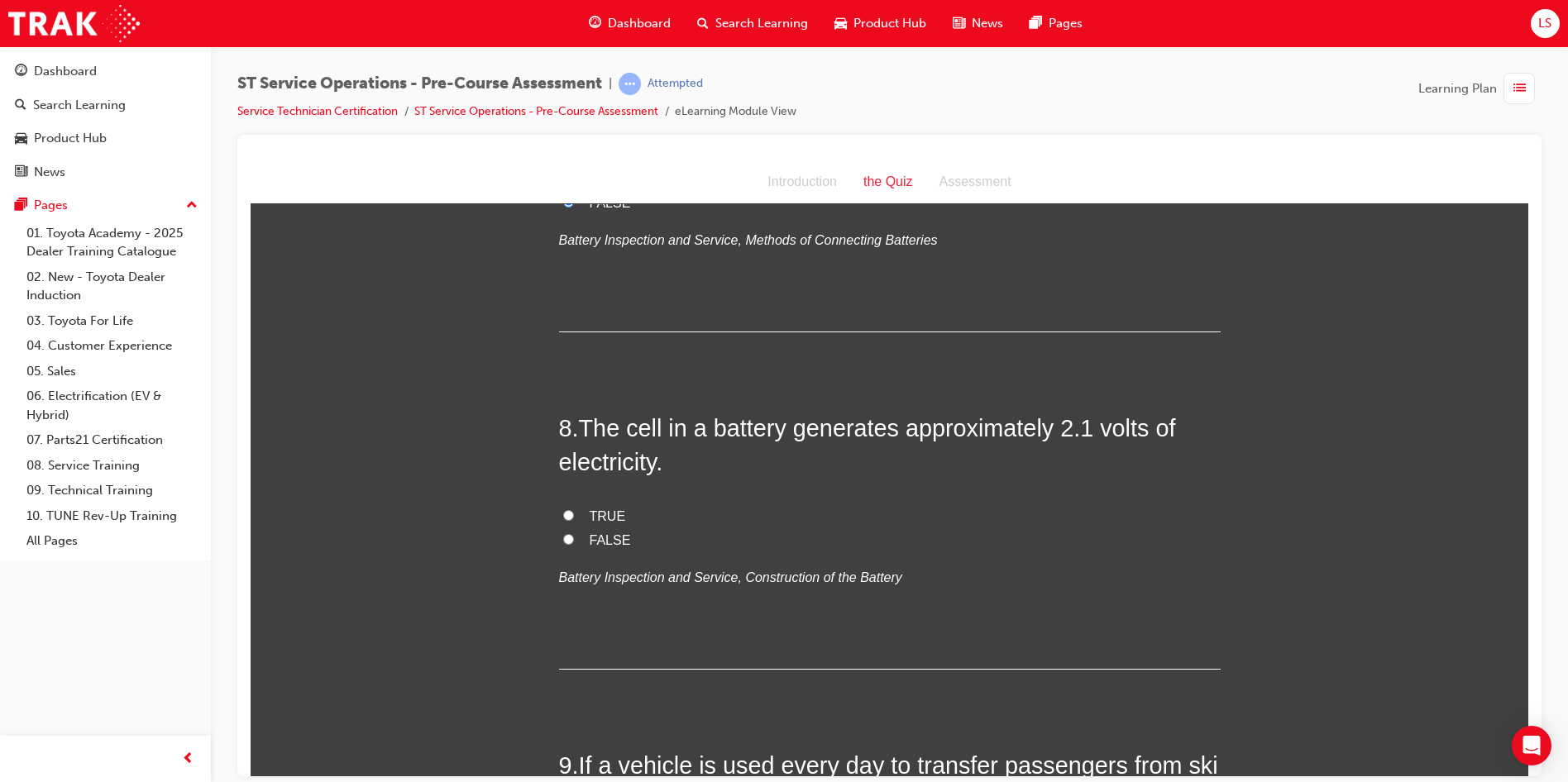
scroll to position [2480, 0]
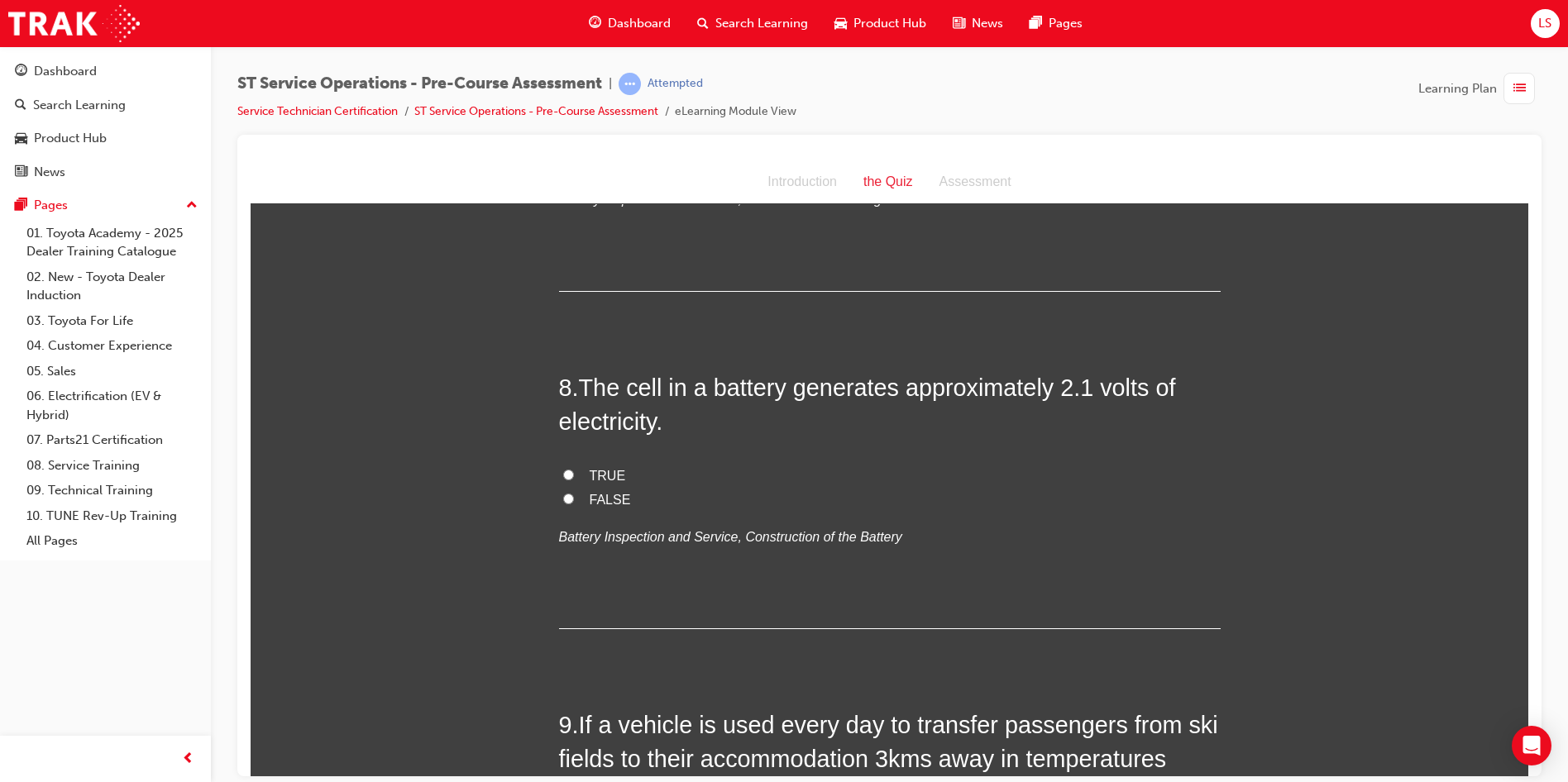
click at [559, 500] on label "FALSE" at bounding box center [889, 499] width 662 height 24
click at [563, 500] on input "FALSE" at bounding box center [568, 497] width 11 height 11
radio input "true"
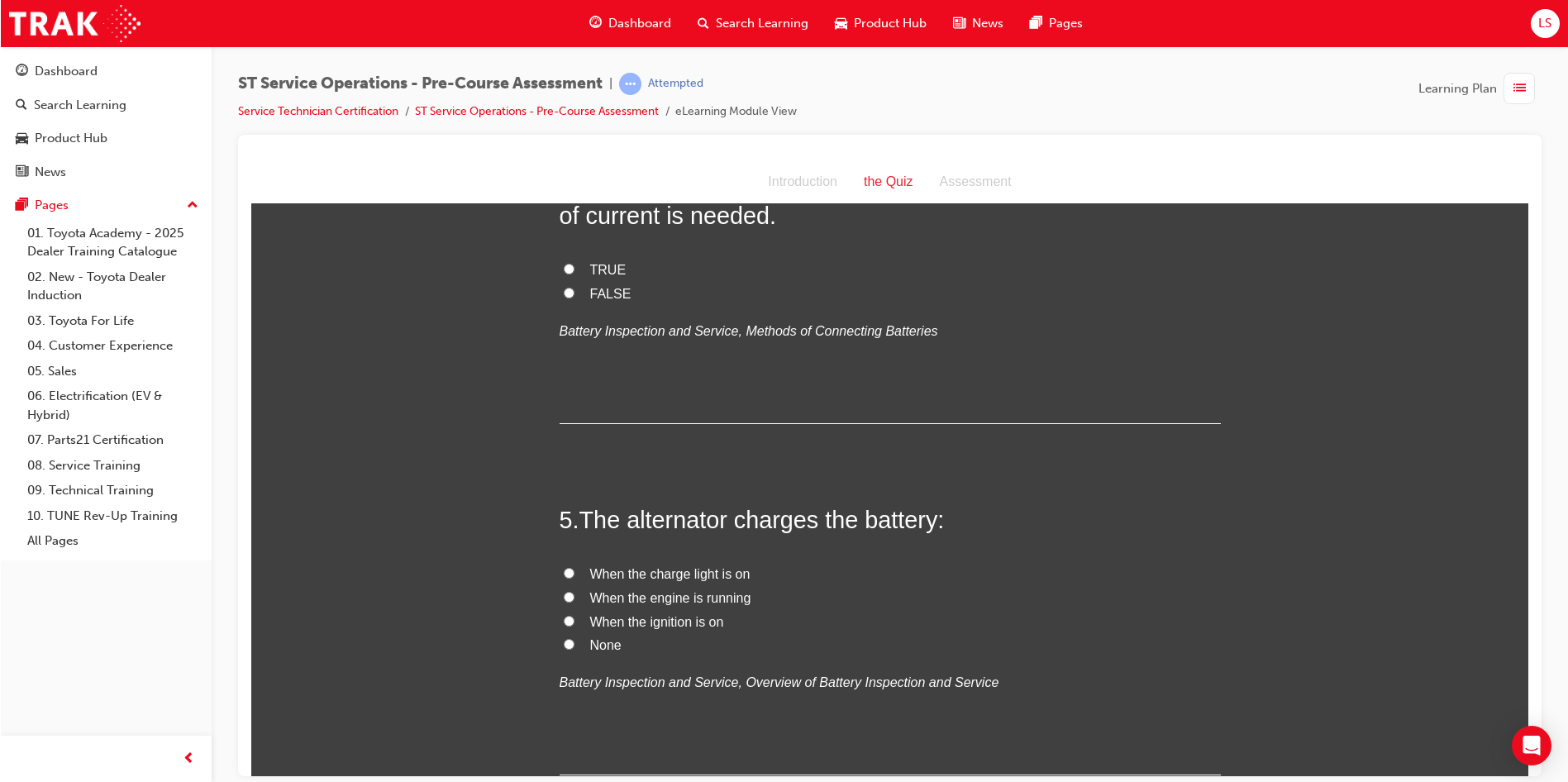
scroll to position [1112, 0]
